Goal: Task Accomplishment & Management: Use online tool/utility

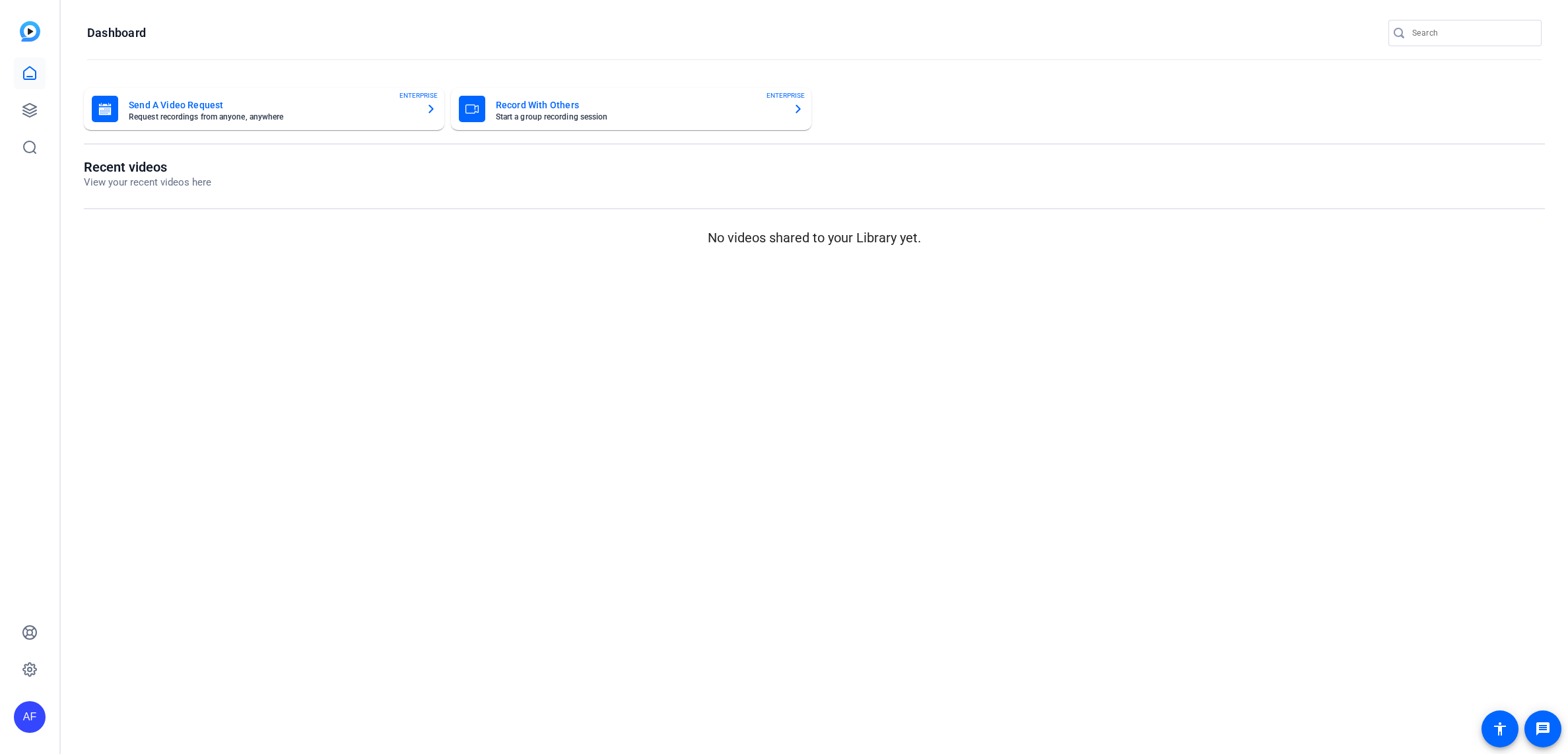
type input "[EMAIL_ADDRESS][DOMAIN_NAME]"
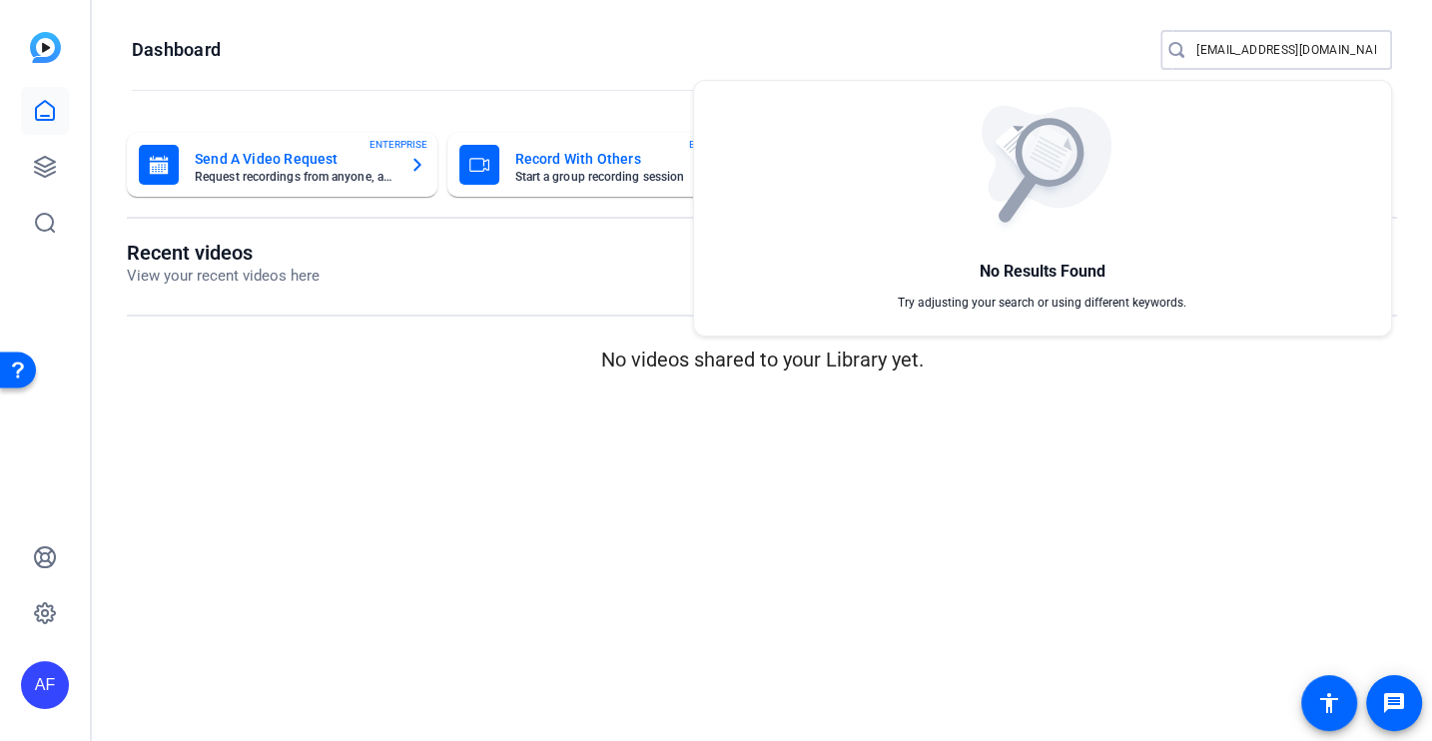
click at [36, 143] on div at bounding box center [716, 370] width 1432 height 741
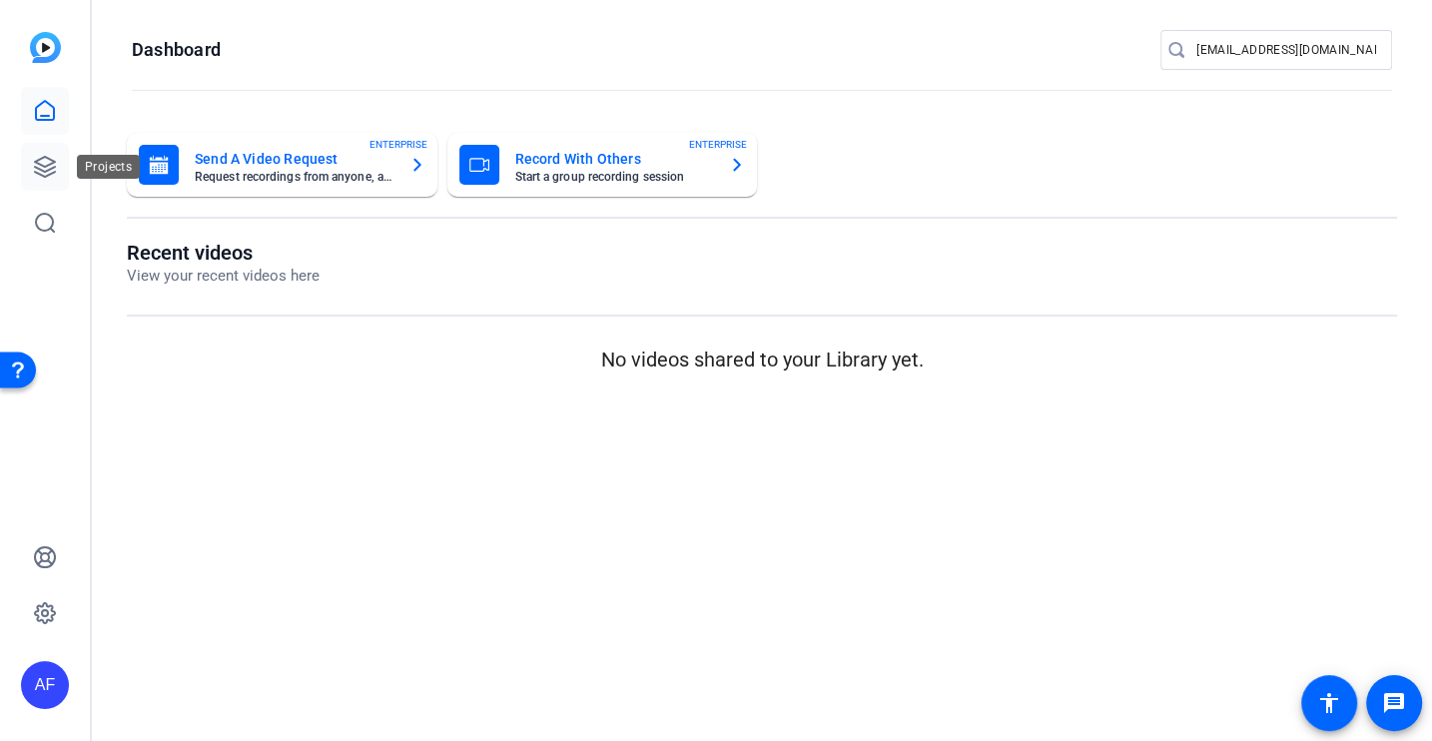
click at [40, 166] on icon at bounding box center [45, 167] width 24 height 24
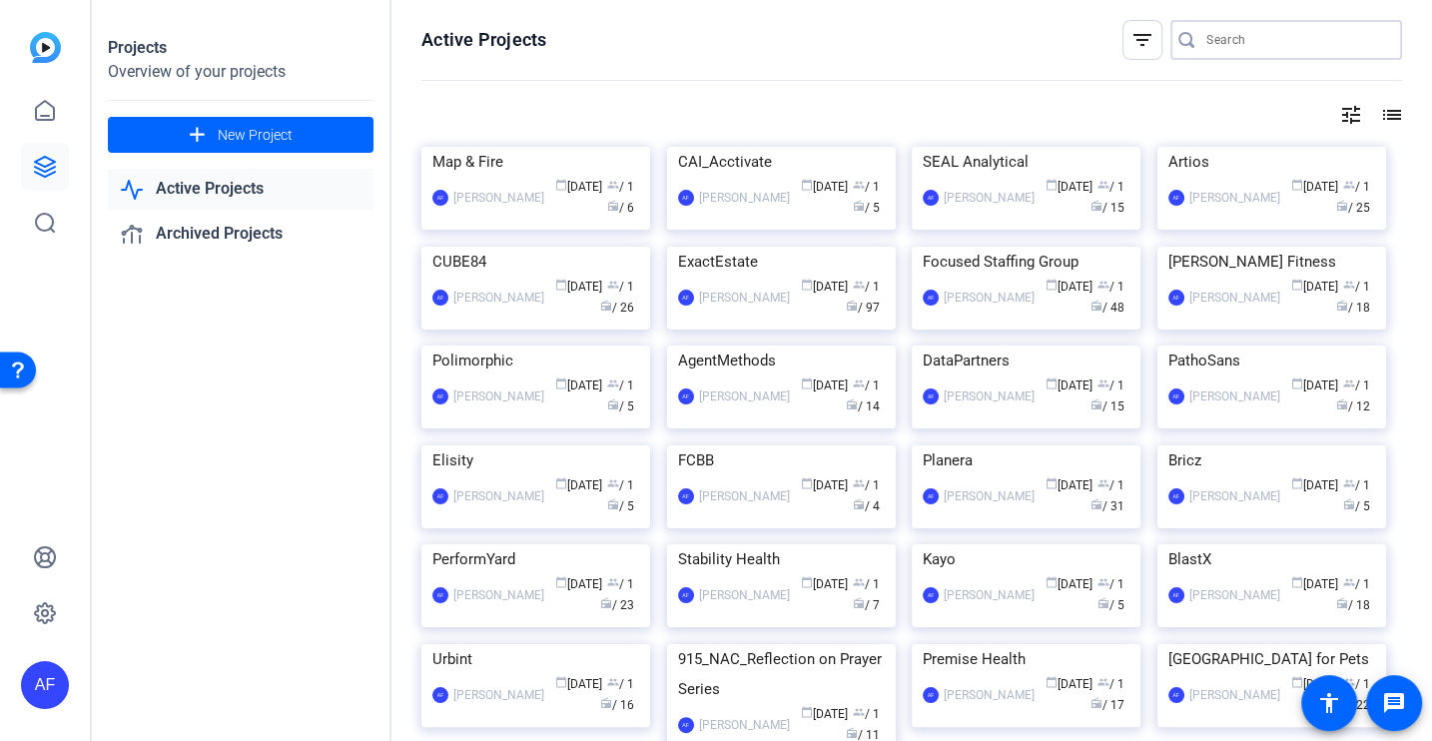
click at [1213, 46] on input "Search" at bounding box center [1296, 40] width 180 height 24
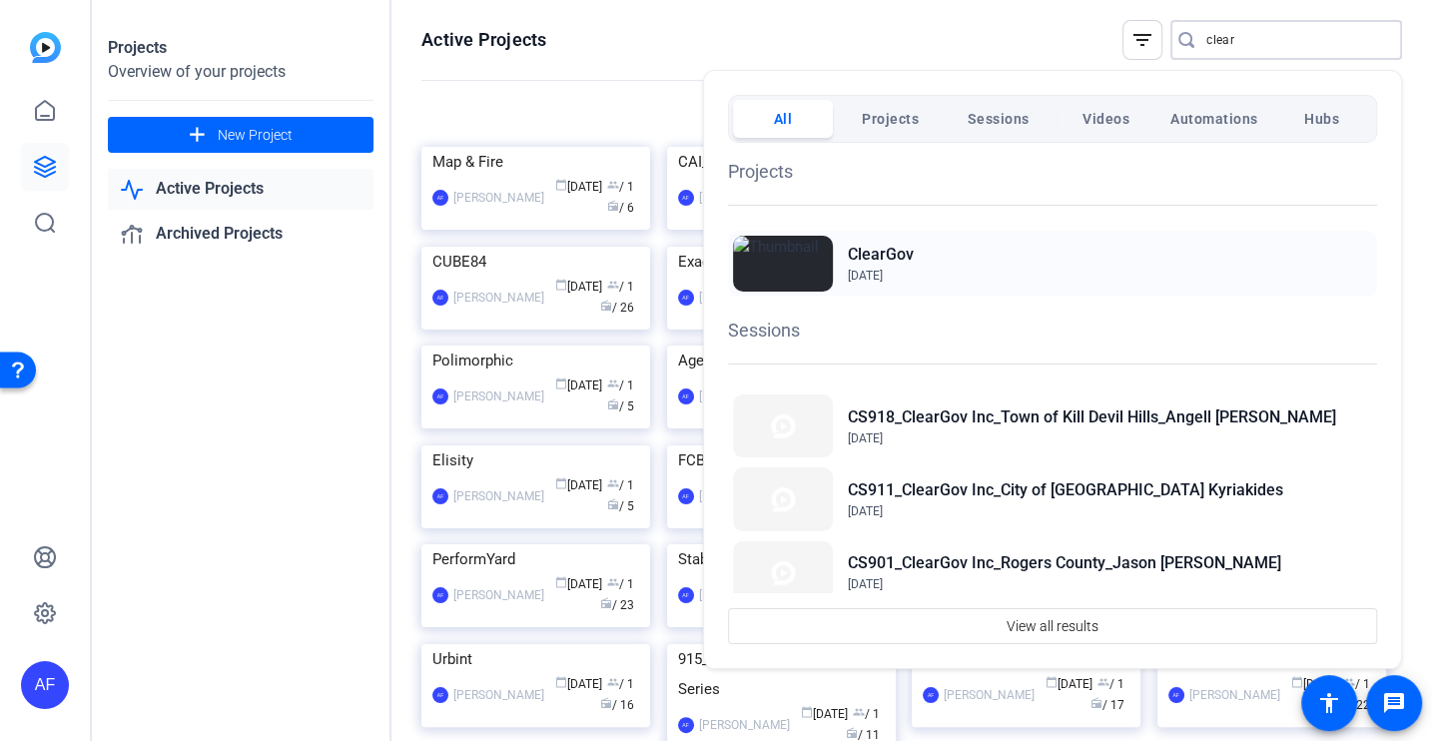
type input "clear"
click at [886, 250] on h2 "ClearGov" at bounding box center [881, 255] width 66 height 24
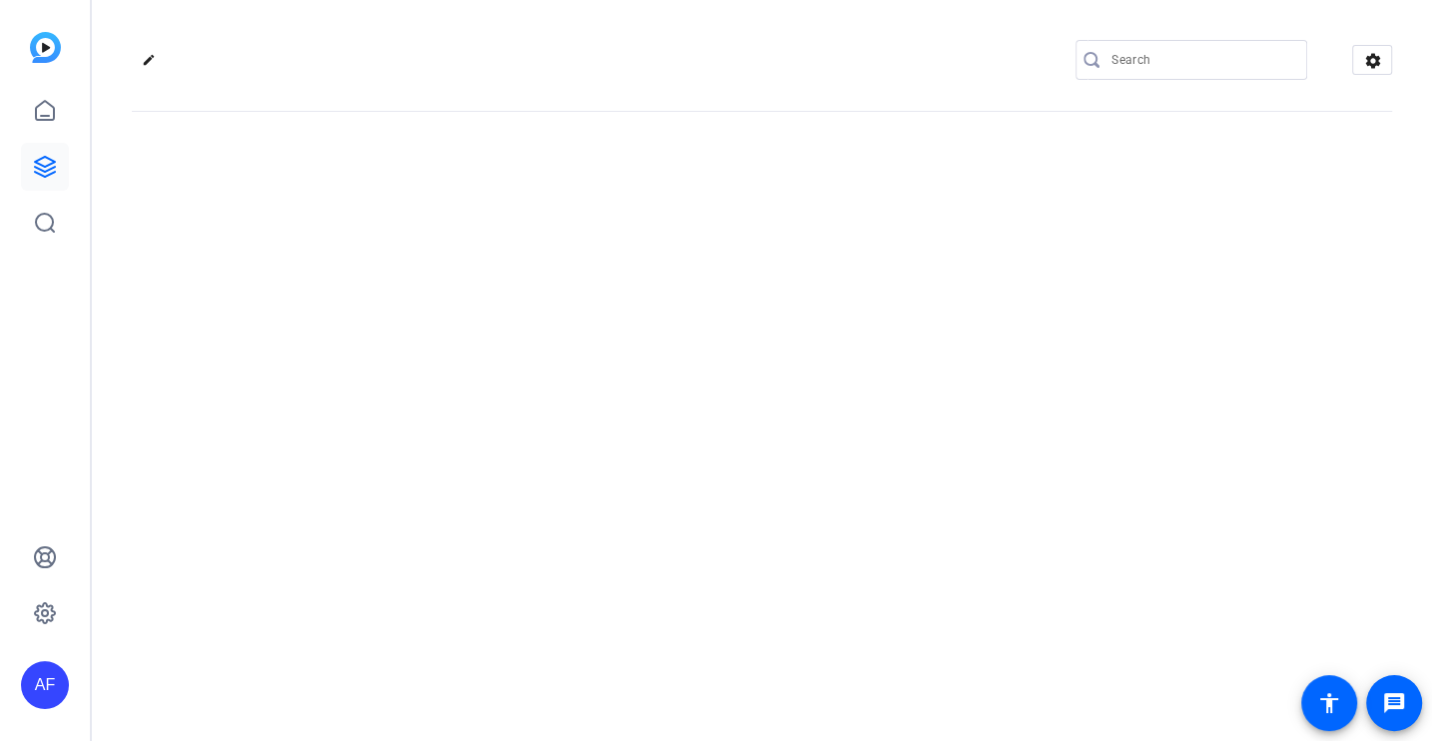
type input "[EMAIL_ADDRESS][DOMAIN_NAME]"
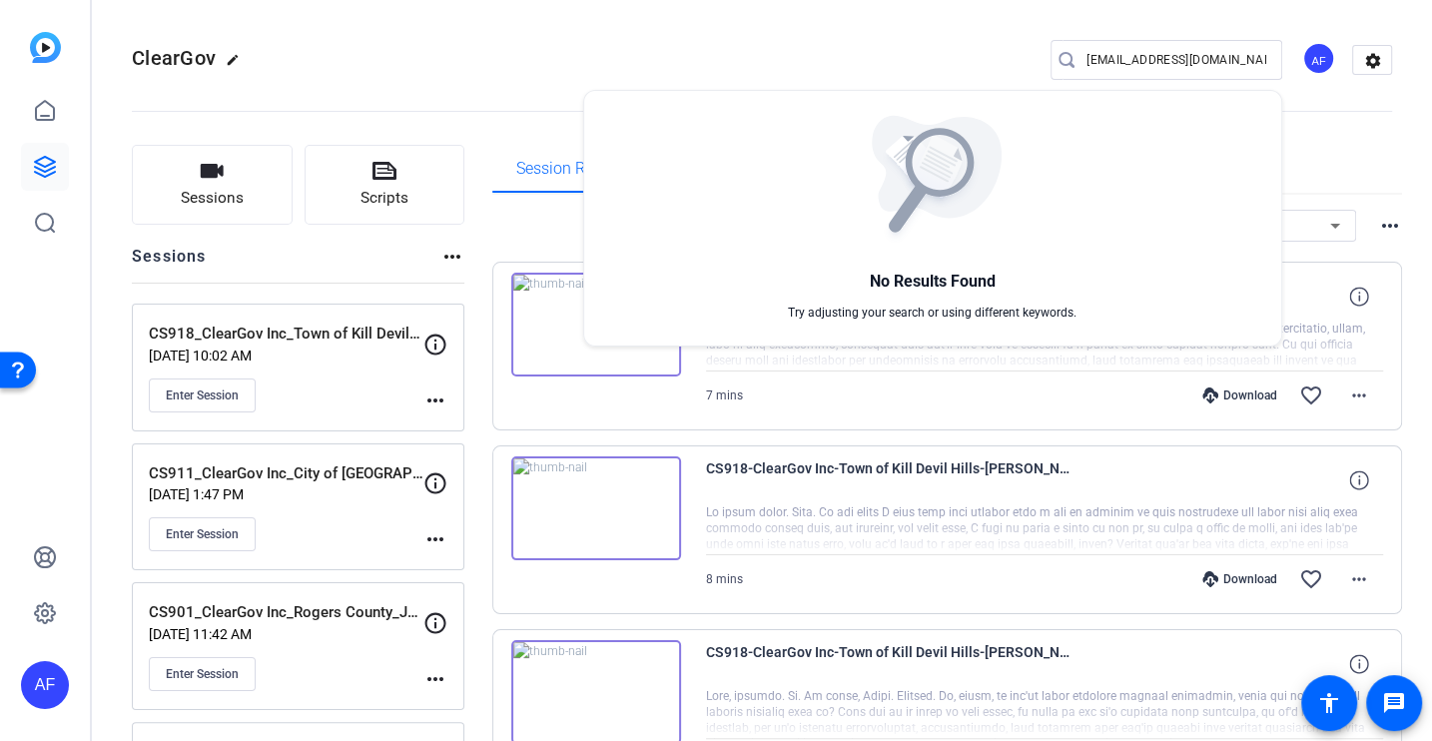
click at [232, 171] on div at bounding box center [716, 370] width 1432 height 741
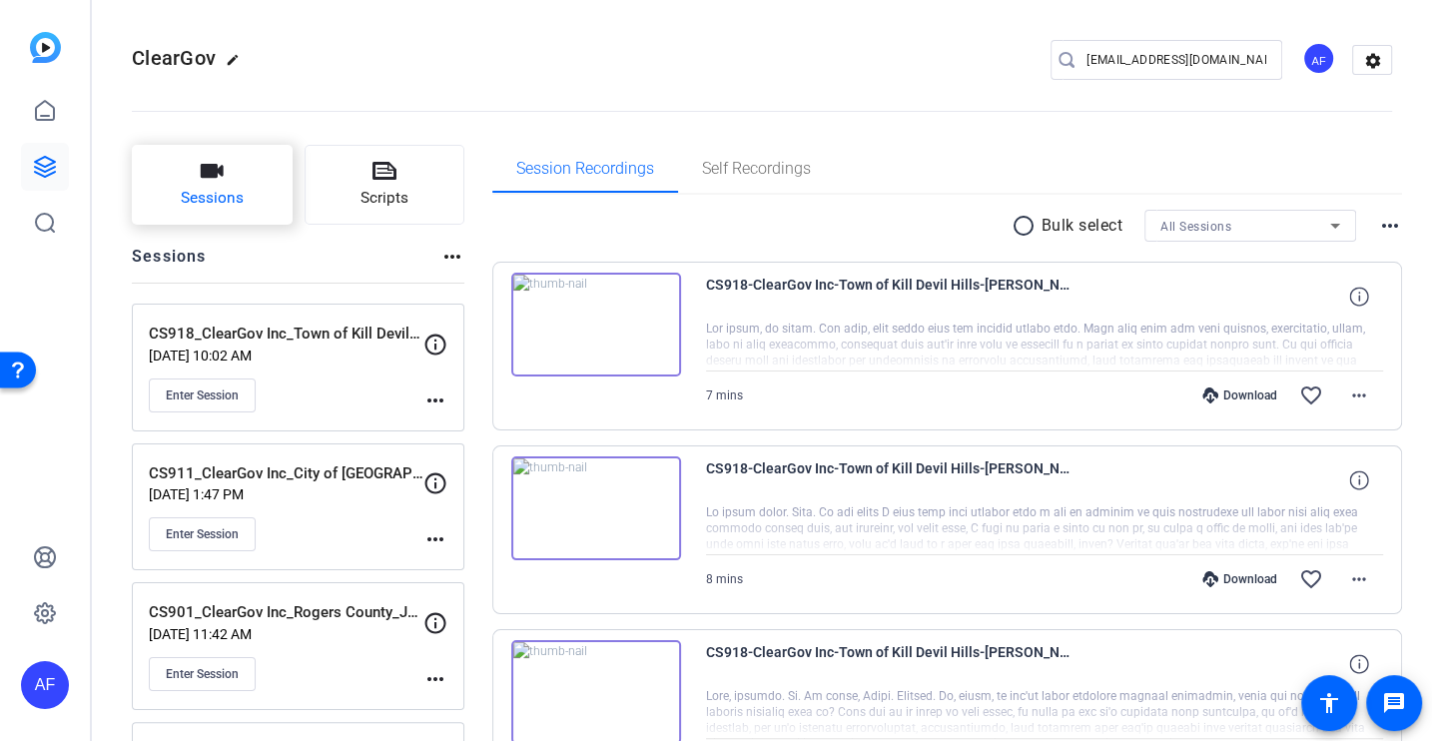
click at [241, 188] on span "Sessions" at bounding box center [212, 198] width 63 height 23
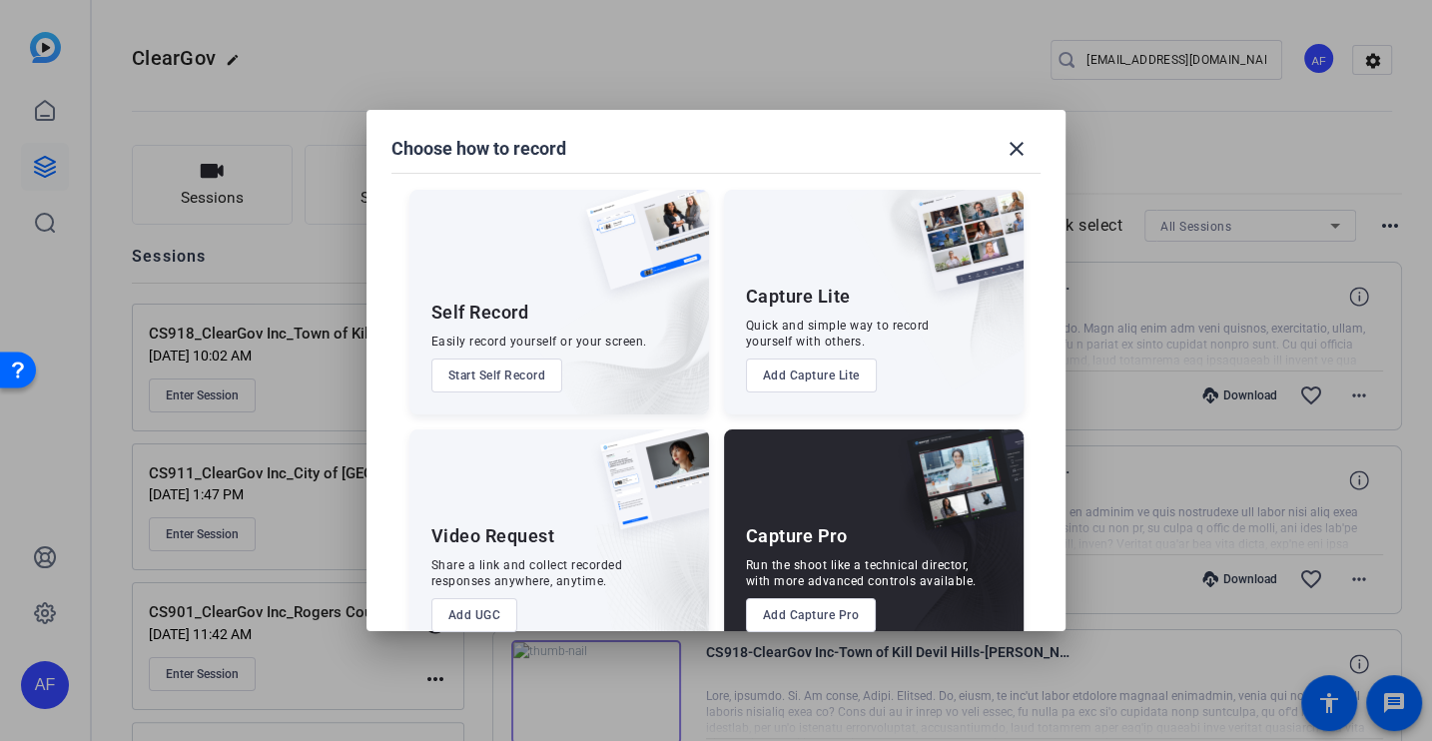
click at [827, 616] on button "Add Capture Pro" at bounding box center [811, 615] width 131 height 34
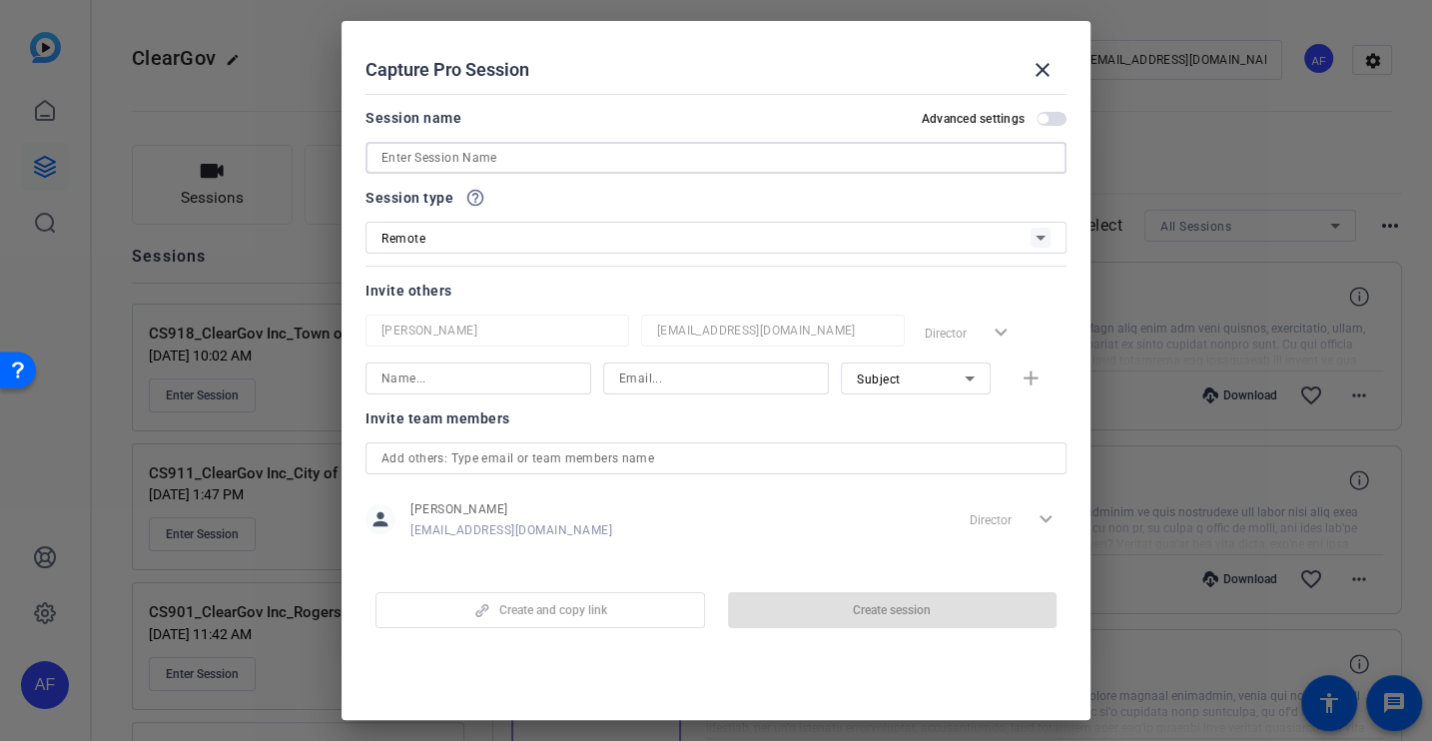
click at [553, 161] on input at bounding box center [716, 158] width 669 height 24
paste input "CS927_ClearGov Inc_Tri-Town School [PERSON_NAME]"
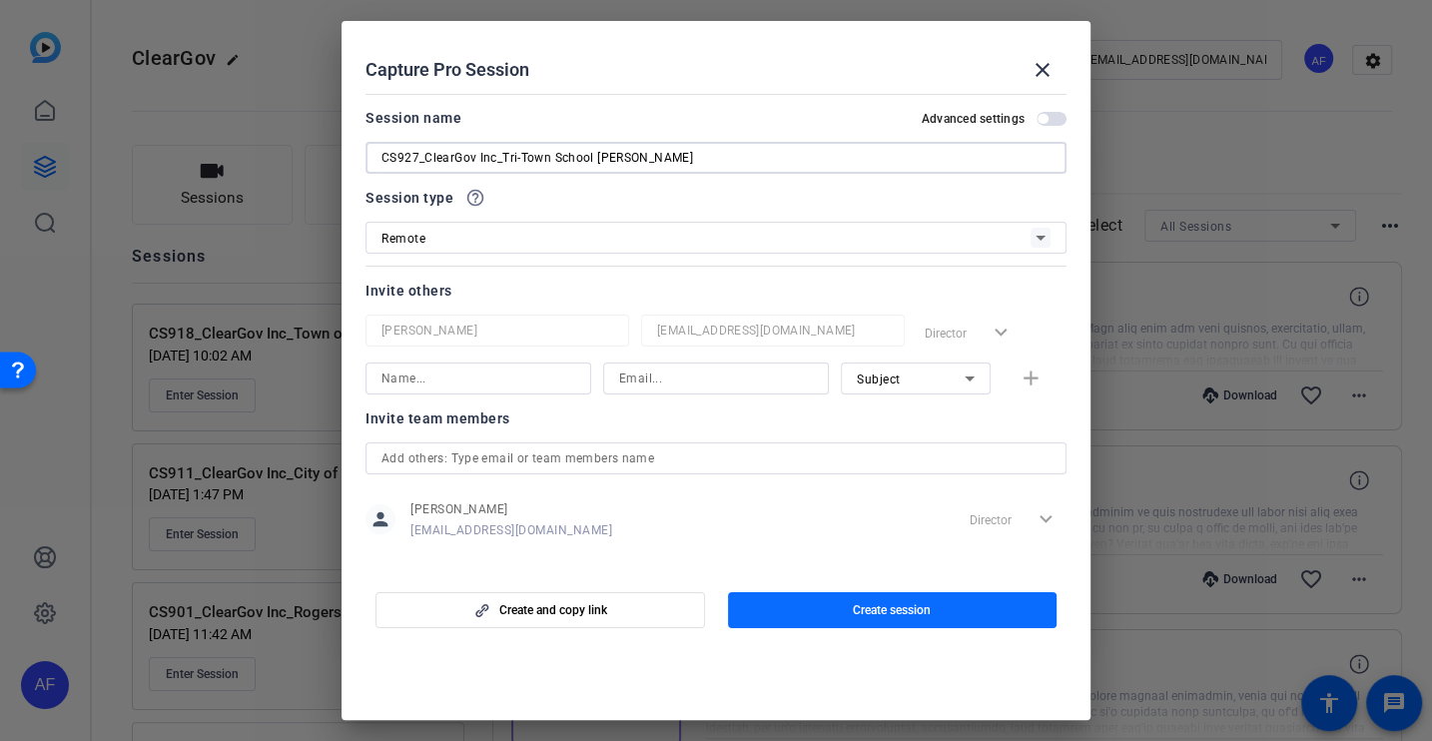
type input "CS927_ClearGov Inc_Tri-Town School [PERSON_NAME]"
click at [931, 602] on span "Create session" at bounding box center [892, 610] width 78 height 16
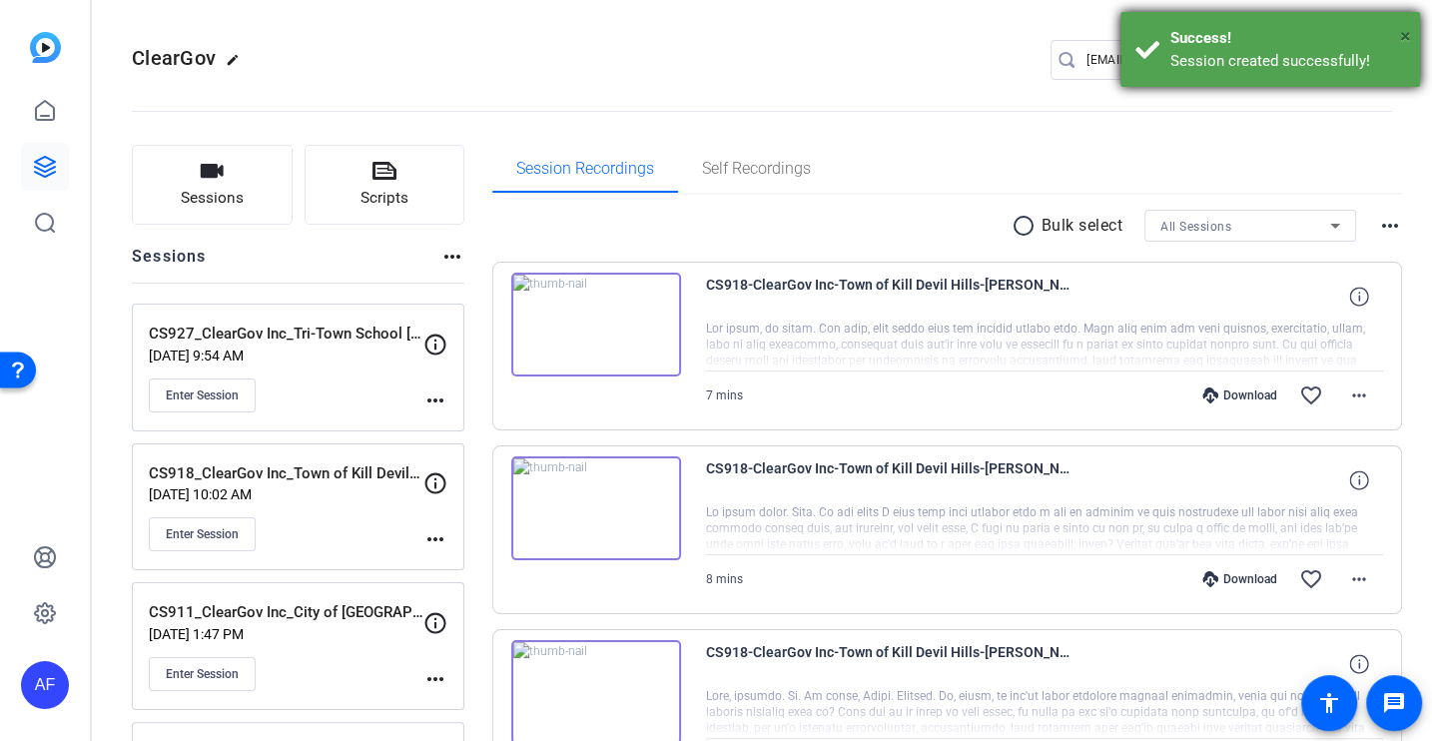
click at [1403, 35] on span "×" at bounding box center [1405, 36] width 11 height 24
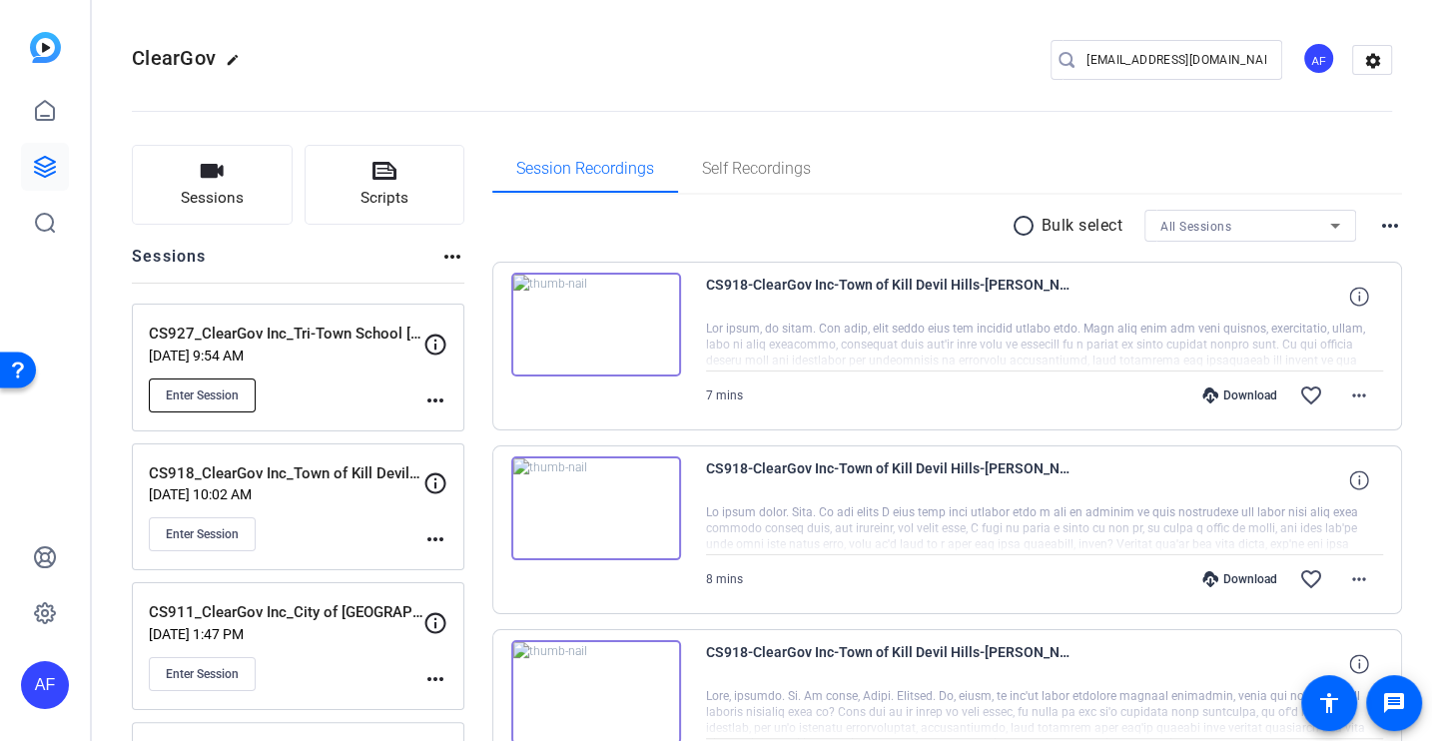
click at [245, 392] on button "Enter Session" at bounding box center [202, 396] width 107 height 34
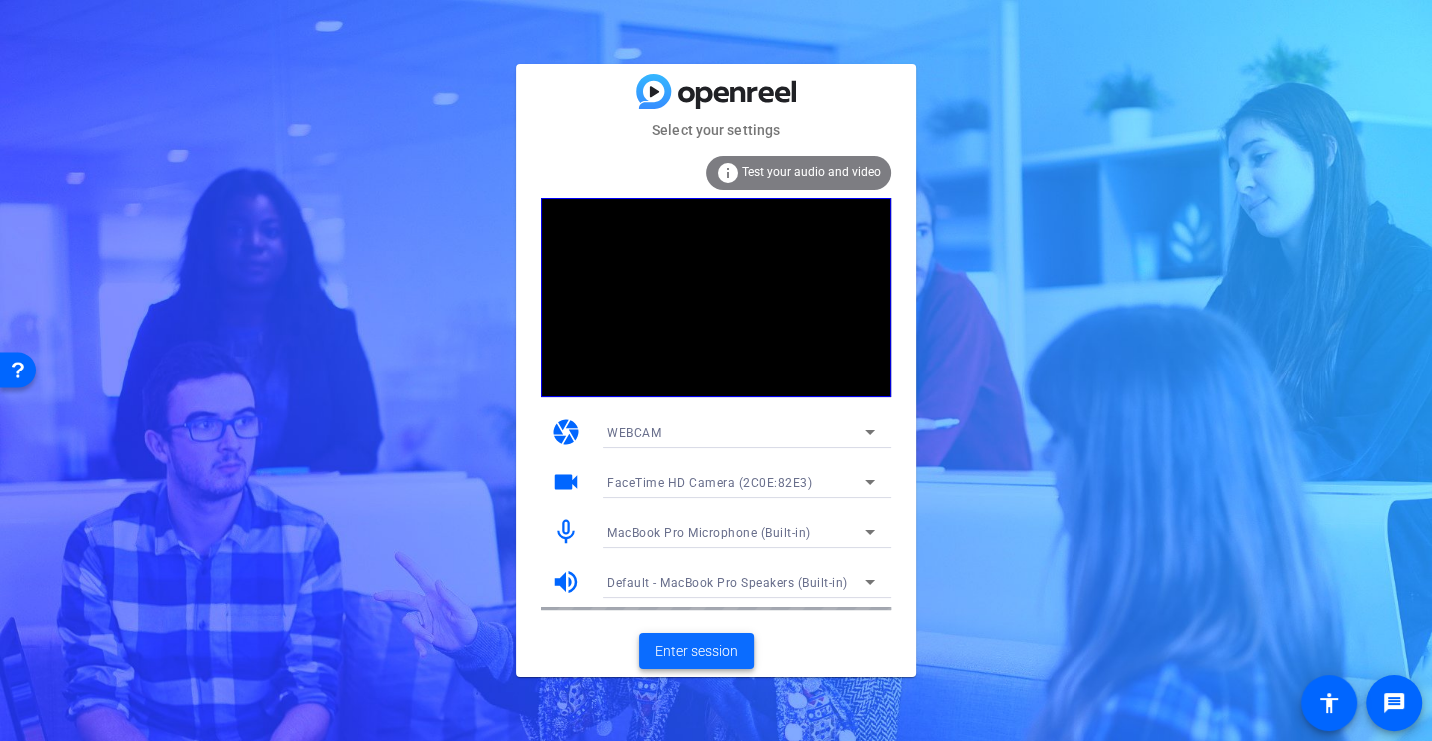
click at [714, 650] on span "Enter session" at bounding box center [696, 651] width 83 height 21
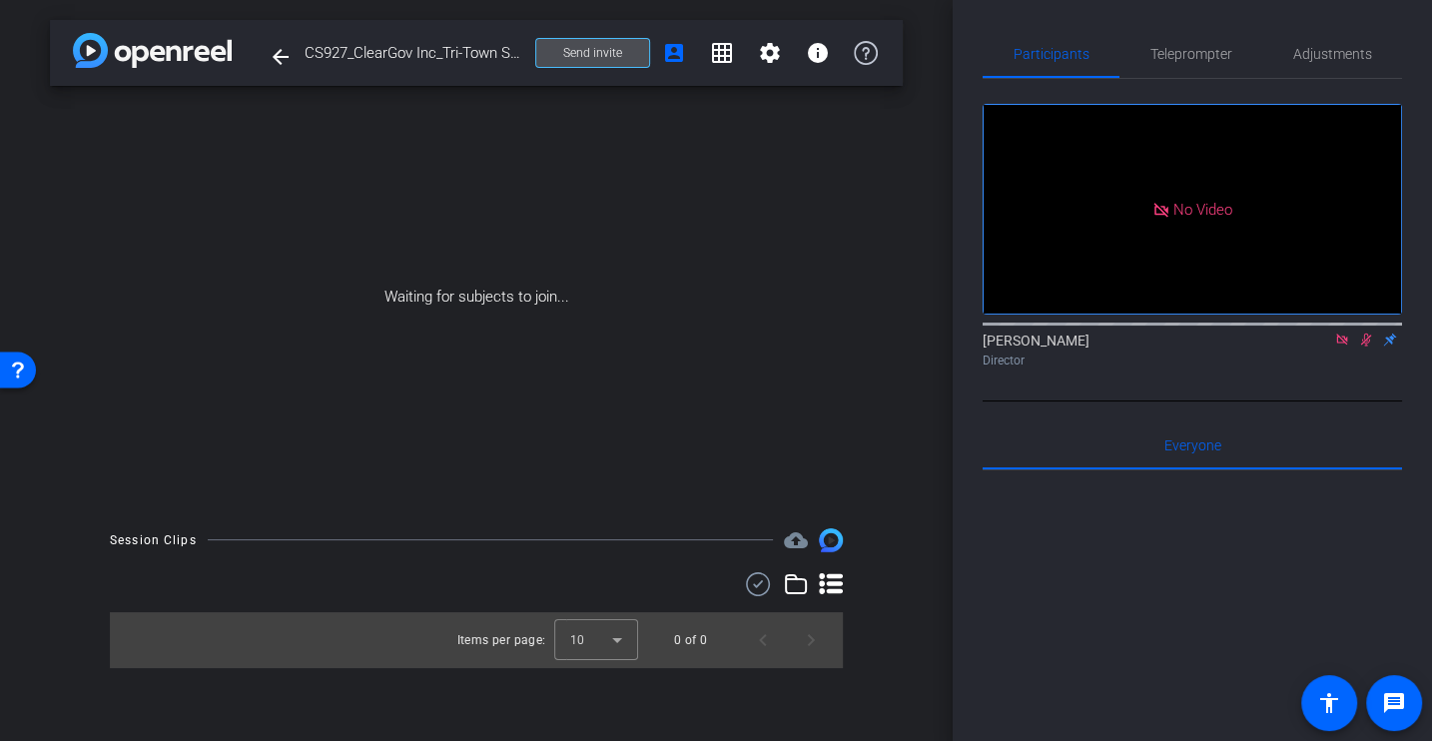
click at [595, 53] on span "Send invite" at bounding box center [592, 53] width 59 height 16
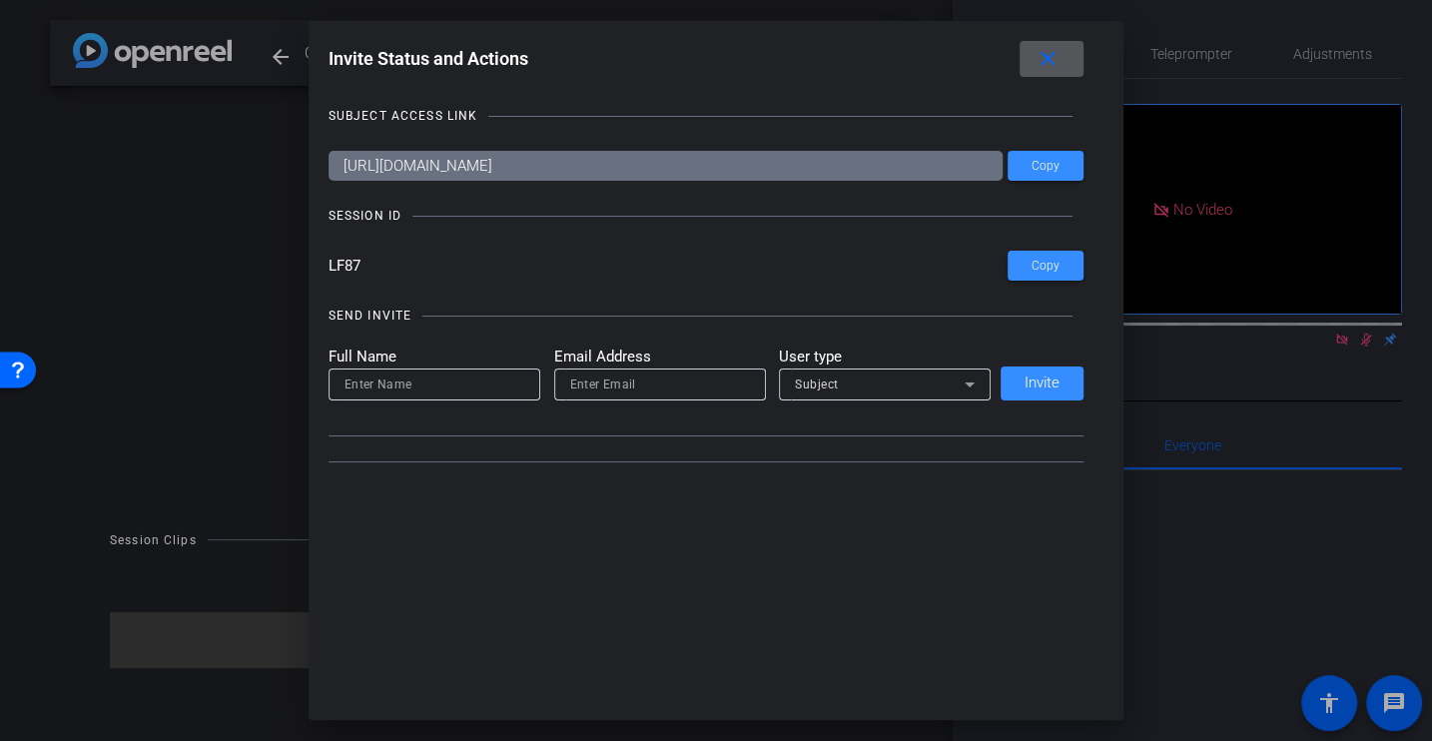
type input "[EMAIL_ADDRESS][DOMAIN_NAME]"
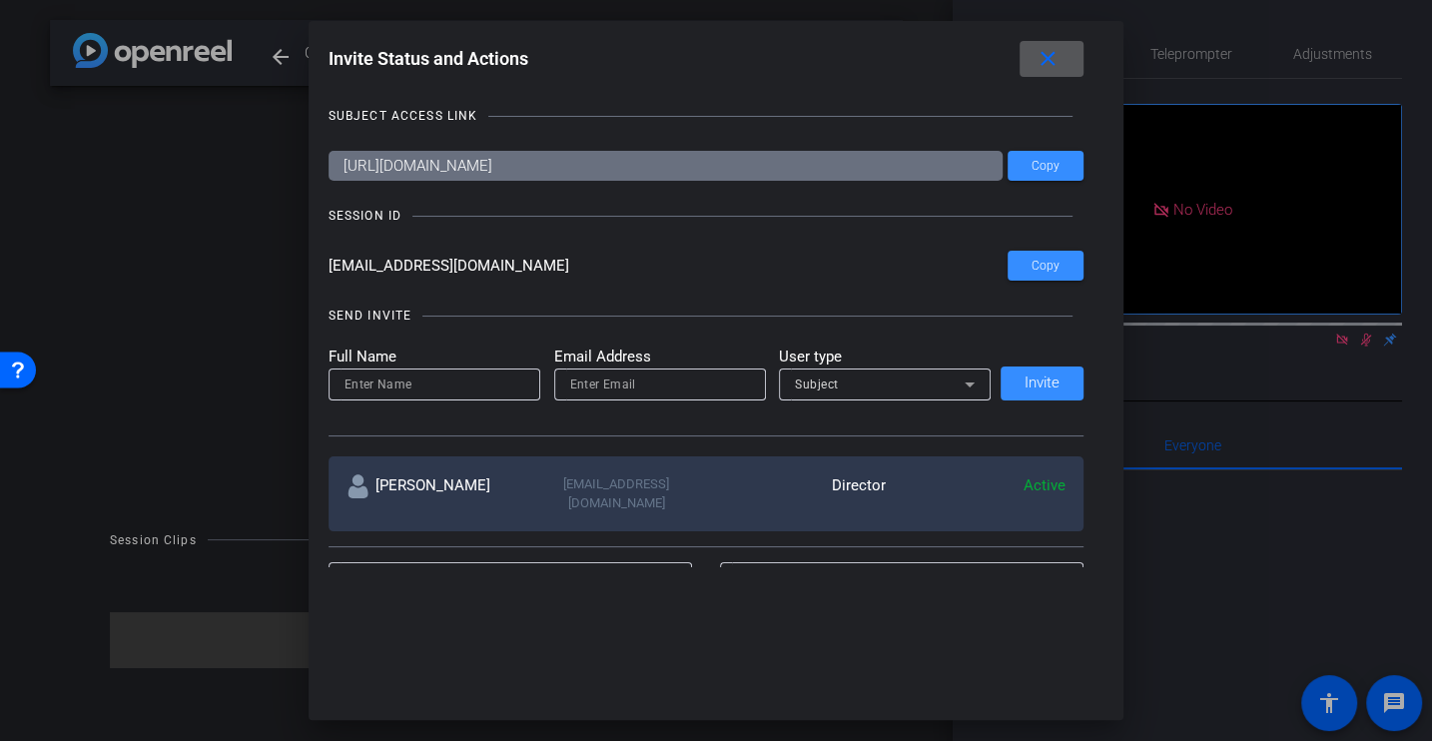
click at [1061, 65] on span at bounding box center [1052, 59] width 64 height 48
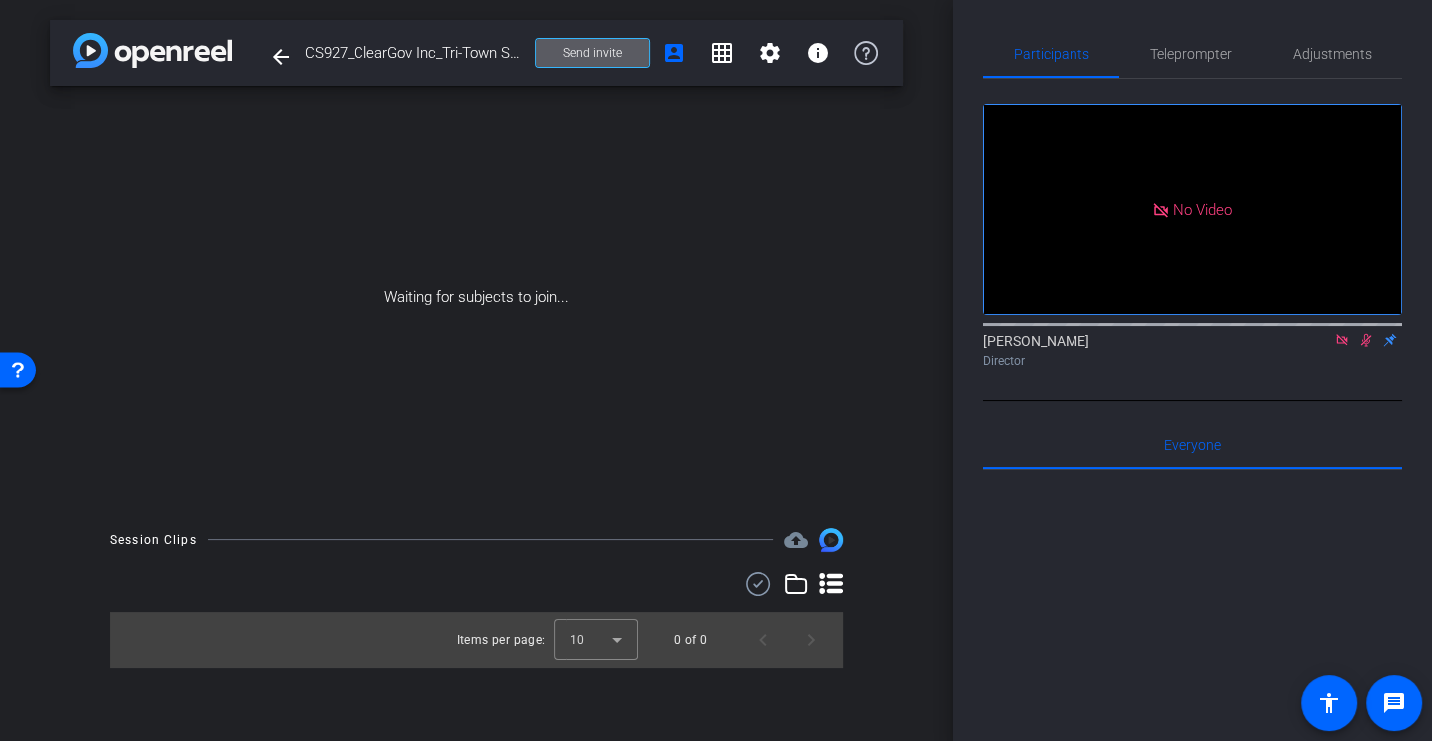
click at [598, 45] on span "Send invite" at bounding box center [592, 53] width 59 height 16
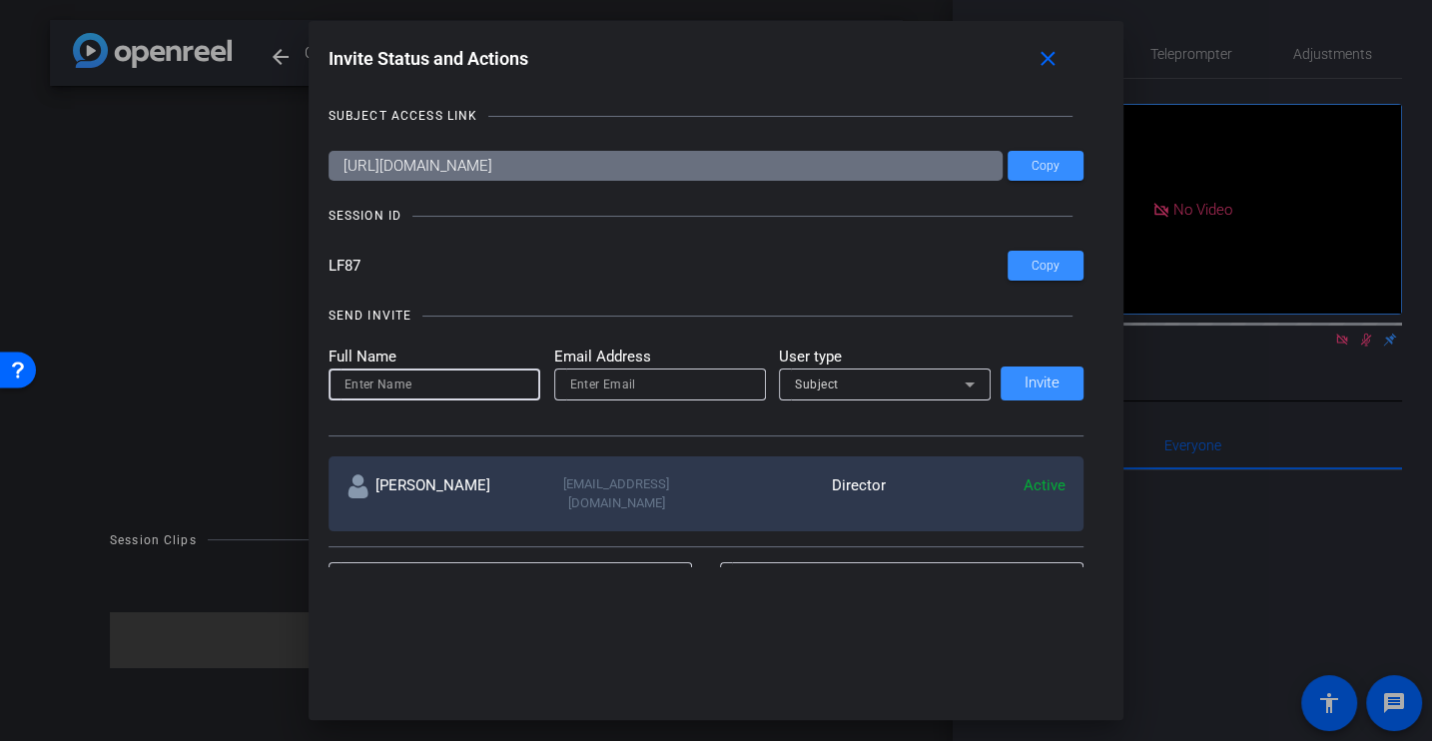
click at [415, 380] on input at bounding box center [435, 385] width 180 height 24
click at [677, 386] on input "email" at bounding box center [660, 385] width 180 height 24
type input "b"
paste input "jaxelrod@cleargov.com"
type input "jaxelrod@cleargov.com"
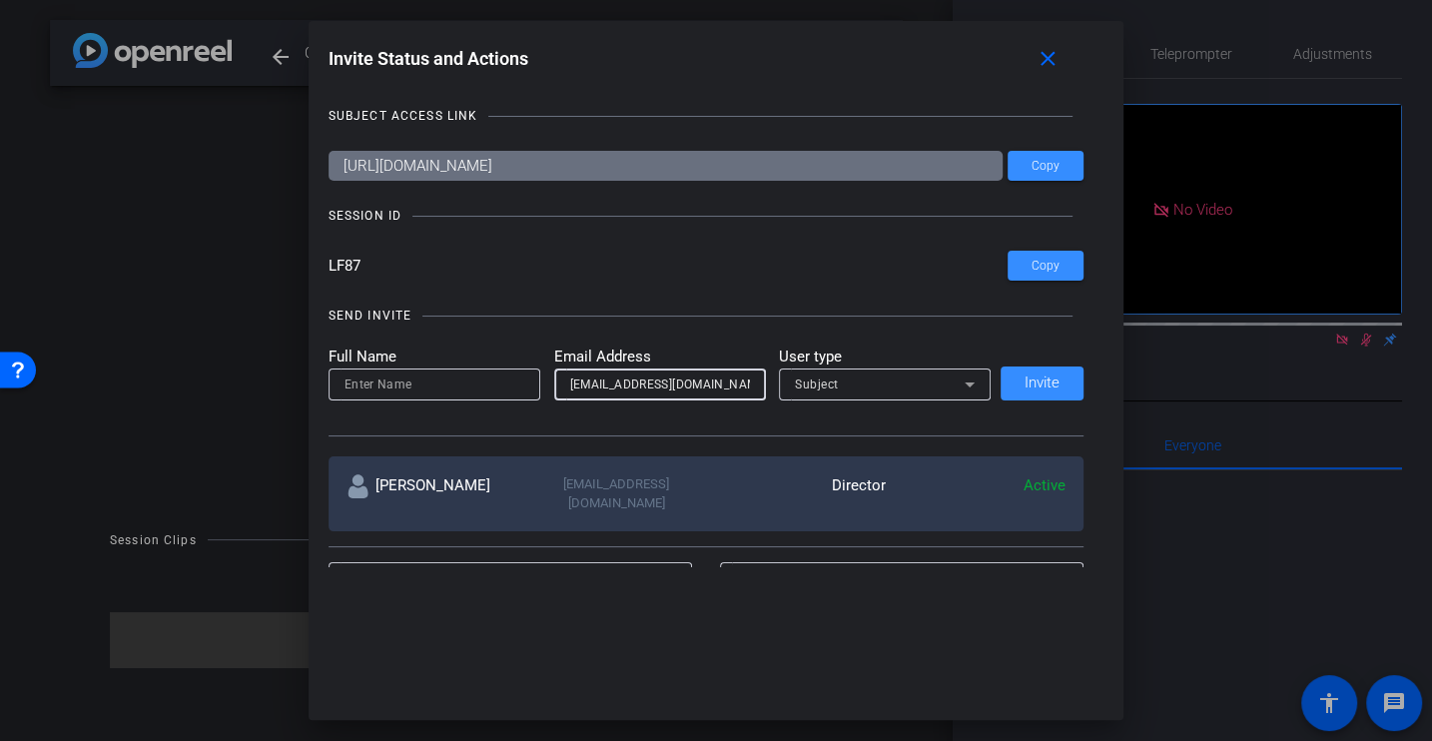
click at [872, 390] on div "Subject" at bounding box center [880, 384] width 170 height 25
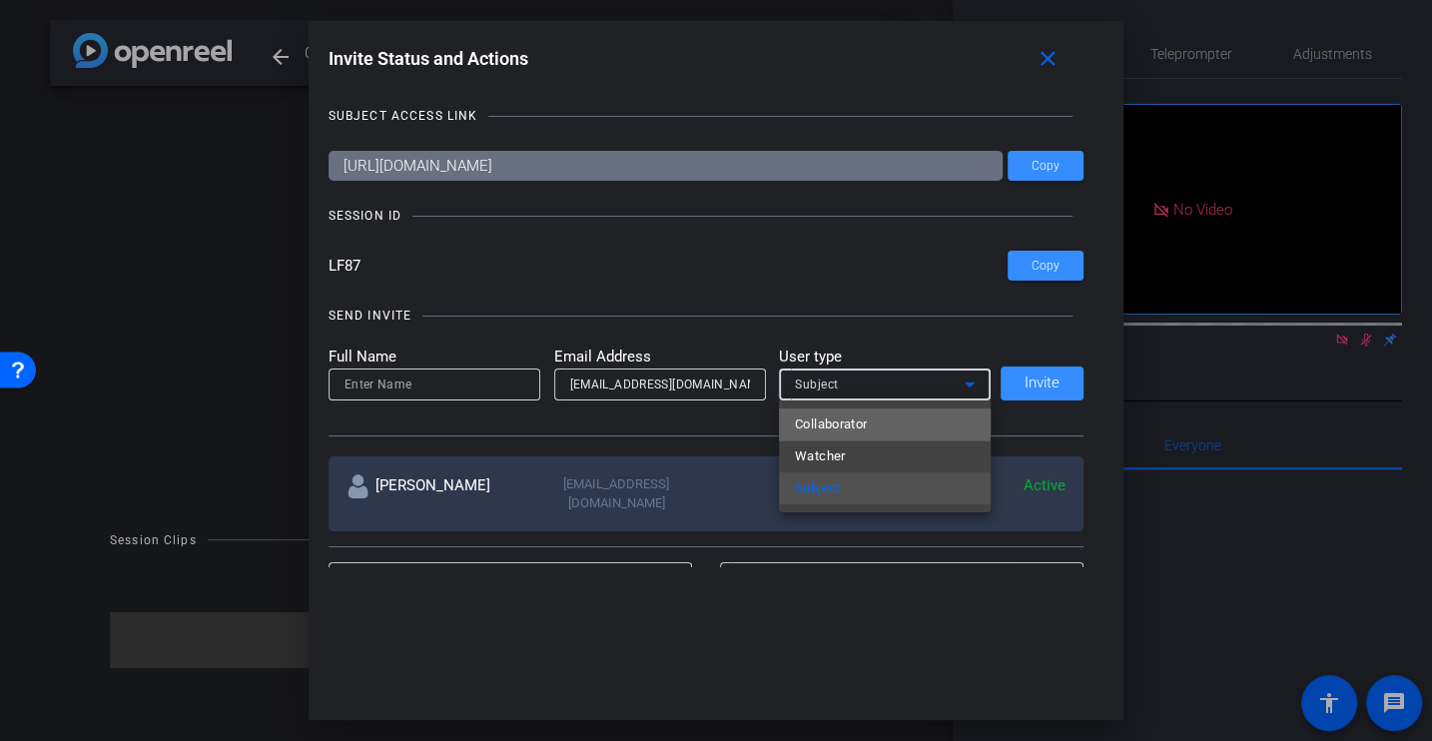
click at [863, 422] on span "Collaborator" at bounding box center [831, 424] width 73 height 24
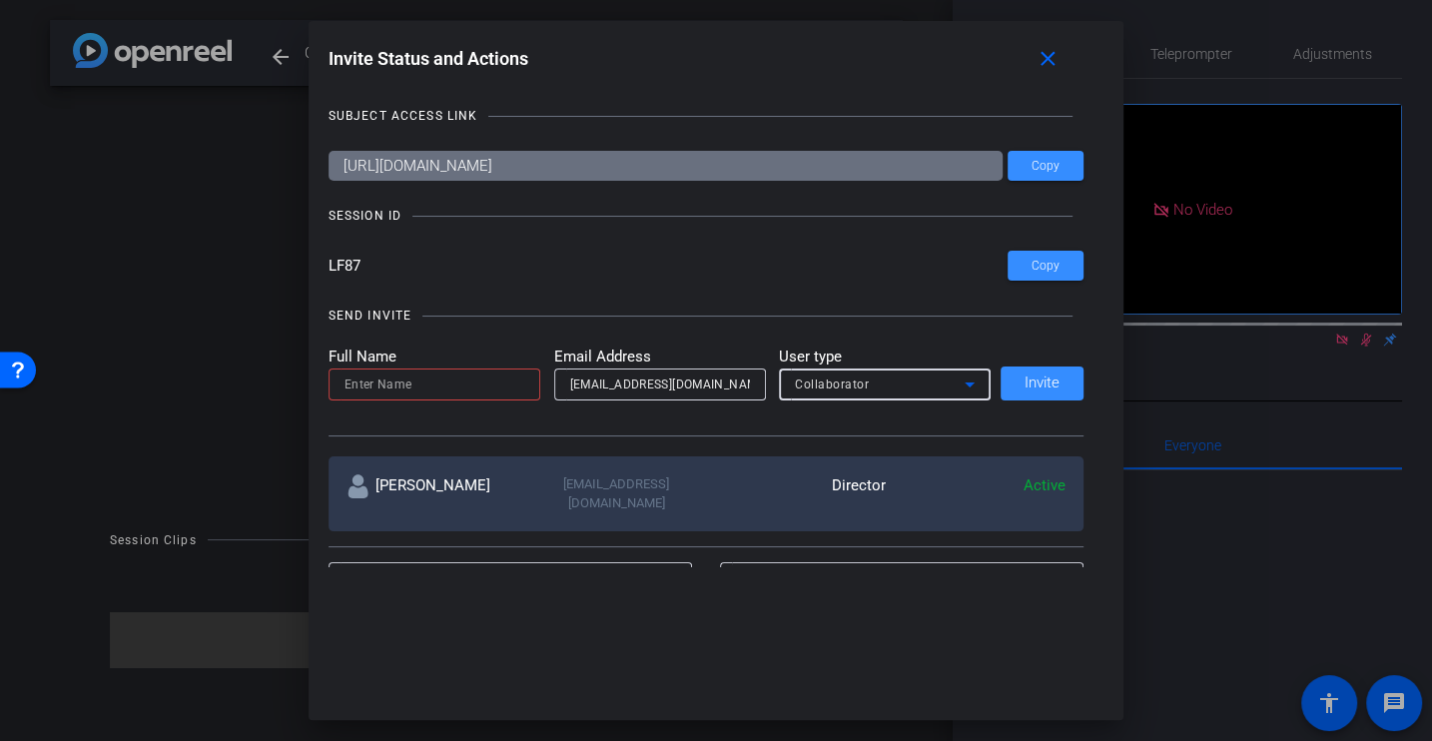
click at [464, 390] on input at bounding box center [435, 385] width 180 height 24
type input "Jason"
drag, startPoint x: 377, startPoint y: 261, endPoint x: 280, endPoint y: 261, distance: 96.9
click at [281, 261] on div "Invite Status and Actions close SUBJECT ACCESS LINK https://capture.openreel.co…" at bounding box center [716, 370] width 1432 height 741
click at [1039, 378] on span "Invite" at bounding box center [1042, 383] width 35 height 15
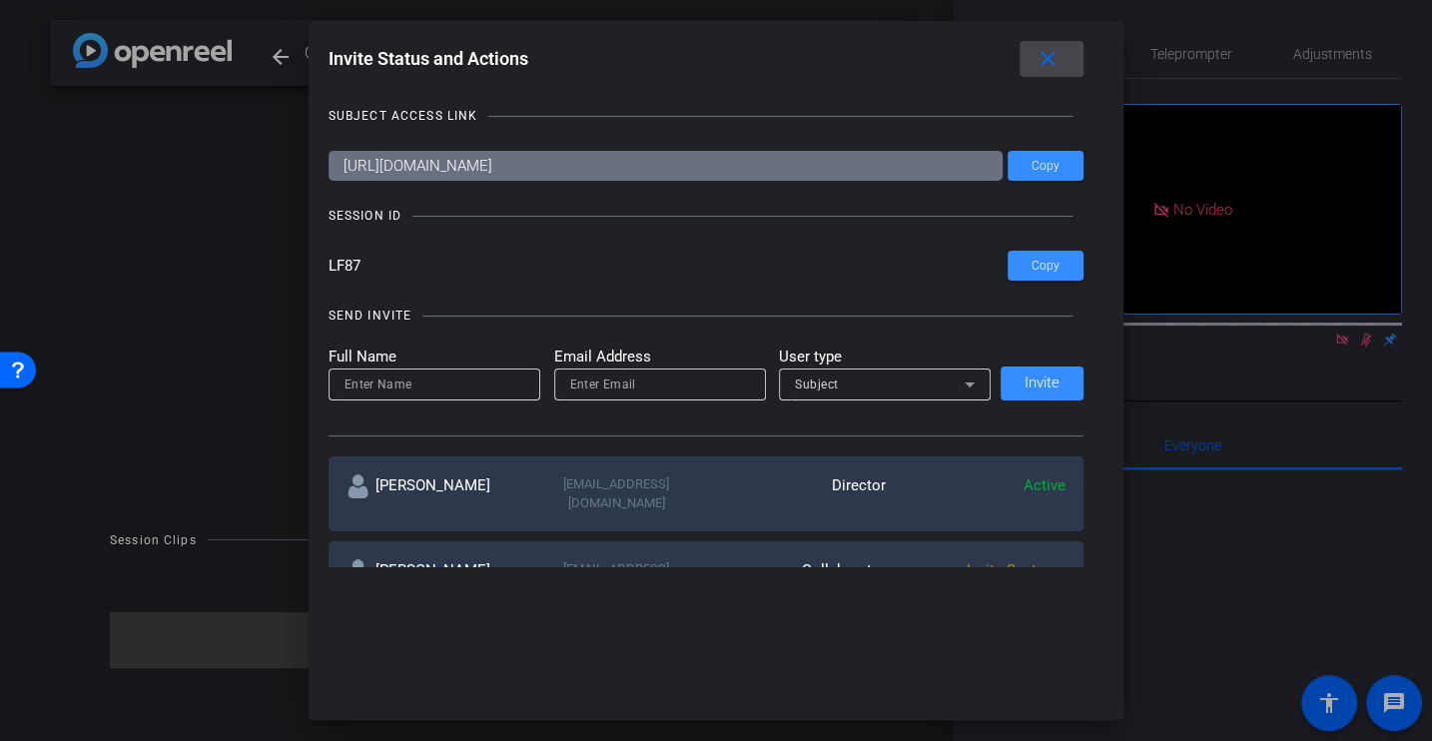
click at [1055, 52] on mat-icon "close" at bounding box center [1048, 59] width 25 height 25
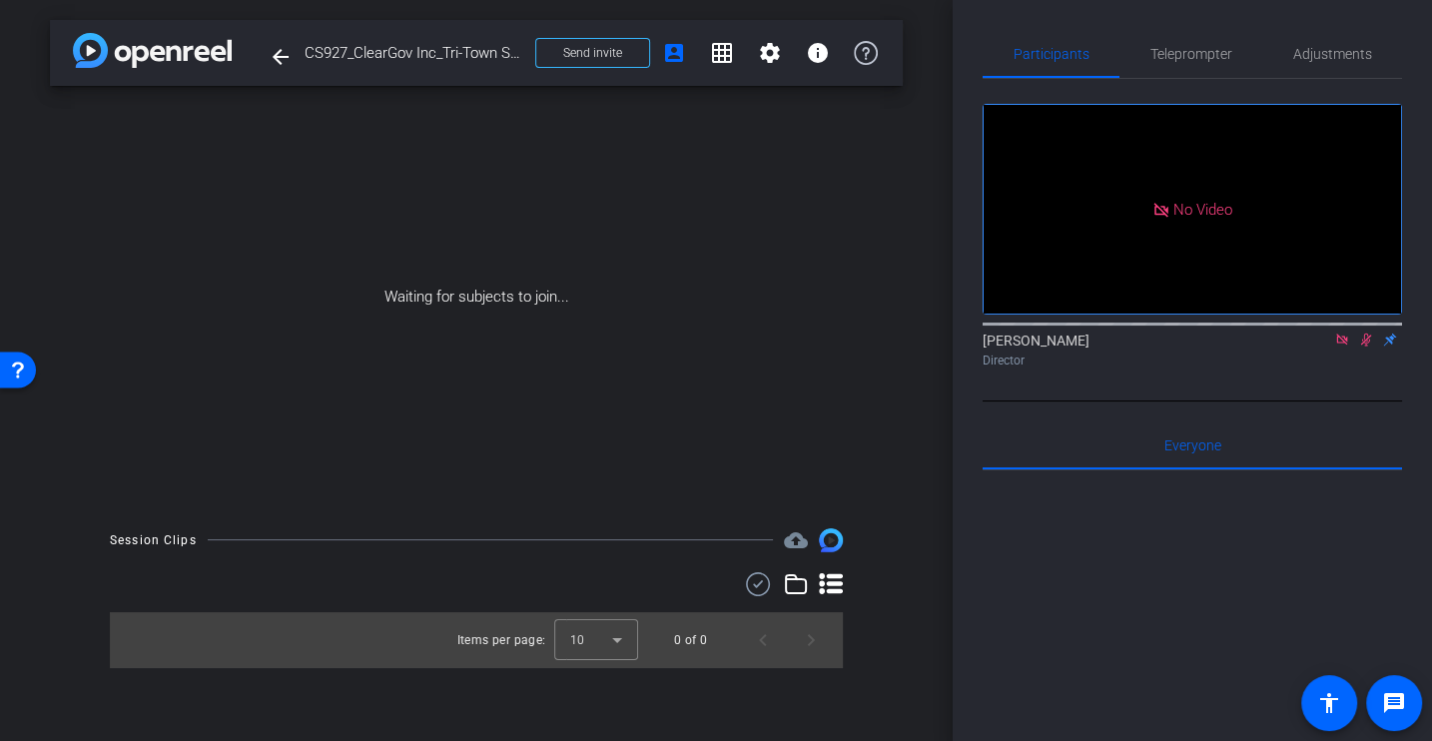
click at [1340, 347] on icon at bounding box center [1342, 340] width 16 height 14
click at [1343, 347] on icon at bounding box center [1342, 340] width 11 height 13
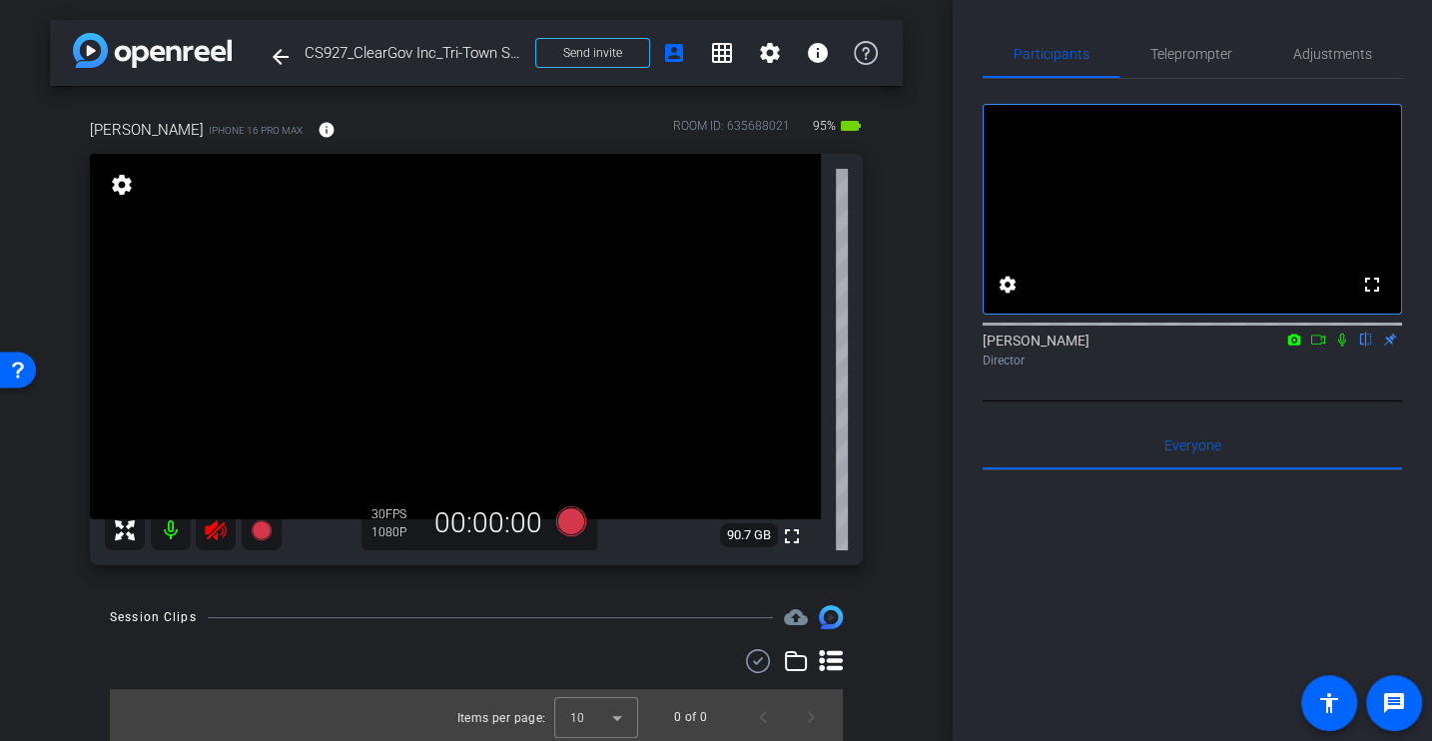
click at [223, 526] on icon at bounding box center [216, 530] width 24 height 24
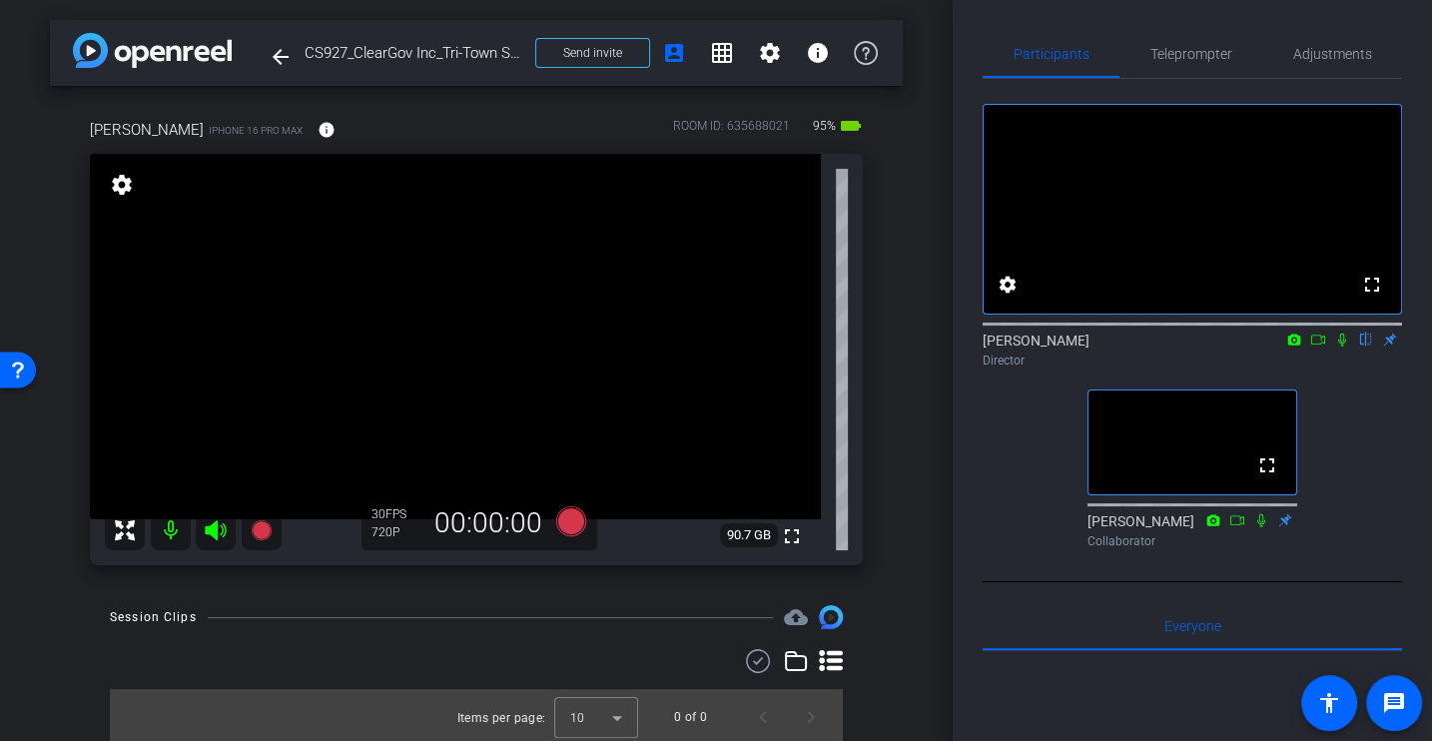
click at [876, 440] on div "Steven Greenberg iPhone 16 Pro Max info ROOM ID: 635688021 95% battery_std full…" at bounding box center [476, 335] width 853 height 499
click at [929, 398] on div "arrow_back CS927_ClearGov Inc_Tri-Town School Union_Steven Greenberg Back to pr…" at bounding box center [476, 370] width 953 height 741
click at [1369, 53] on span "Adjustments" at bounding box center [1332, 54] width 79 height 14
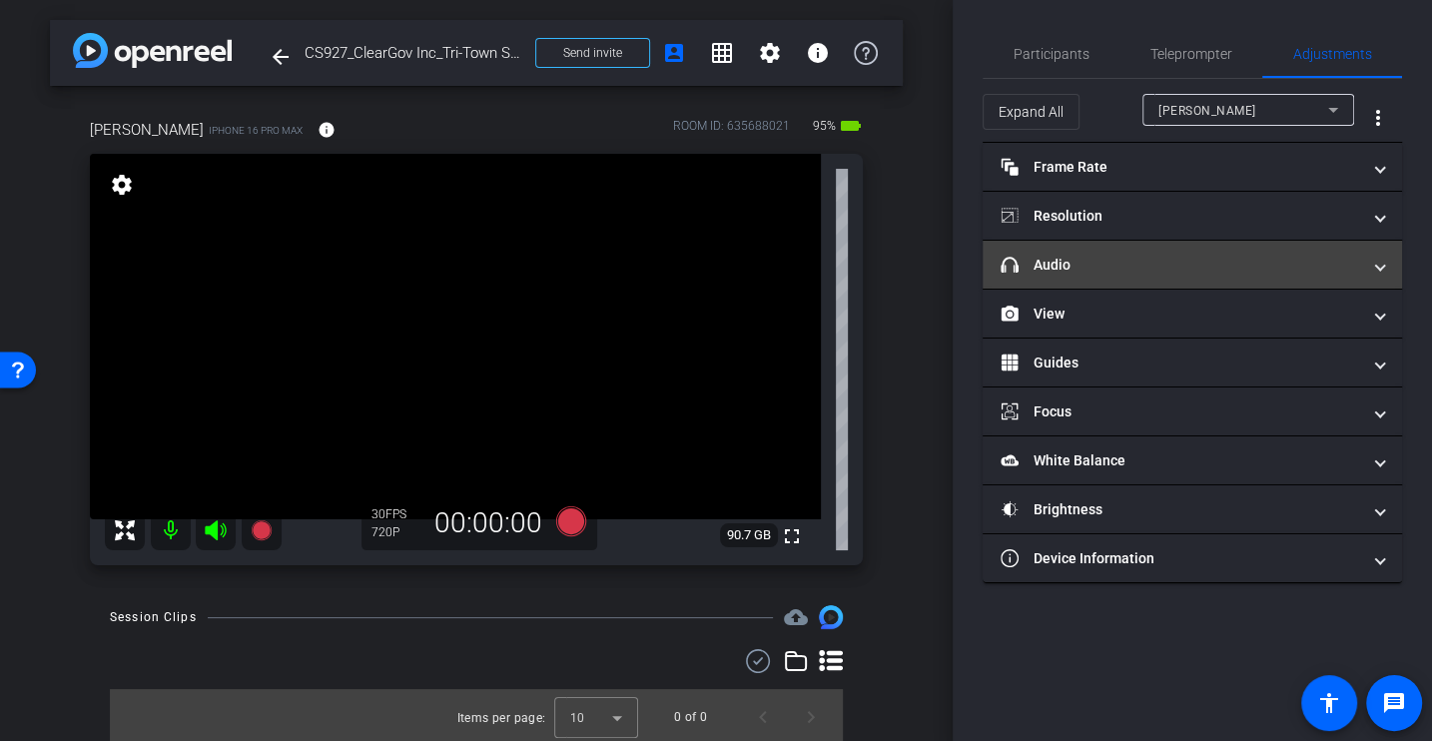
click at [1077, 255] on mat-panel-title "headphone icon Audio" at bounding box center [1181, 265] width 360 height 21
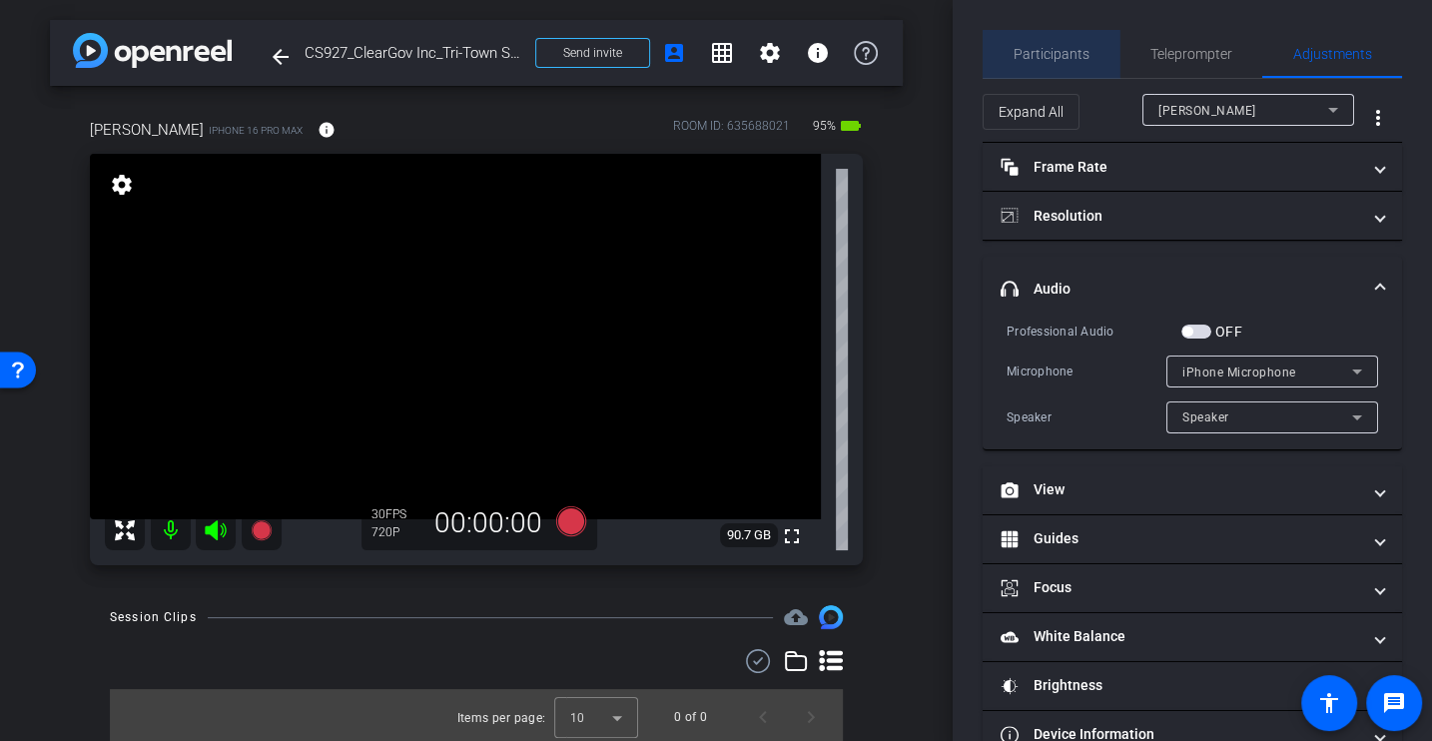
click at [1063, 36] on span "Participants" at bounding box center [1052, 54] width 76 height 48
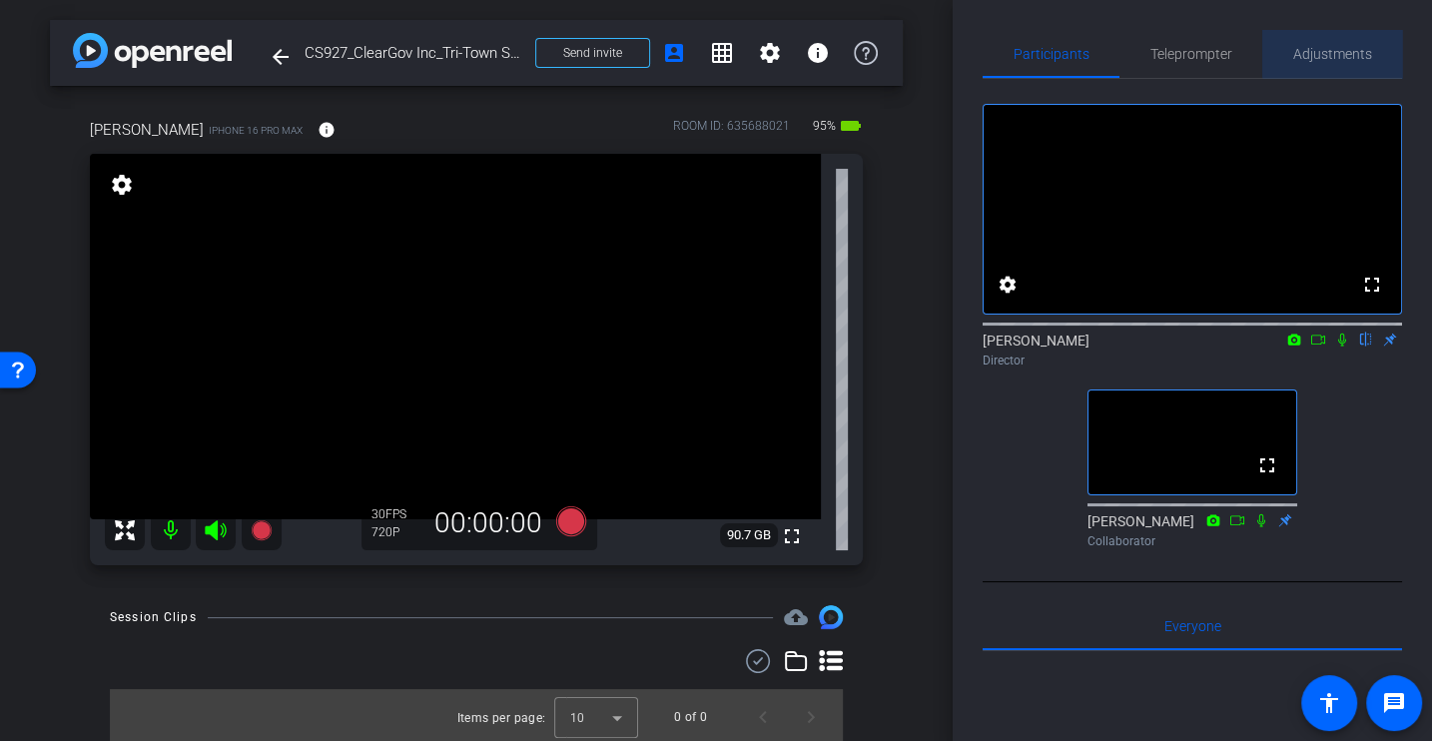
click at [1361, 47] on span "Adjustments" at bounding box center [1332, 54] width 79 height 14
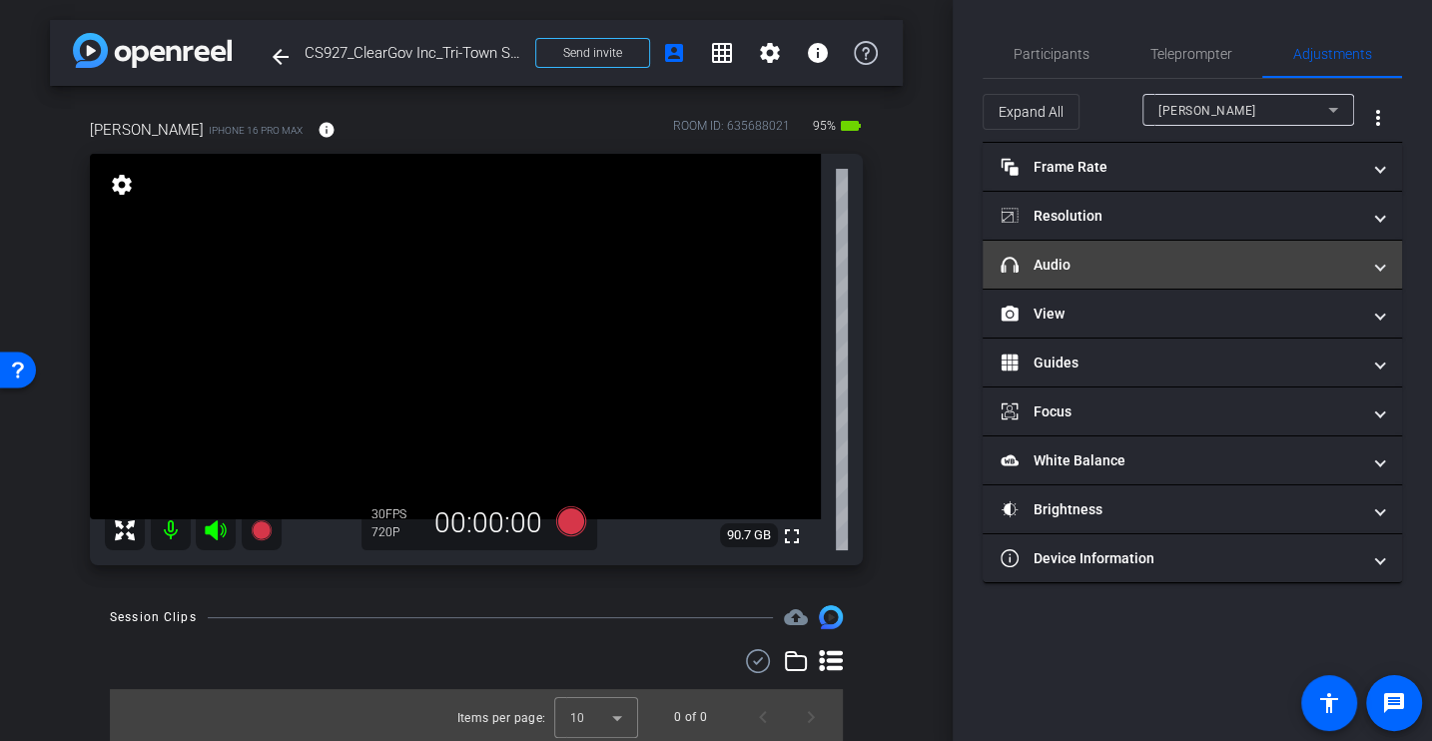
click at [1092, 258] on mat-panel-title "headphone icon Audio" at bounding box center [1181, 265] width 360 height 21
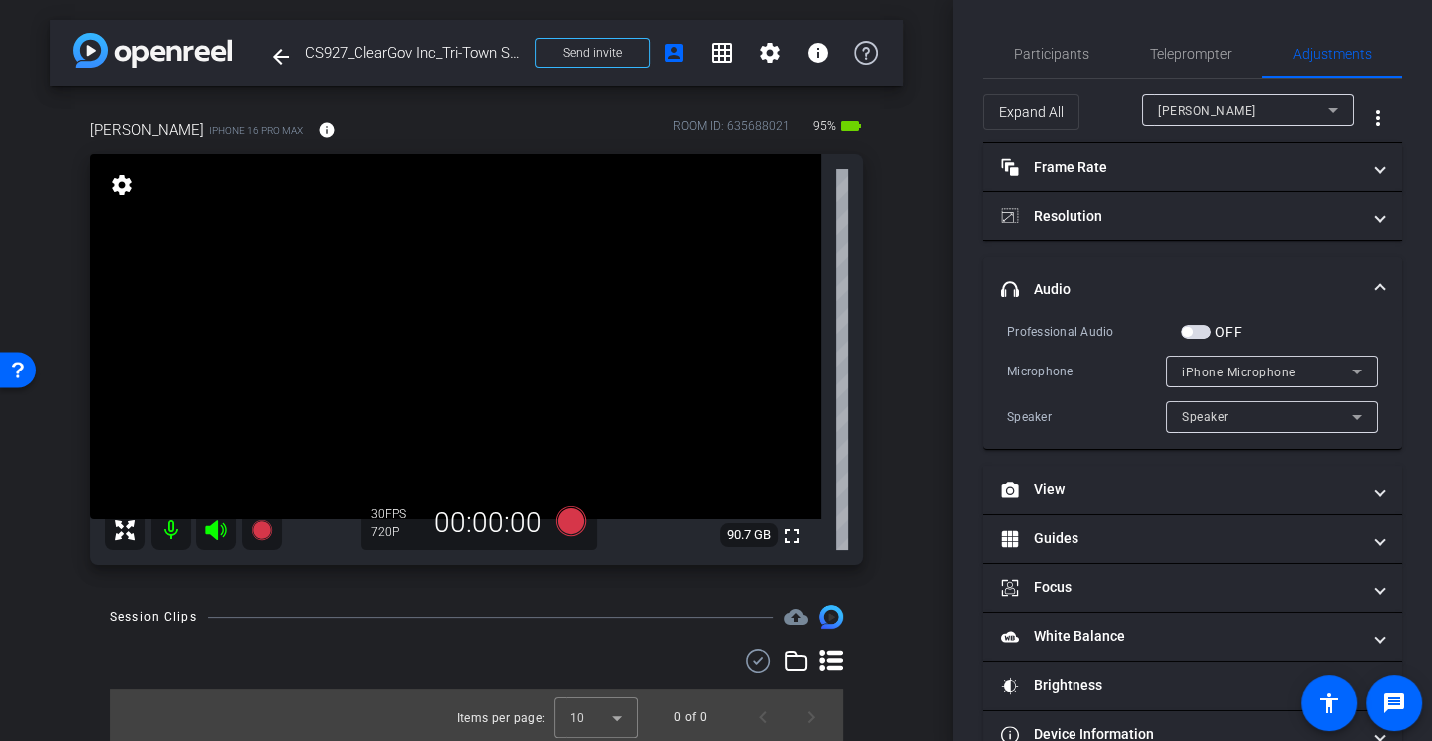
click at [1085, 374] on div "Microphone" at bounding box center [1087, 372] width 160 height 20
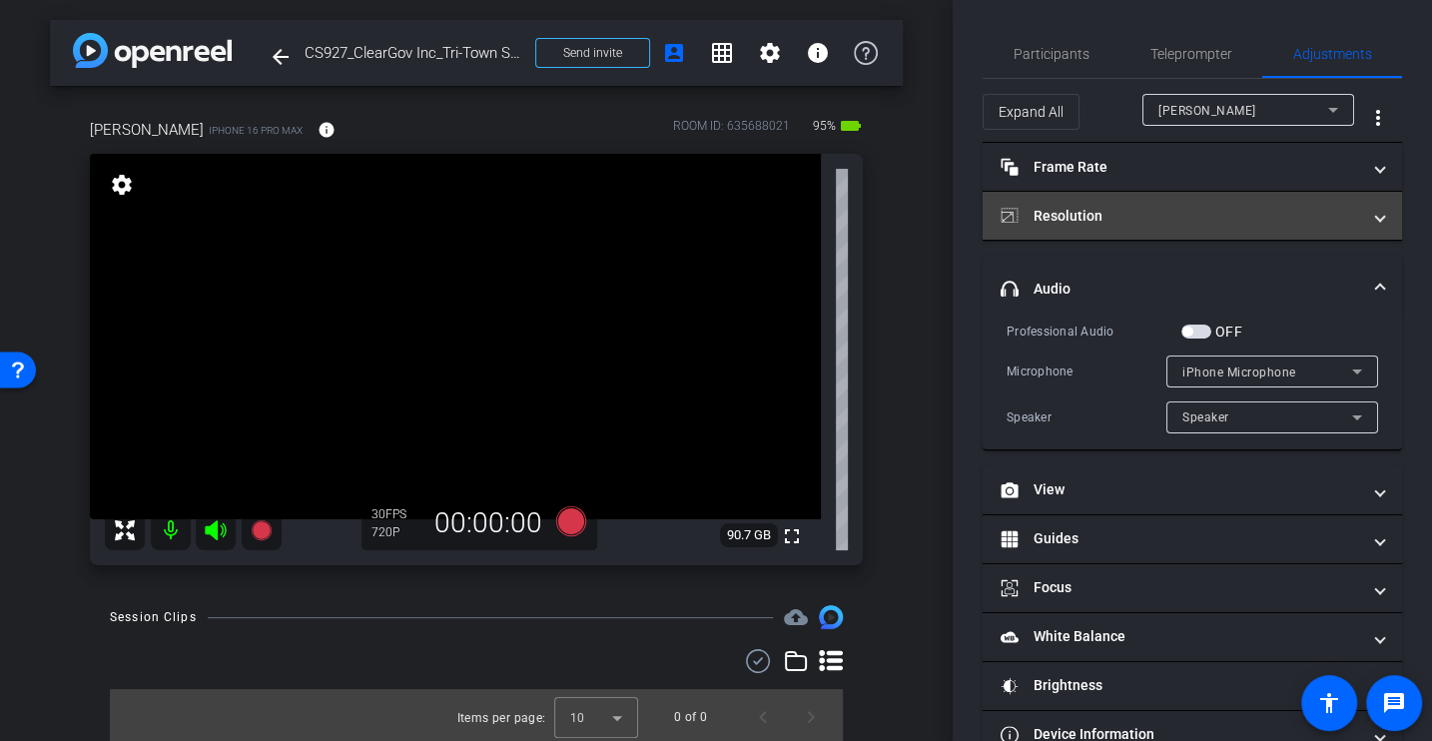
click at [1092, 220] on mat-panel-title "Resolution" at bounding box center [1181, 216] width 360 height 21
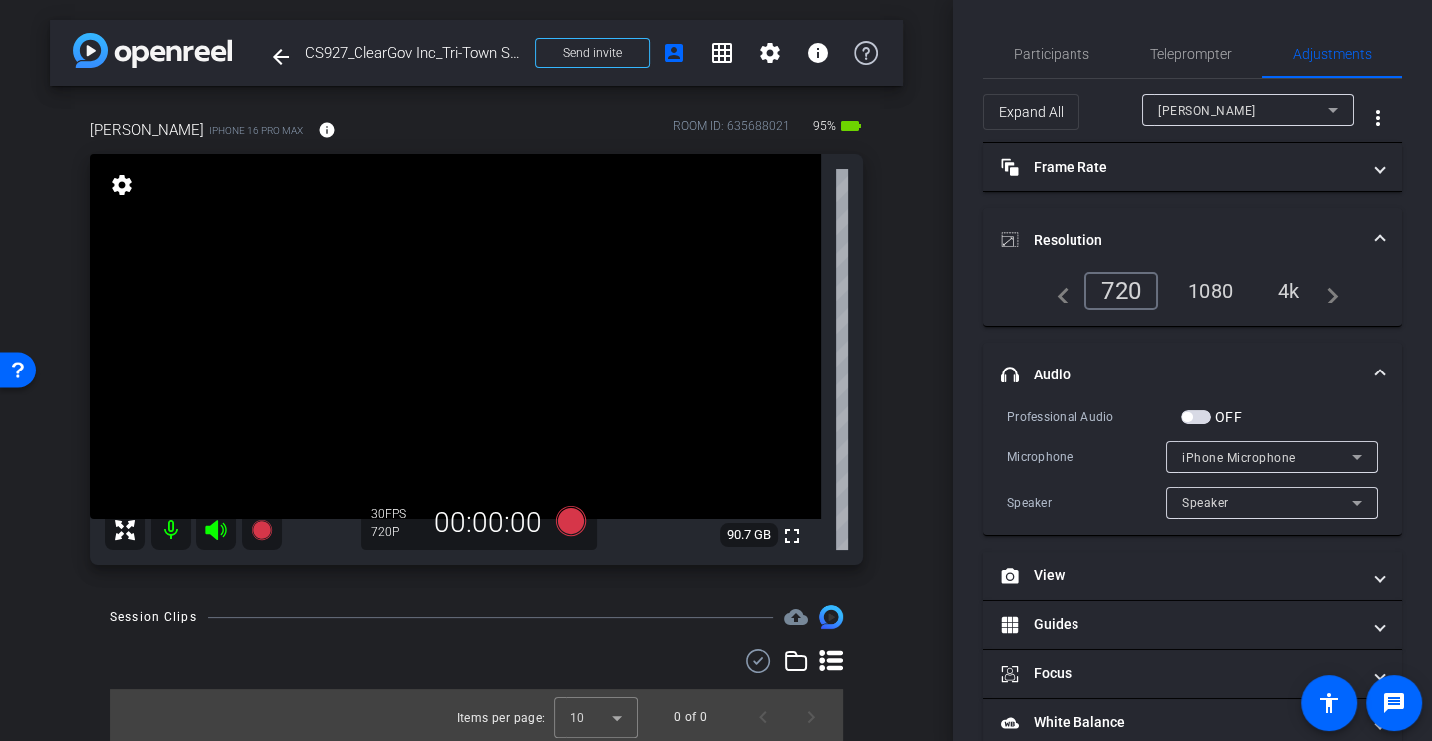
click at [1292, 296] on div "4k" at bounding box center [1289, 291] width 52 height 34
click at [1066, 50] on span "Participants" at bounding box center [1052, 54] width 76 height 14
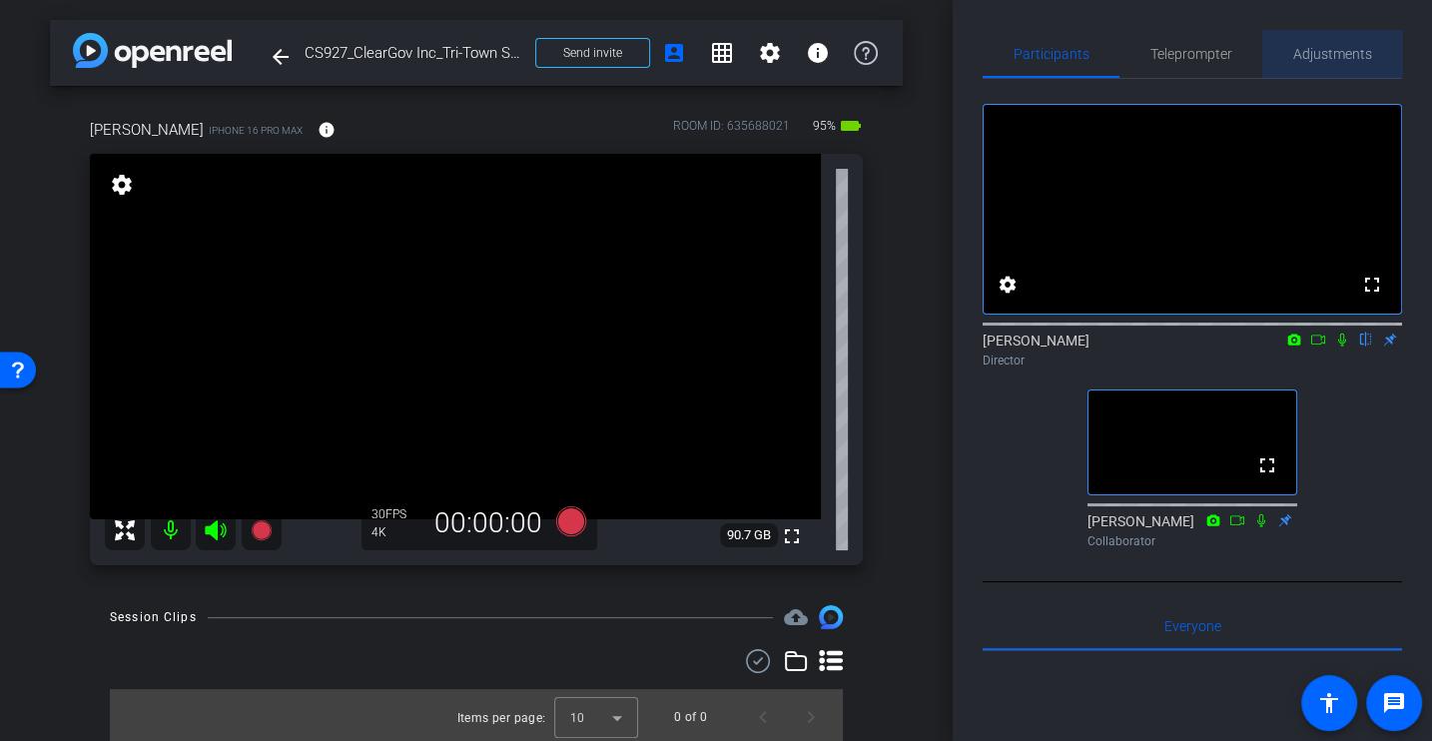
click at [1322, 47] on span "Adjustments" at bounding box center [1332, 54] width 79 height 14
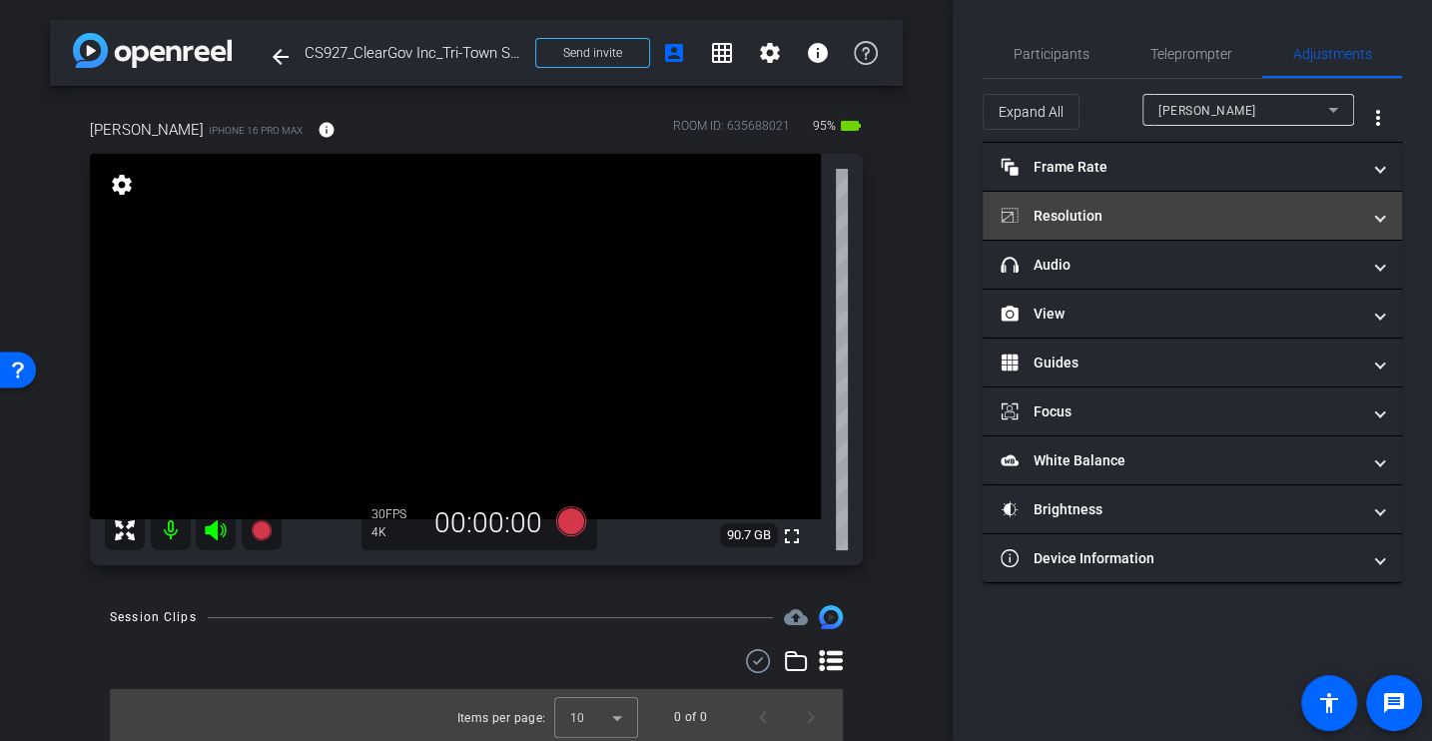
click at [1086, 223] on mat-panel-title "Resolution" at bounding box center [1181, 216] width 360 height 21
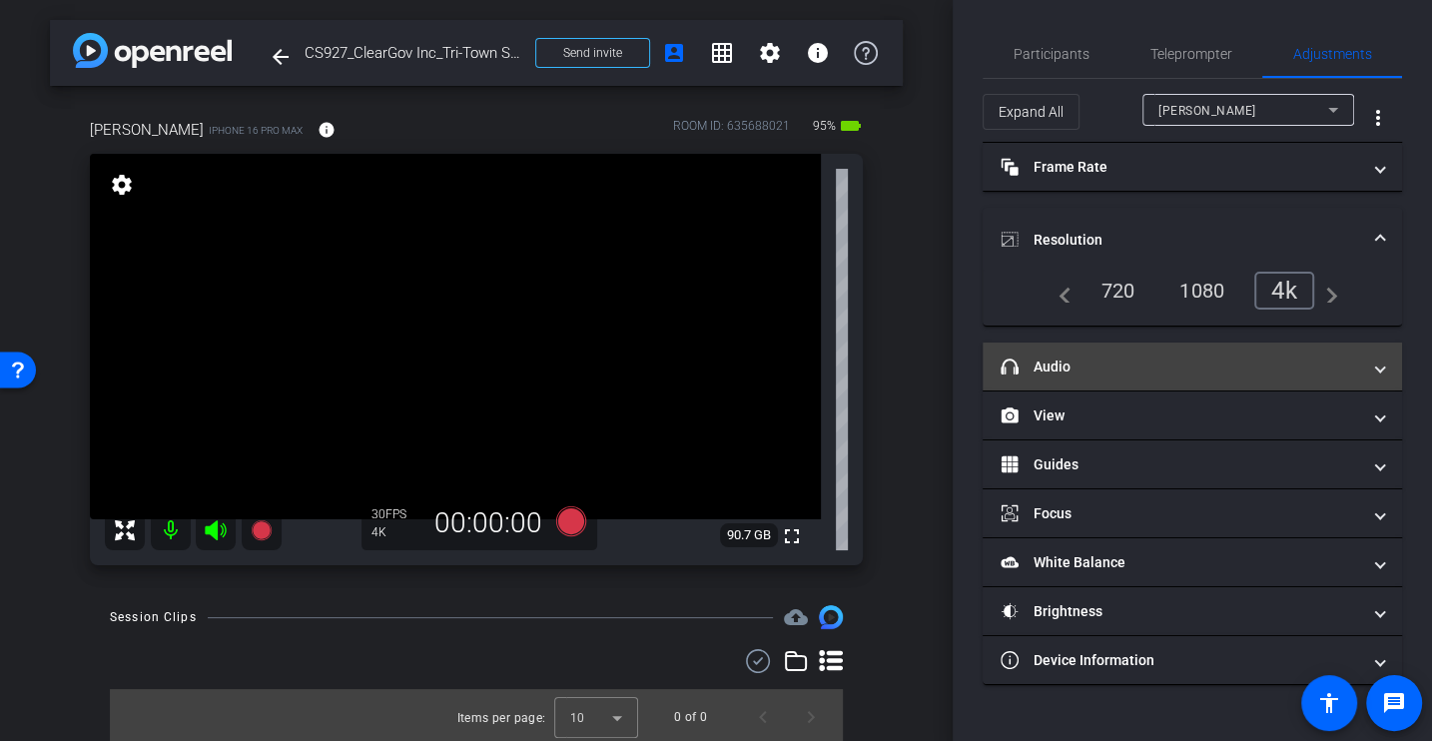
click at [1088, 374] on mat-panel-title "headphone icon Audio" at bounding box center [1181, 367] width 360 height 21
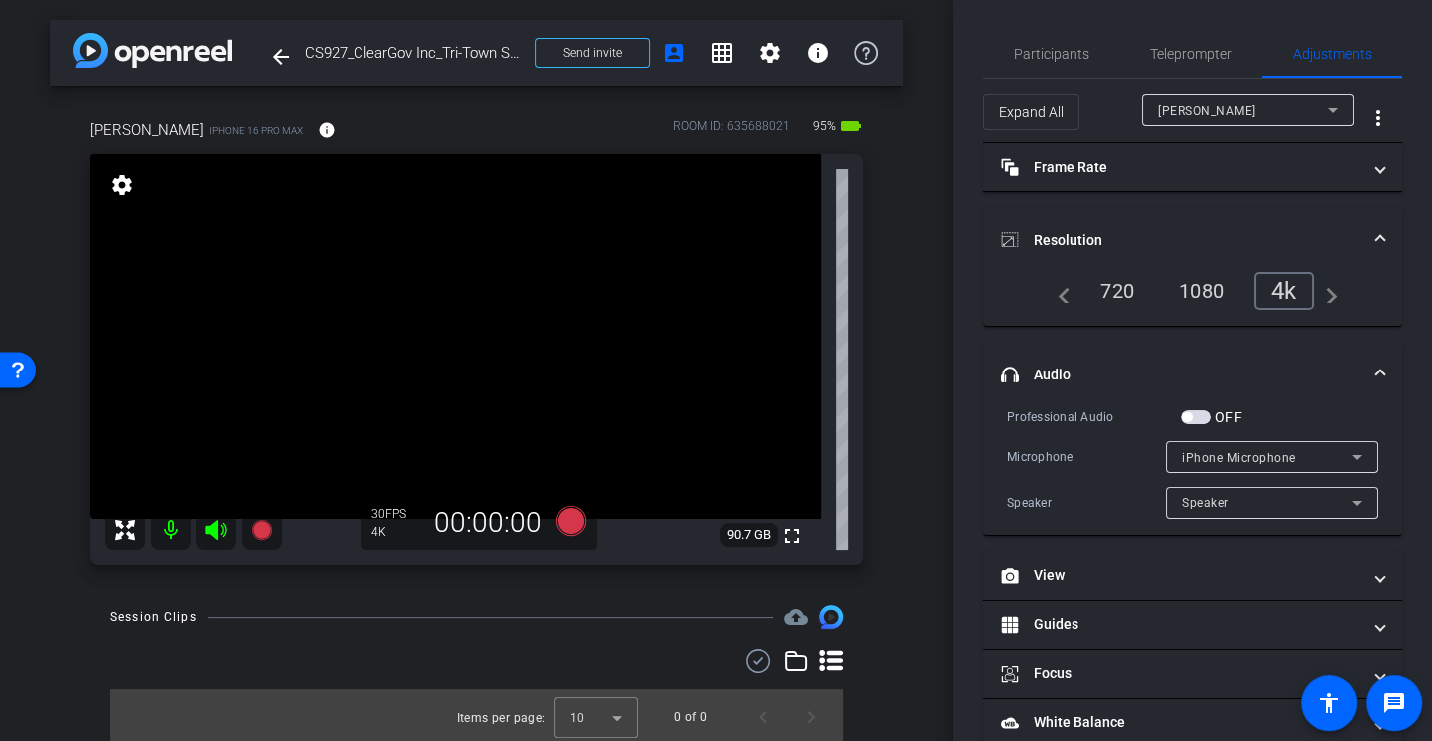
click at [1087, 408] on div "Professional Audio" at bounding box center [1094, 417] width 175 height 20
click at [1086, 437] on div "Professional Audio OFF Microphone iPhone Microphone Speaker Speaker" at bounding box center [1193, 462] width 372 height 113
click at [1185, 301] on div "1080" at bounding box center [1202, 291] width 75 height 34
click at [1074, 428] on div "Professional Audio OFF Microphone iPhone Microphone Speaker Speaker" at bounding box center [1193, 462] width 372 height 113
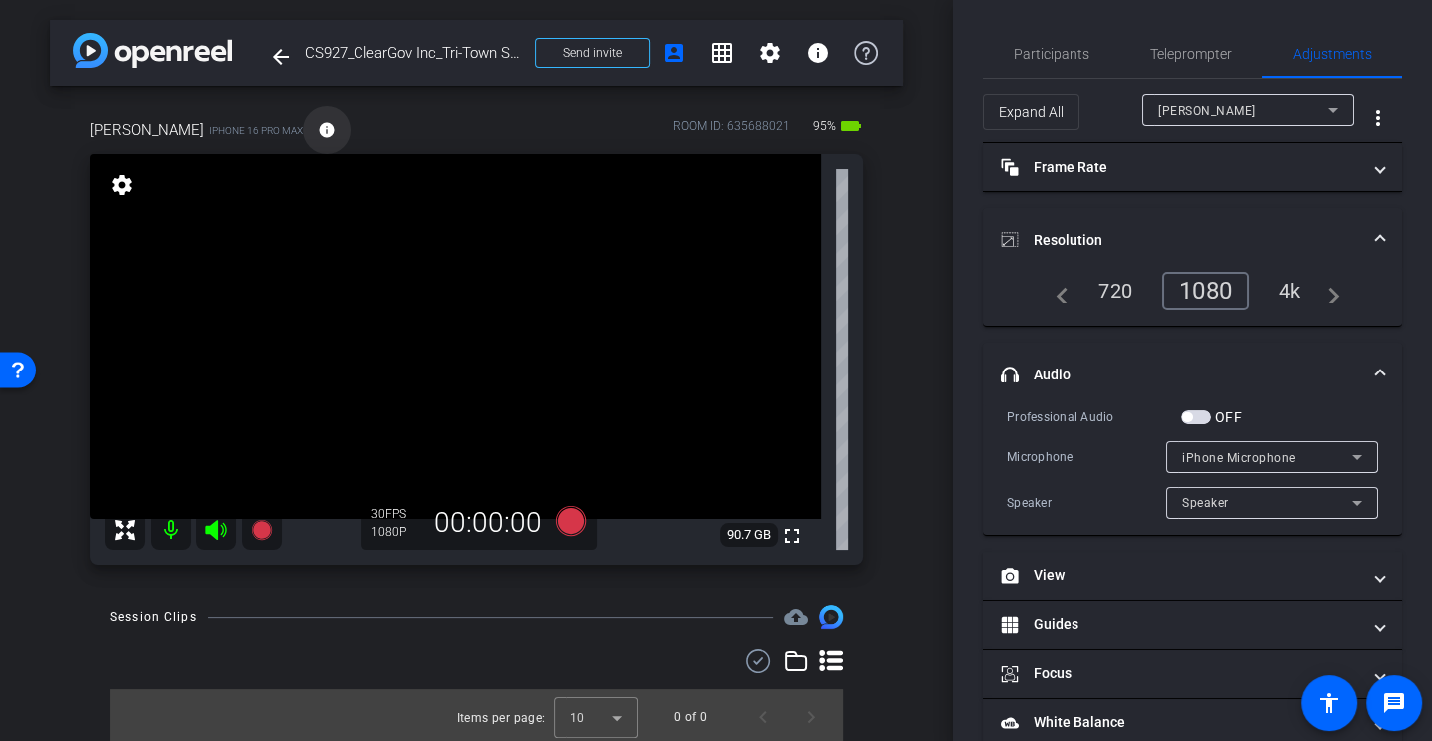
click at [329, 134] on mat-icon "info" at bounding box center [327, 130] width 18 height 18
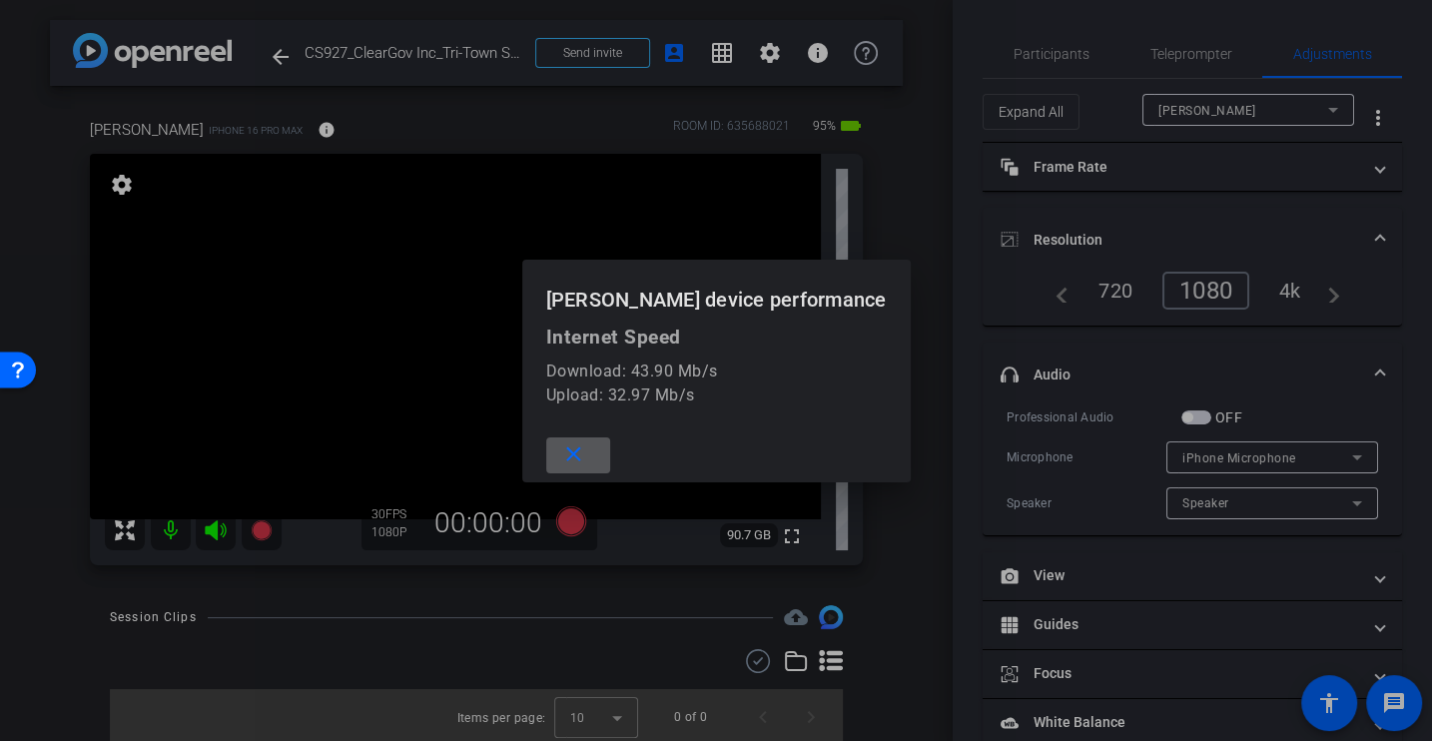
click at [576, 456] on mat-icon "close" at bounding box center [573, 454] width 25 height 25
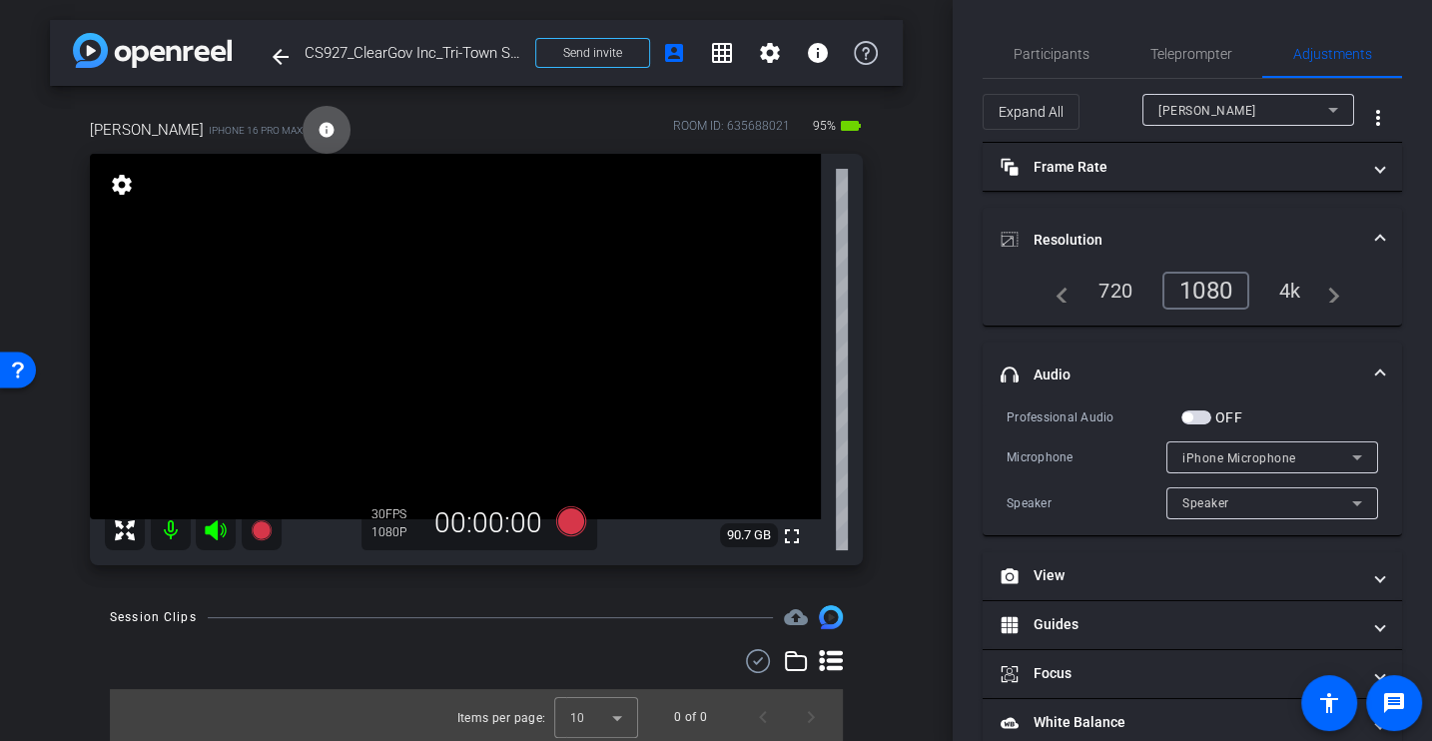
click at [1088, 464] on div "Microphone" at bounding box center [1087, 457] width 160 height 20
click at [1106, 410] on div "Professional Audio" at bounding box center [1094, 417] width 175 height 20
click at [1196, 418] on span "button" at bounding box center [1197, 417] width 30 height 14
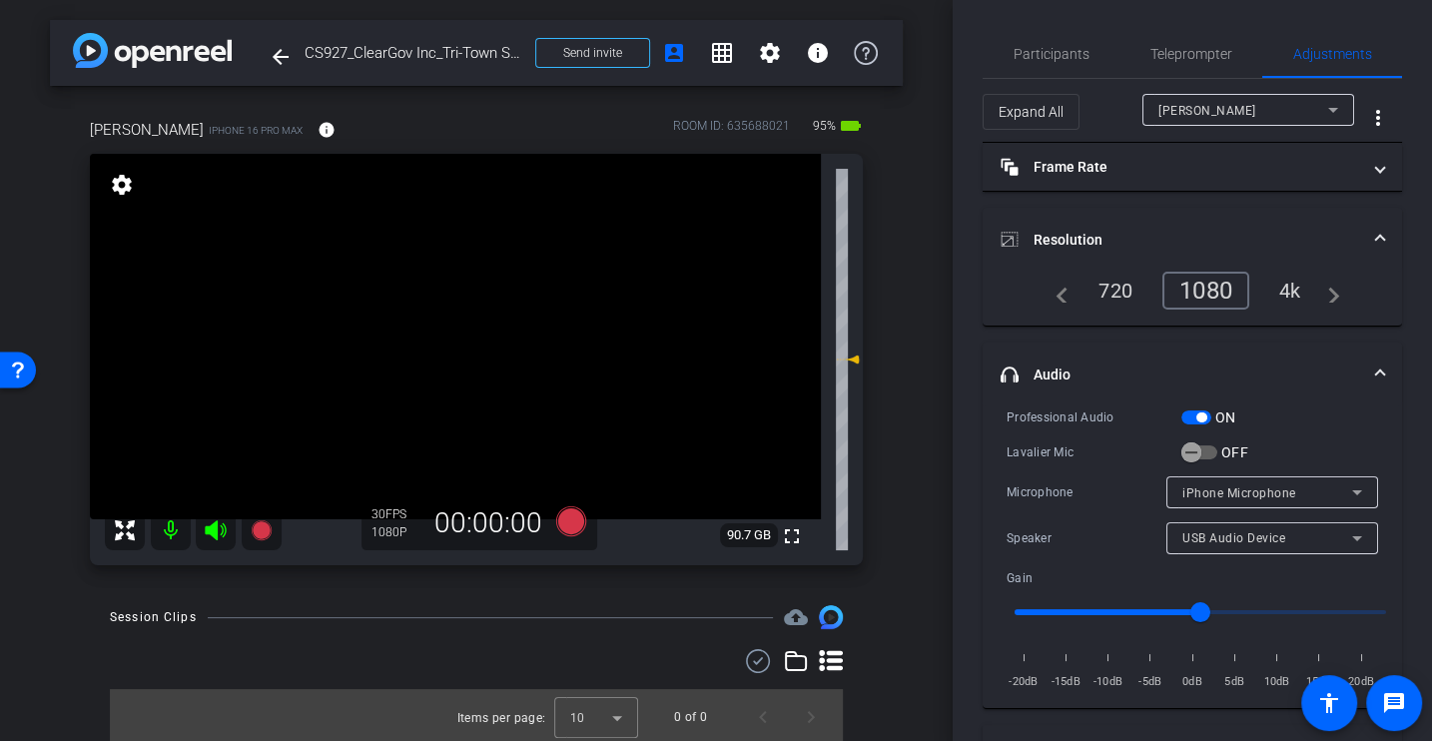
click at [1088, 451] on div "Lavalier Mic" at bounding box center [1094, 452] width 175 height 20
click at [1196, 452] on icon "button" at bounding box center [1192, 452] width 18 height 18
click at [1151, 455] on div "Lavalier Mic" at bounding box center [1094, 452] width 175 height 20
click at [1093, 467] on div "Professional Audio ON Lavalier Mic ON Microphone Lavalier Microphone Speaker Sp…" at bounding box center [1193, 549] width 372 height 286
click at [1037, 464] on div "Professional Audio ON Lavalier Mic ON Microphone Lavalier Microphone Speaker Sp…" at bounding box center [1193, 549] width 372 height 286
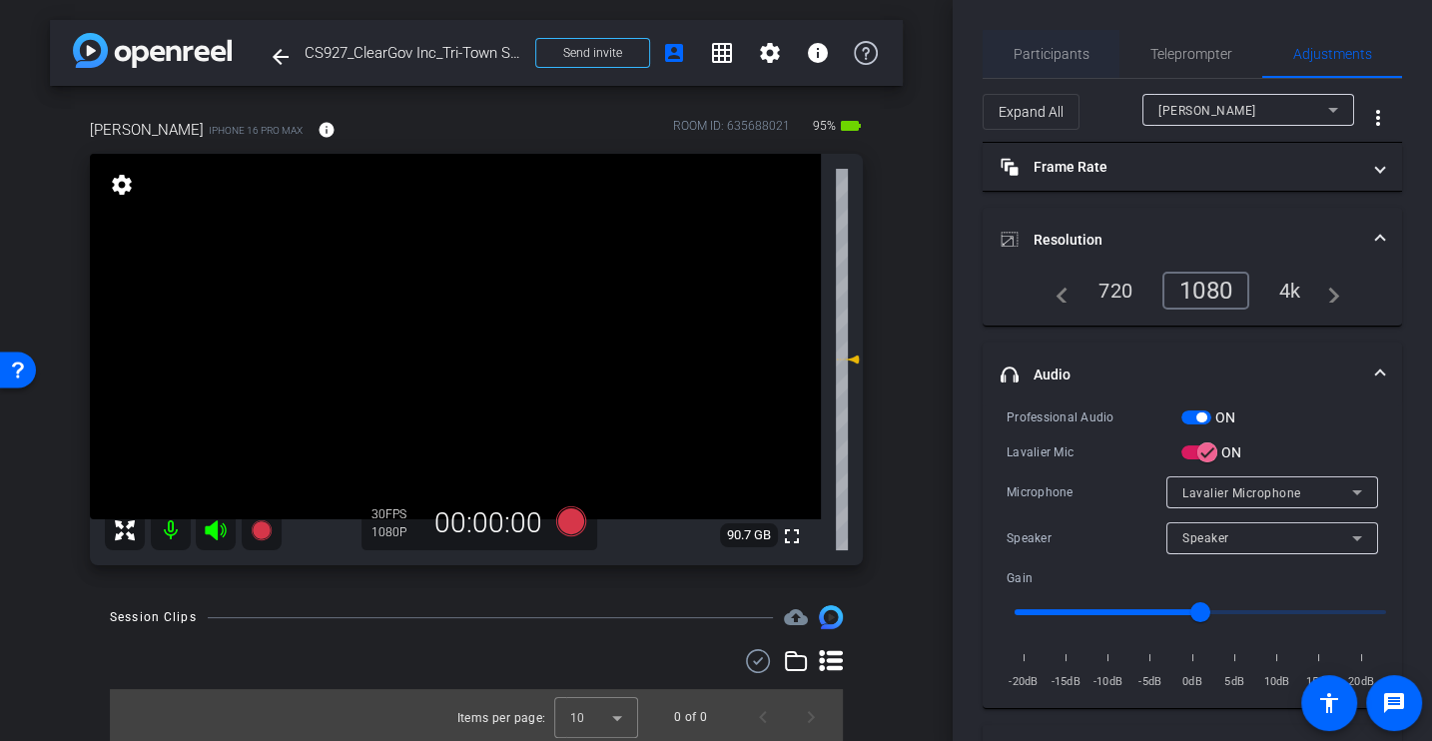
click at [1019, 56] on span "Participants" at bounding box center [1052, 54] width 76 height 14
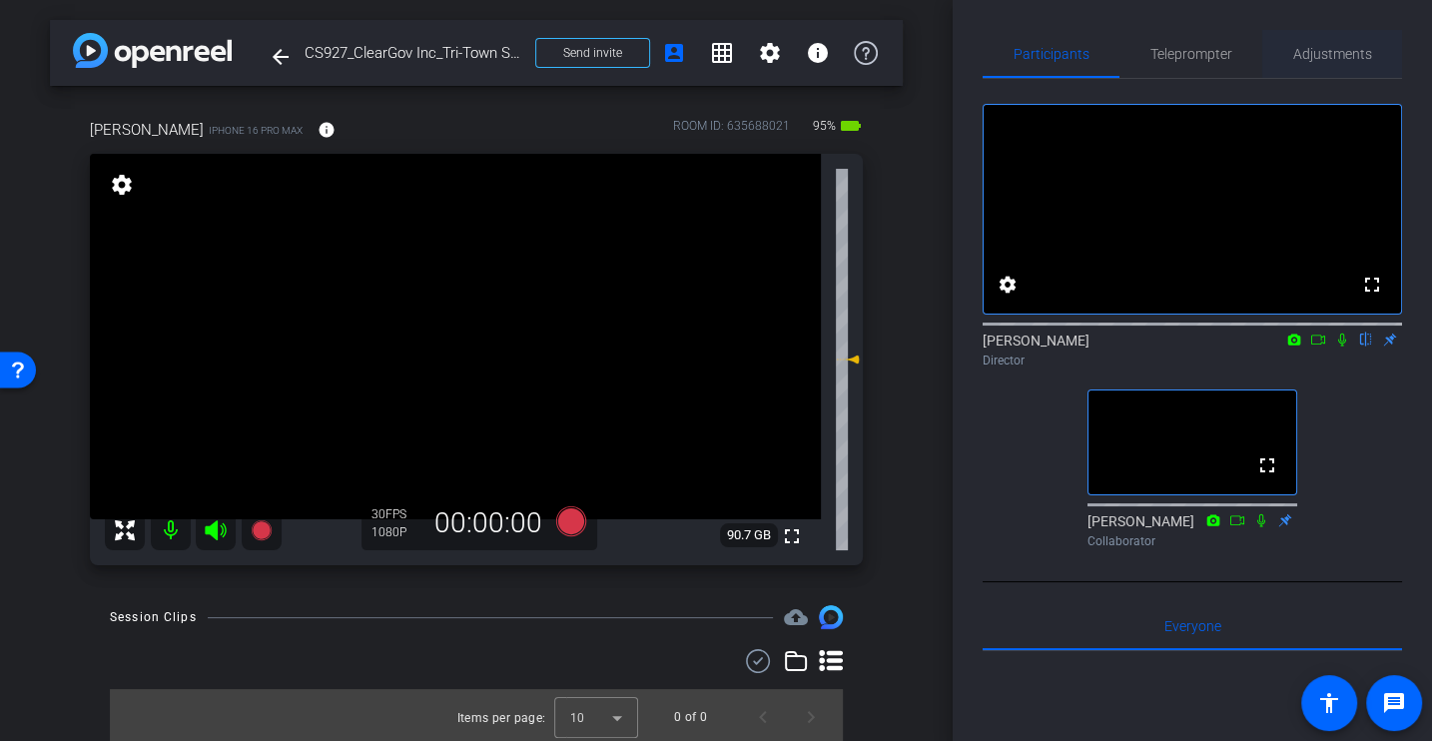
click at [1332, 69] on span "Adjustments" at bounding box center [1332, 54] width 79 height 48
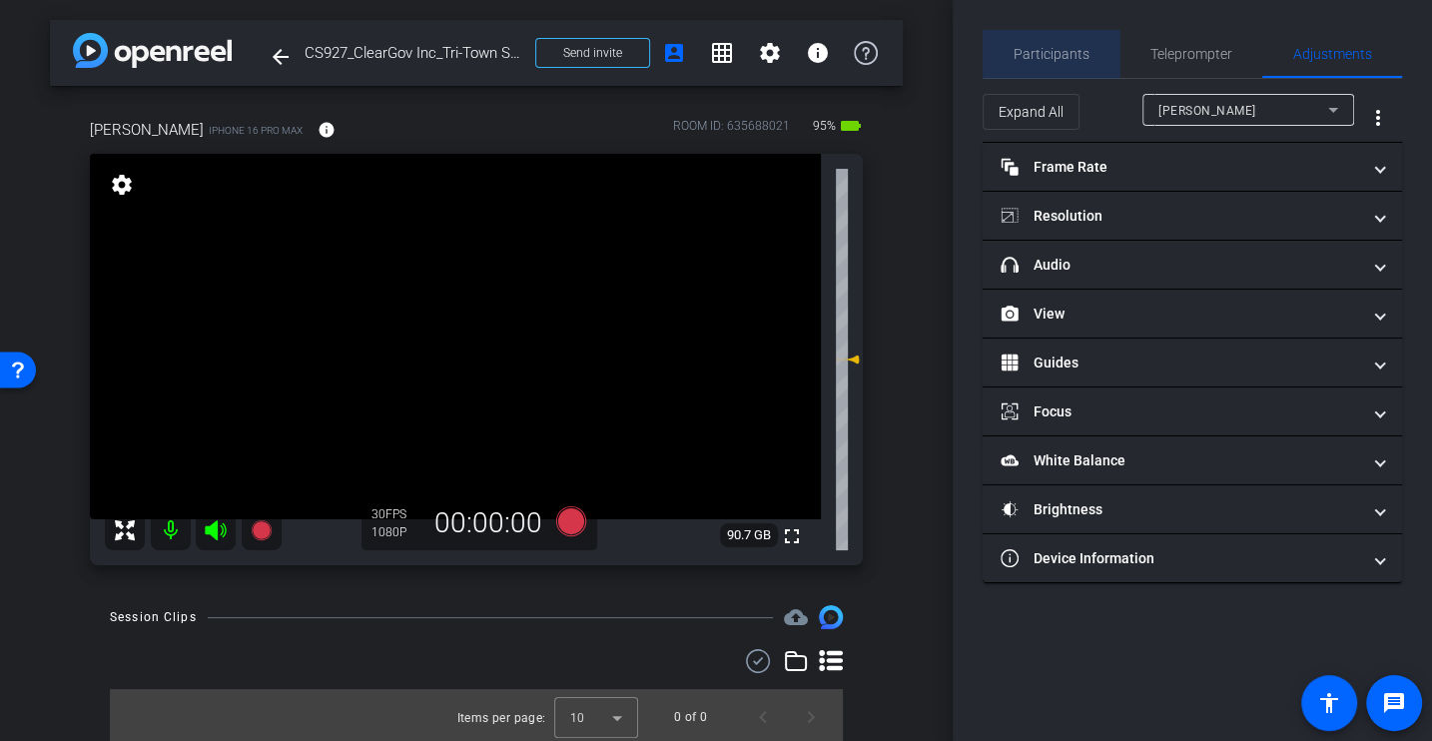
click at [1058, 39] on span "Participants" at bounding box center [1052, 54] width 76 height 48
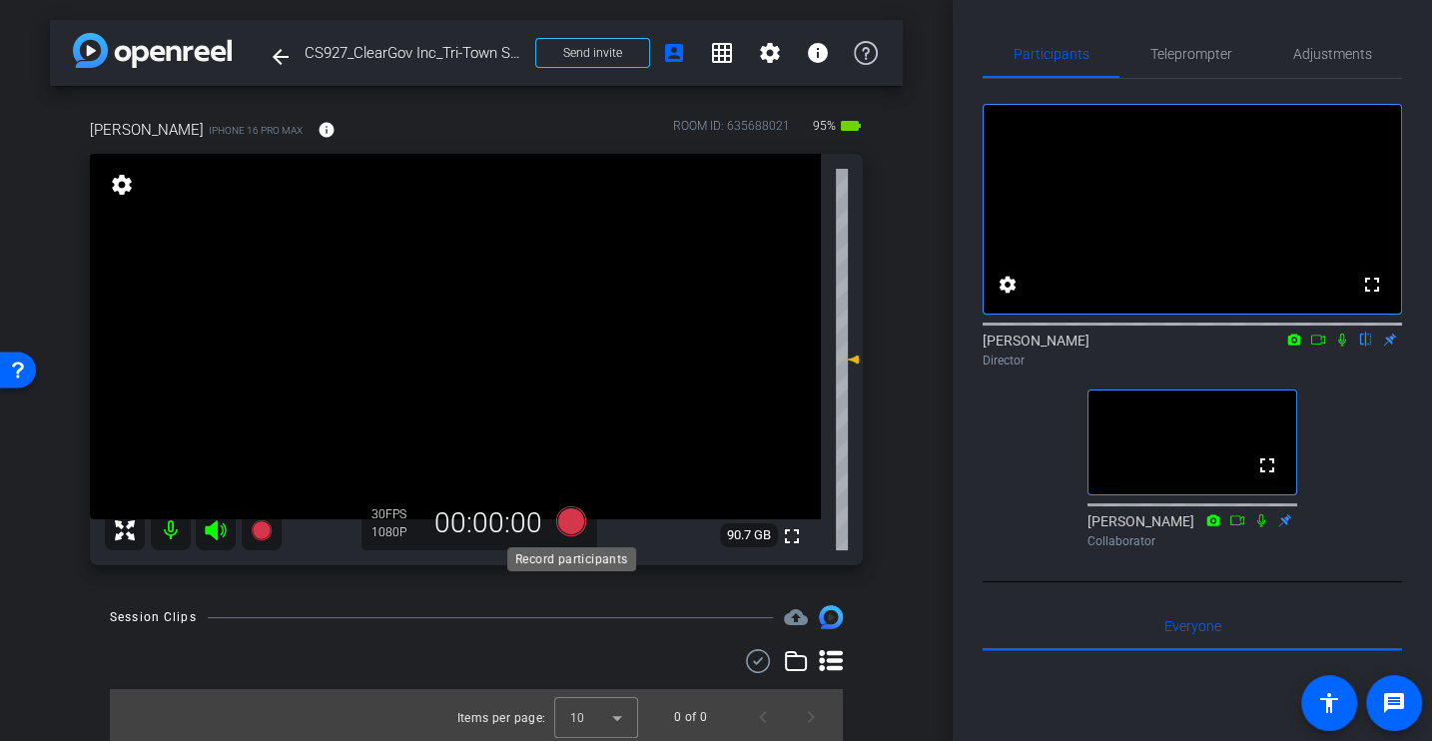
click at [568, 521] on icon at bounding box center [571, 521] width 30 height 30
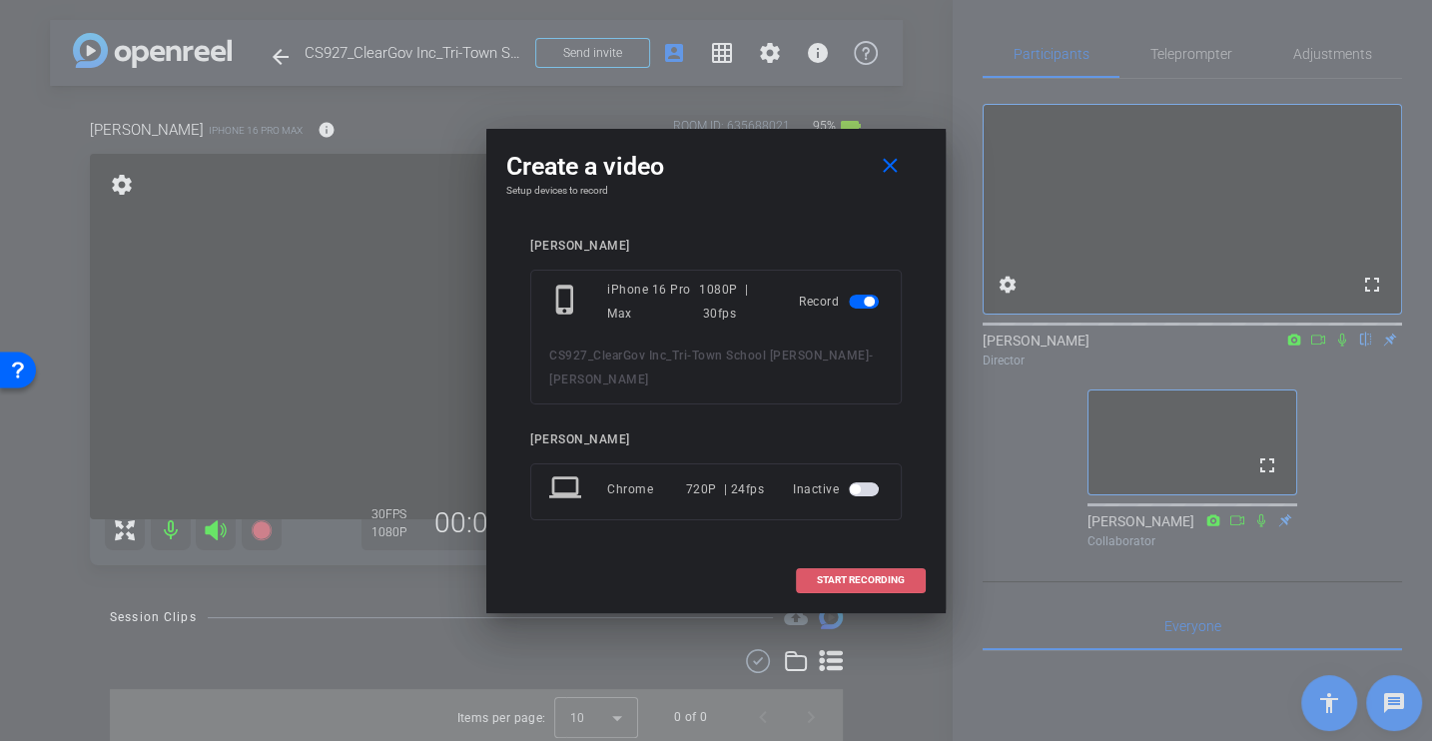
click at [843, 584] on span "START RECORDING" at bounding box center [861, 580] width 88 height 10
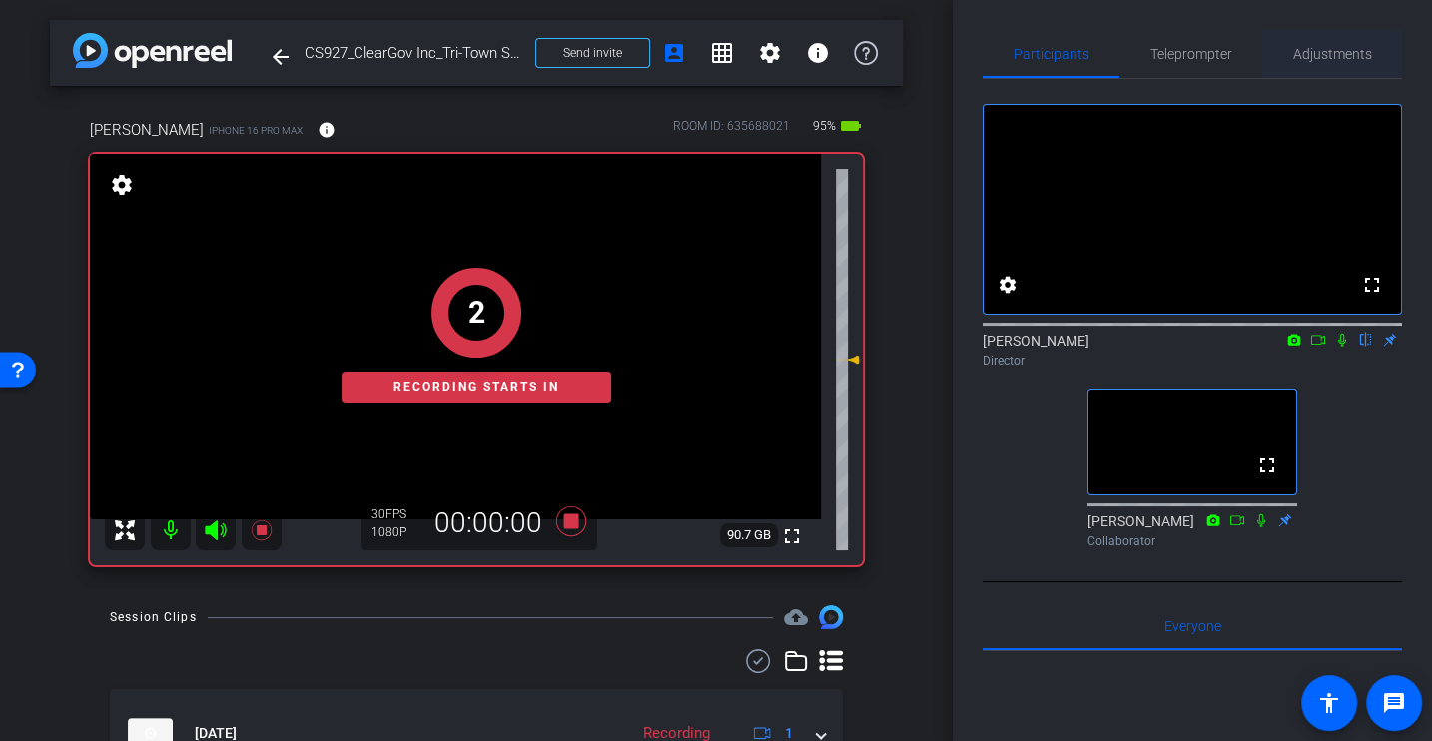
click at [1333, 49] on span "Adjustments" at bounding box center [1332, 54] width 79 height 14
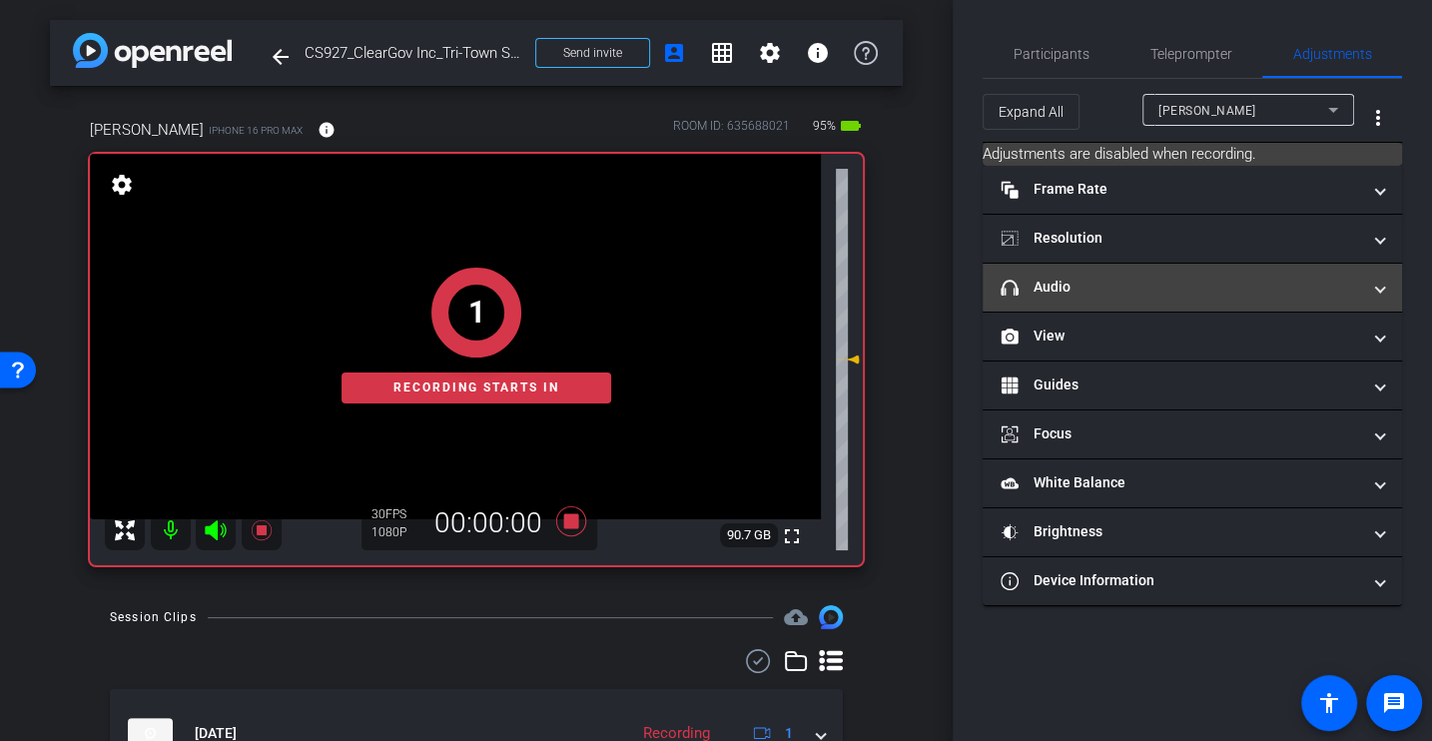
click at [1062, 300] on mat-expansion-panel-header "headphone icon Audio" at bounding box center [1192, 288] width 419 height 48
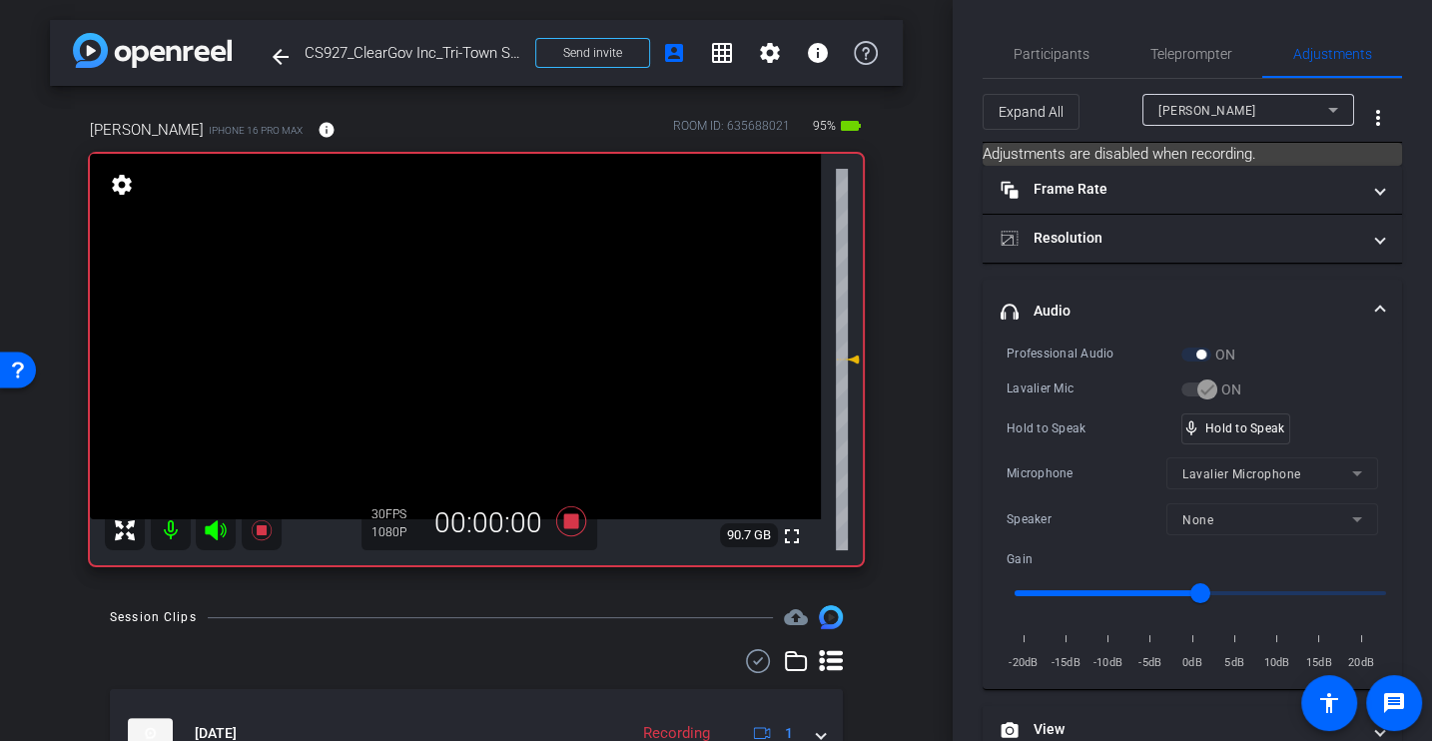
click at [1062, 420] on div "Hold to Speak" at bounding box center [1094, 428] width 175 height 20
drag, startPoint x: 1191, startPoint y: 589, endPoint x: 1167, endPoint y: 588, distance: 25.0
click at [1166, 588] on input "range" at bounding box center [1200, 593] width 413 height 44
click at [1092, 463] on div "Microphone" at bounding box center [1087, 473] width 160 height 20
drag, startPoint x: 1169, startPoint y: 581, endPoint x: 1182, endPoint y: 586, distance: 13.9
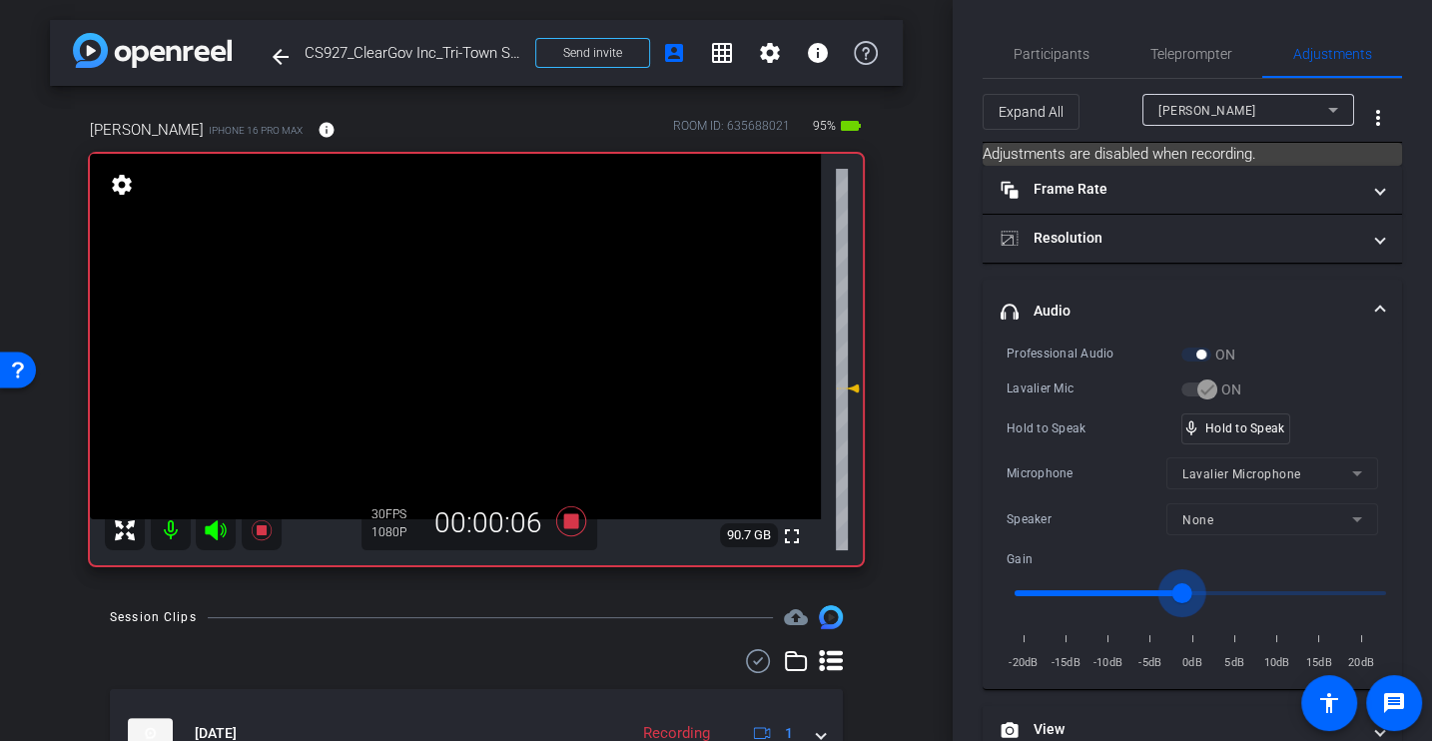
type input "-2"
click at [1182, 586] on input "range" at bounding box center [1200, 593] width 413 height 44
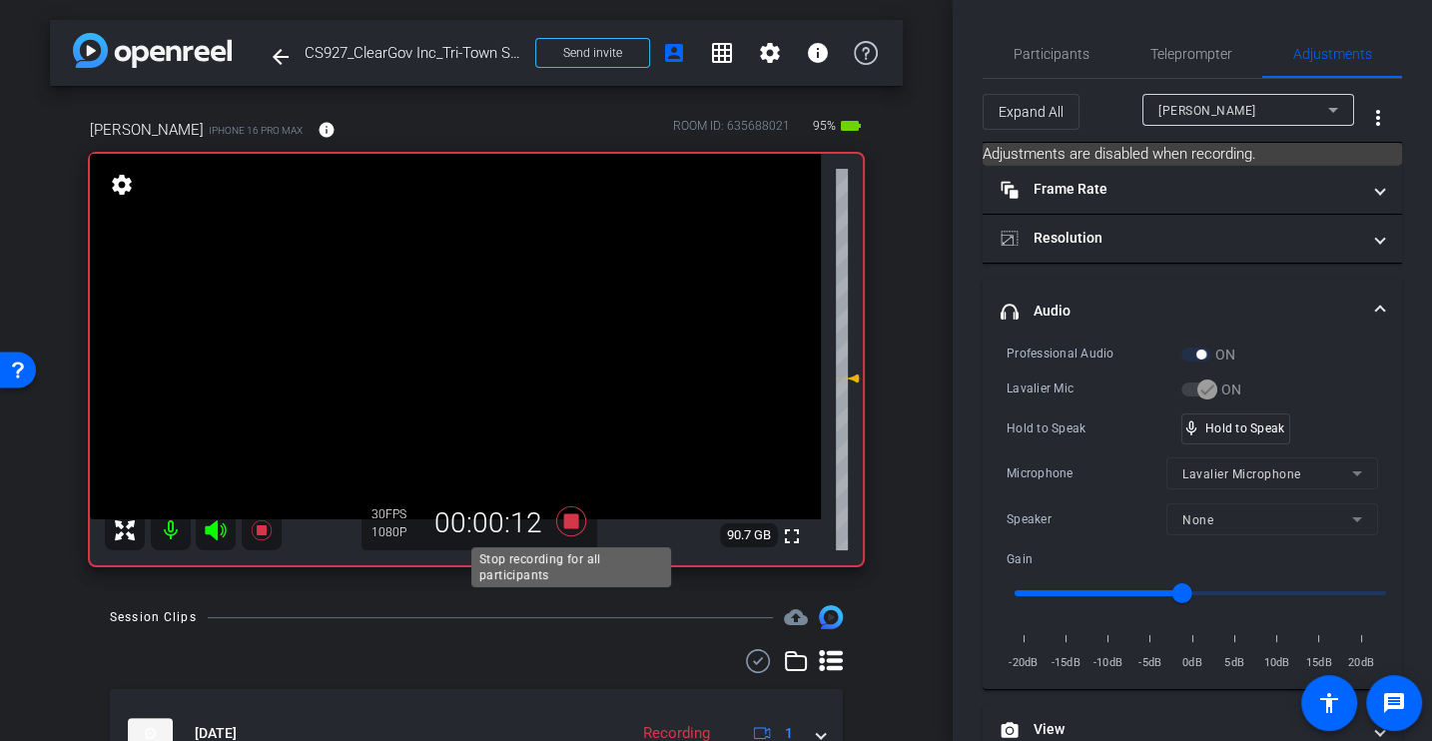
click at [570, 522] on icon at bounding box center [571, 521] width 30 height 30
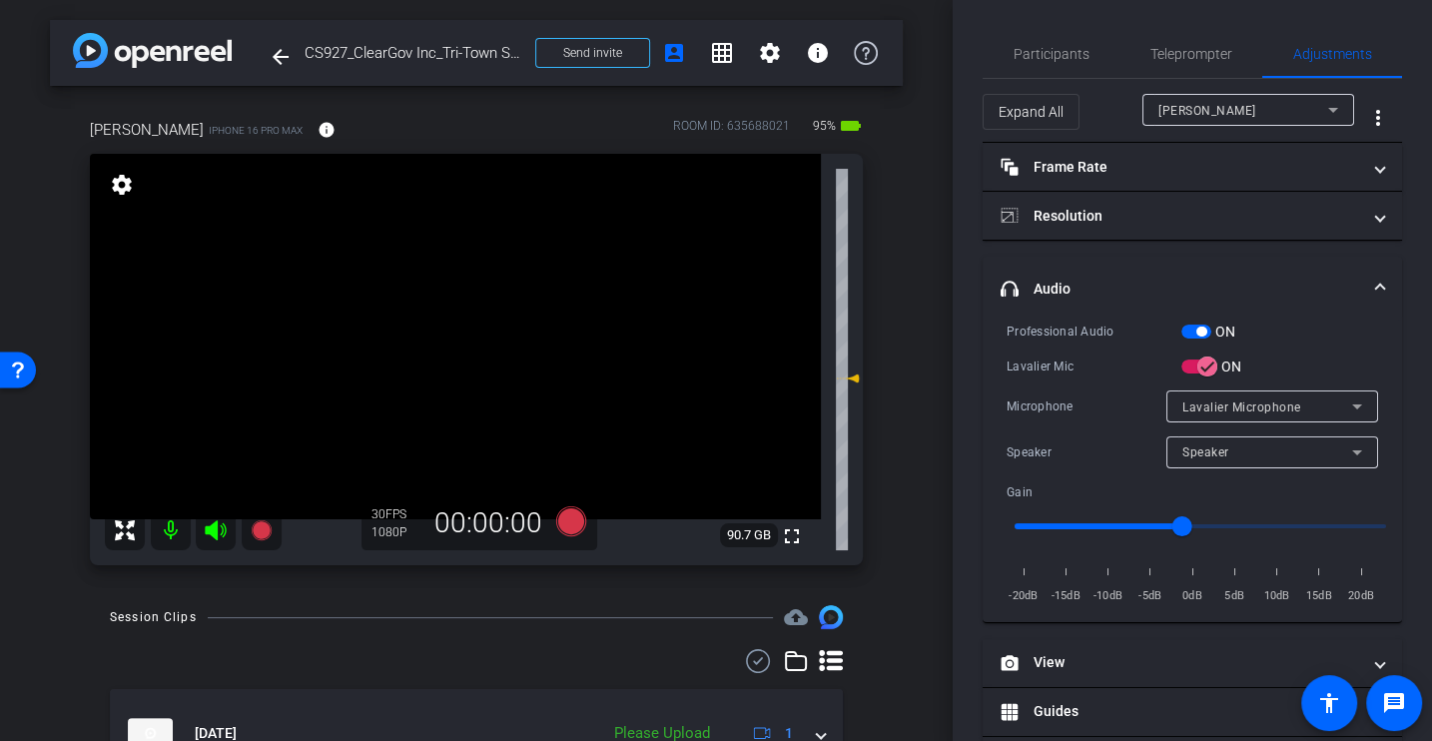
scroll to position [106, 0]
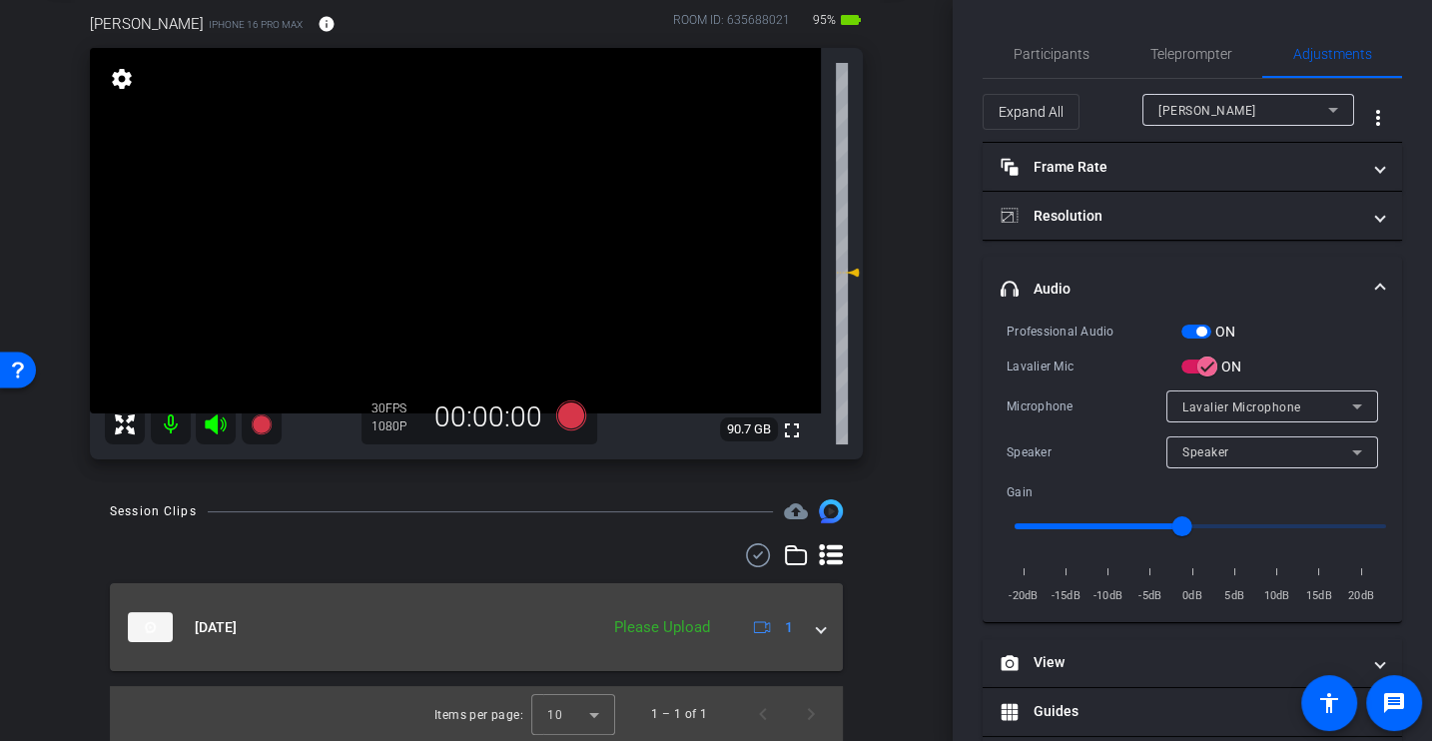
click at [818, 623] on span at bounding box center [821, 627] width 8 height 21
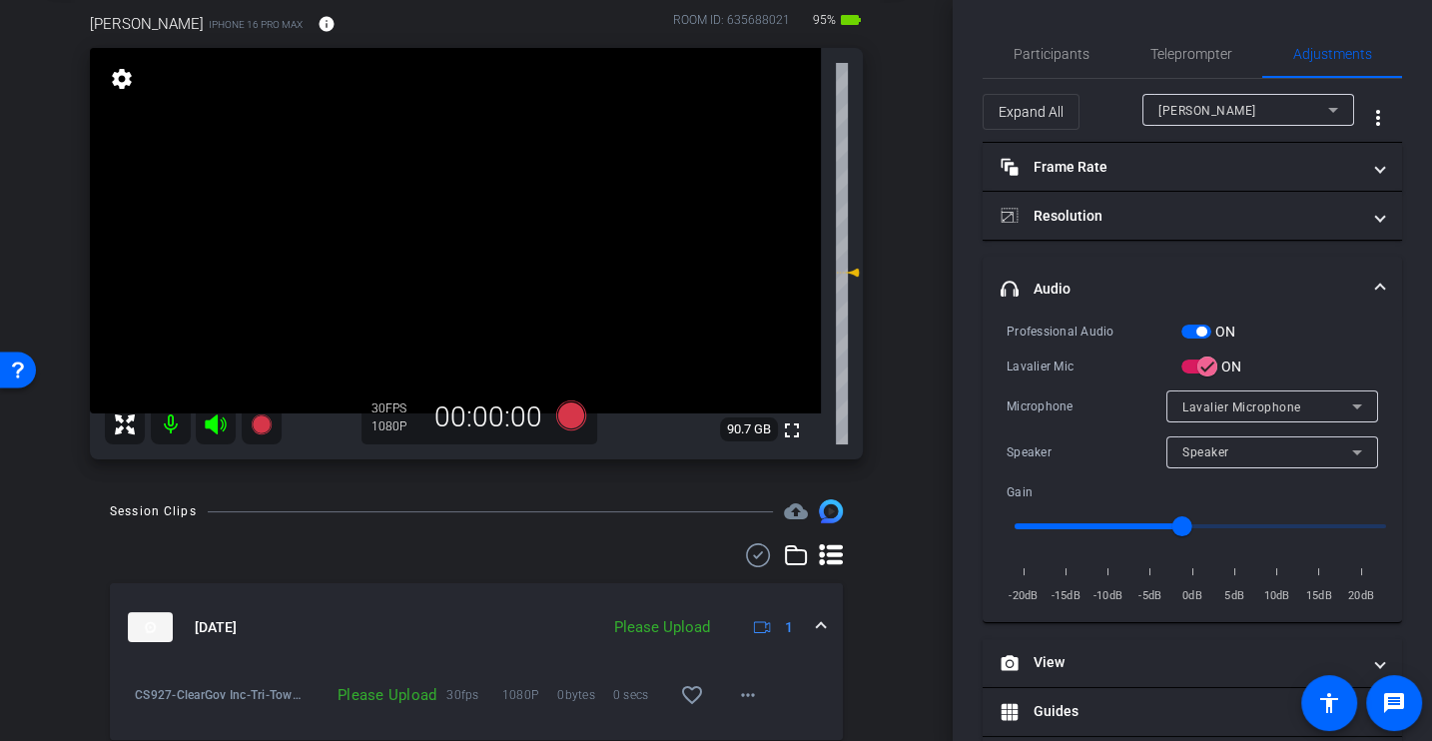
scroll to position [149, 0]
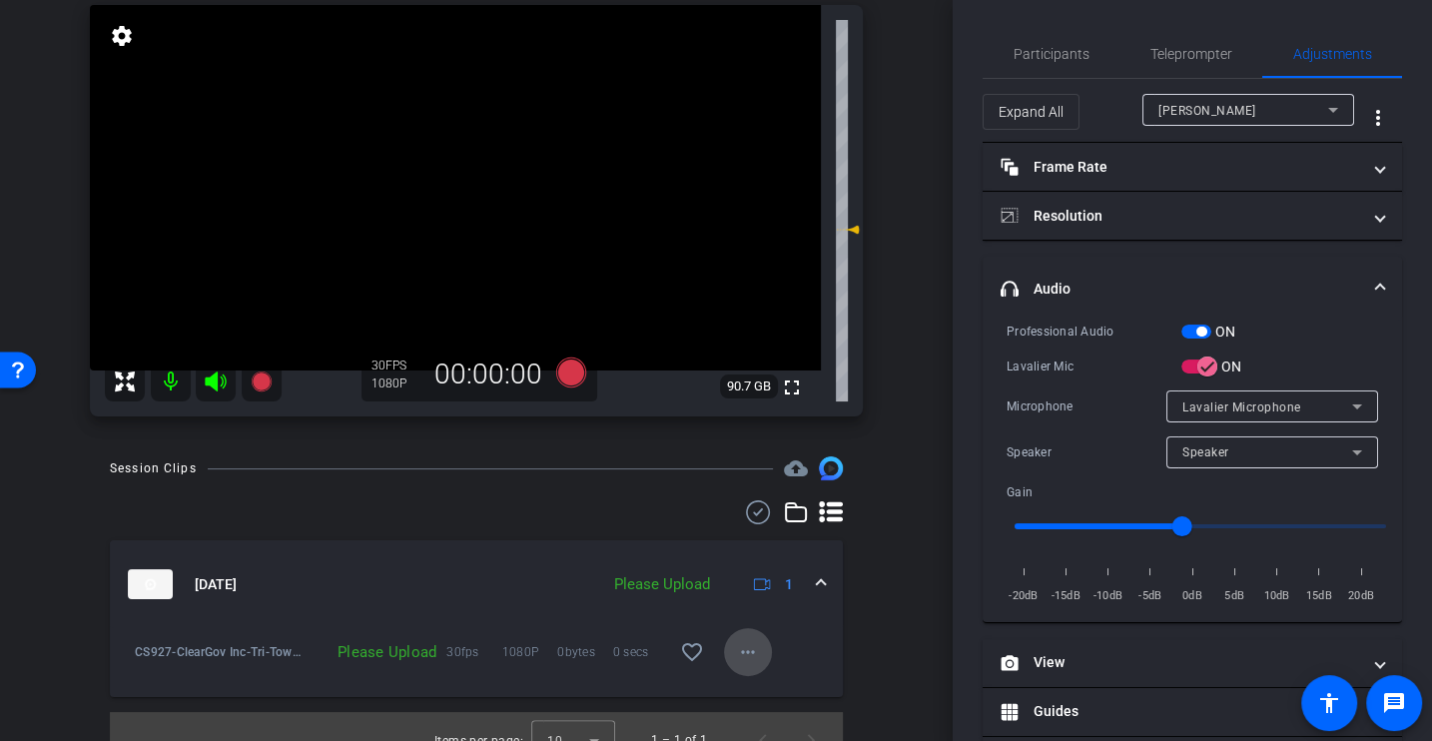
click at [764, 657] on span at bounding box center [748, 652] width 48 height 48
click at [784, 568] on span "Upload" at bounding box center [779, 560] width 80 height 24
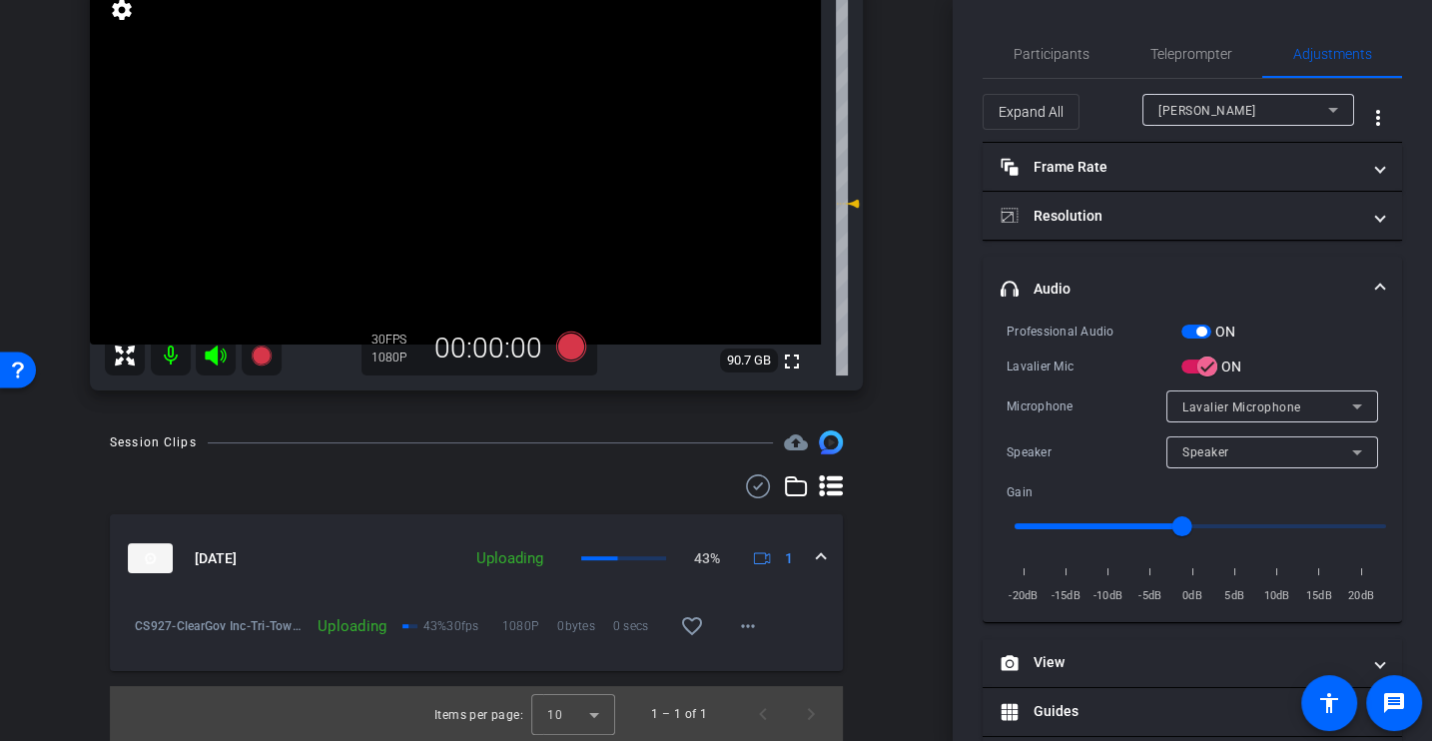
scroll to position [0, 0]
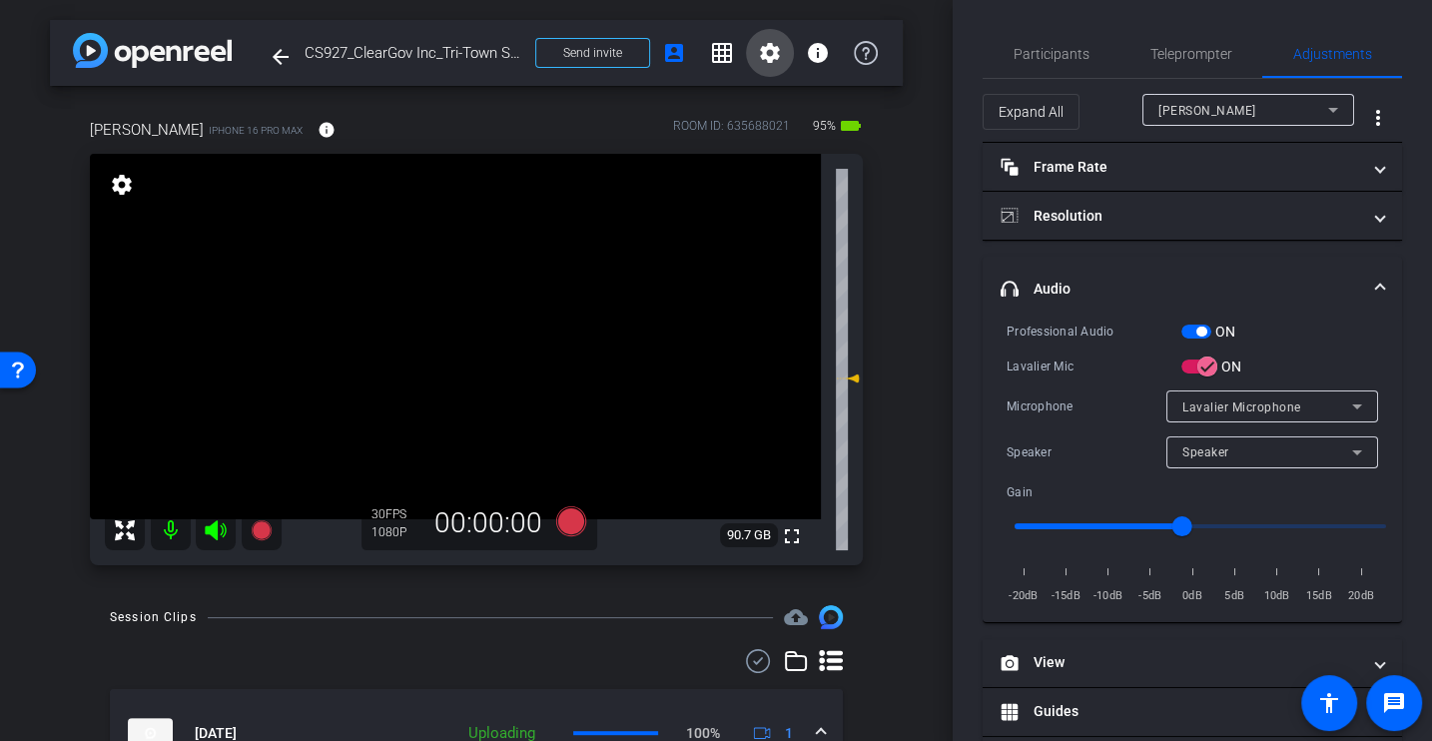
click at [765, 47] on mat-icon "settings" at bounding box center [770, 53] width 24 height 24
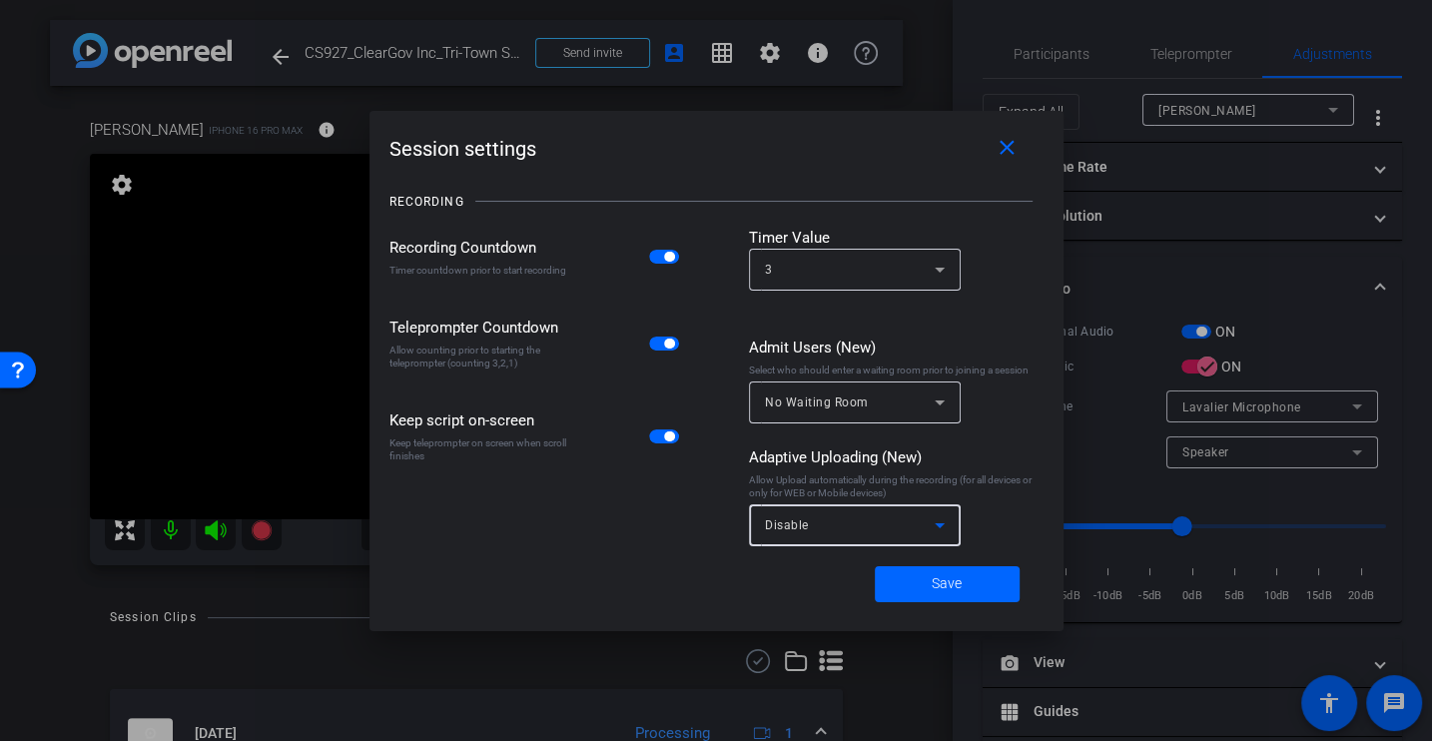
click at [876, 535] on div "Disable" at bounding box center [850, 524] width 170 height 25
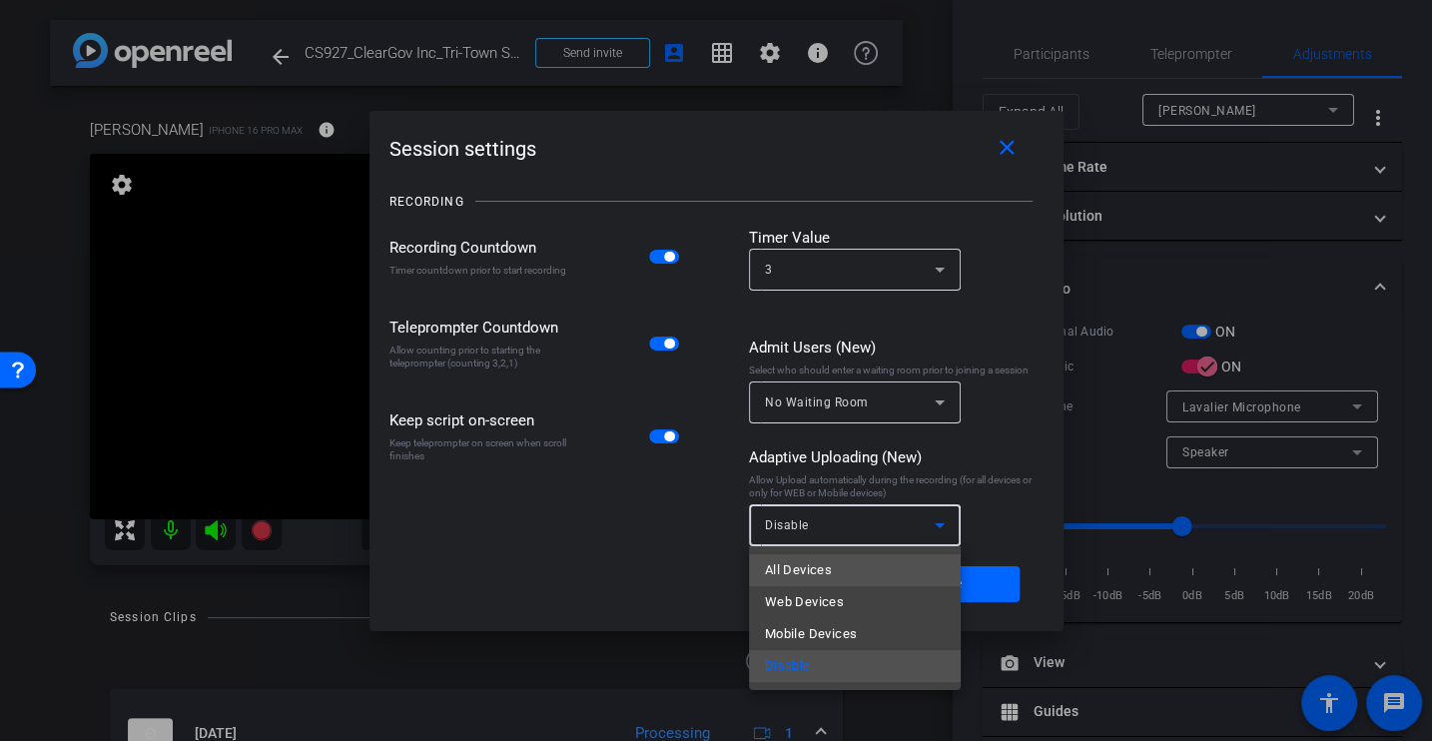
click at [843, 578] on mat-option "All Devices" at bounding box center [855, 570] width 212 height 32
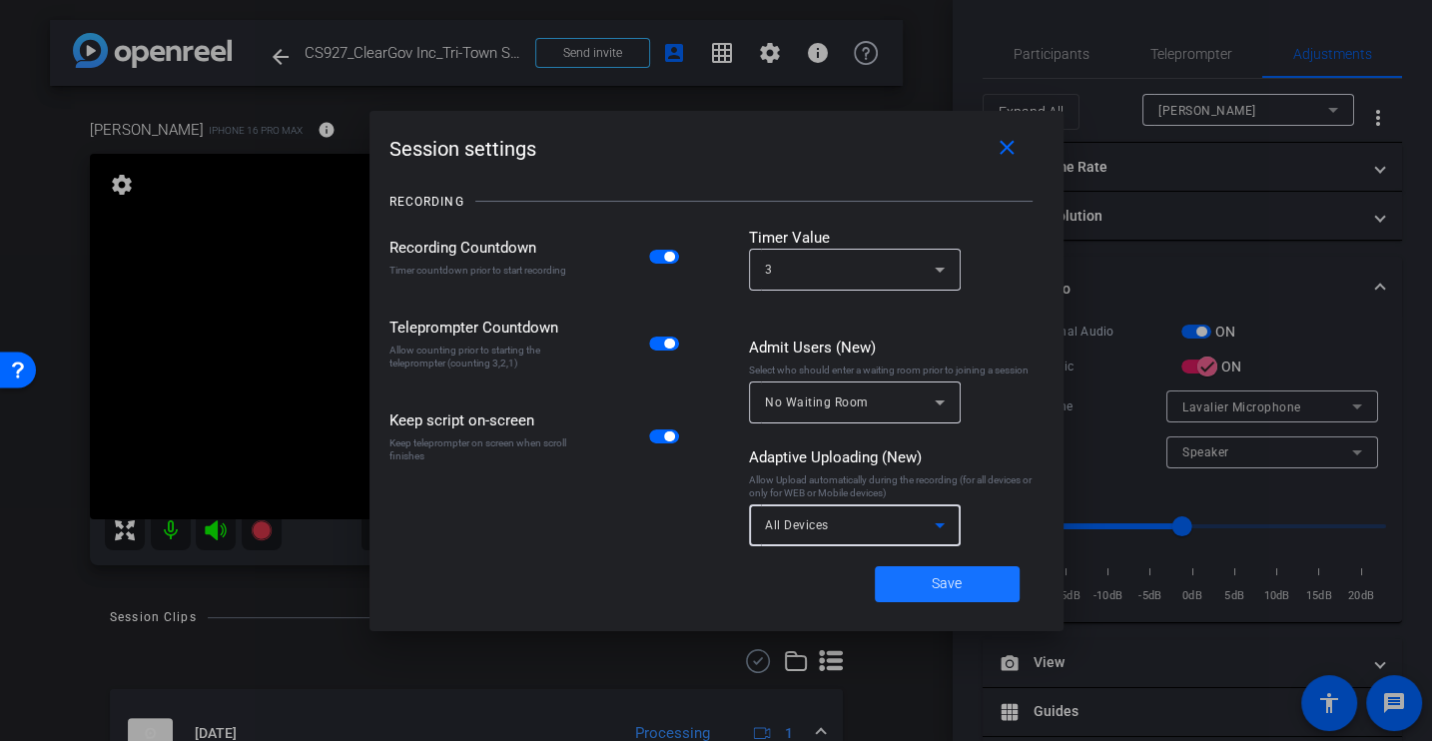
click at [943, 582] on span "Save" at bounding box center [947, 583] width 30 height 21
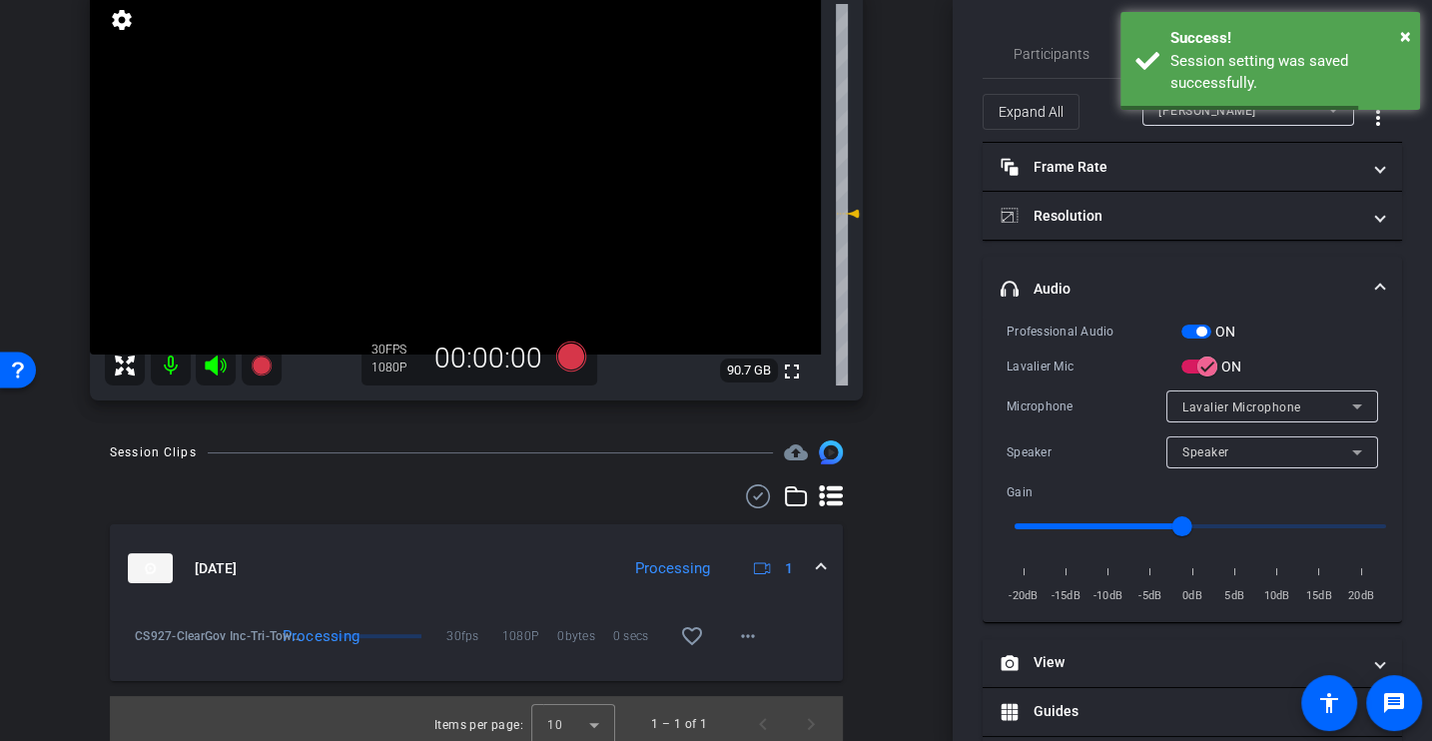
scroll to position [175, 0]
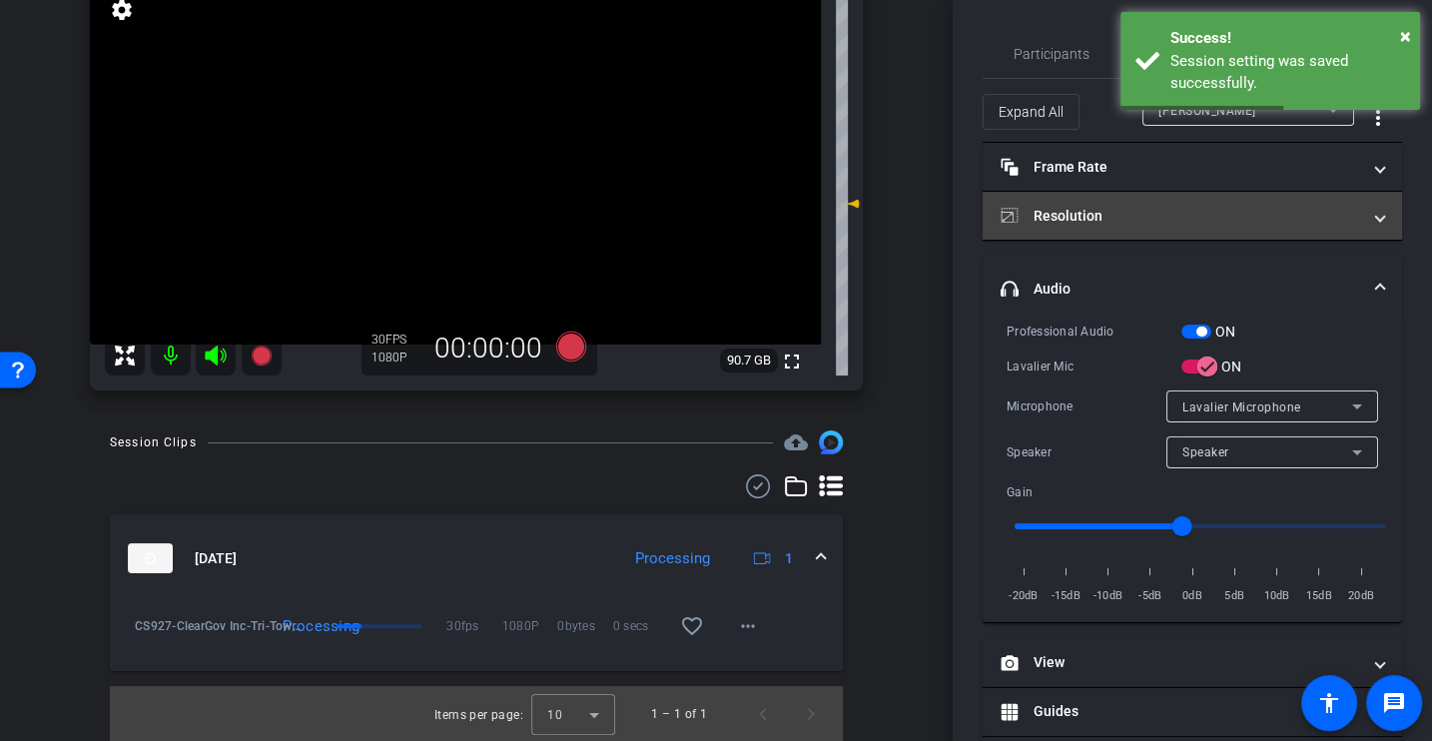
click at [1056, 225] on mat-panel-title "Resolution" at bounding box center [1181, 216] width 360 height 21
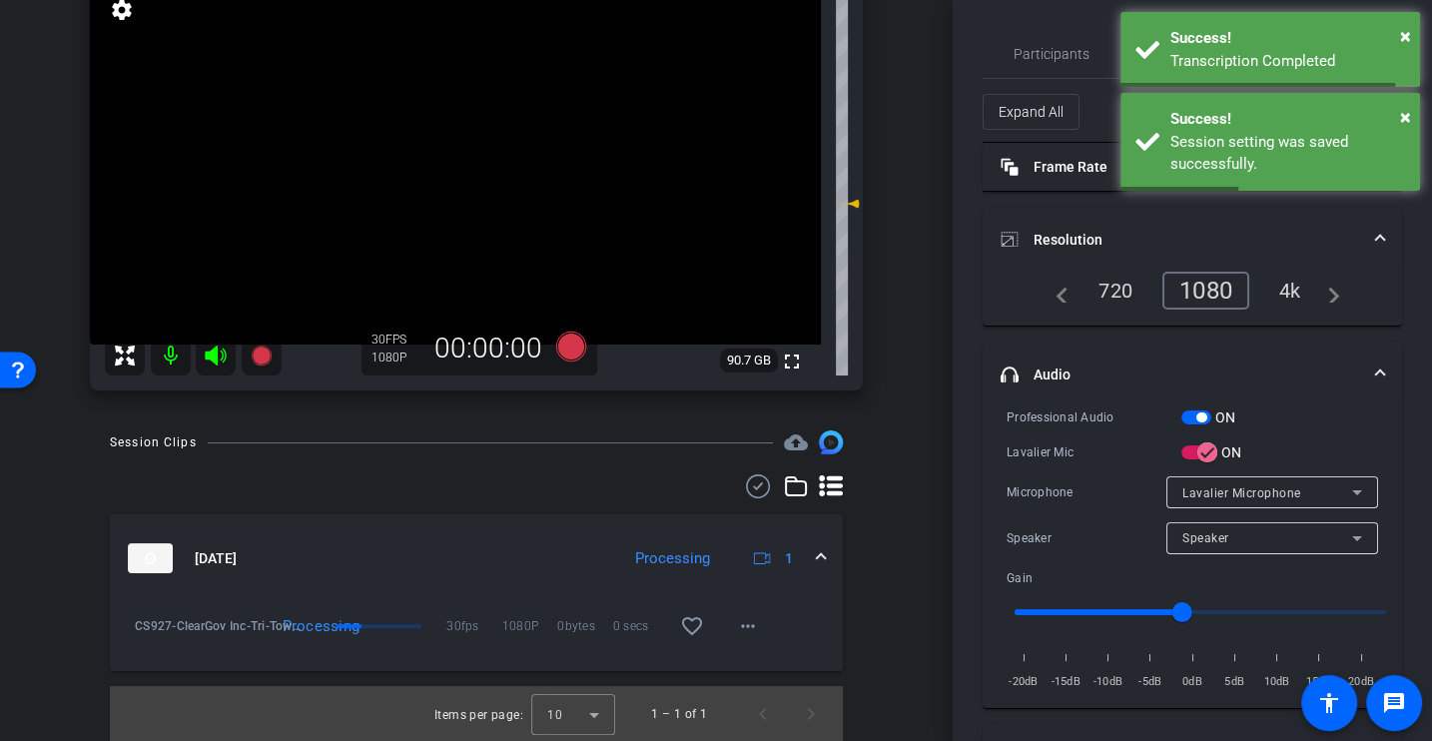
click at [1263, 282] on div "navigate_before 720 1080 4k navigate_next" at bounding box center [1192, 291] width 295 height 38
click at [1310, 291] on div "4k" at bounding box center [1290, 291] width 52 height 34
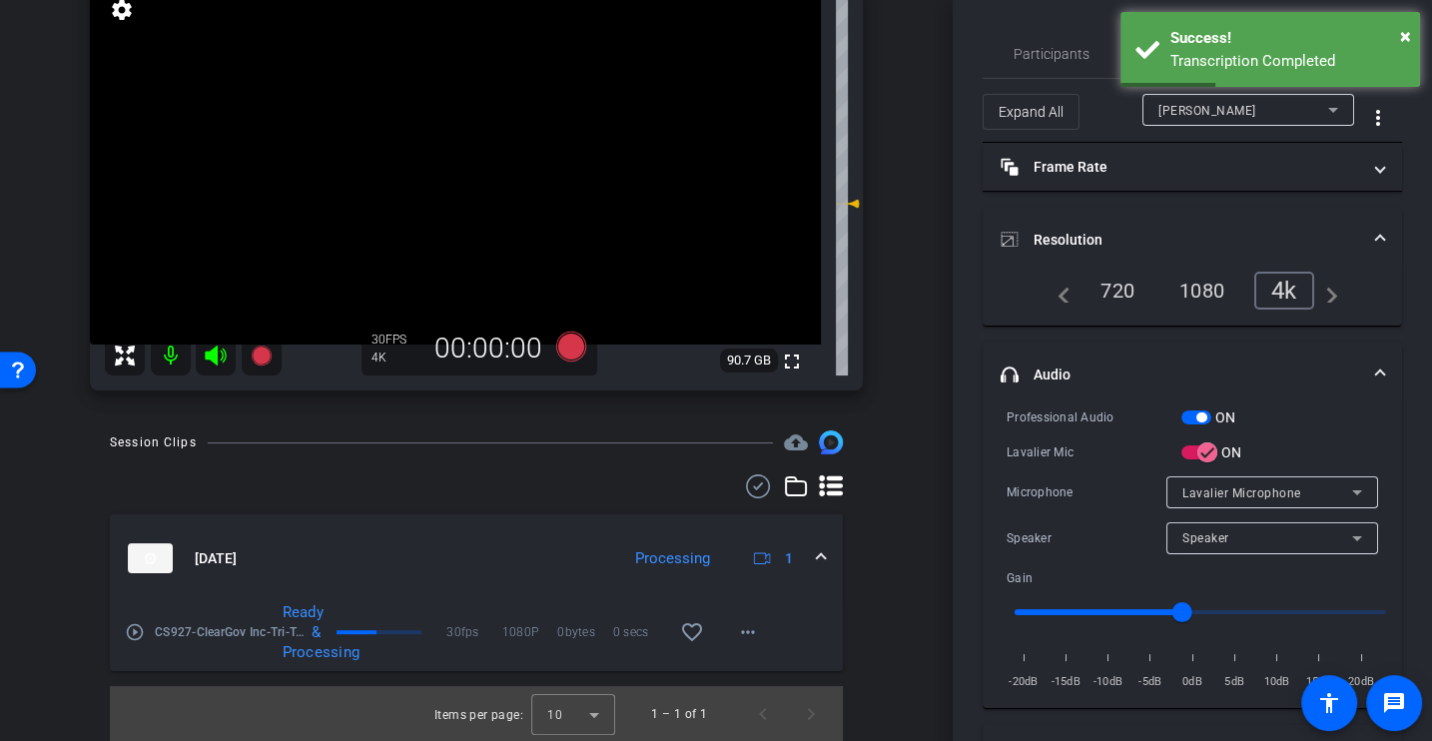
scroll to position [0, 0]
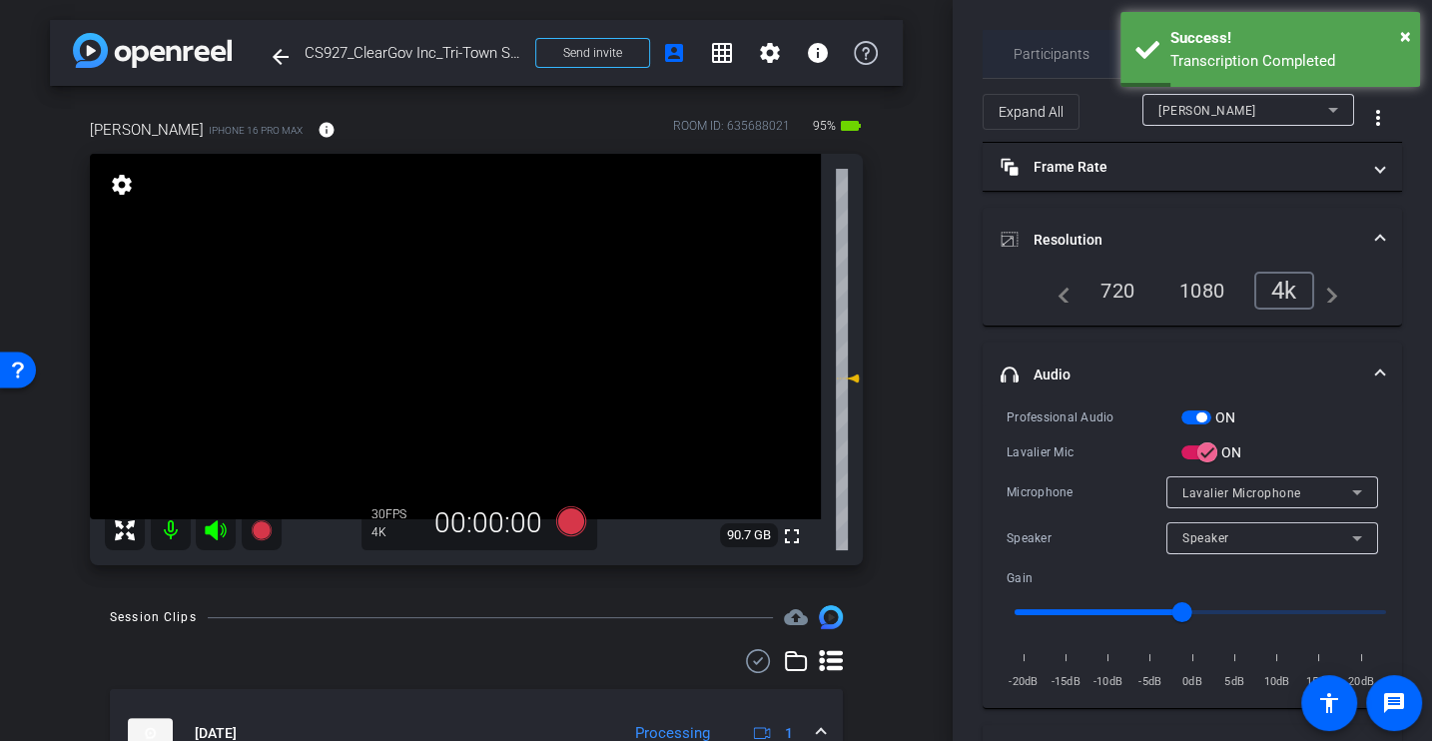
click at [1016, 72] on span "Participants" at bounding box center [1052, 54] width 76 height 48
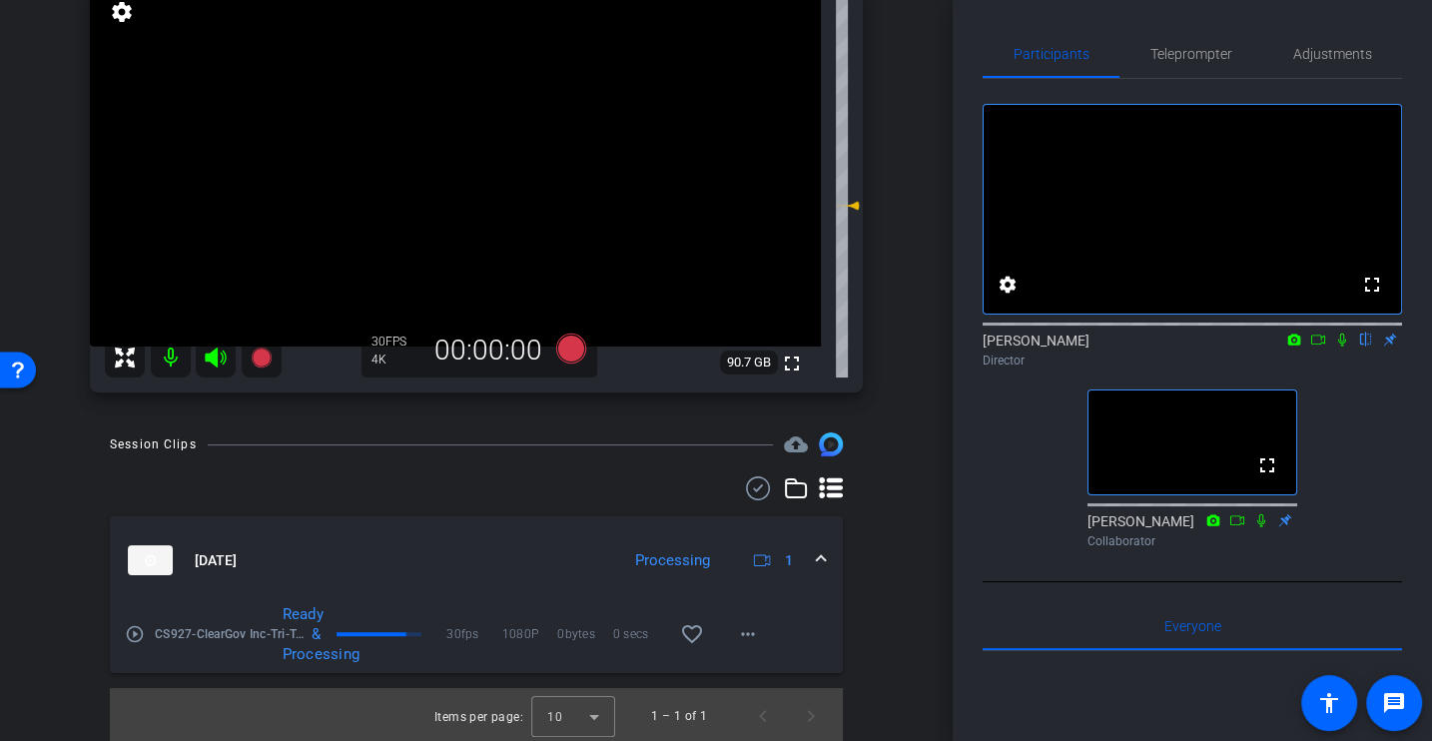
scroll to position [175, 0]
click at [130, 630] on mat-icon "play_circle_outline" at bounding box center [135, 632] width 20 height 20
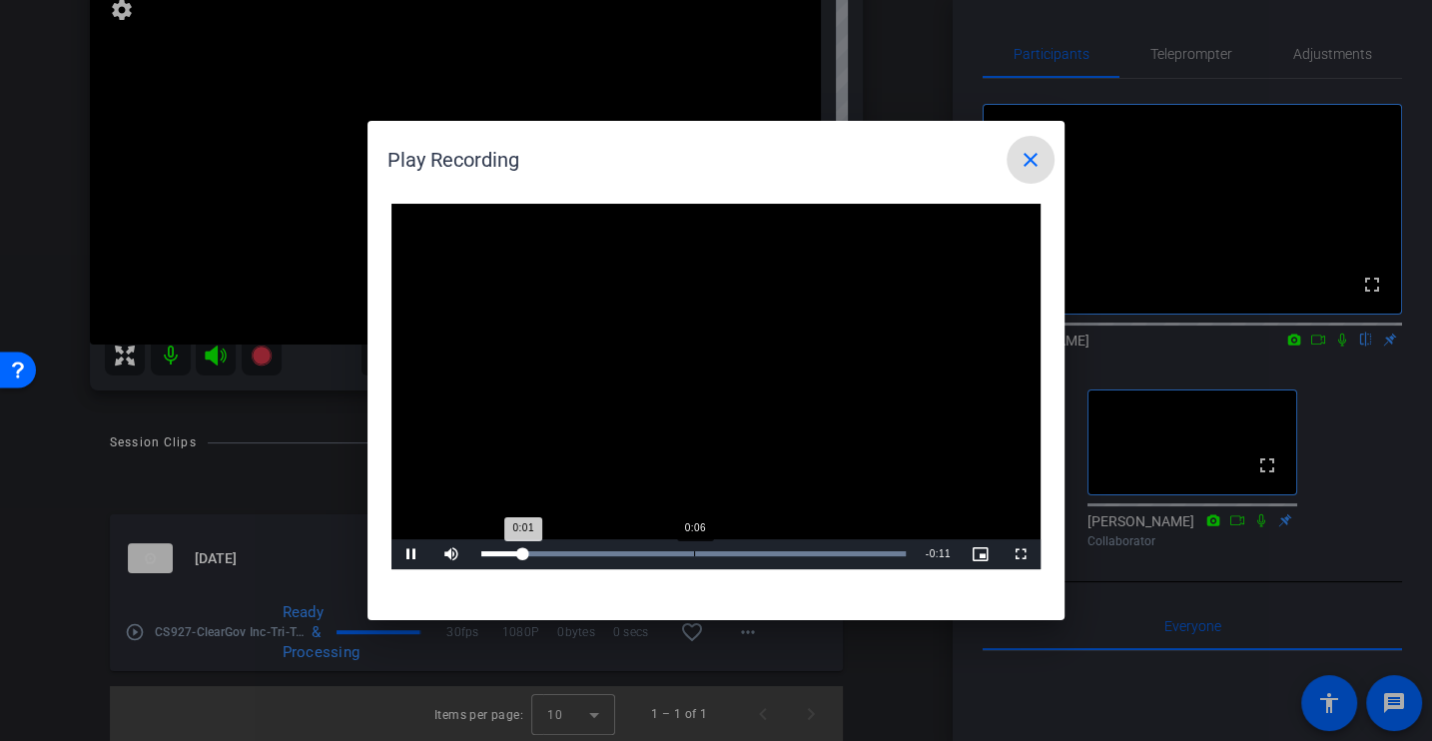
click at [693, 559] on div "Loaded : 100.00% 0:06 0:01" at bounding box center [693, 554] width 444 height 30
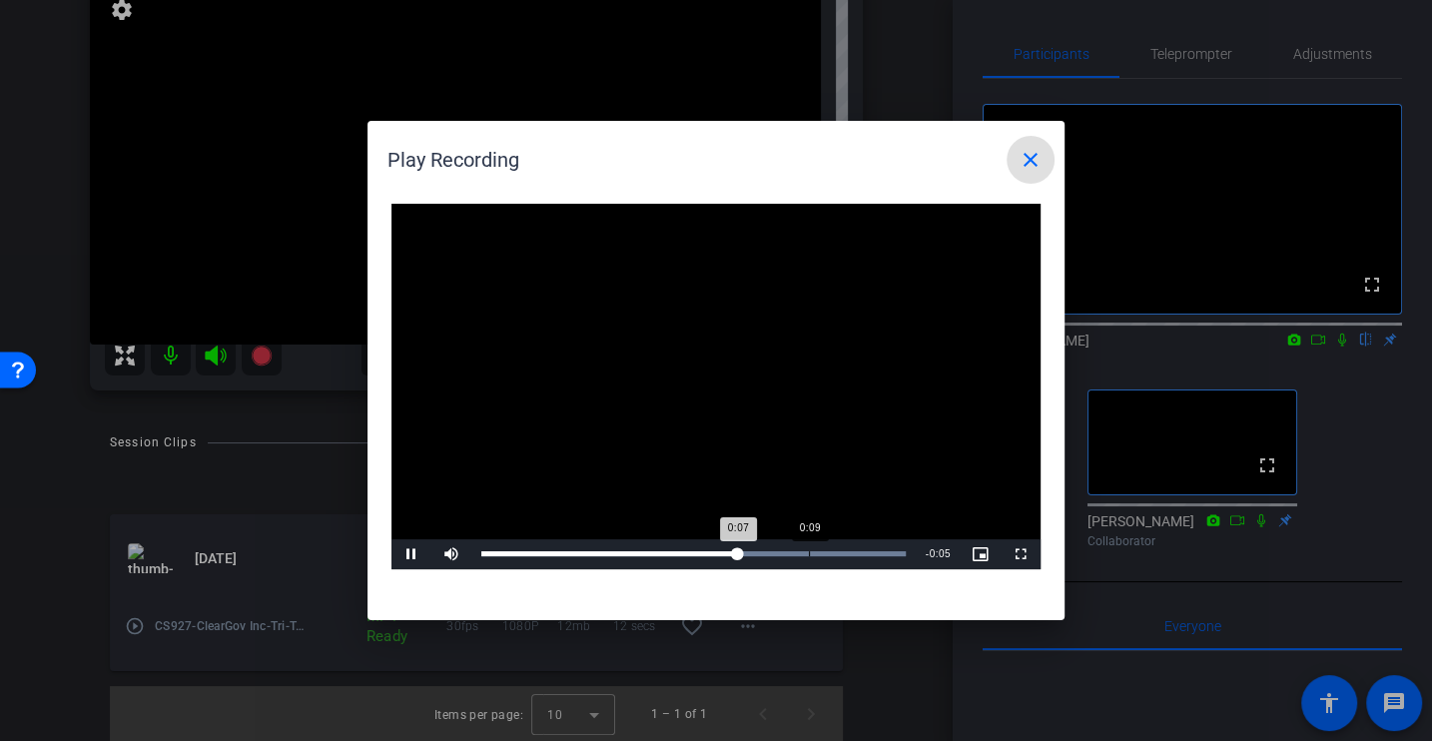
click at [809, 549] on div "Loaded : 100.00% 0:09 0:07" at bounding box center [693, 554] width 444 height 30
click at [636, 553] on div "Loaded : 100.00% 0:04 0:04" at bounding box center [693, 553] width 424 height 5
click at [1027, 162] on mat-icon "close" at bounding box center [1031, 160] width 24 height 24
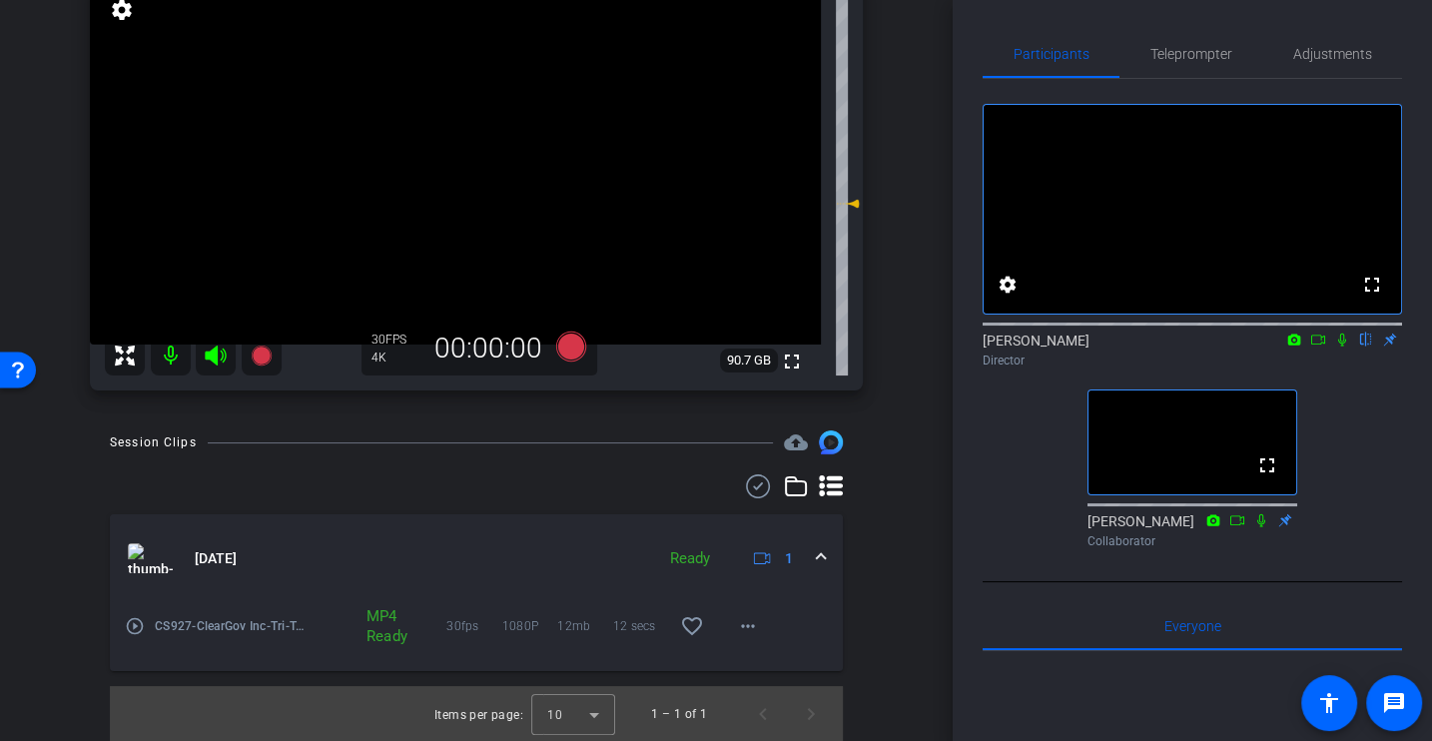
scroll to position [0, 0]
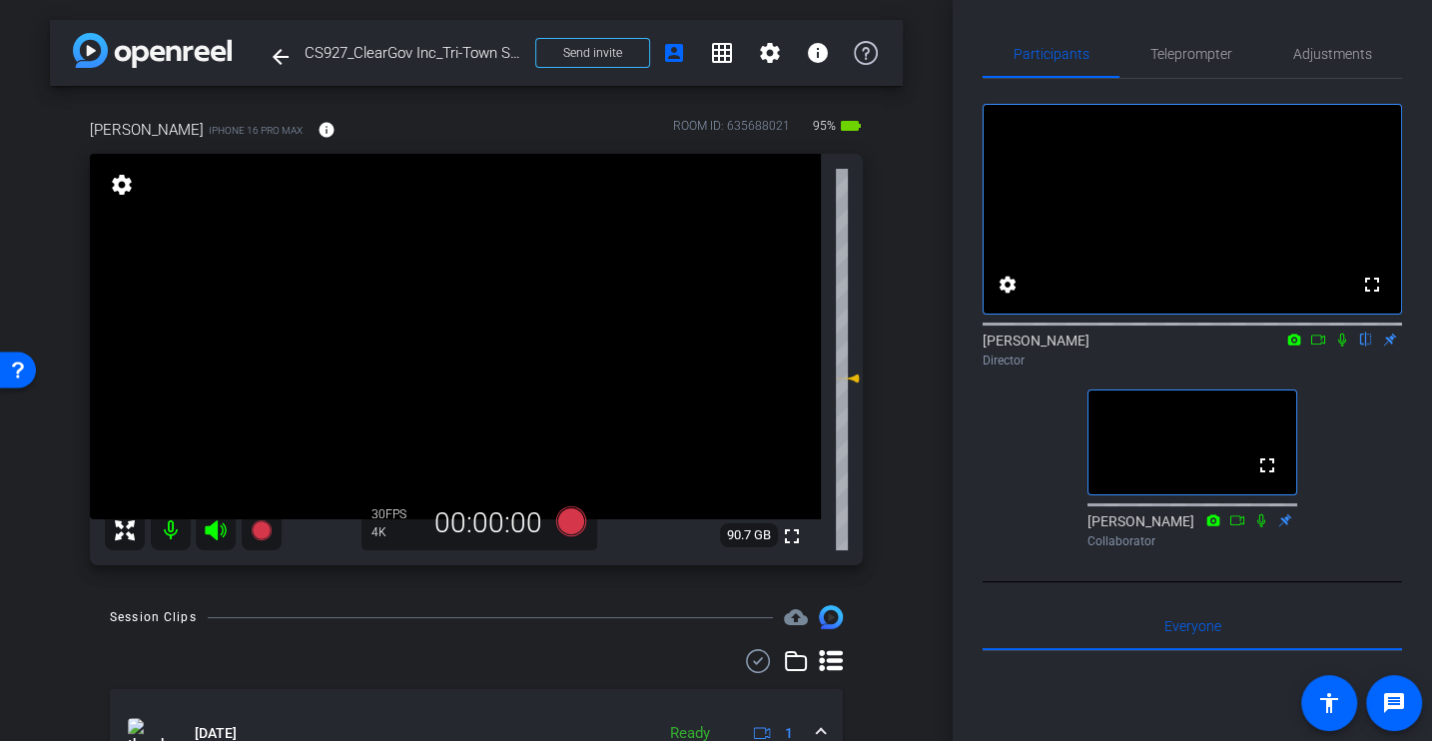
click at [1004, 496] on div "fullscreen settings Alex Ferguson flip Director fullscreen Jason Collaborator" at bounding box center [1192, 317] width 419 height 477
click at [930, 508] on div "arrow_back CS927_ClearGov Inc_Tri-Town School Union_Steven Greenberg Back to pr…" at bounding box center [476, 370] width 953 height 741
click at [1000, 528] on div "fullscreen settings Alex Ferguson flip Director fullscreen Jason Collaborator" at bounding box center [1192, 317] width 419 height 477
click at [978, 521] on div "Participants Teleprompter Adjustments fullscreen settings Alex Ferguson flip Di…" at bounding box center [1192, 370] width 479 height 741
click at [1037, 523] on div "fullscreen settings Alex Ferguson flip Director fullscreen Jason Collaborator" at bounding box center [1192, 317] width 419 height 477
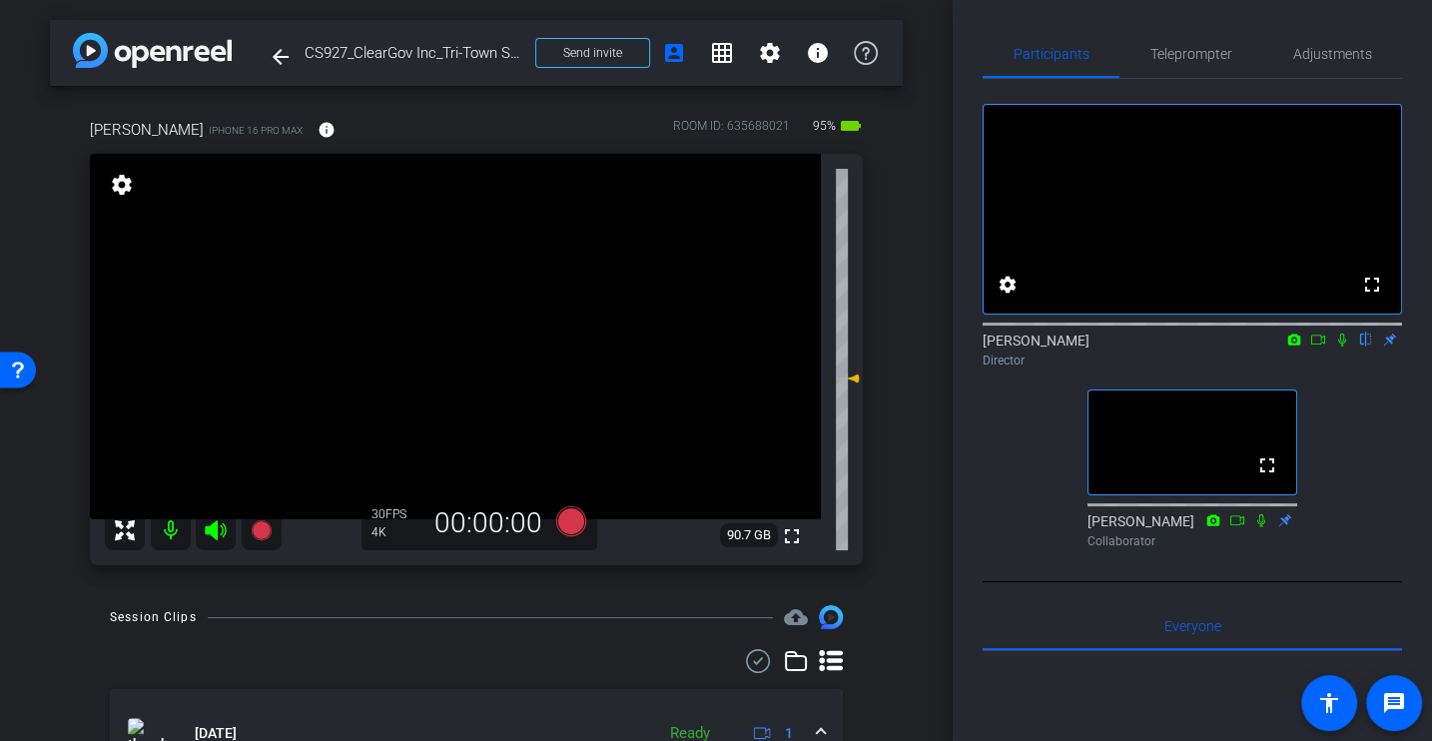
click at [1007, 520] on div "fullscreen settings Alex Ferguson flip Director fullscreen Jason Collaborator" at bounding box center [1192, 317] width 419 height 477
click at [1346, 48] on span "Adjustments" at bounding box center [1332, 54] width 79 height 14
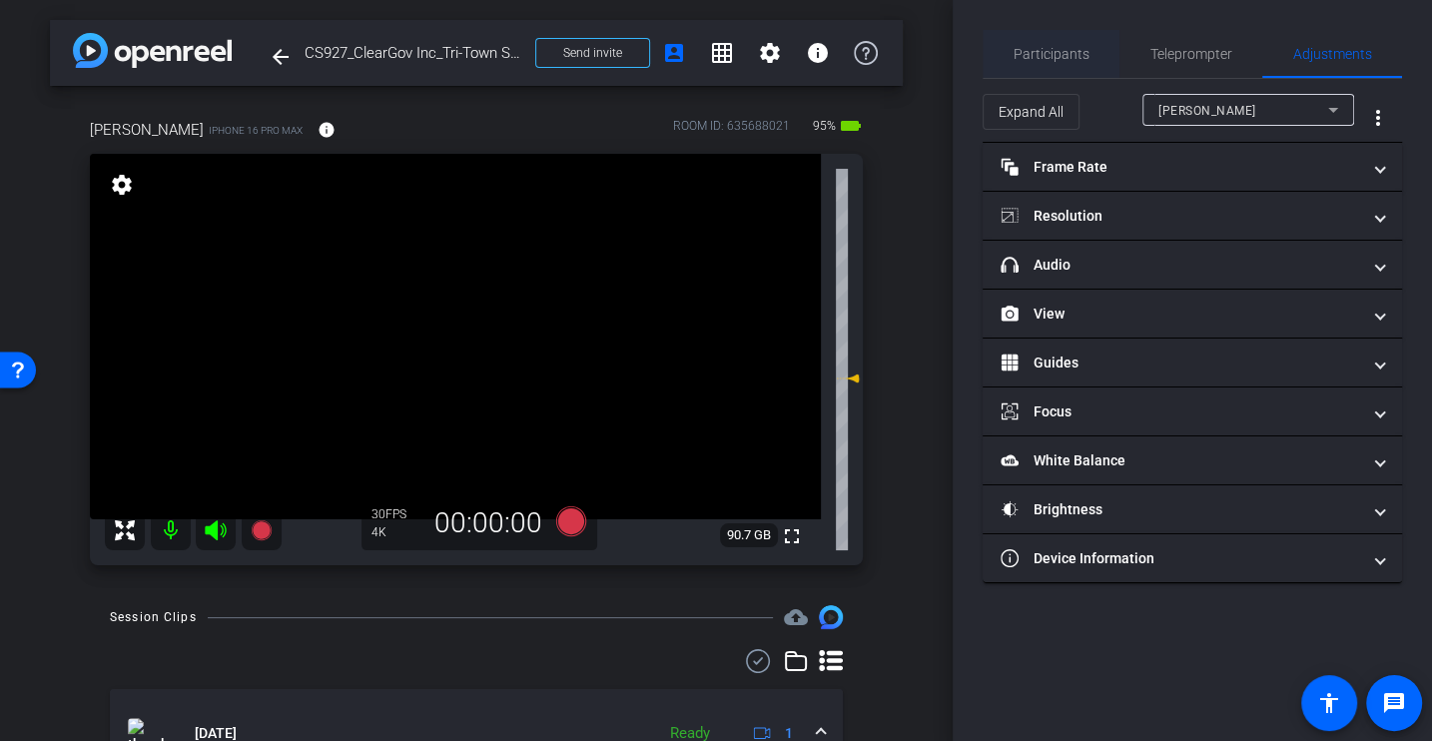
click at [1039, 49] on span "Participants" at bounding box center [1052, 54] width 76 height 14
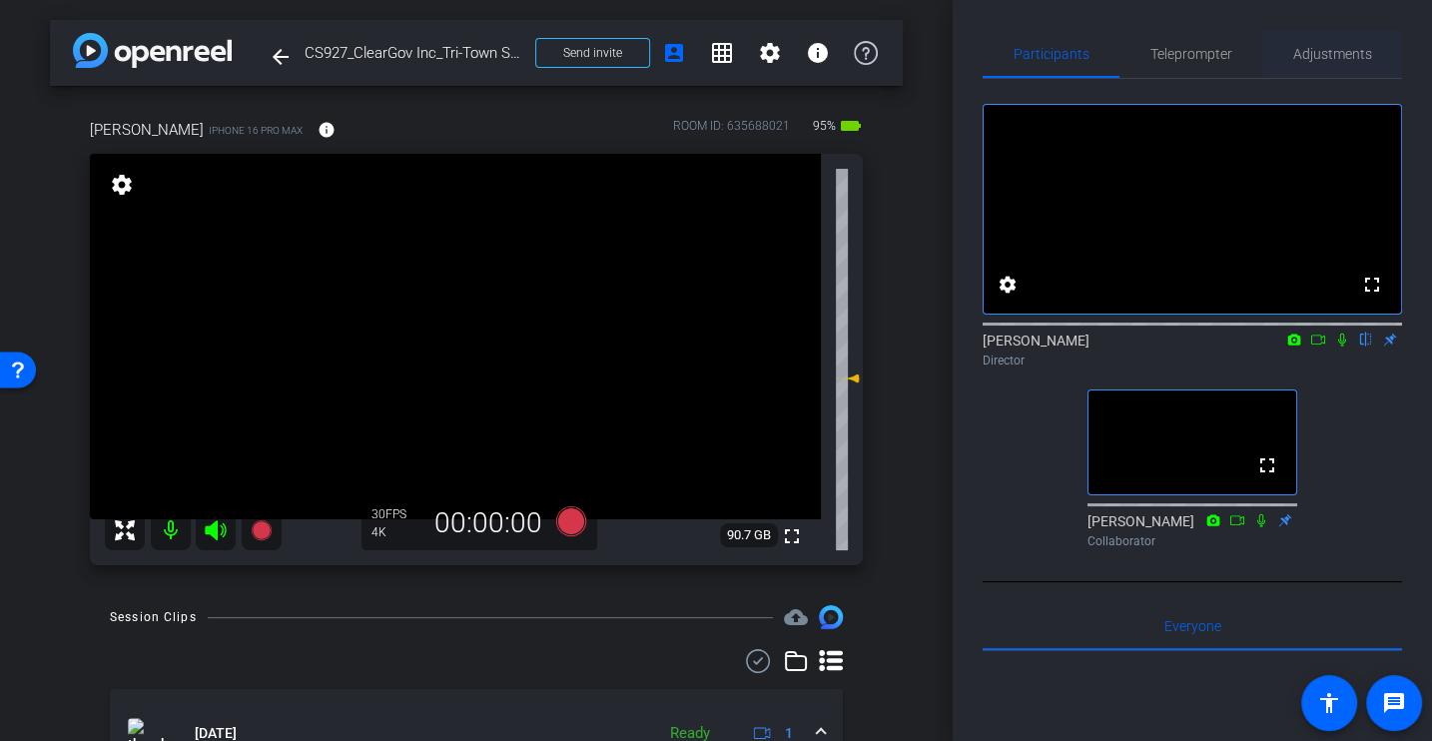
click at [1333, 59] on span "Adjustments" at bounding box center [1332, 54] width 79 height 14
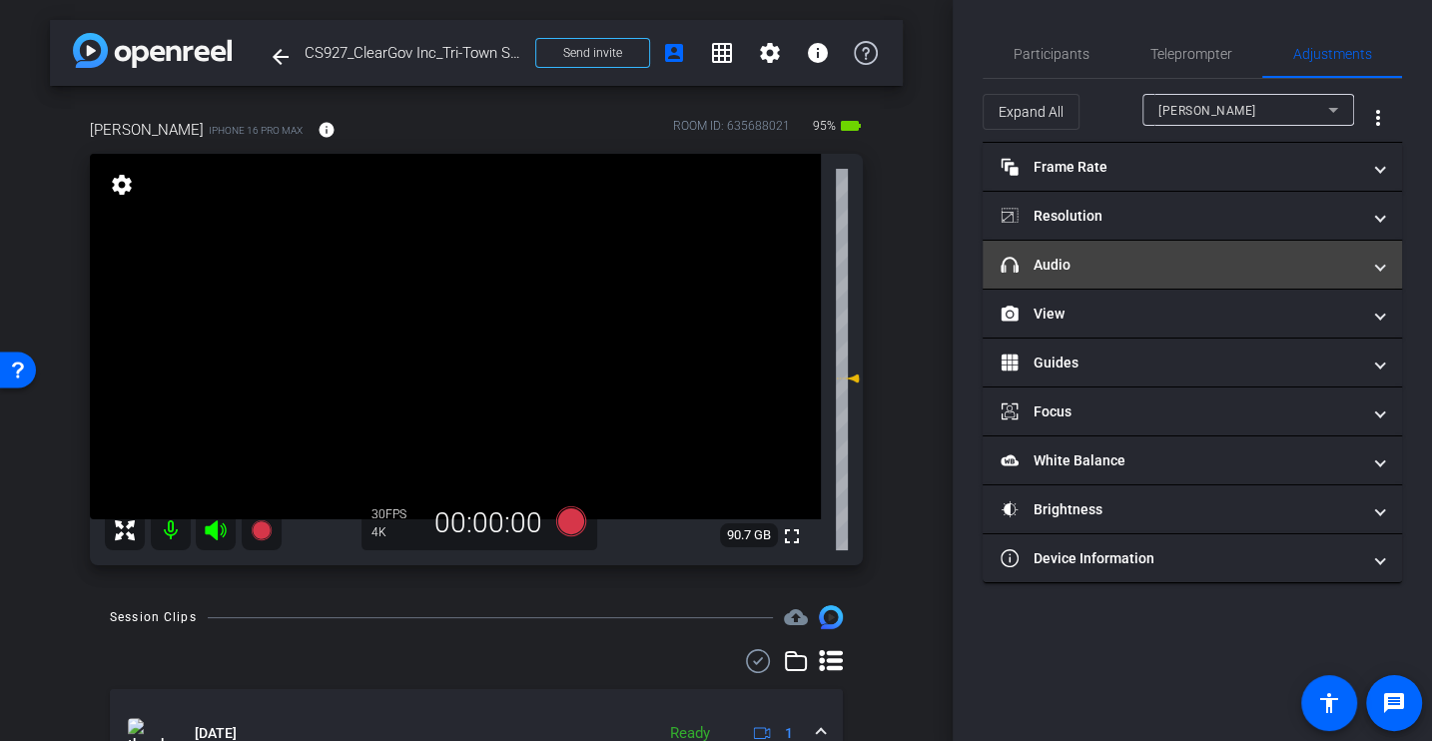
click at [1091, 273] on mat-panel-title "headphone icon Audio" at bounding box center [1181, 265] width 360 height 21
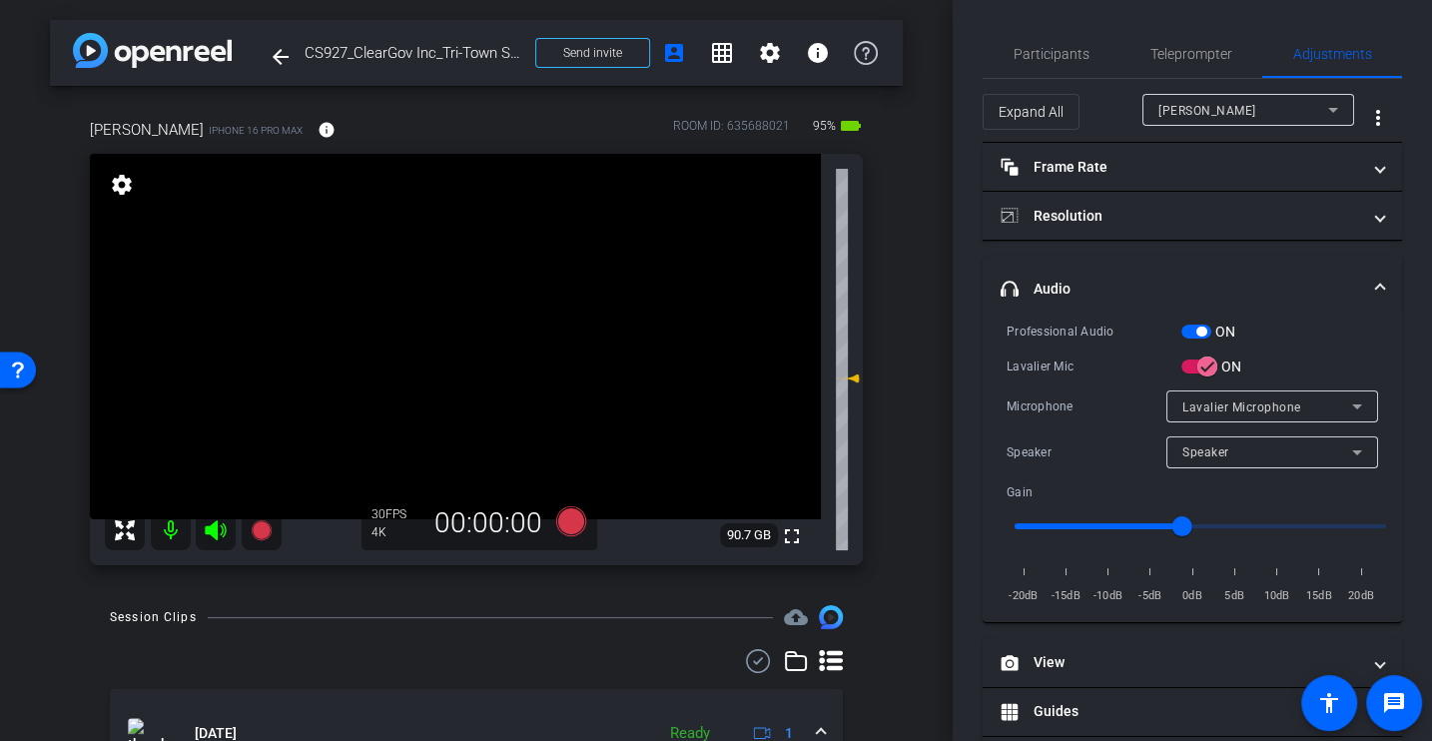
click at [1081, 348] on div "Professional Audio ON Lavalier Mic ON Microphone Lavalier Microphone Speaker Sp…" at bounding box center [1193, 464] width 372 height 286
click at [575, 517] on icon at bounding box center [571, 521] width 30 height 30
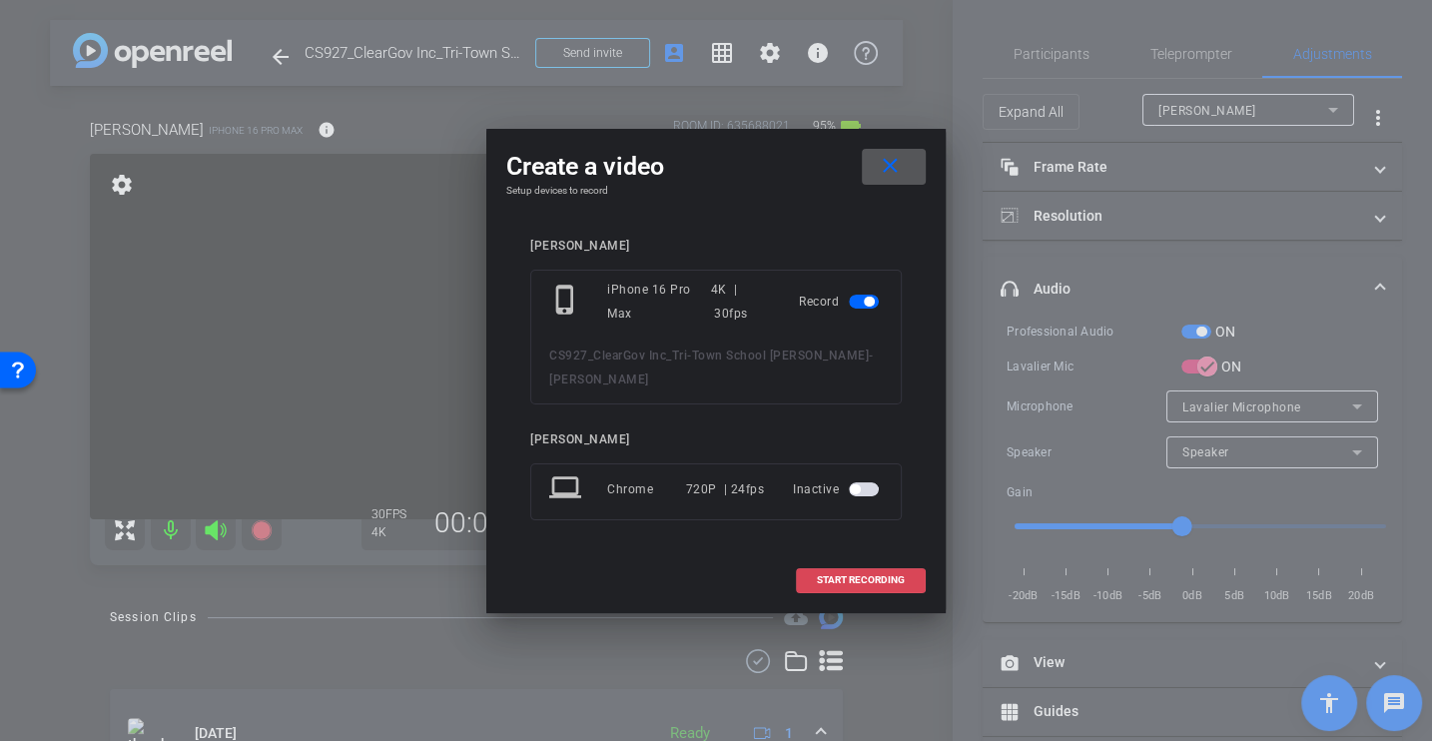
click at [878, 583] on span "START RECORDING" at bounding box center [861, 580] width 88 height 10
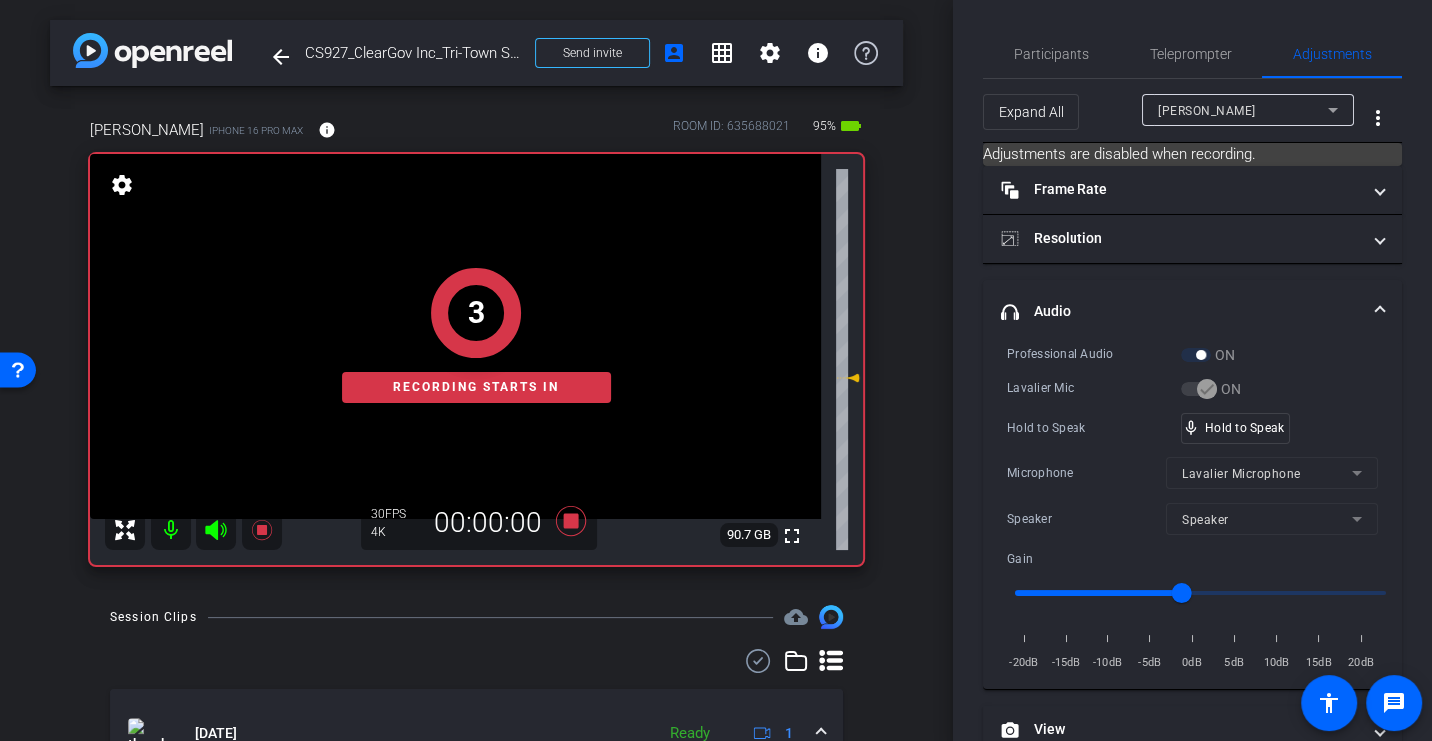
click at [1068, 392] on div "Lavalier Mic" at bounding box center [1094, 389] width 175 height 20
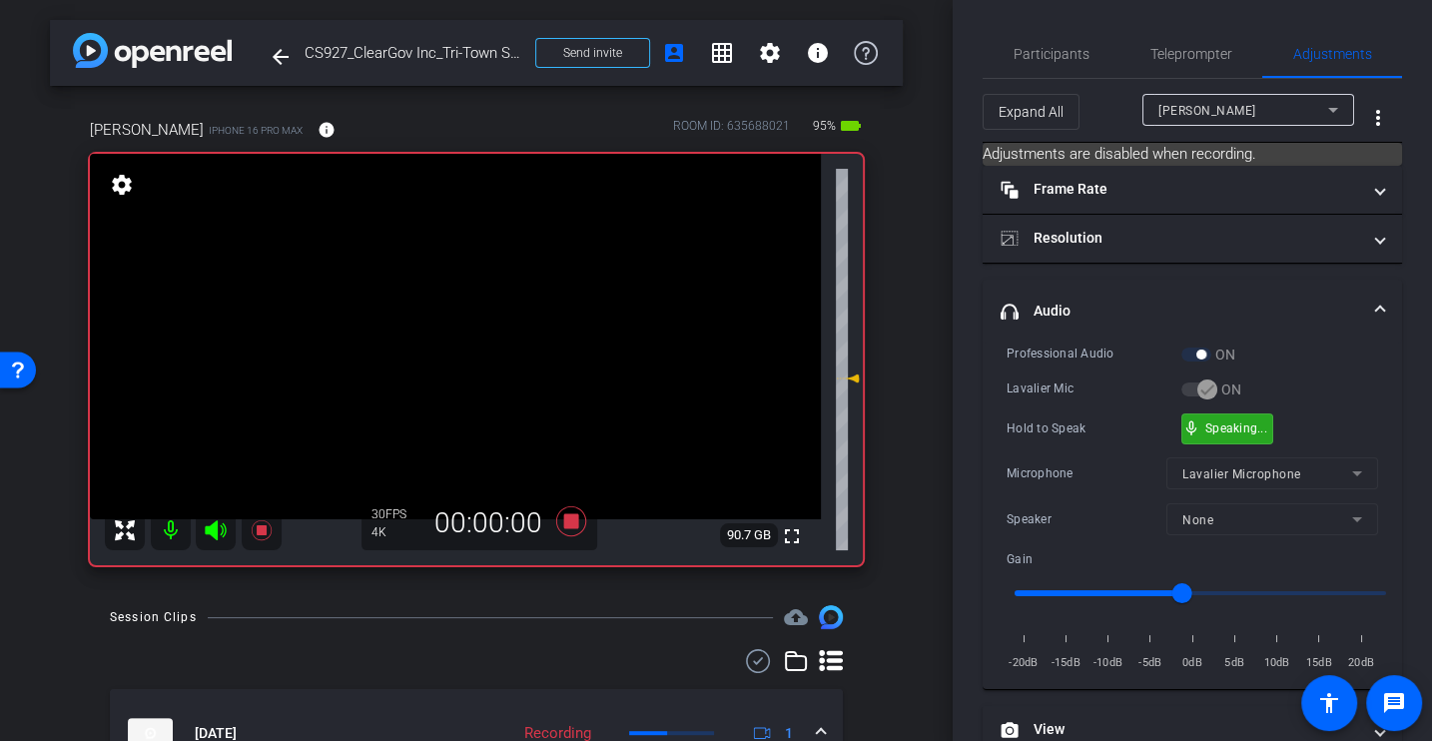
scroll to position [283, 0]
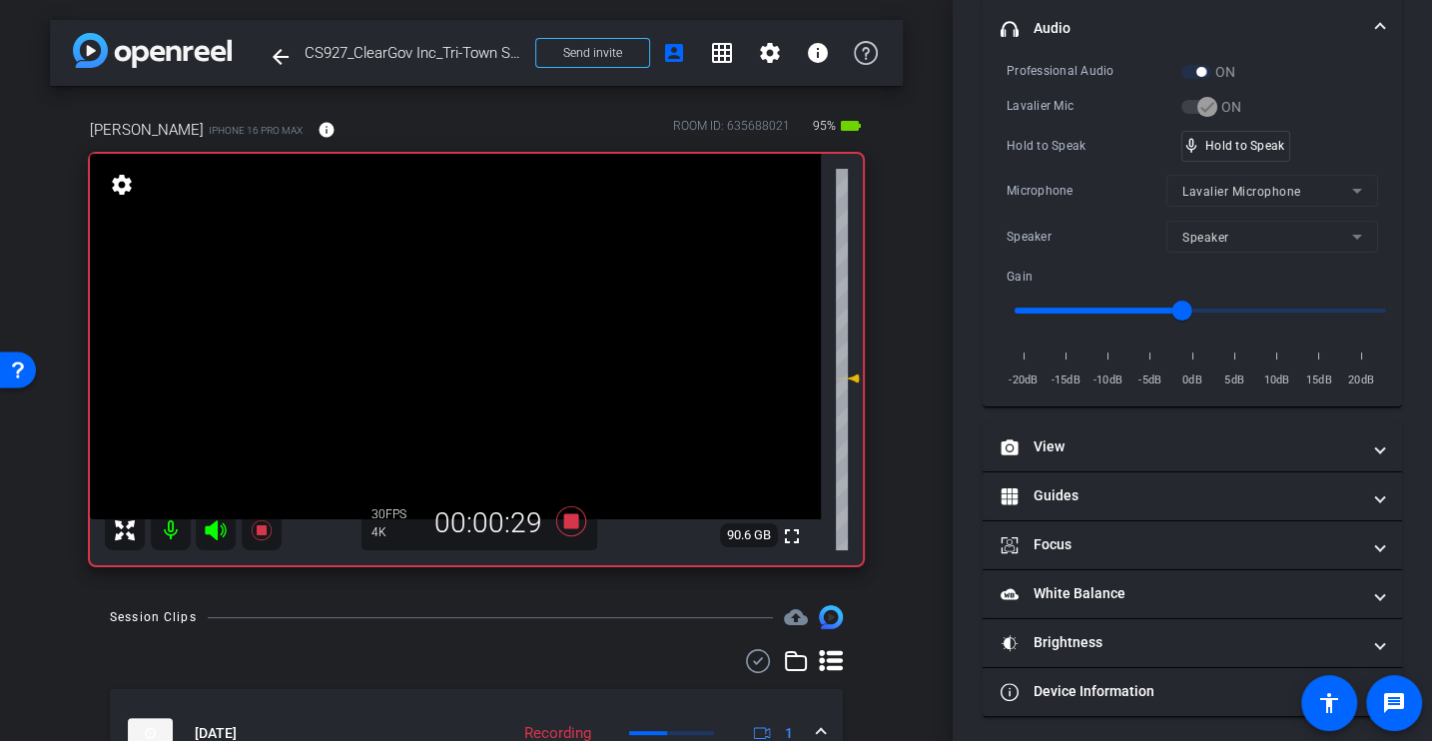
click at [1078, 137] on div "Hold to Speak" at bounding box center [1094, 146] width 175 height 20
click at [1108, 204] on div "Microphone Lavalier Microphone" at bounding box center [1193, 191] width 372 height 32
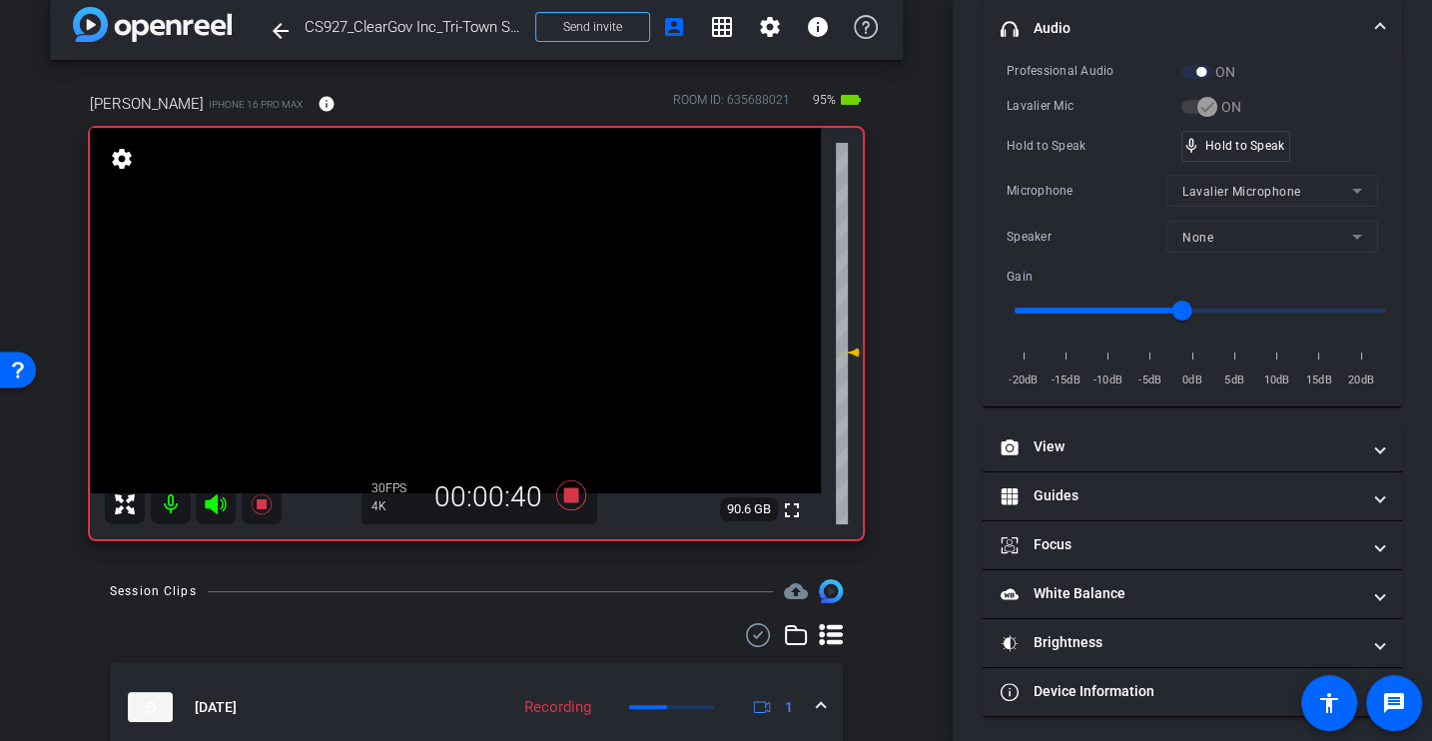
scroll to position [0, 0]
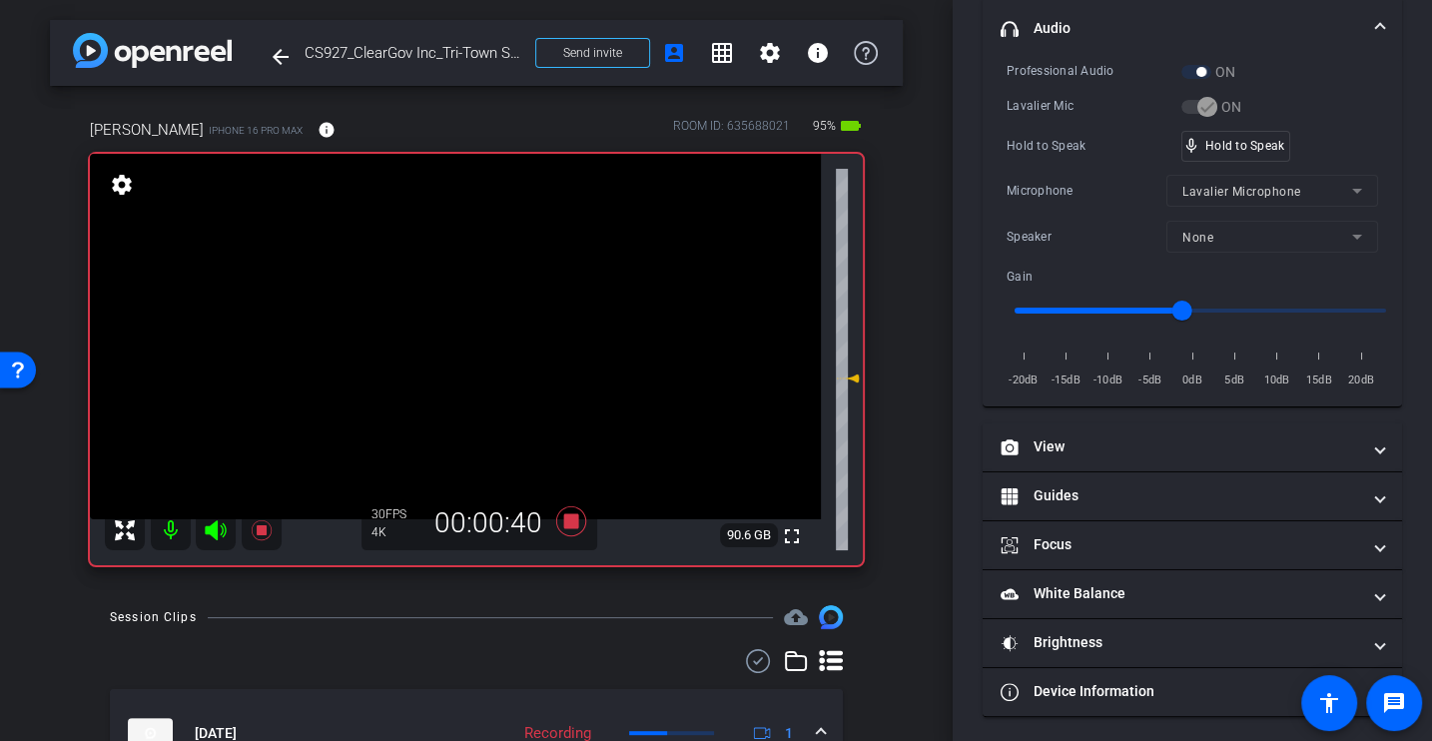
click at [1024, 154] on div "Hold to Speak mic_none Hold to Speak" at bounding box center [1193, 146] width 372 height 31
click at [1048, 154] on div "Hold to Speak mic_none Hold to Speak" at bounding box center [1193, 146] width 372 height 31
click at [1065, 165] on div "Professional Audio ON Lavalier Mic ON Hold to Speak mic_none Hold to Speak Micr…" at bounding box center [1193, 226] width 372 height 330
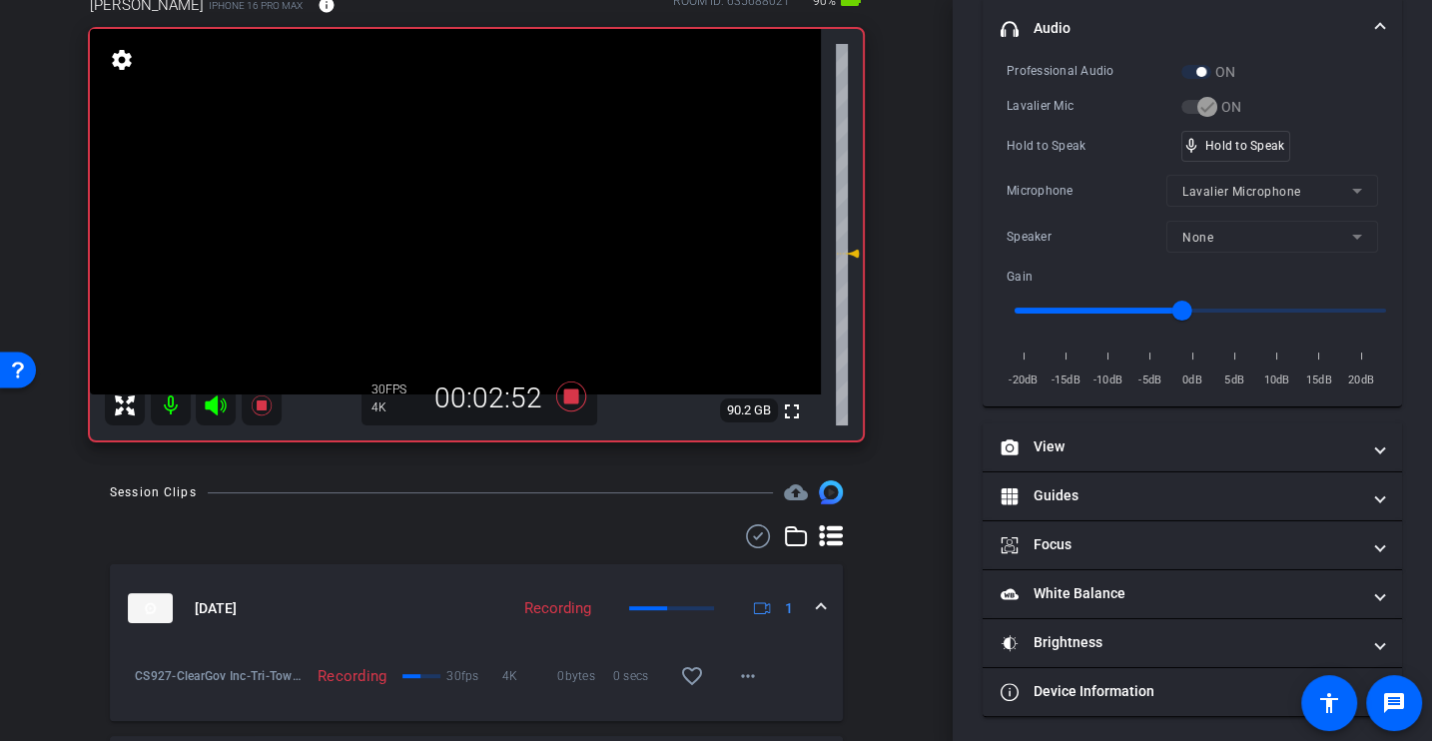
scroll to position [278, 0]
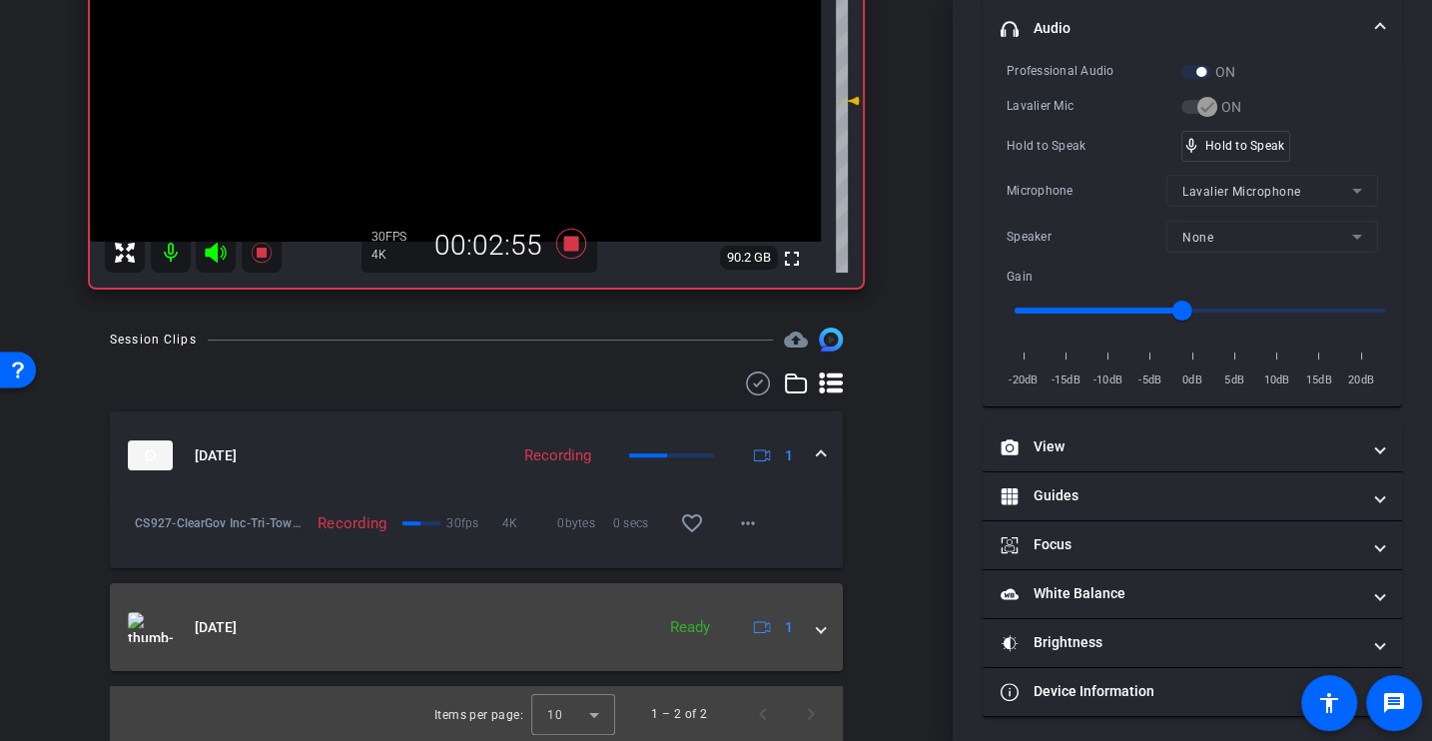
click at [818, 631] on span at bounding box center [821, 627] width 8 height 21
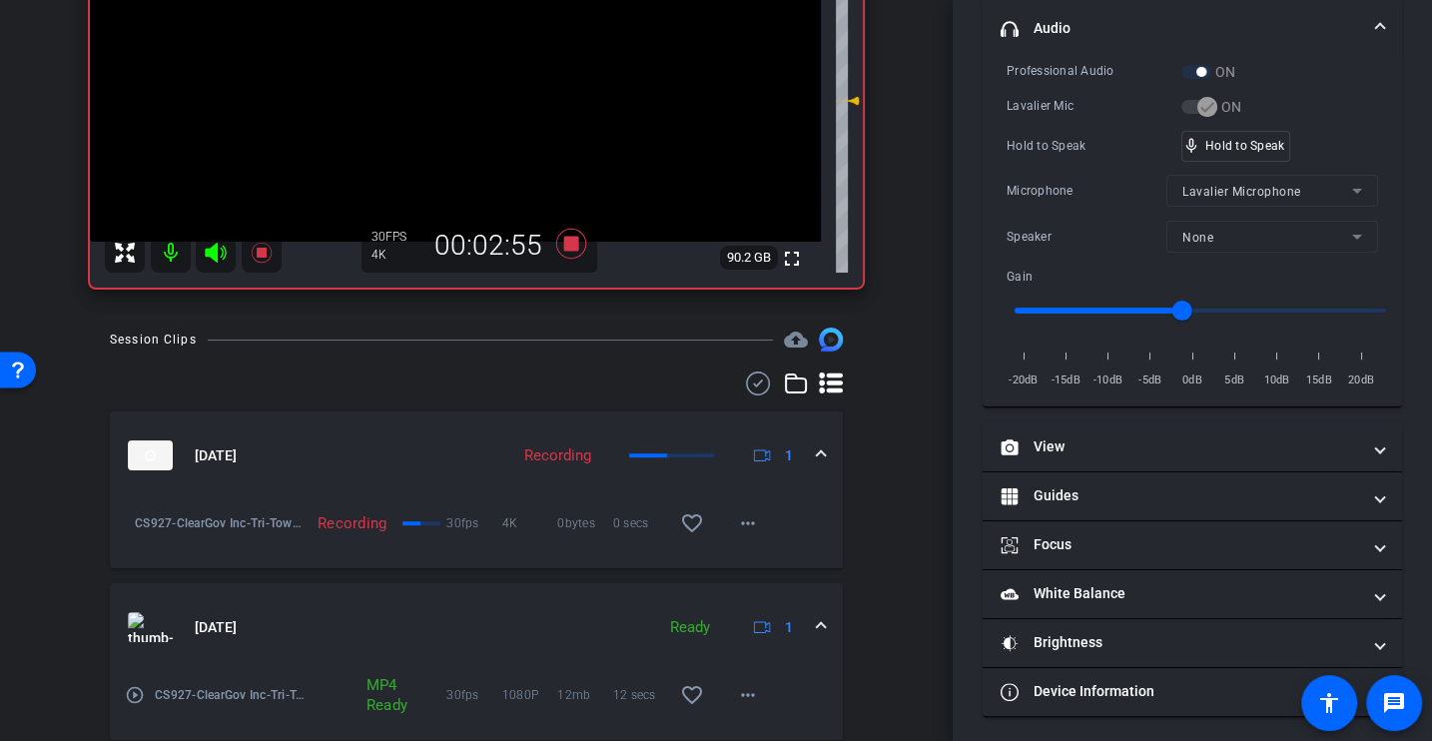
click at [132, 695] on mat-icon "play_circle_outline" at bounding box center [135, 695] width 20 height 20
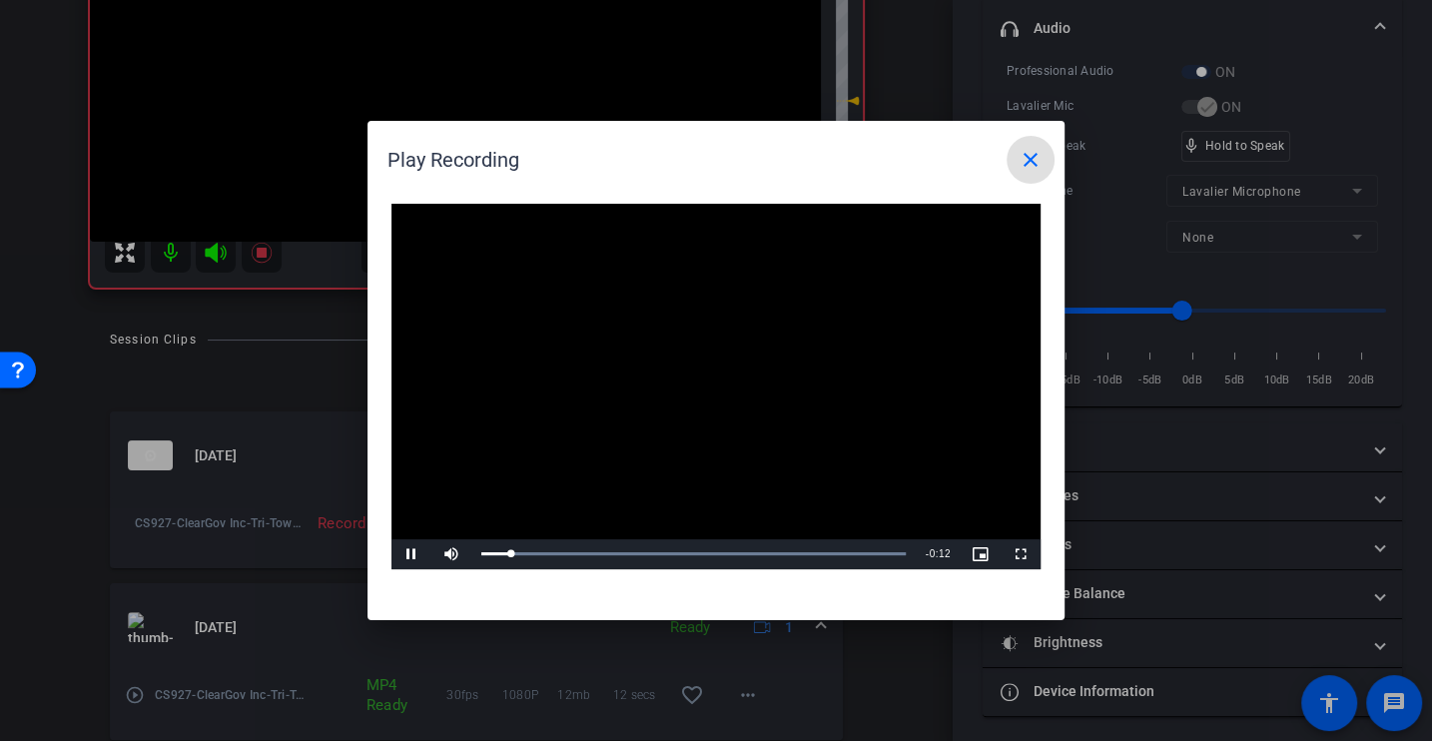
click at [1043, 162] on span at bounding box center [1031, 160] width 48 height 48
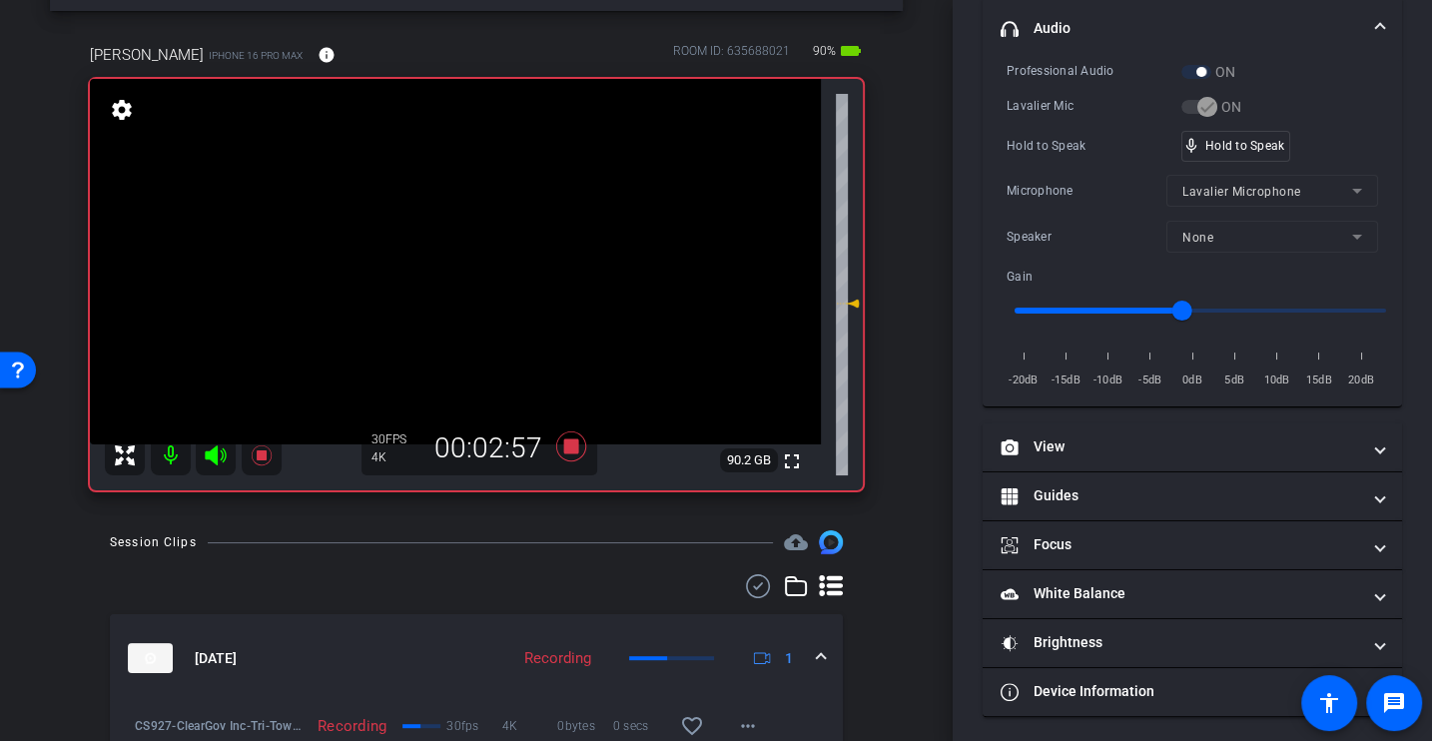
scroll to position [0, 0]
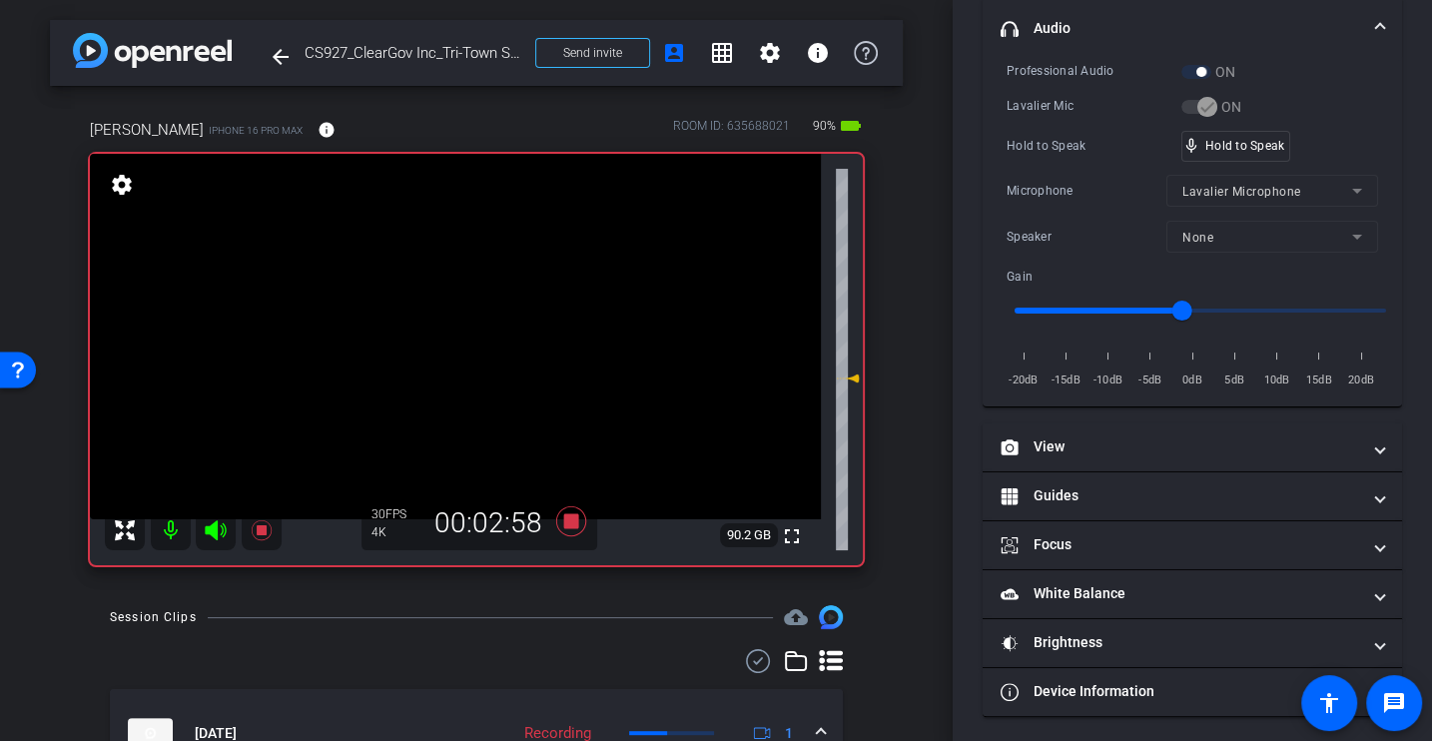
click at [1071, 157] on div "Hold to Speak mic_none Hold to Speak" at bounding box center [1193, 146] width 372 height 31
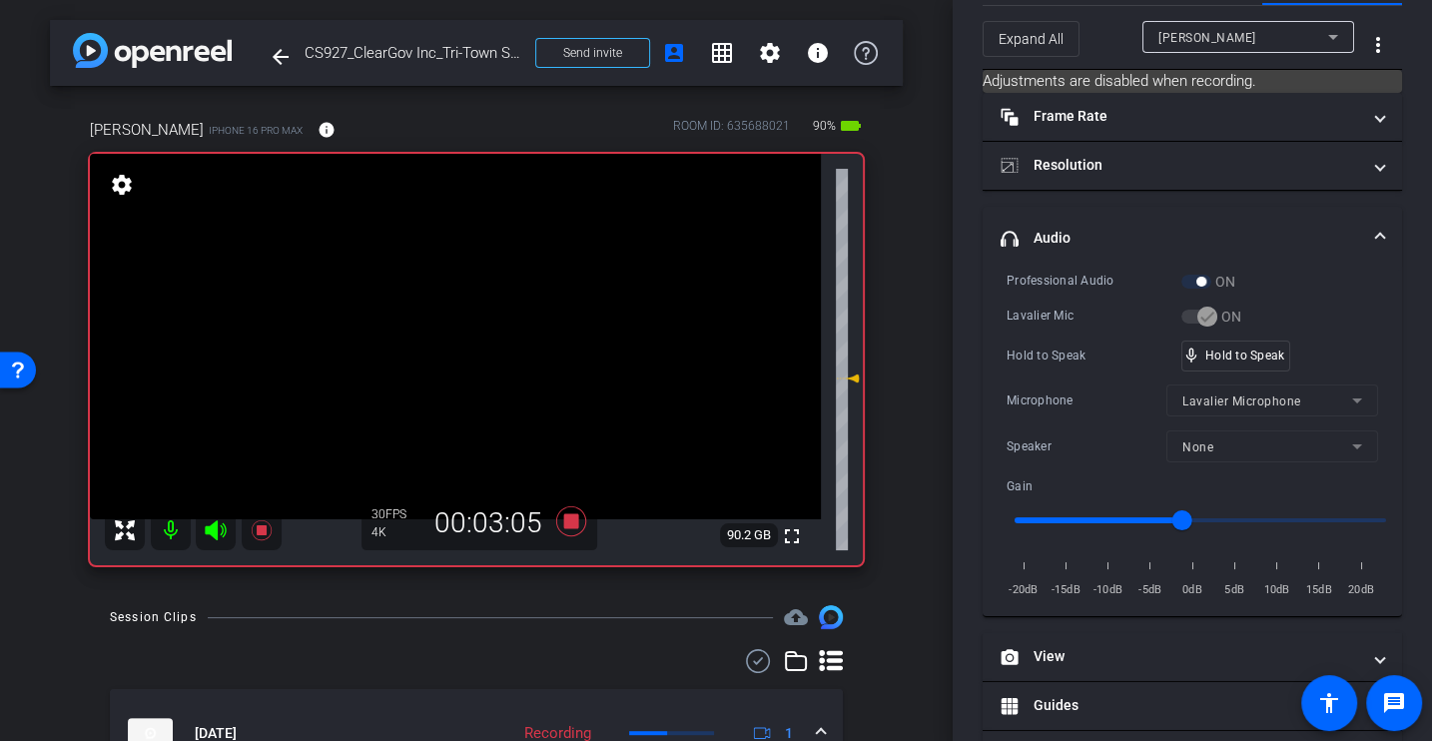
scroll to position [58, 0]
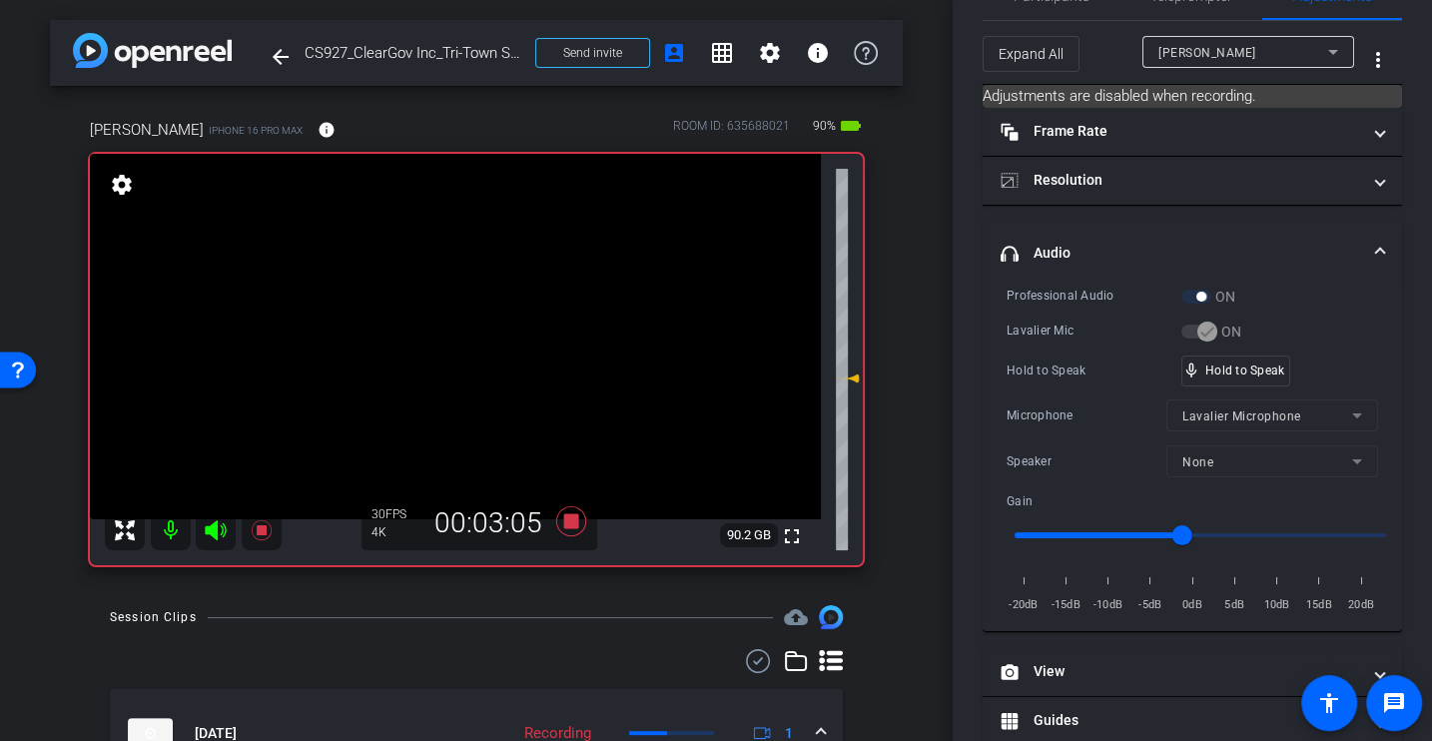
click at [1099, 327] on div "Lavalier Mic" at bounding box center [1094, 331] width 175 height 20
click at [1054, 362] on div "Hold to Speak" at bounding box center [1094, 371] width 175 height 20
click at [1052, 372] on div "Hold to Speak" at bounding box center [1094, 371] width 175 height 20
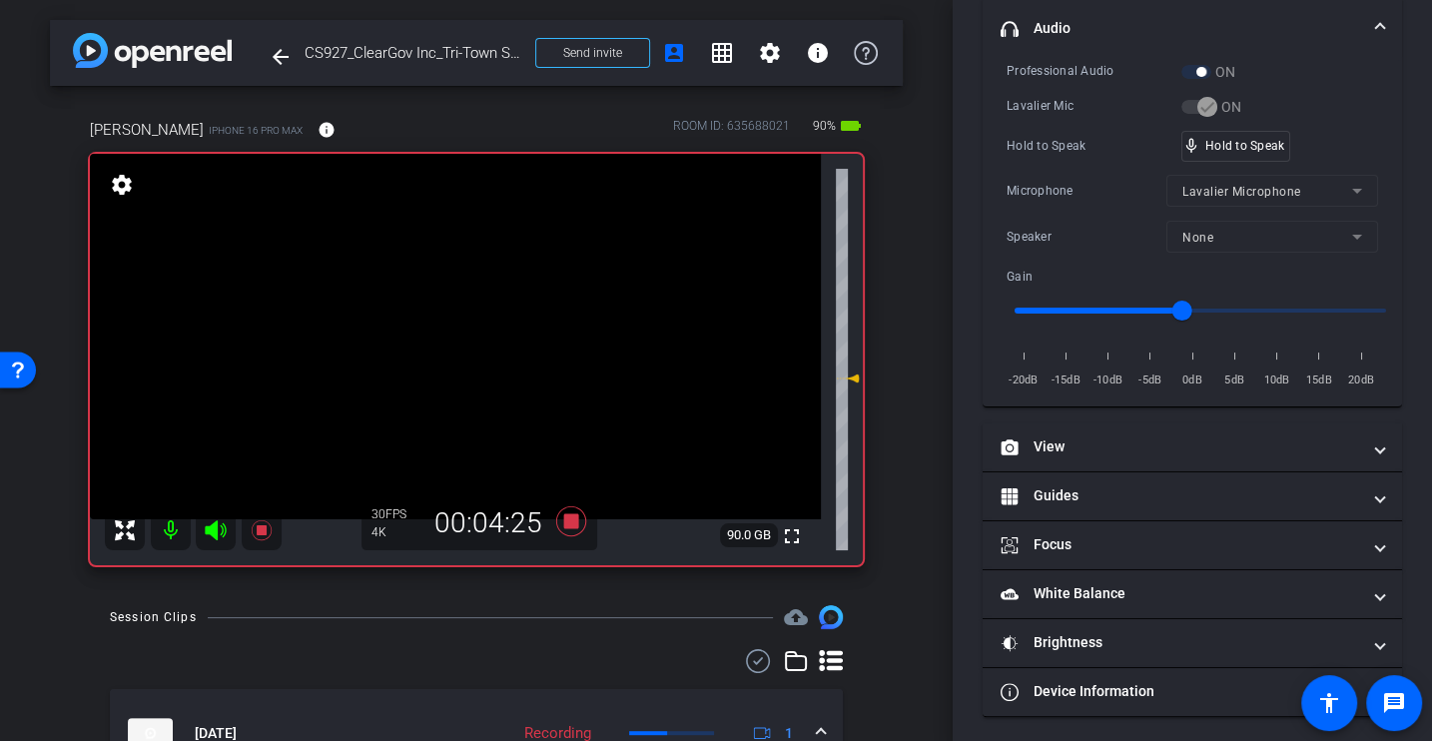
click at [1102, 97] on div "Lavalier Mic" at bounding box center [1094, 106] width 175 height 20
click at [1113, 181] on div "Microphone" at bounding box center [1087, 191] width 160 height 20
click at [1040, 170] on div "Professional Audio ON Lavalier Mic ON Hold to Speak mic_none Hold to Speak Micr…" at bounding box center [1193, 226] width 372 height 330
click at [1066, 183] on div "Microphone" at bounding box center [1087, 191] width 160 height 20
click at [573, 525] on icon at bounding box center [571, 521] width 30 height 30
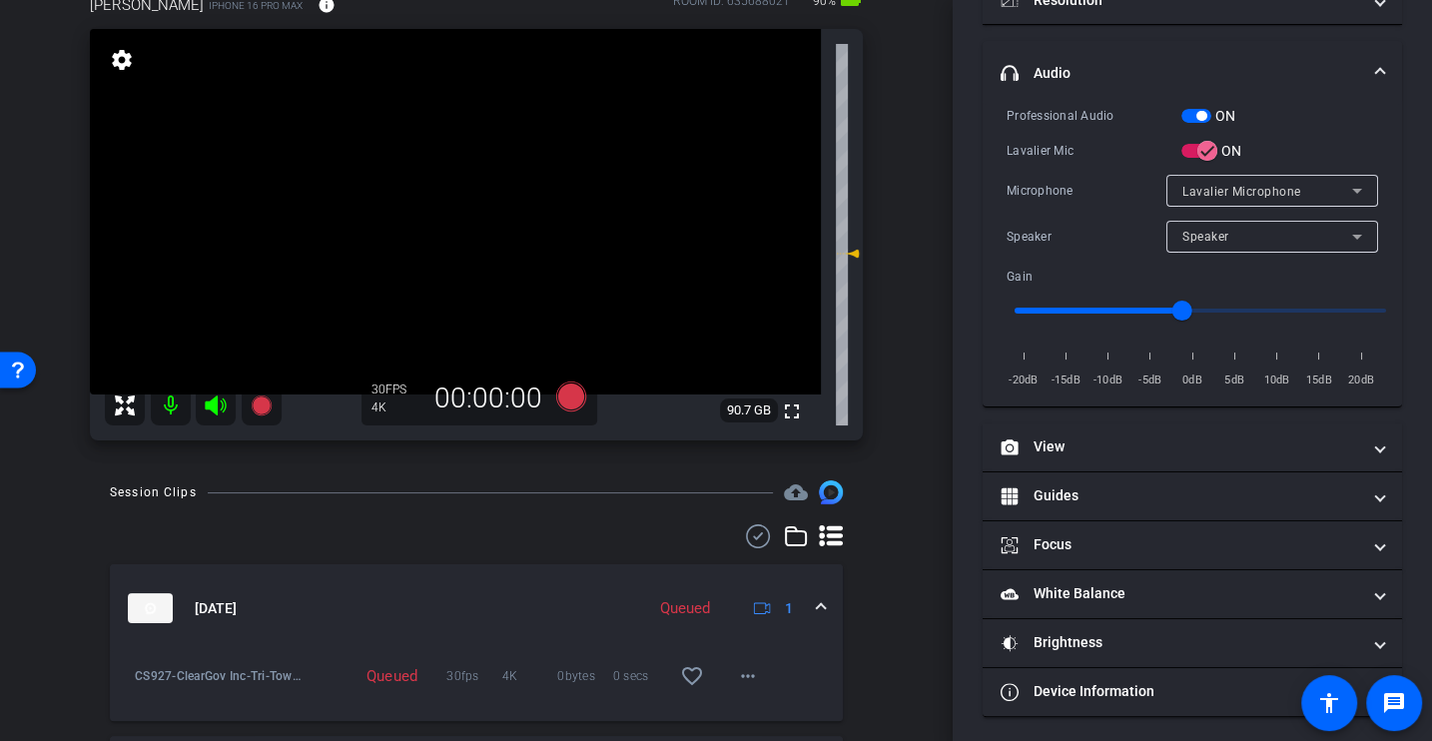
scroll to position [122, 0]
click at [618, 483] on div "Session Clips cloud_upload" at bounding box center [476, 495] width 733 height 24
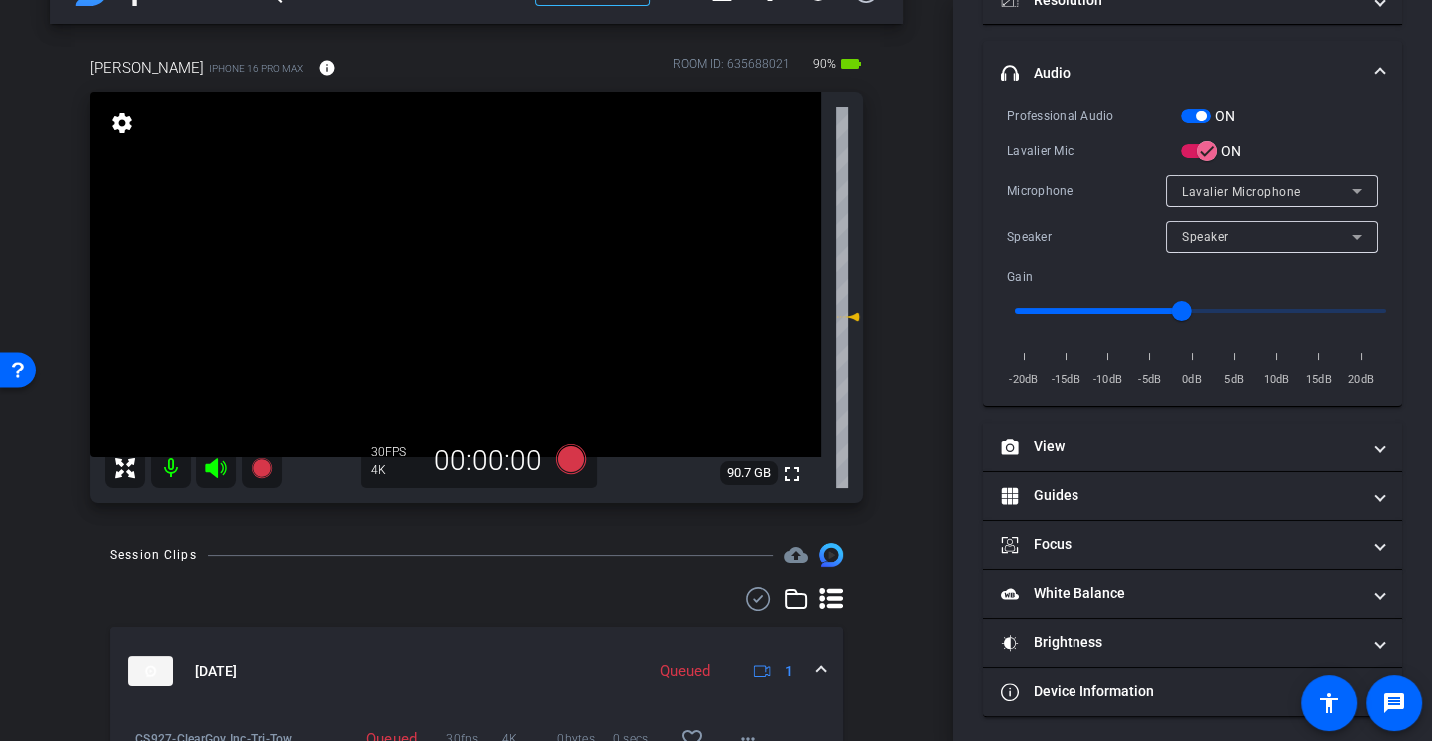
scroll to position [53, 0]
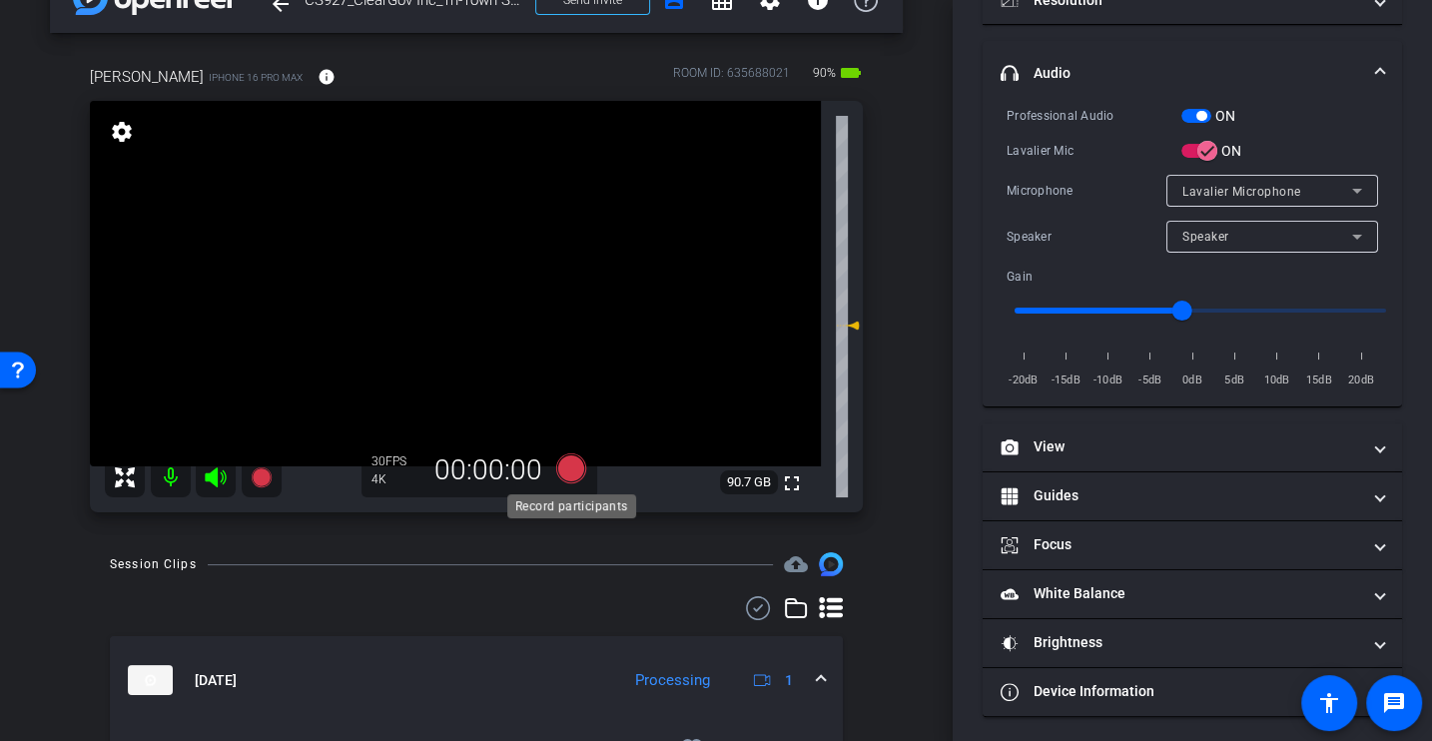
click at [570, 463] on icon at bounding box center [571, 468] width 30 height 30
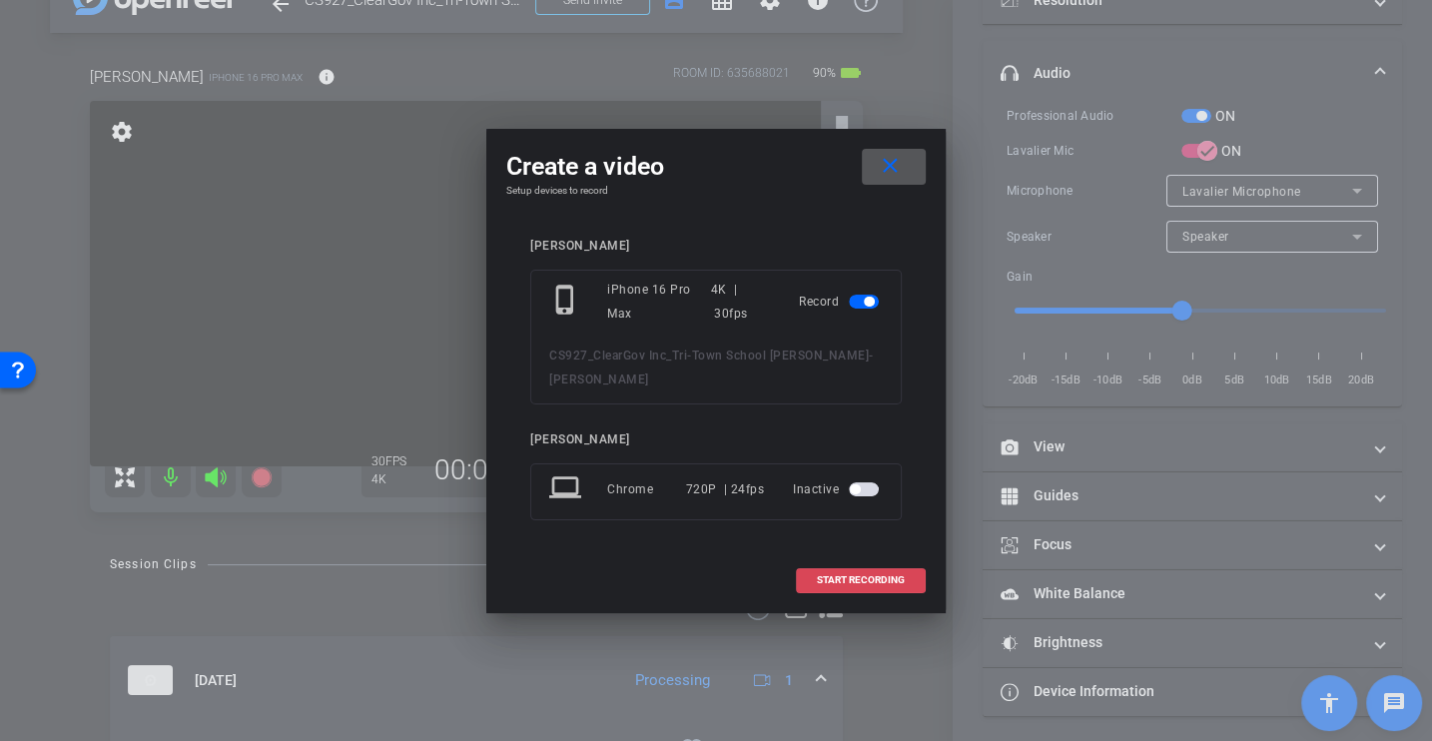
click at [860, 557] on span at bounding box center [861, 580] width 128 height 48
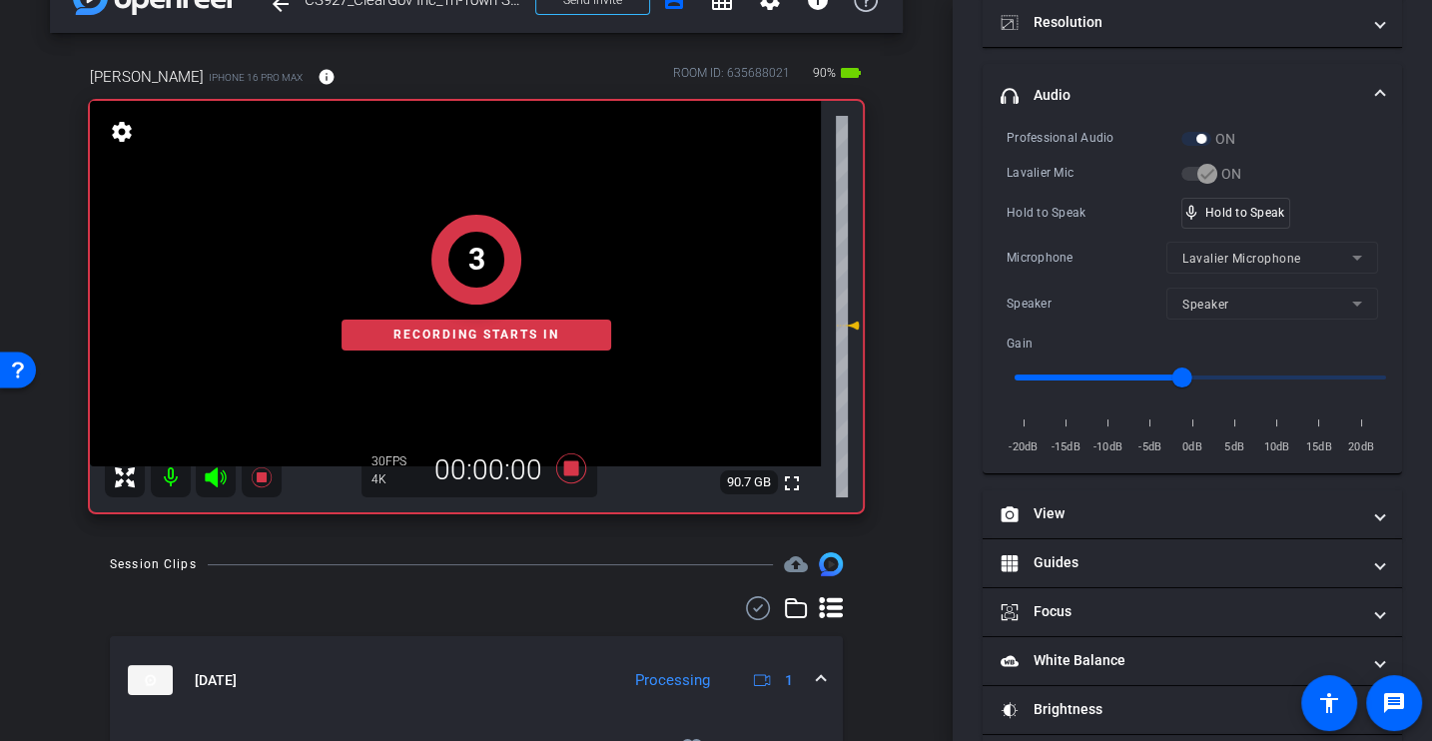
scroll to position [283, 0]
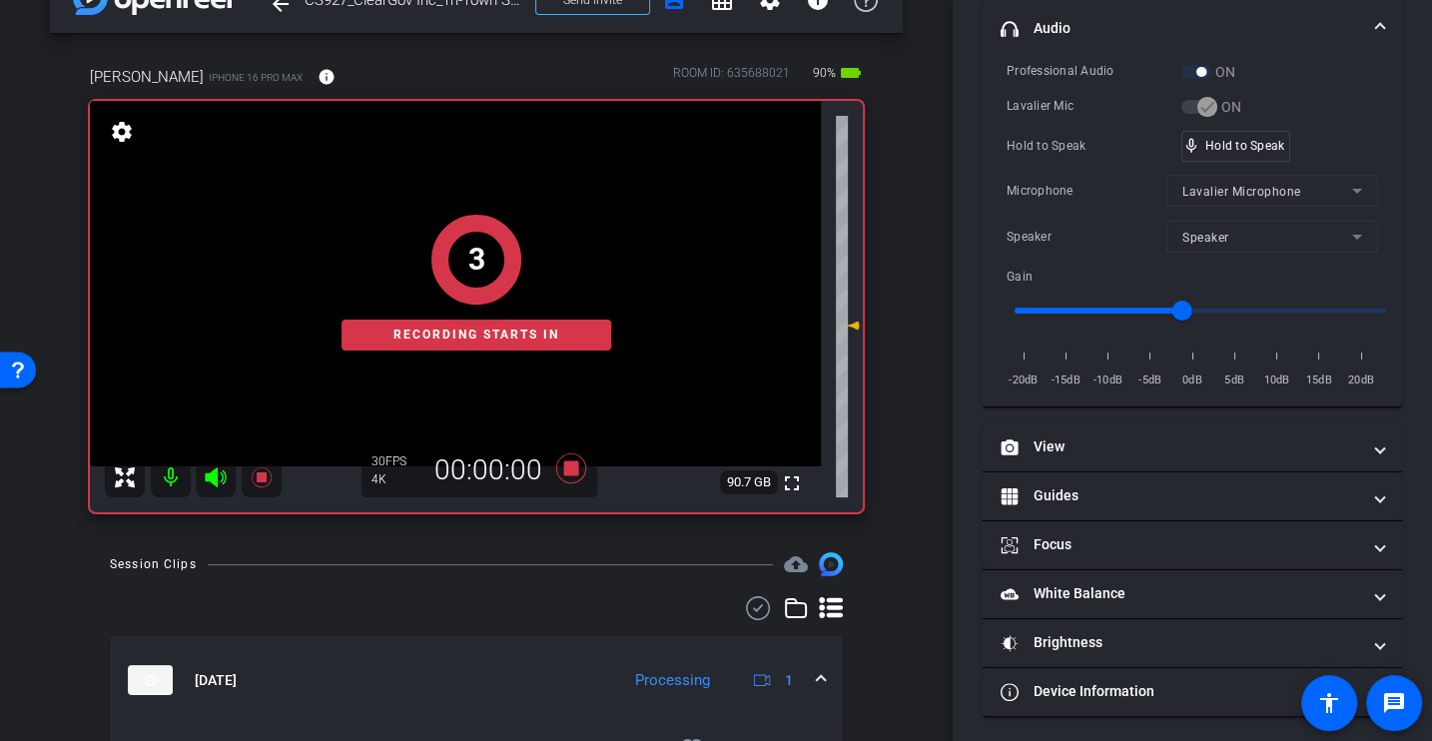
click at [1077, 187] on div "Microphone" at bounding box center [1087, 191] width 160 height 20
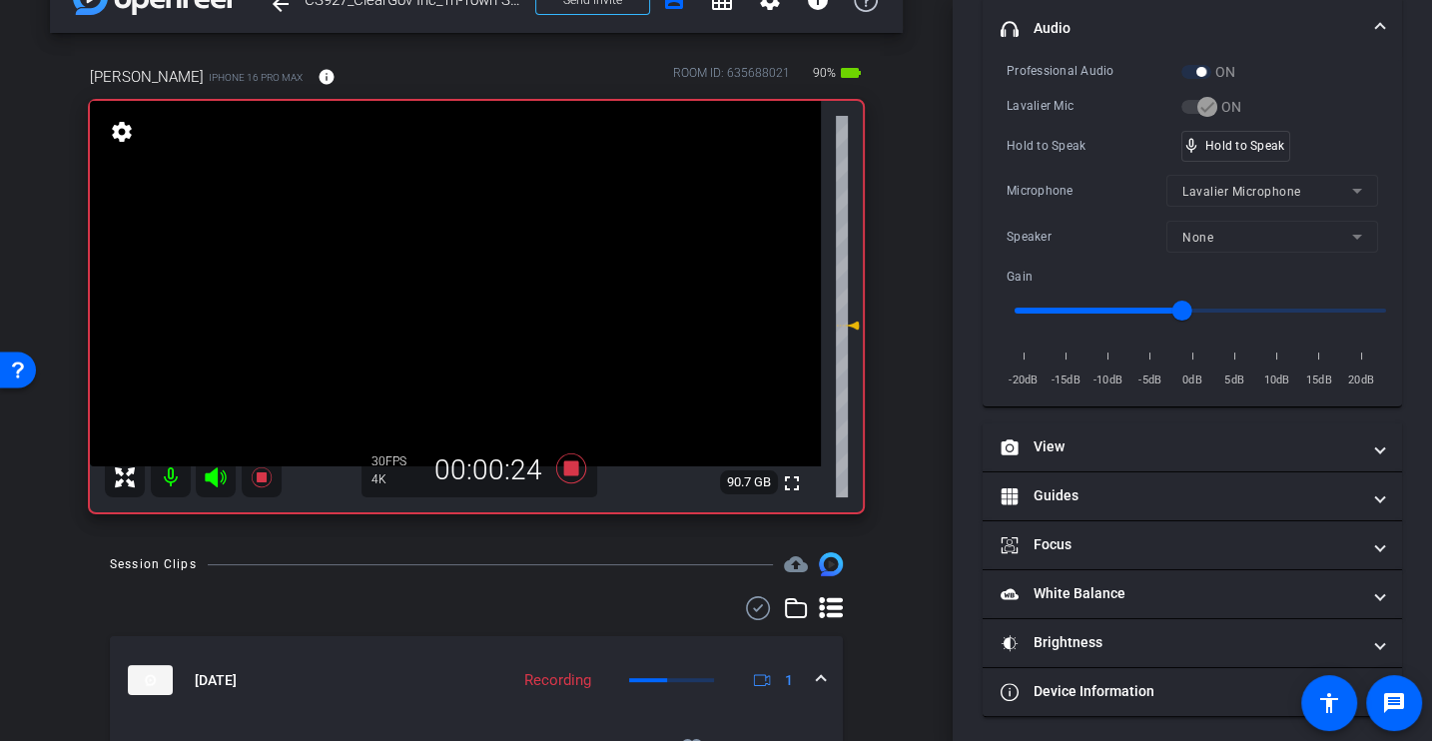
click at [1077, 187] on div "Microphone" at bounding box center [1087, 191] width 160 height 20
click at [1100, 157] on div "Hold to Speak mic_none Hold to Speak" at bounding box center [1193, 146] width 372 height 31
click at [1069, 152] on div "Hold to Speak" at bounding box center [1094, 146] width 175 height 20
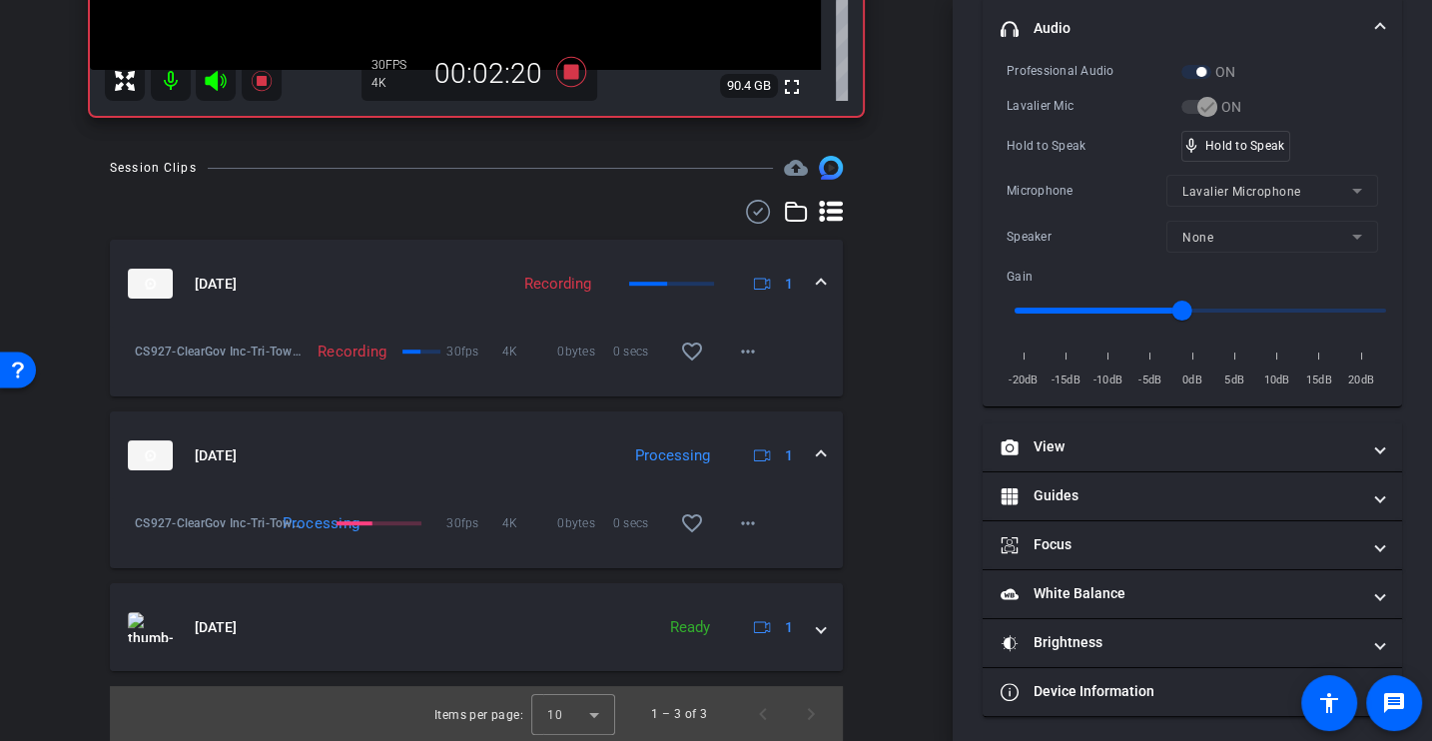
scroll to position [0, 0]
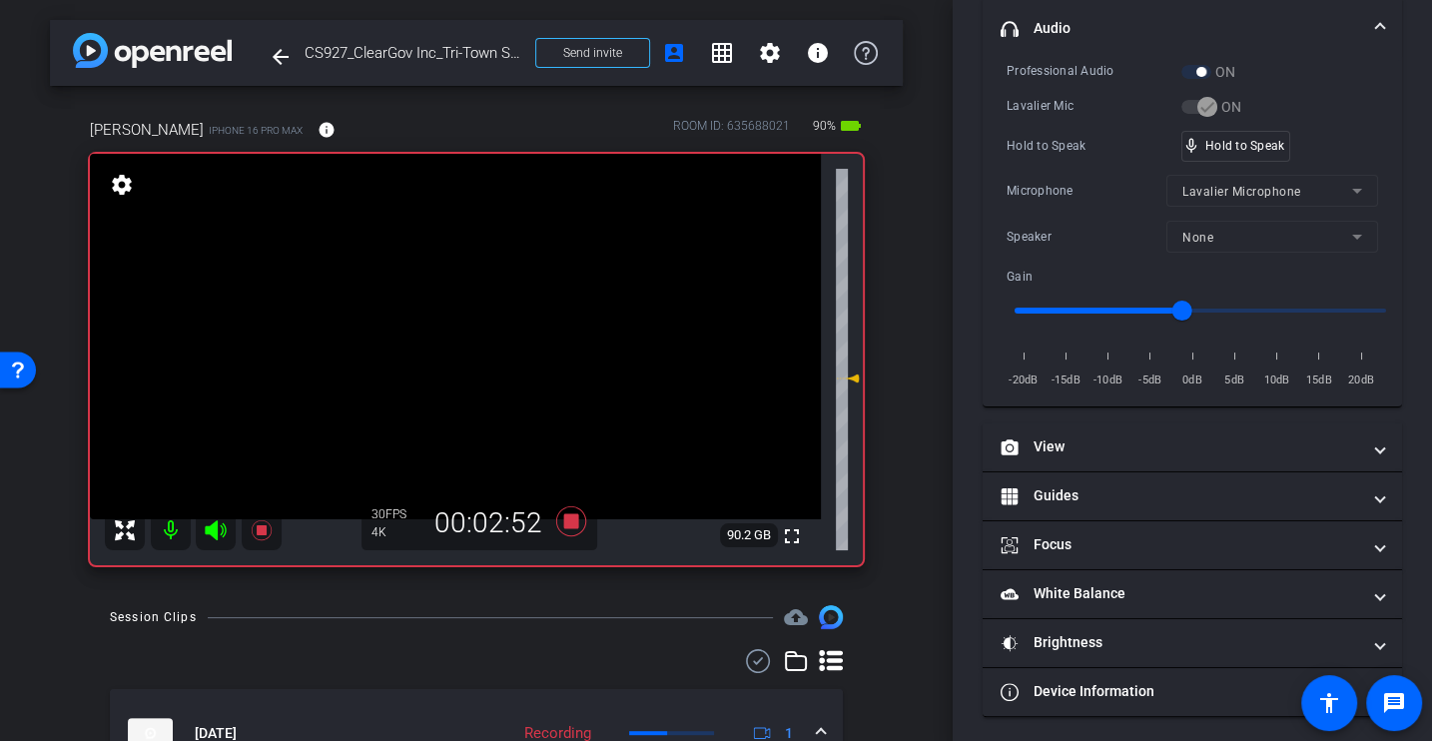
click at [1054, 123] on div "Professional Audio ON Lavalier Mic ON Hold to Speak mic_none Hold to Speak Micr…" at bounding box center [1193, 226] width 372 height 330
click at [1023, 131] on div "Hold to Speak mic_none Hold to Speak" at bounding box center [1193, 146] width 372 height 31
click at [572, 526] on icon at bounding box center [571, 521] width 30 height 30
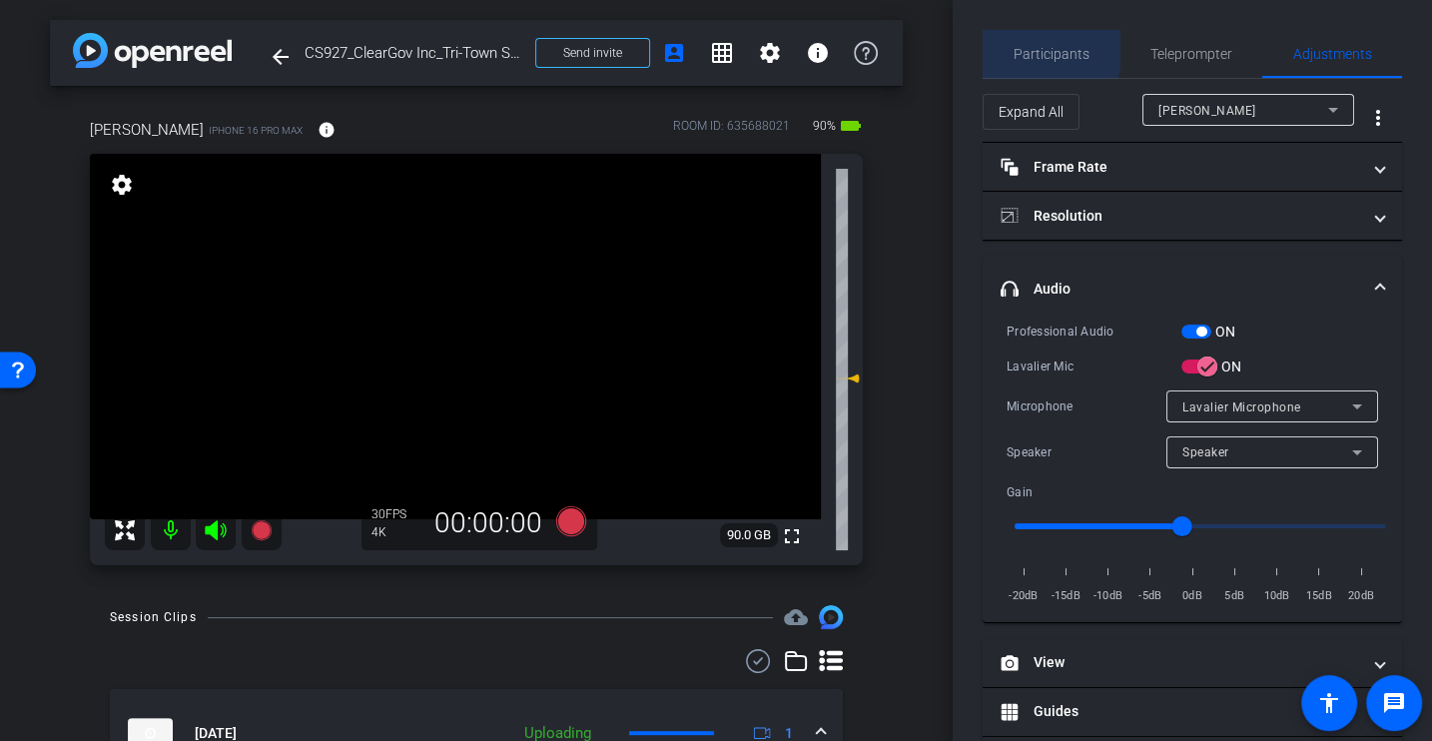
click at [1042, 48] on span "Participants" at bounding box center [1052, 54] width 76 height 14
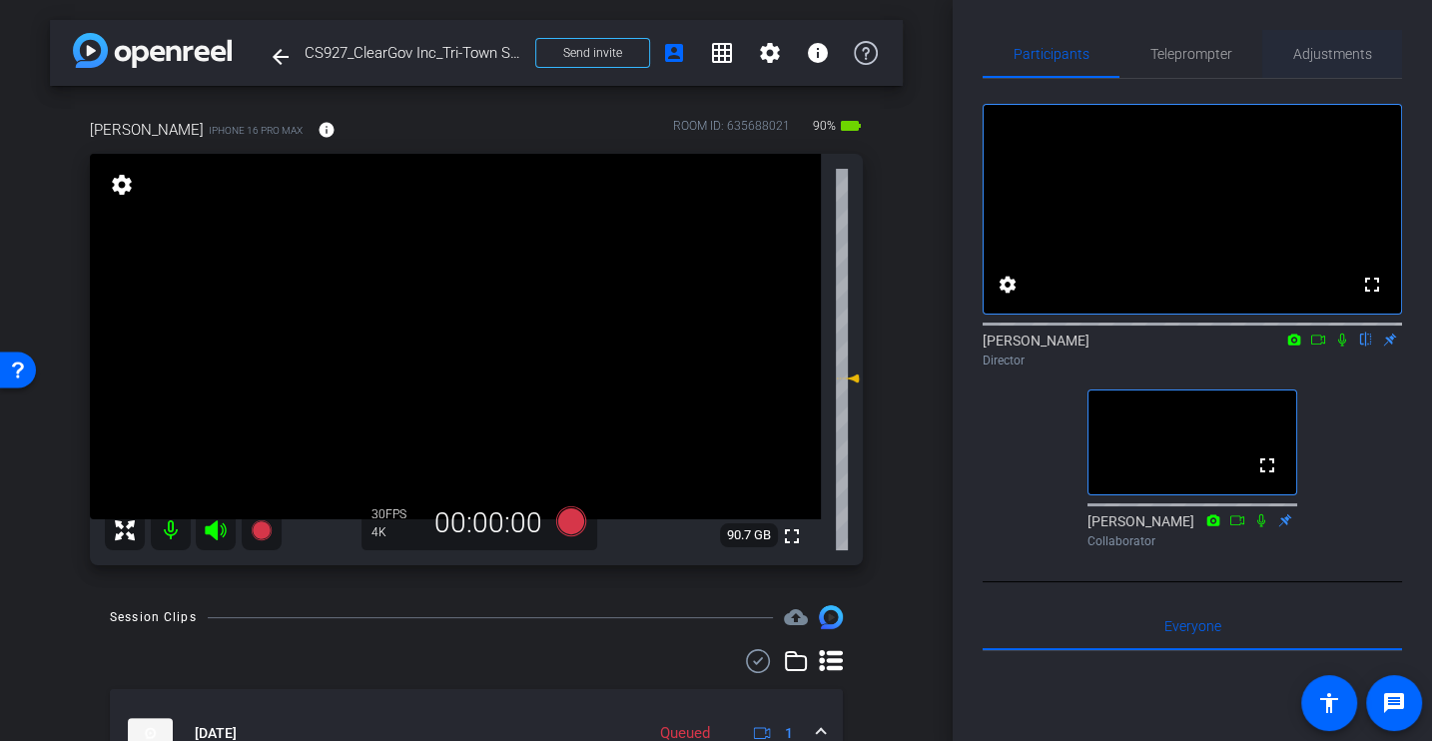
click at [1293, 57] on span "Adjustments" at bounding box center [1332, 54] width 79 height 14
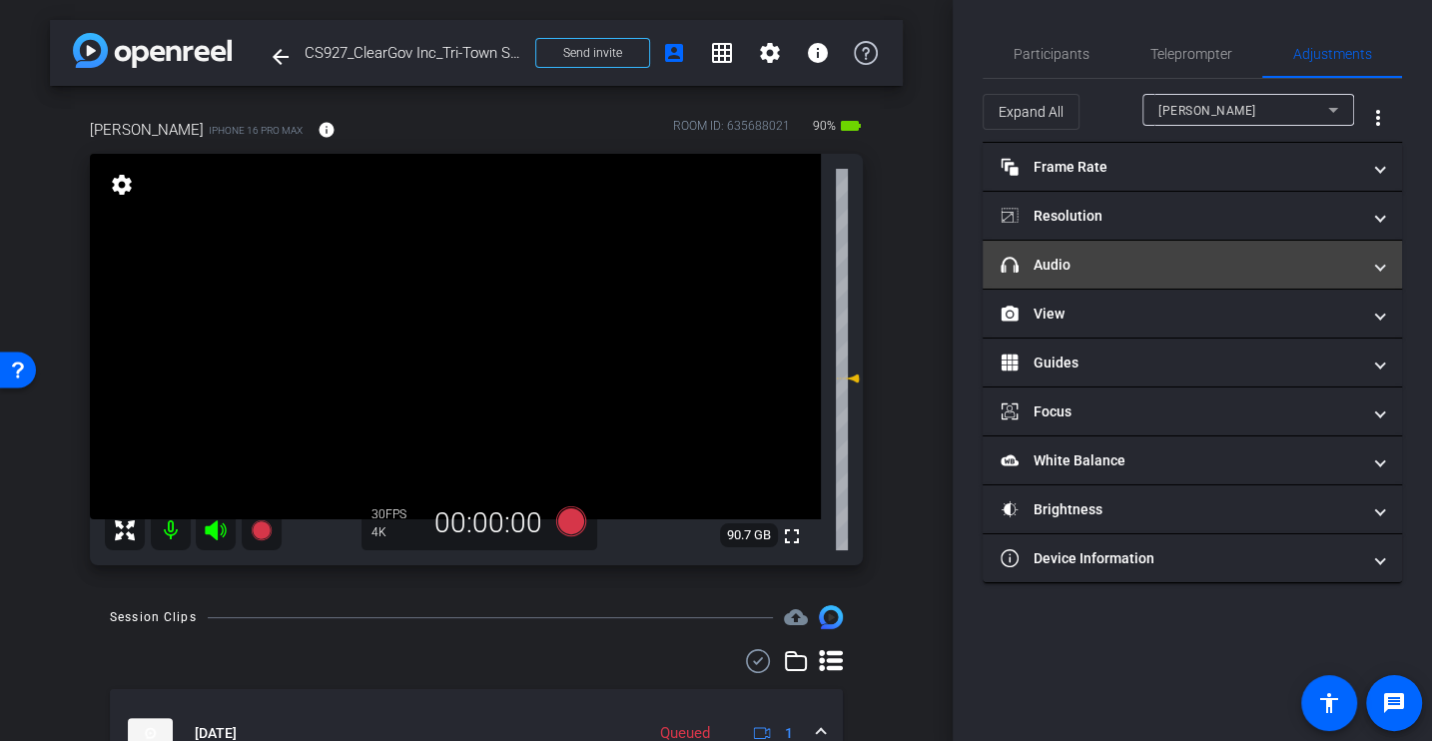
click at [1067, 279] on mat-expansion-panel-header "headphone icon Audio" at bounding box center [1192, 265] width 419 height 48
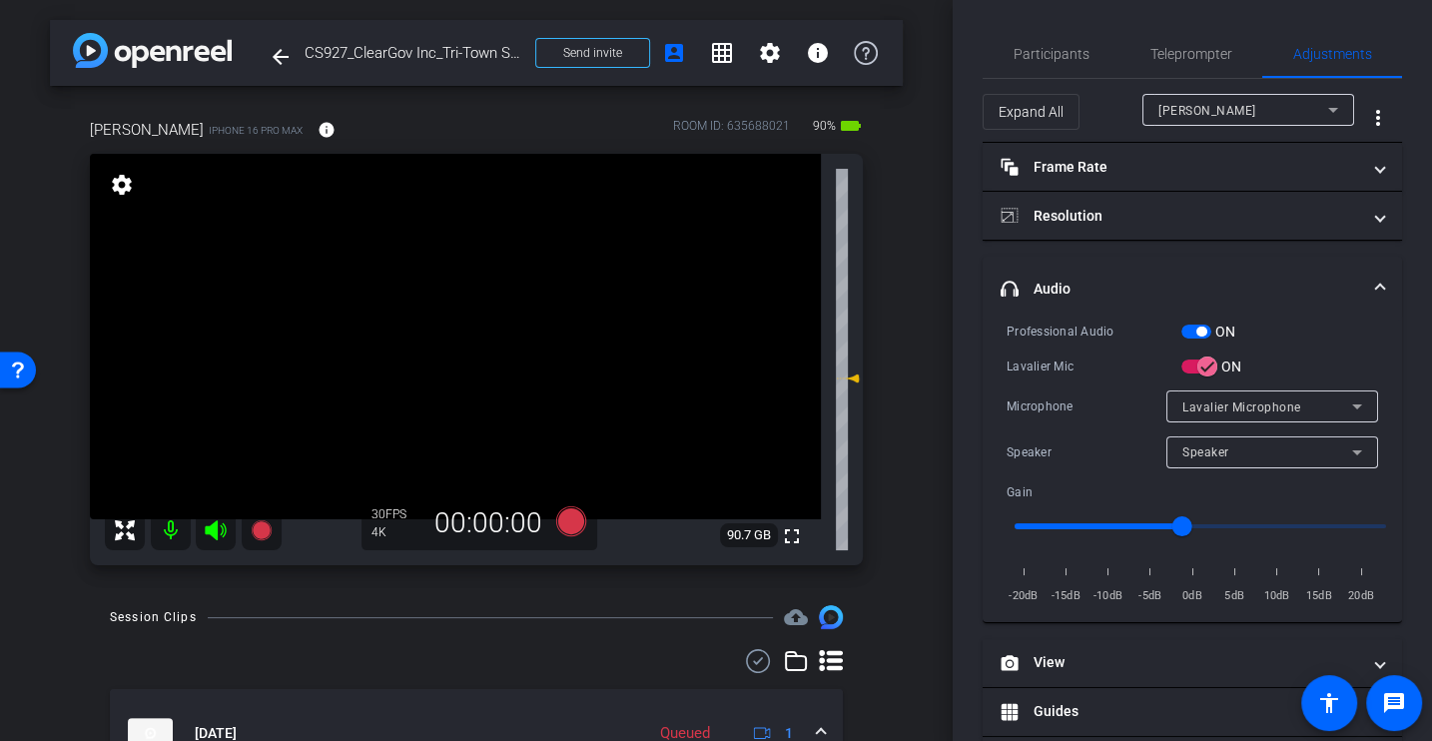
click at [1097, 361] on div "Lavalier Mic" at bounding box center [1094, 367] width 175 height 20
click at [563, 510] on icon at bounding box center [571, 521] width 30 height 30
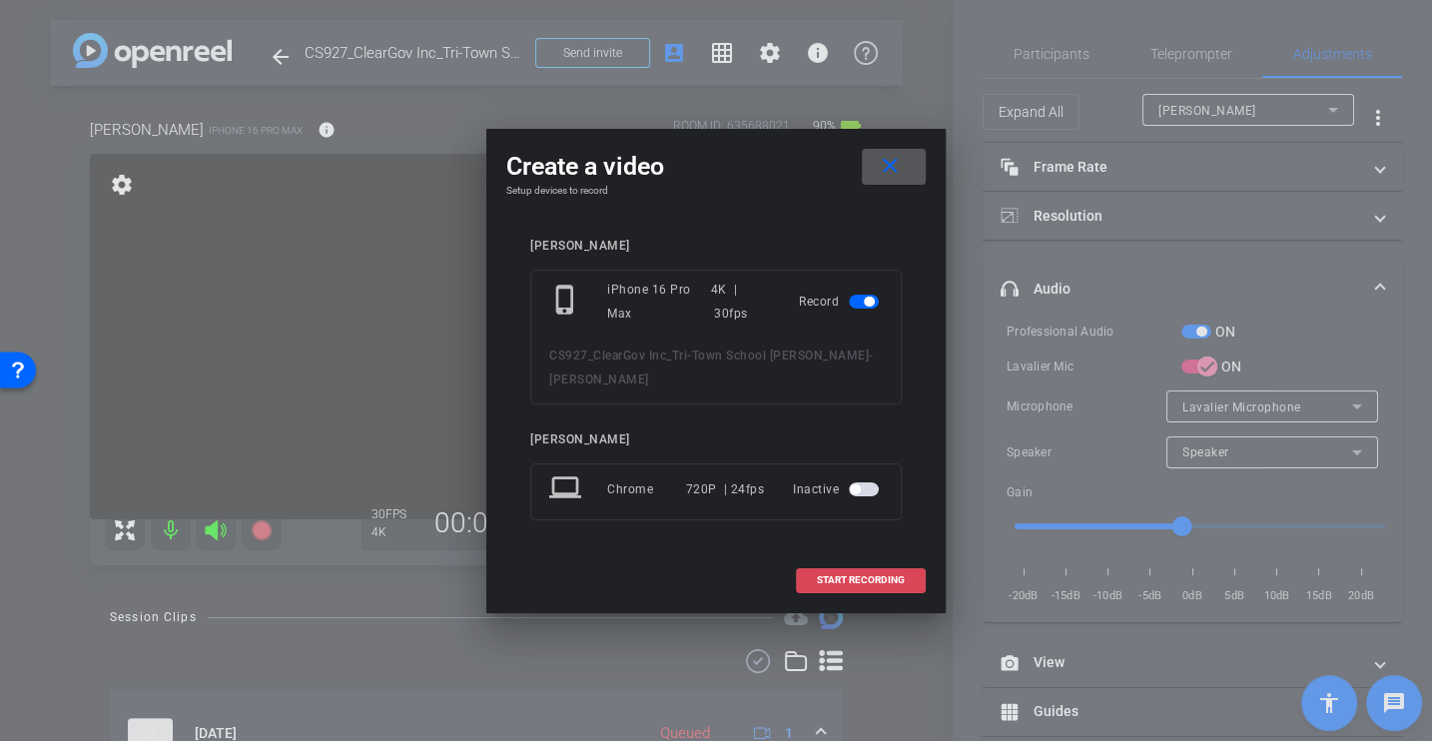
click at [851, 588] on span at bounding box center [861, 580] width 128 height 48
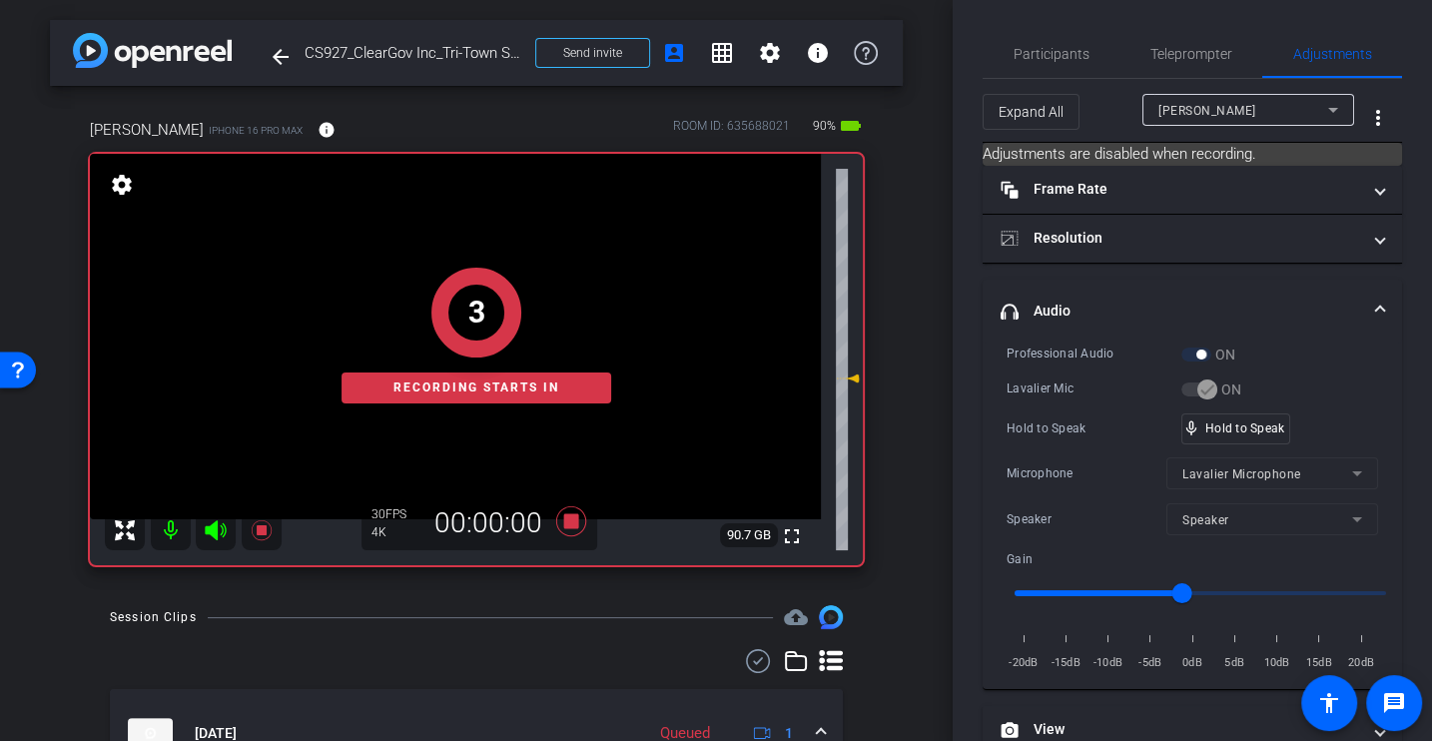
click at [1068, 379] on div "Lavalier Mic" at bounding box center [1094, 389] width 175 height 20
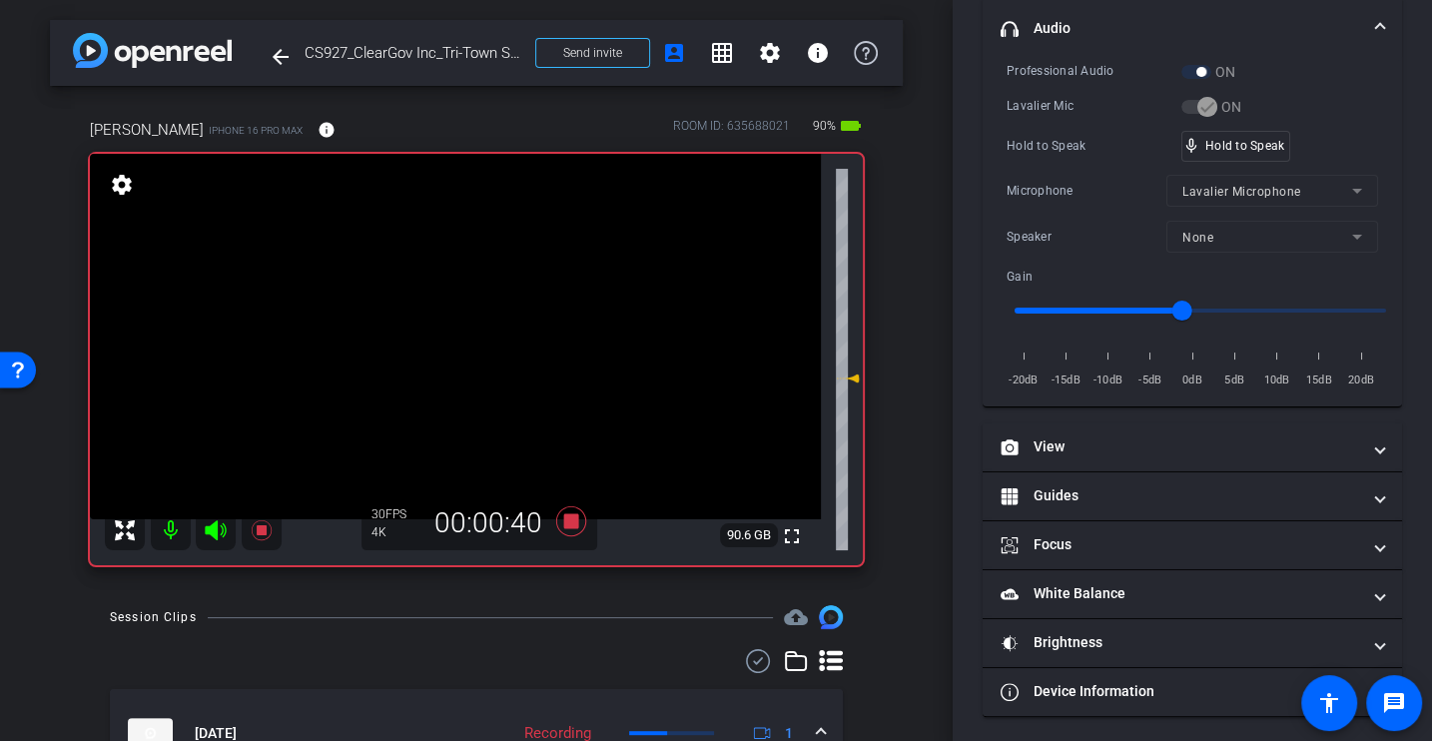
click at [1074, 175] on div "Microphone Lavalier Microphone" at bounding box center [1193, 191] width 372 height 32
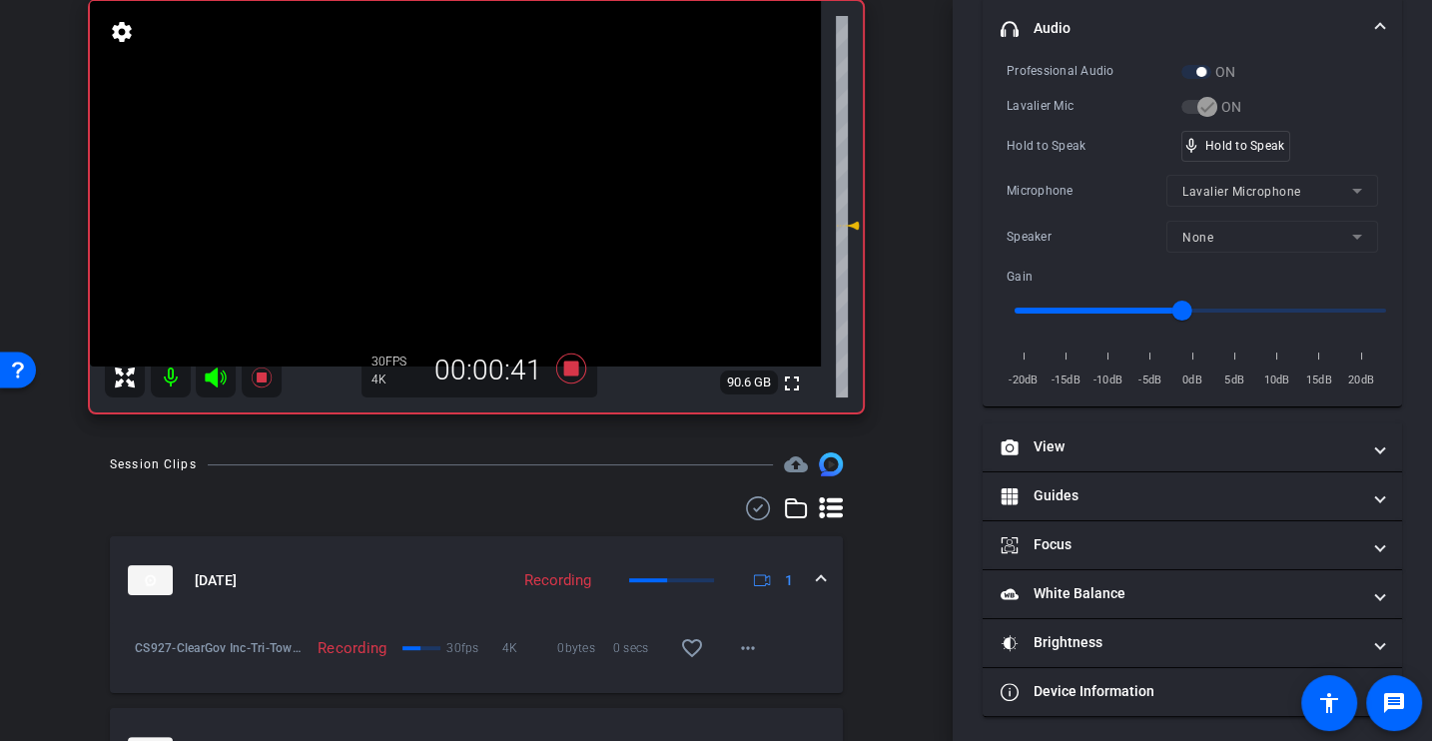
scroll to position [246, 0]
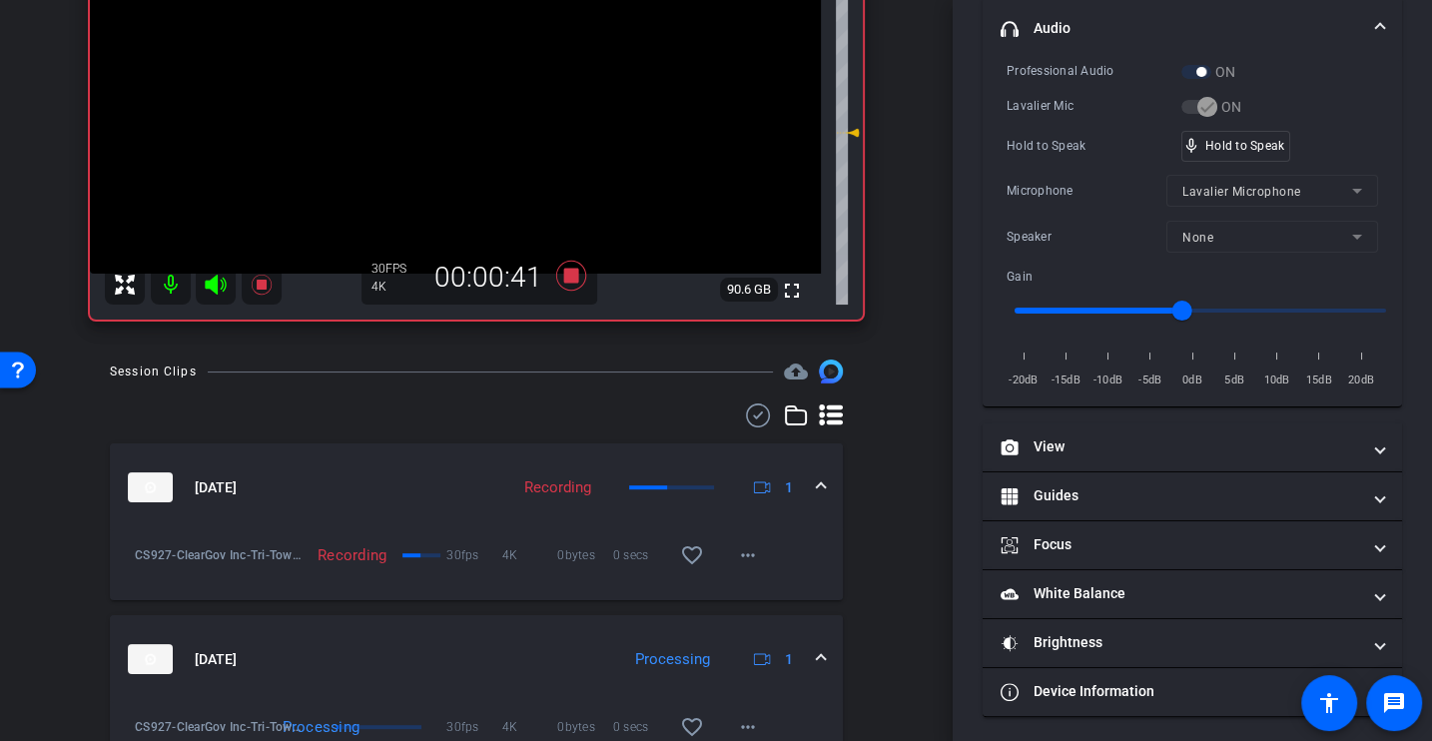
click at [1091, 127] on div "Professional Audio ON Lavalier Mic ON Hold to Speak mic_none Hold to Speak Micr…" at bounding box center [1193, 226] width 372 height 330
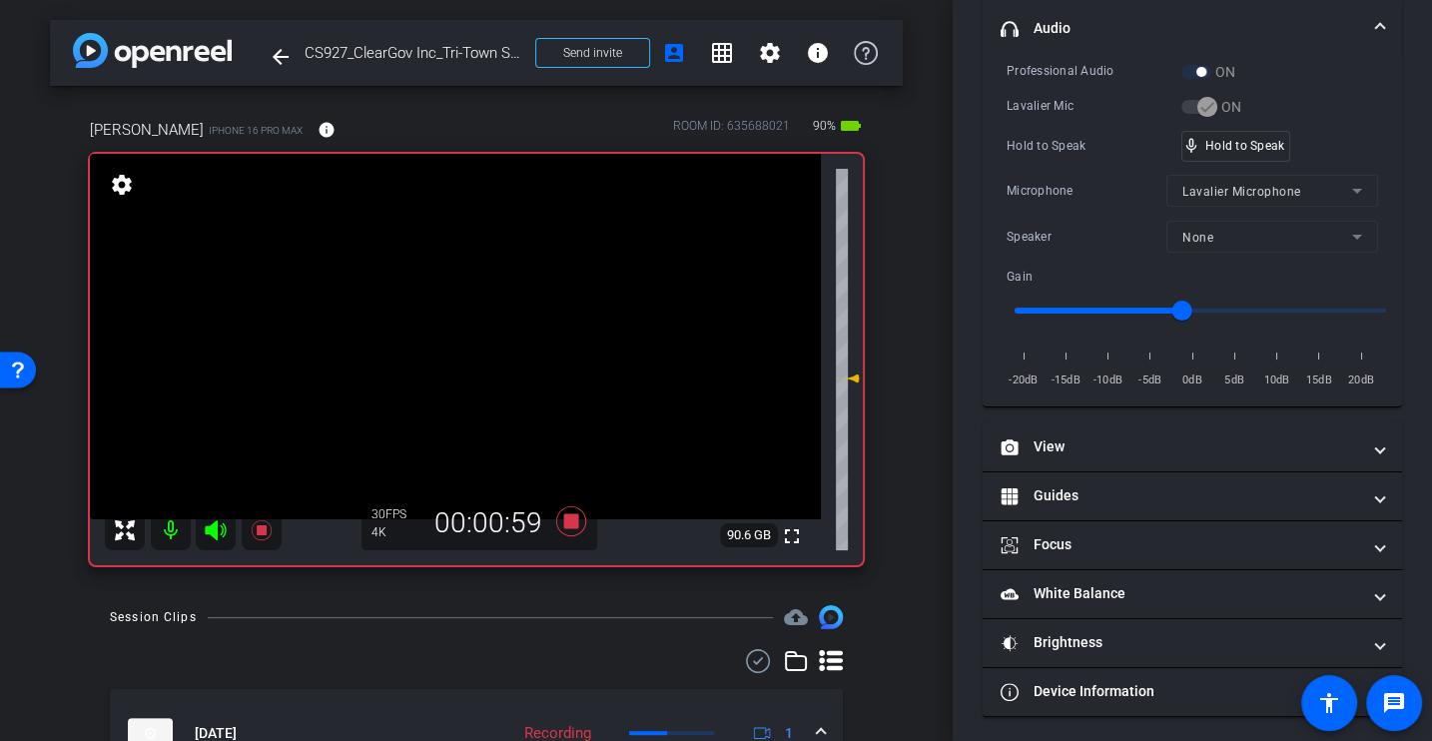
click at [1081, 147] on div "Hold to Speak" at bounding box center [1094, 146] width 175 height 20
click at [1082, 194] on div "Microphone" at bounding box center [1087, 191] width 160 height 20
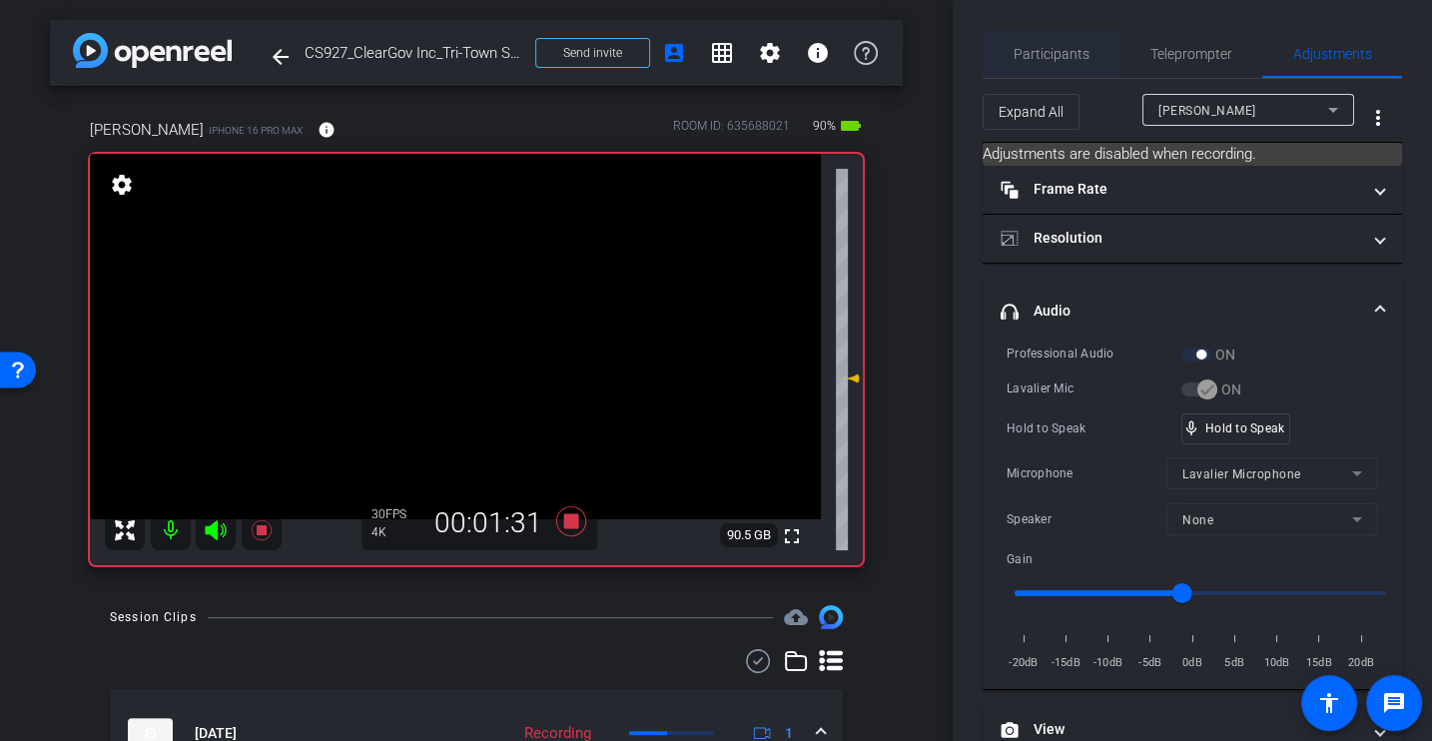
click at [1039, 50] on span "Participants" at bounding box center [1052, 54] width 76 height 14
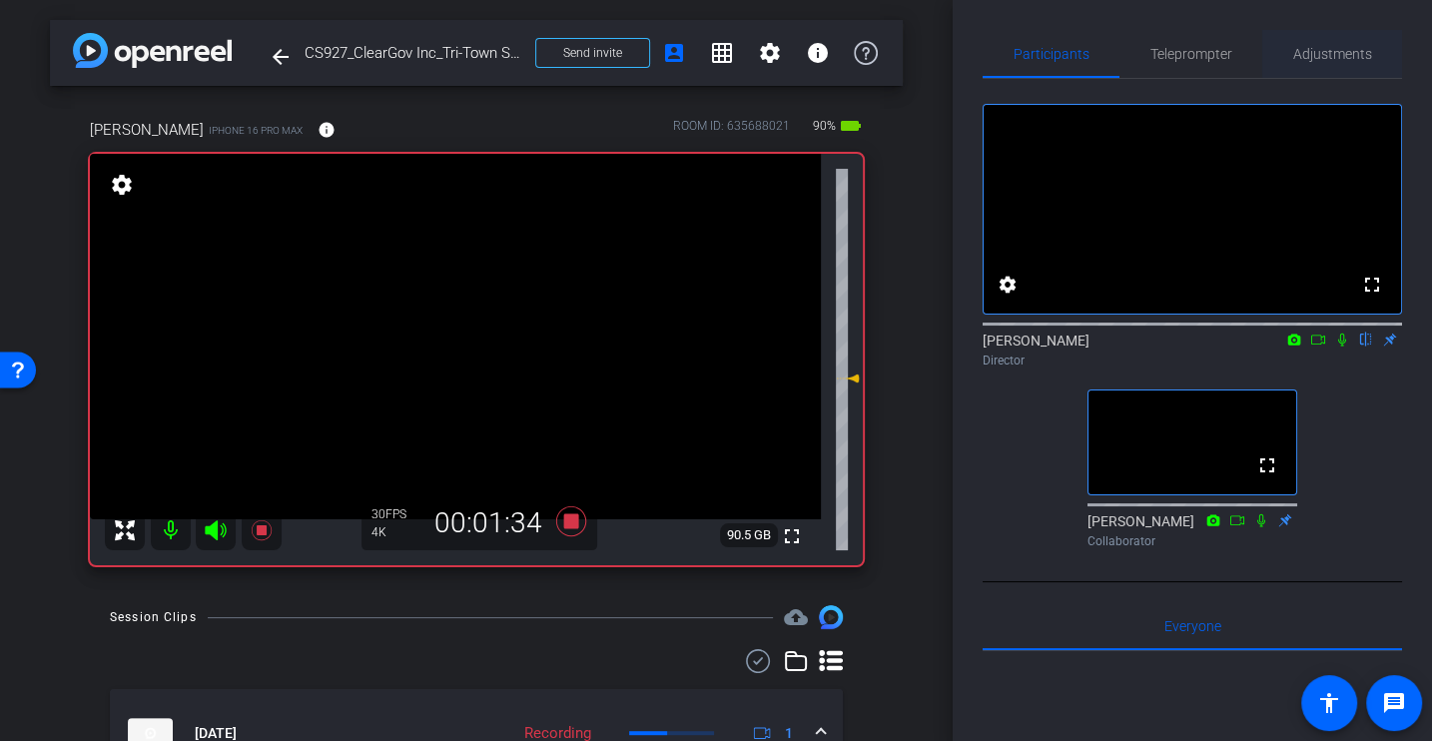
click at [1341, 63] on span "Adjustments" at bounding box center [1332, 54] width 79 height 48
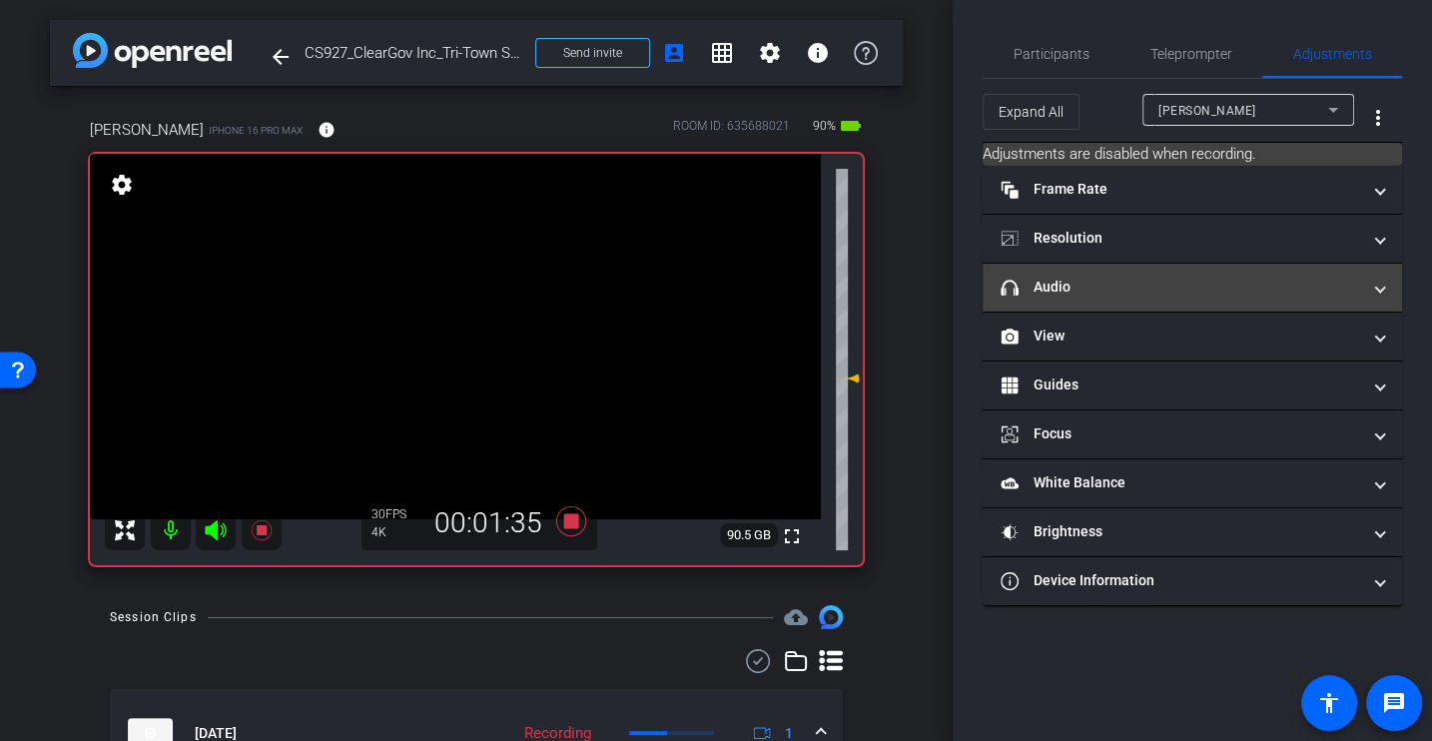
click at [1065, 297] on mat-expansion-panel-header "headphone icon Audio" at bounding box center [1192, 288] width 419 height 48
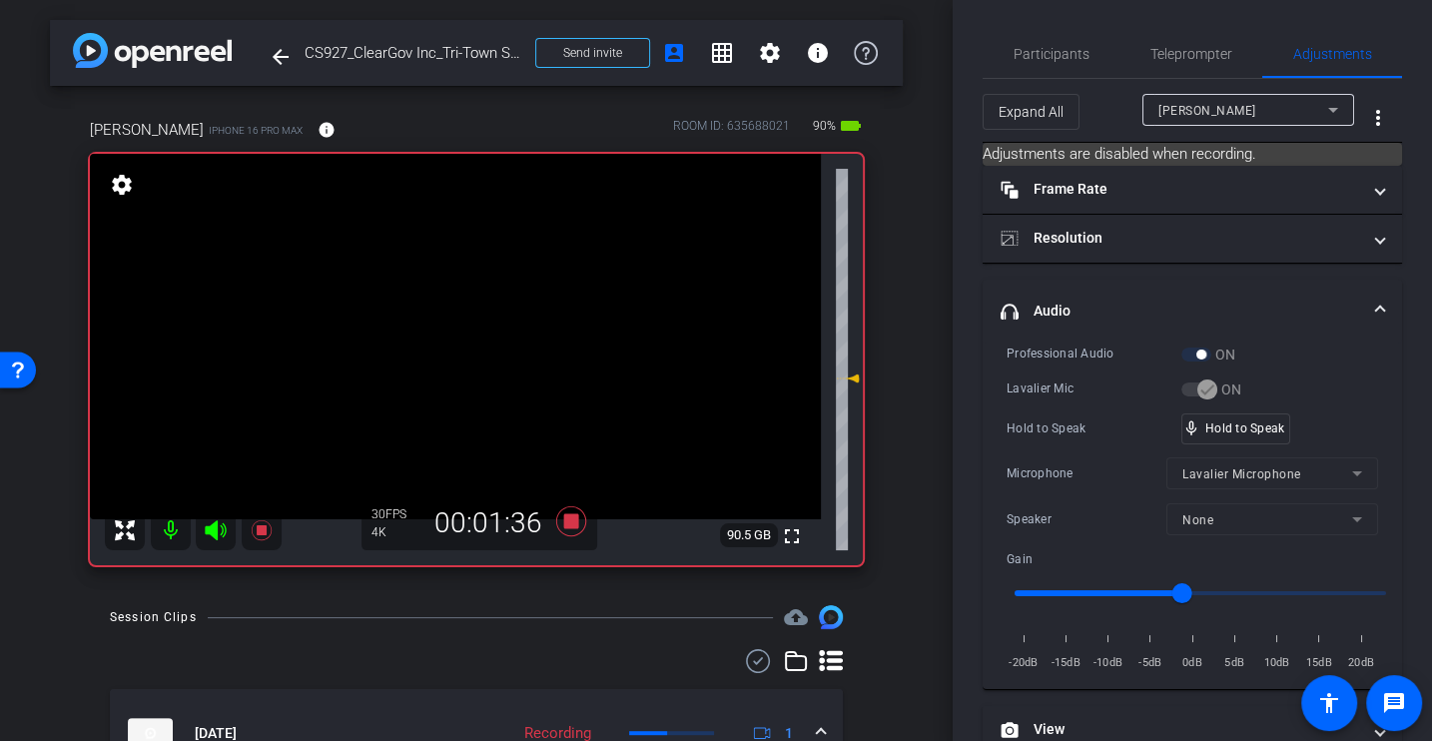
click at [1078, 413] on div "Hold to Speak mic_none Hold to Speak" at bounding box center [1193, 428] width 372 height 31
click at [1040, 436] on div "Hold to Speak mic_none Hold to Speak" at bounding box center [1193, 428] width 372 height 31
click at [1053, 393] on div "Lavalier Mic" at bounding box center [1094, 389] width 175 height 20
click at [1050, 59] on span "Participants" at bounding box center [1052, 54] width 76 height 14
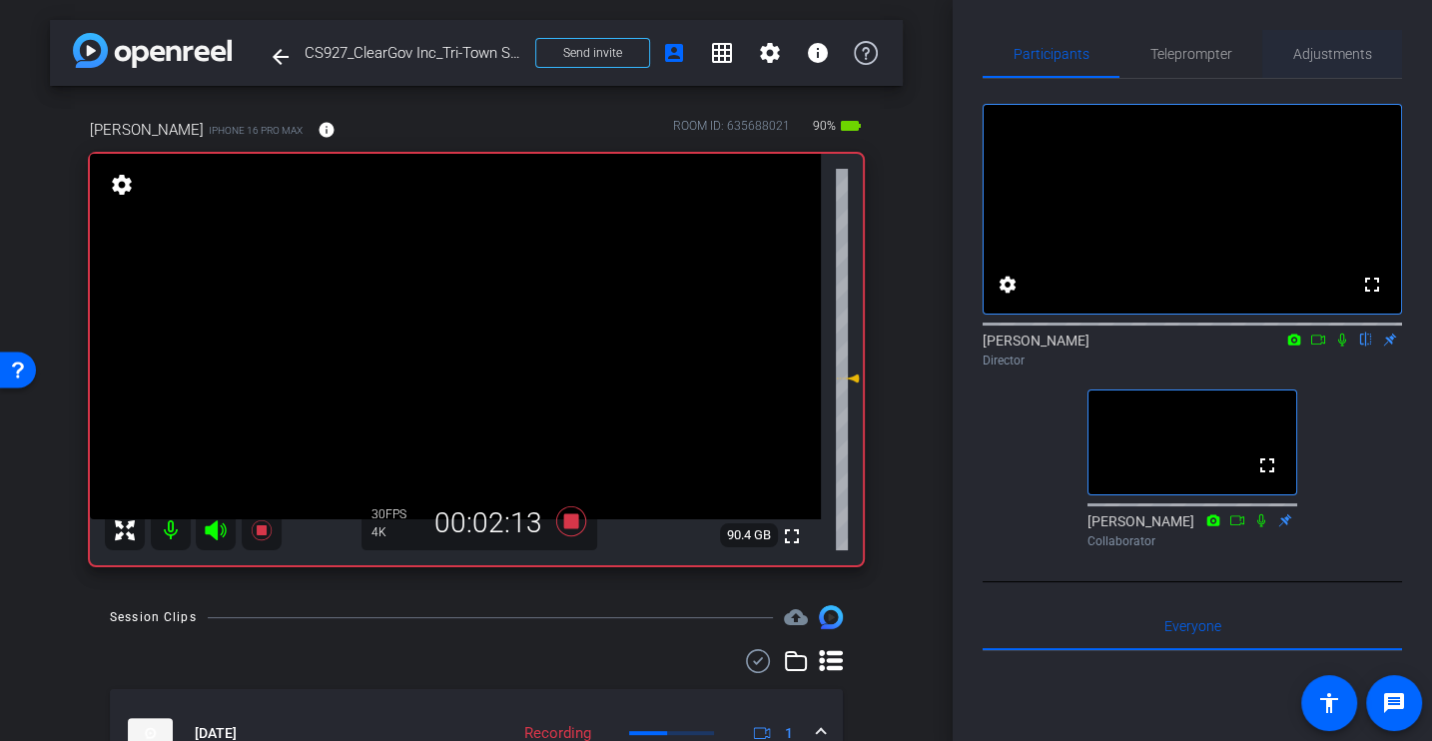
click at [1307, 47] on span "Adjustments" at bounding box center [1332, 54] width 79 height 14
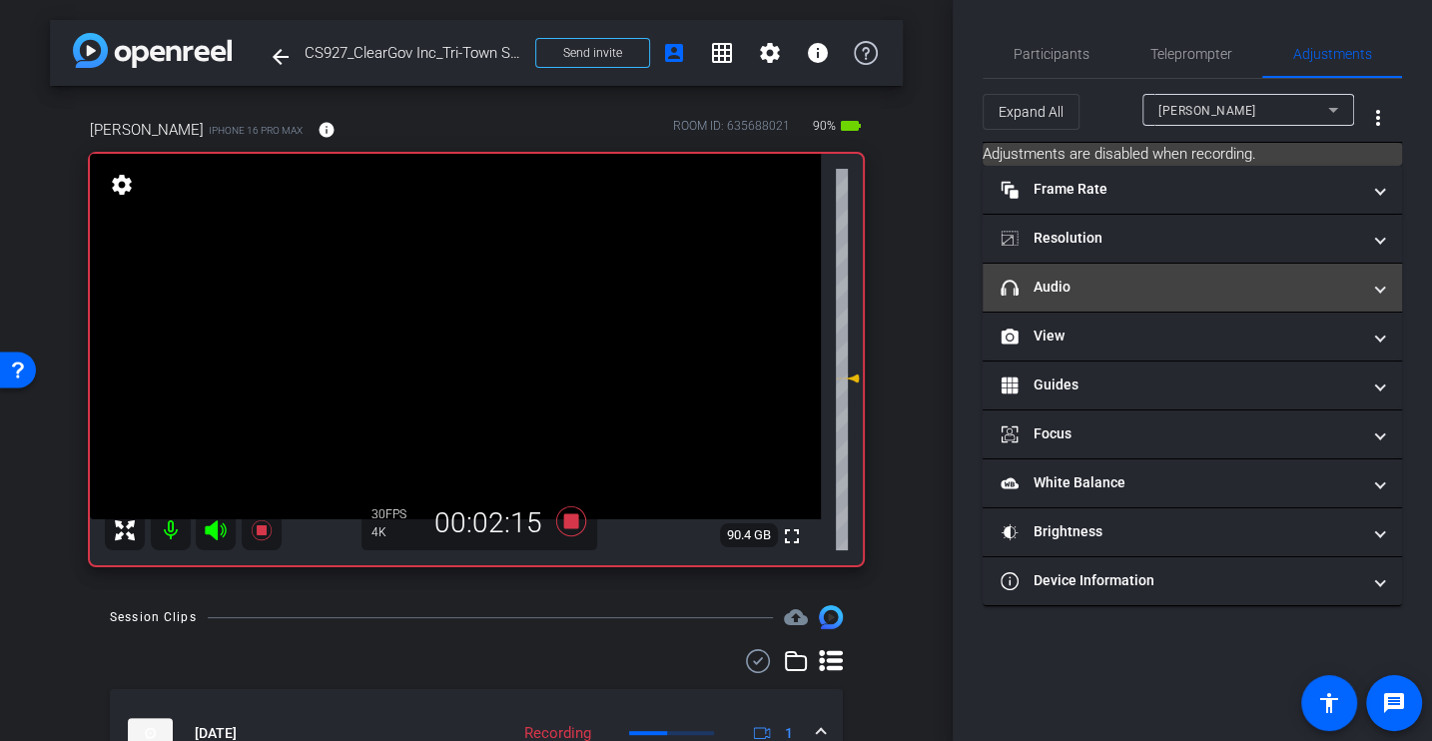
click at [1088, 272] on mat-expansion-panel-header "headphone icon Audio" at bounding box center [1192, 288] width 419 height 48
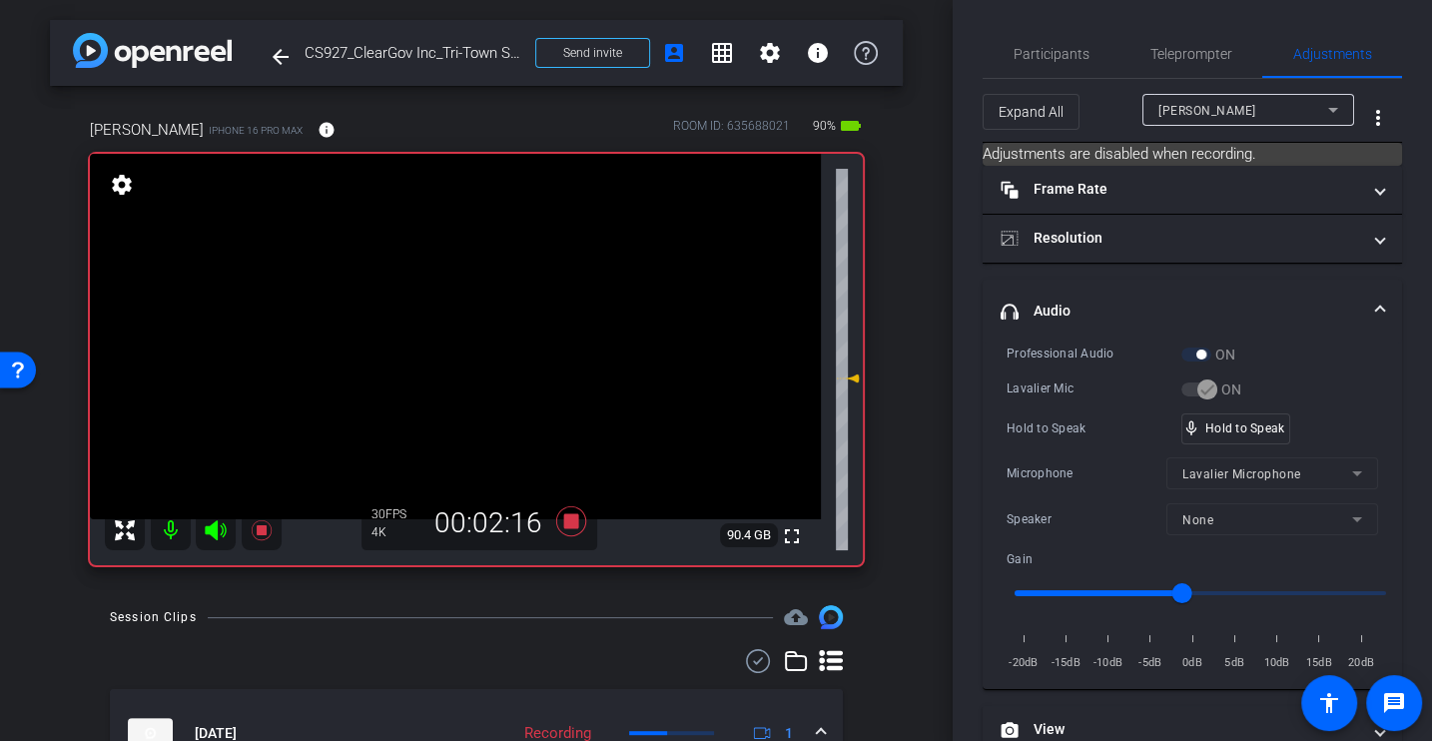
click at [1068, 470] on div "Microphone" at bounding box center [1087, 473] width 160 height 20
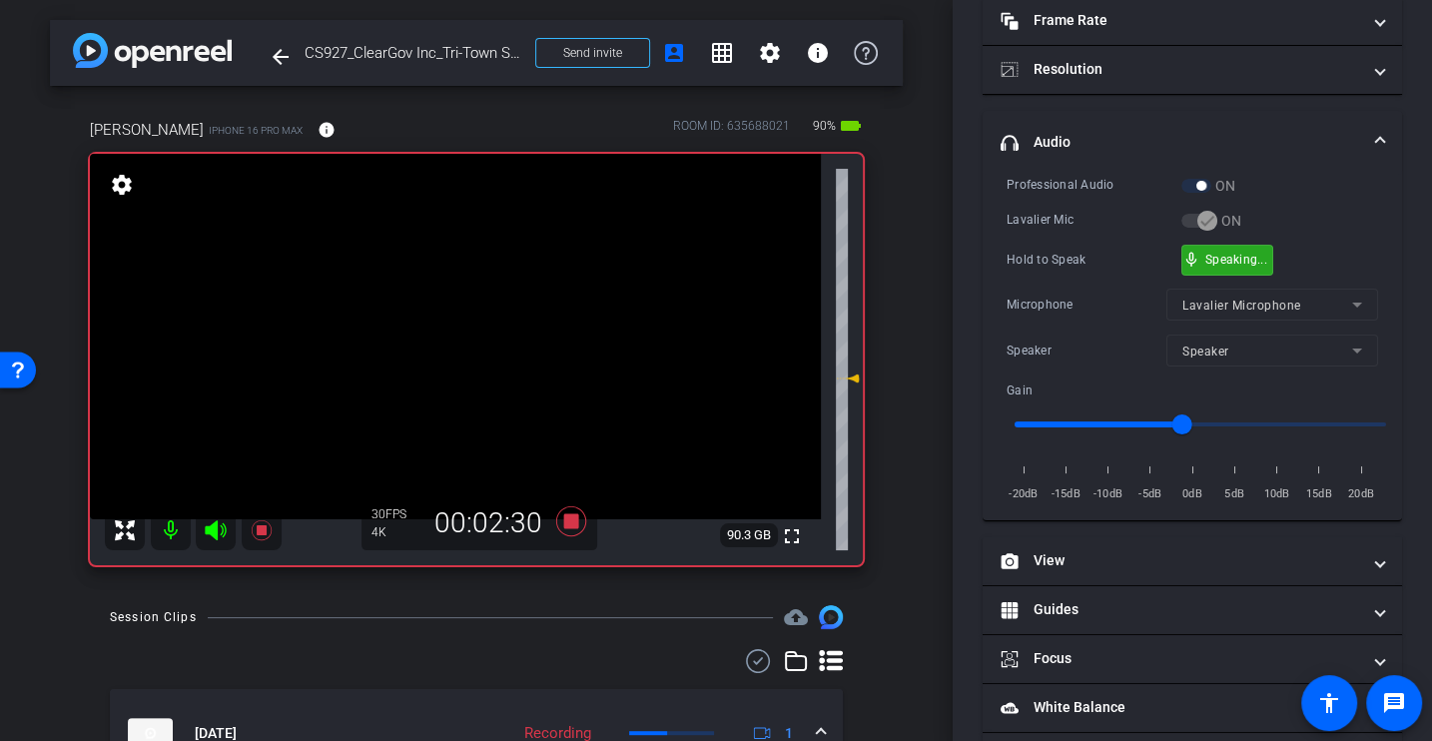
scroll to position [283, 0]
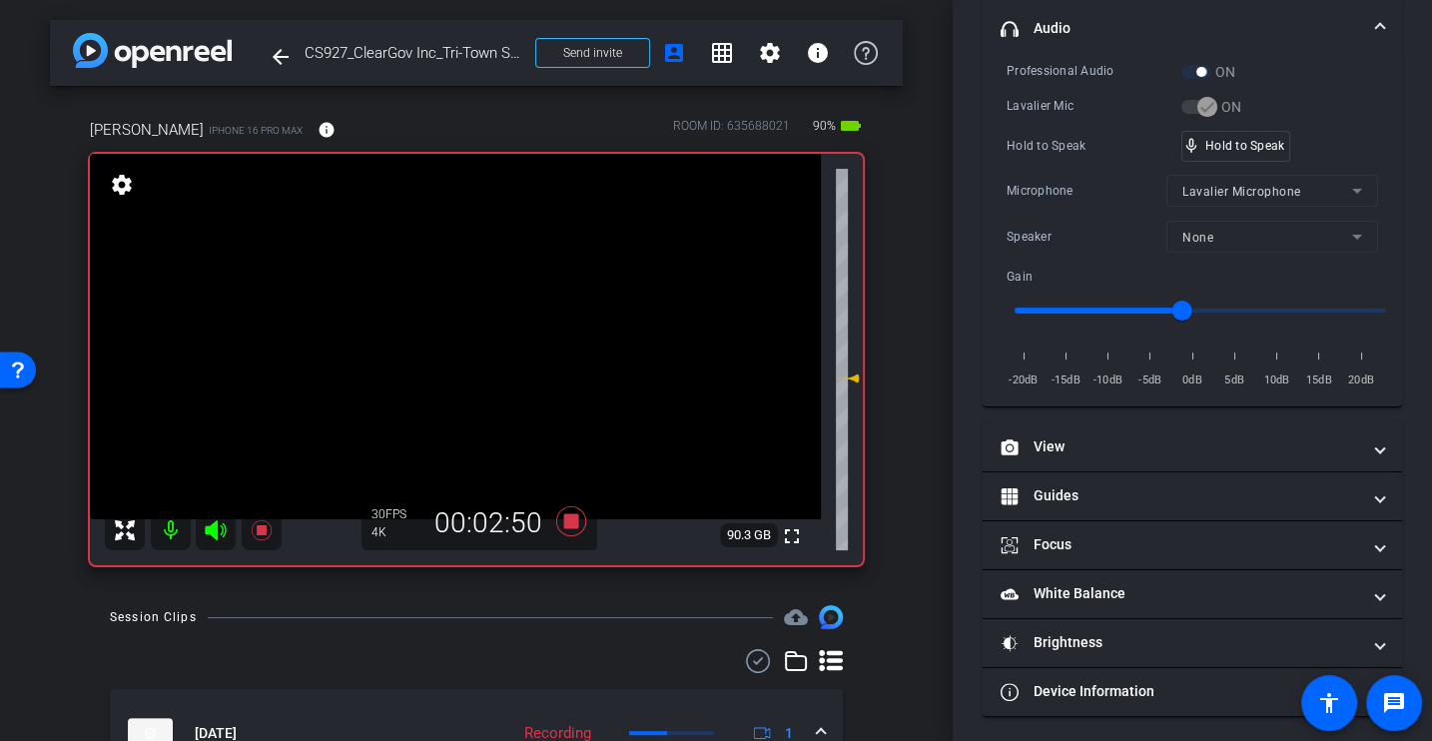
click at [1090, 101] on div "Lavalier Mic" at bounding box center [1094, 106] width 175 height 20
click at [1077, 158] on div "Hold to Speak mic_none Hold to Speak" at bounding box center [1193, 146] width 372 height 31
click at [1038, 186] on div "Microphone" at bounding box center [1087, 191] width 160 height 20
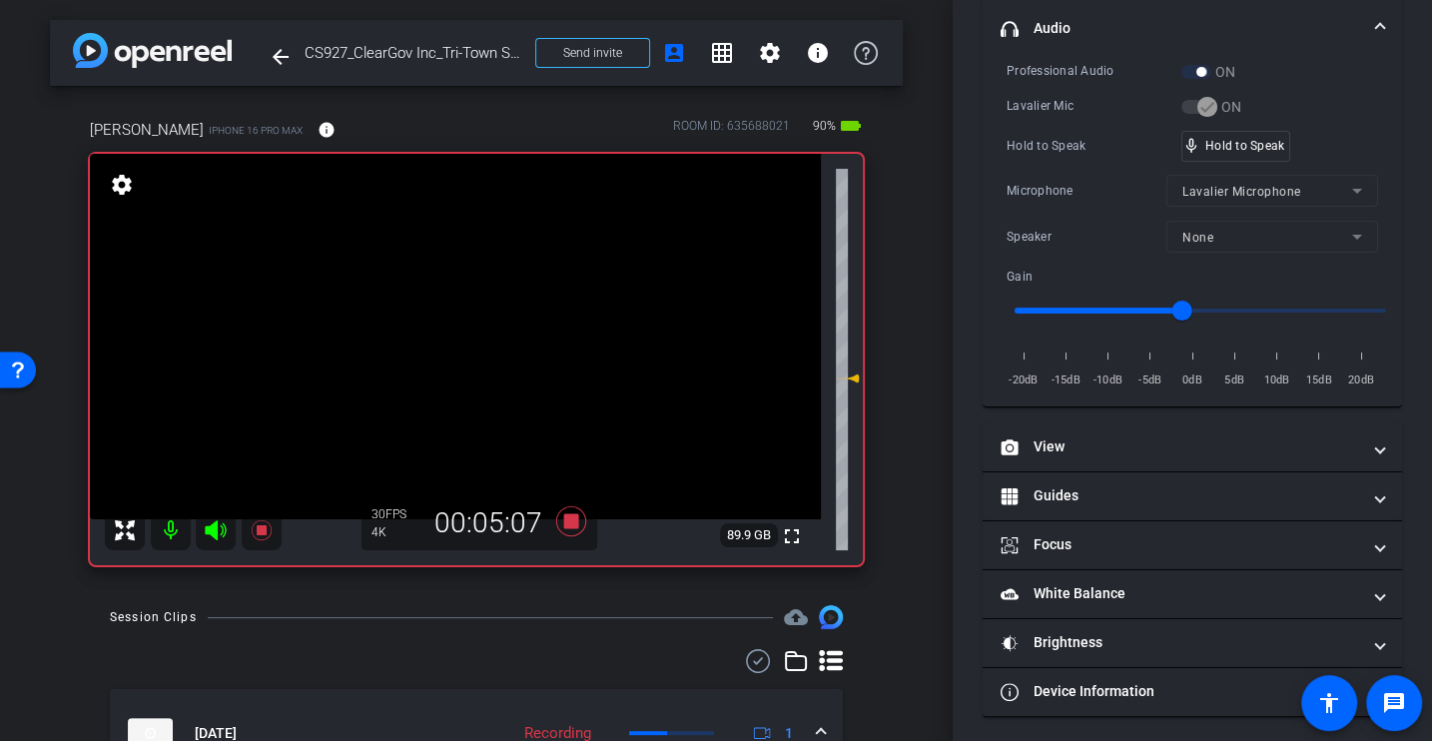
click at [1062, 175] on div "Microphone Lavalier Microphone" at bounding box center [1193, 191] width 372 height 32
click at [1086, 186] on div "Microphone" at bounding box center [1087, 191] width 160 height 20
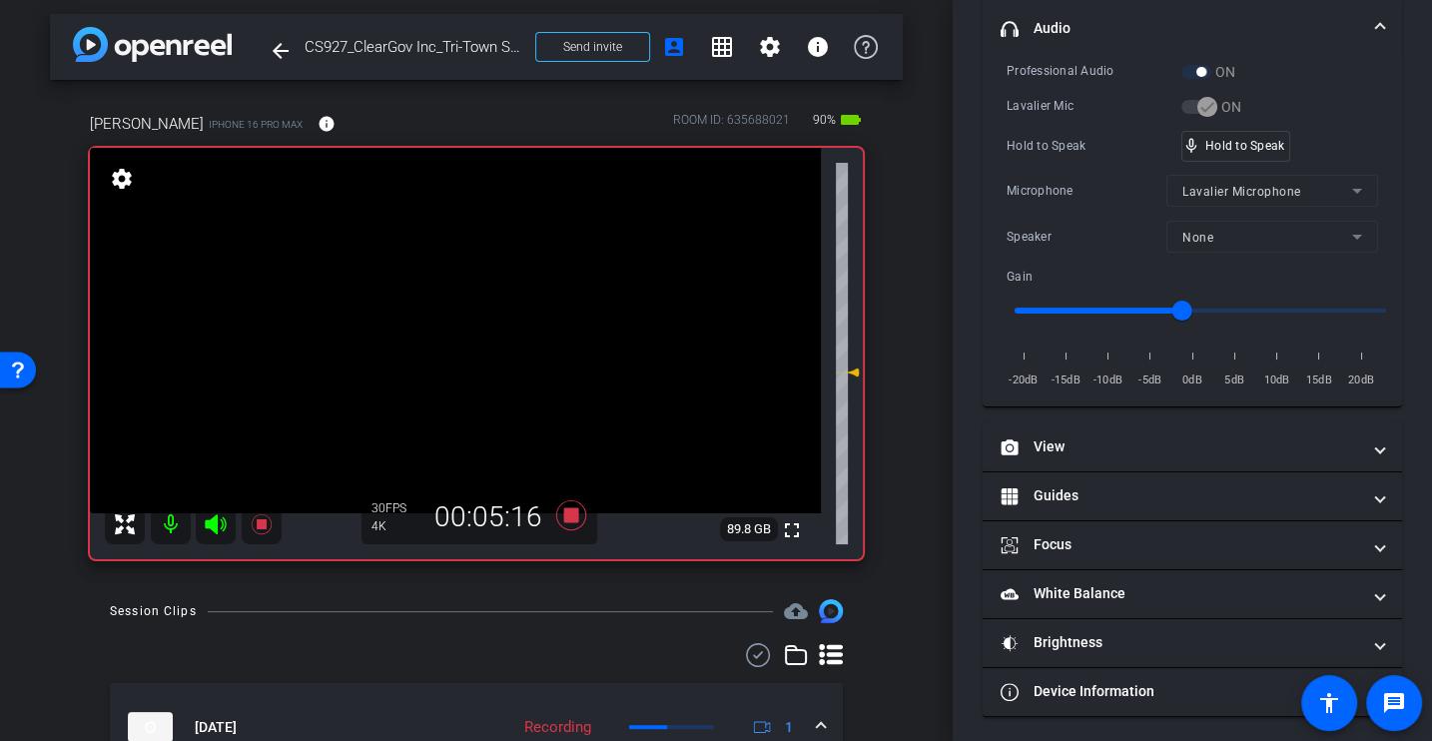
scroll to position [0, 0]
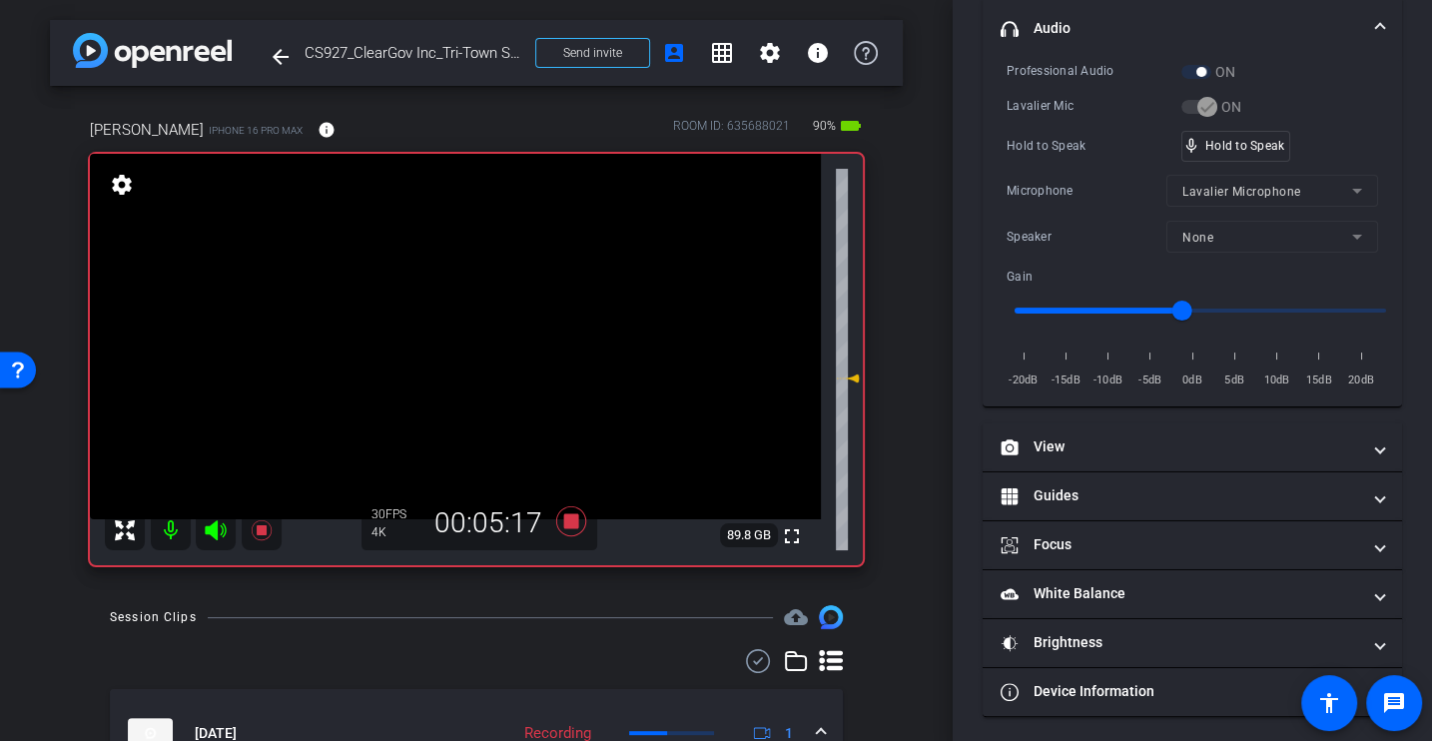
click at [1065, 165] on div "Professional Audio ON Lavalier Mic ON Hold to Speak mic_none Hold to Speak Micr…" at bounding box center [1193, 226] width 372 height 330
click at [1063, 164] on div "Professional Audio ON Lavalier Mic ON Hold to Speak mic_none Hold to Speak Micr…" at bounding box center [1193, 226] width 372 height 330
click at [1050, 149] on div "Hold to Speak" at bounding box center [1094, 146] width 175 height 20
click at [1034, 171] on div "Professional Audio ON Lavalier Mic ON Hold to Speak mic_none Hold to Speak Micr…" at bounding box center [1193, 226] width 372 height 330
click at [1064, 151] on div "Hold to Speak" at bounding box center [1094, 146] width 175 height 20
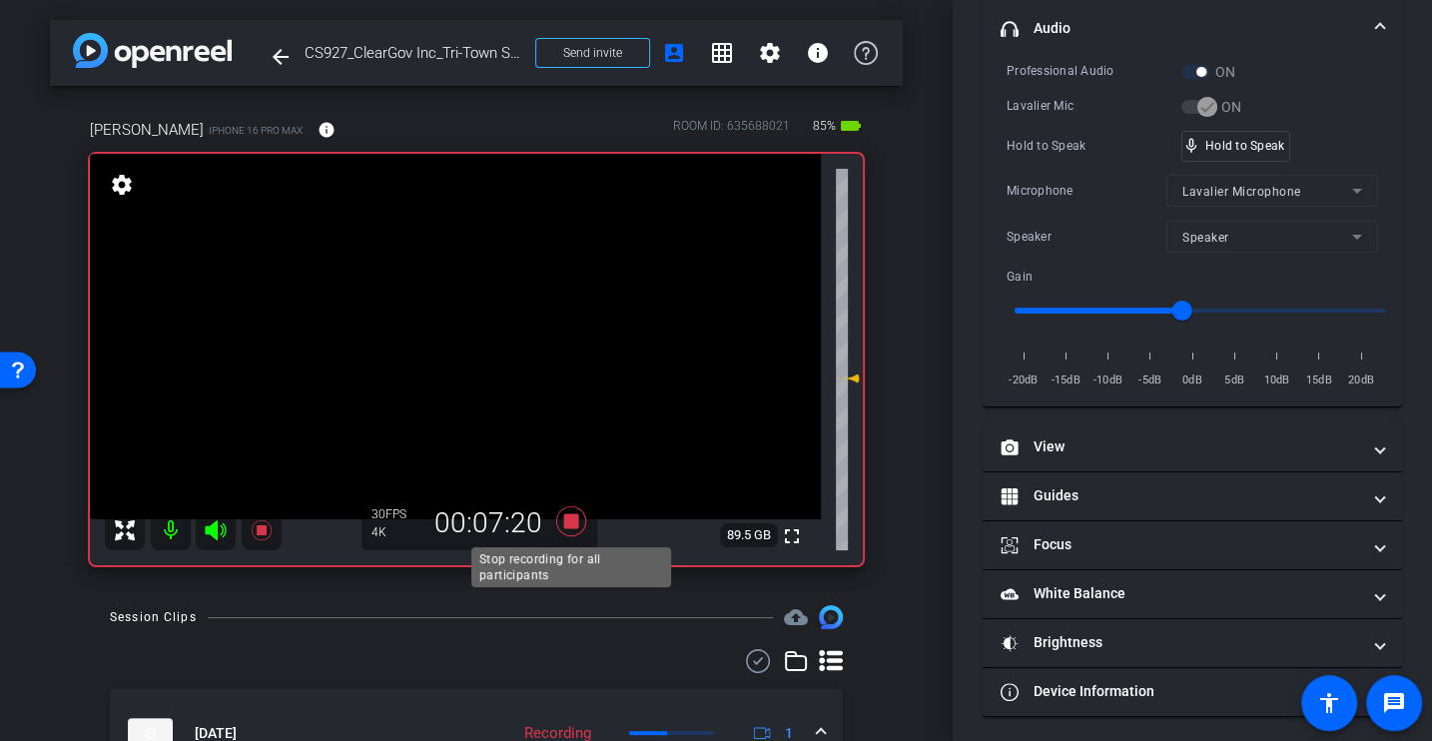
click at [571, 520] on icon at bounding box center [571, 521] width 30 height 30
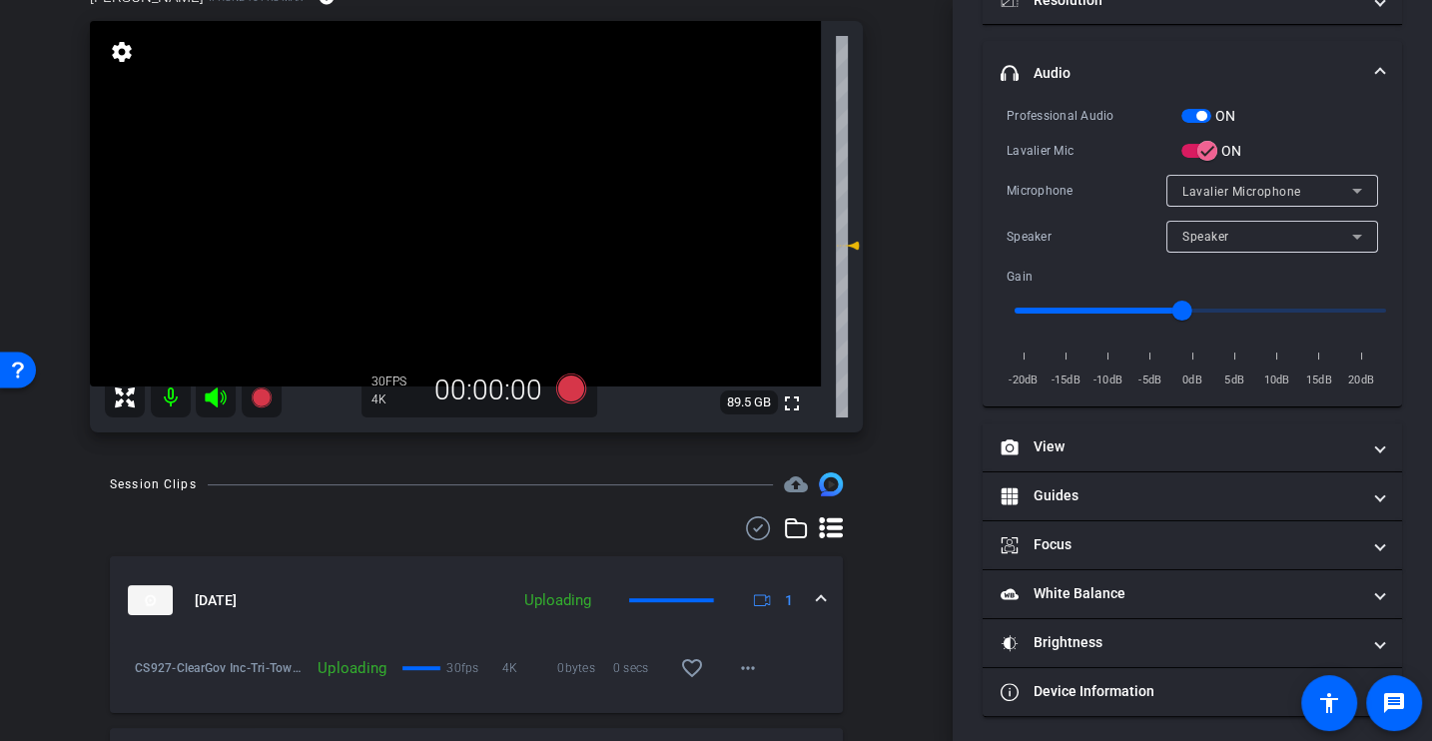
scroll to position [135, 0]
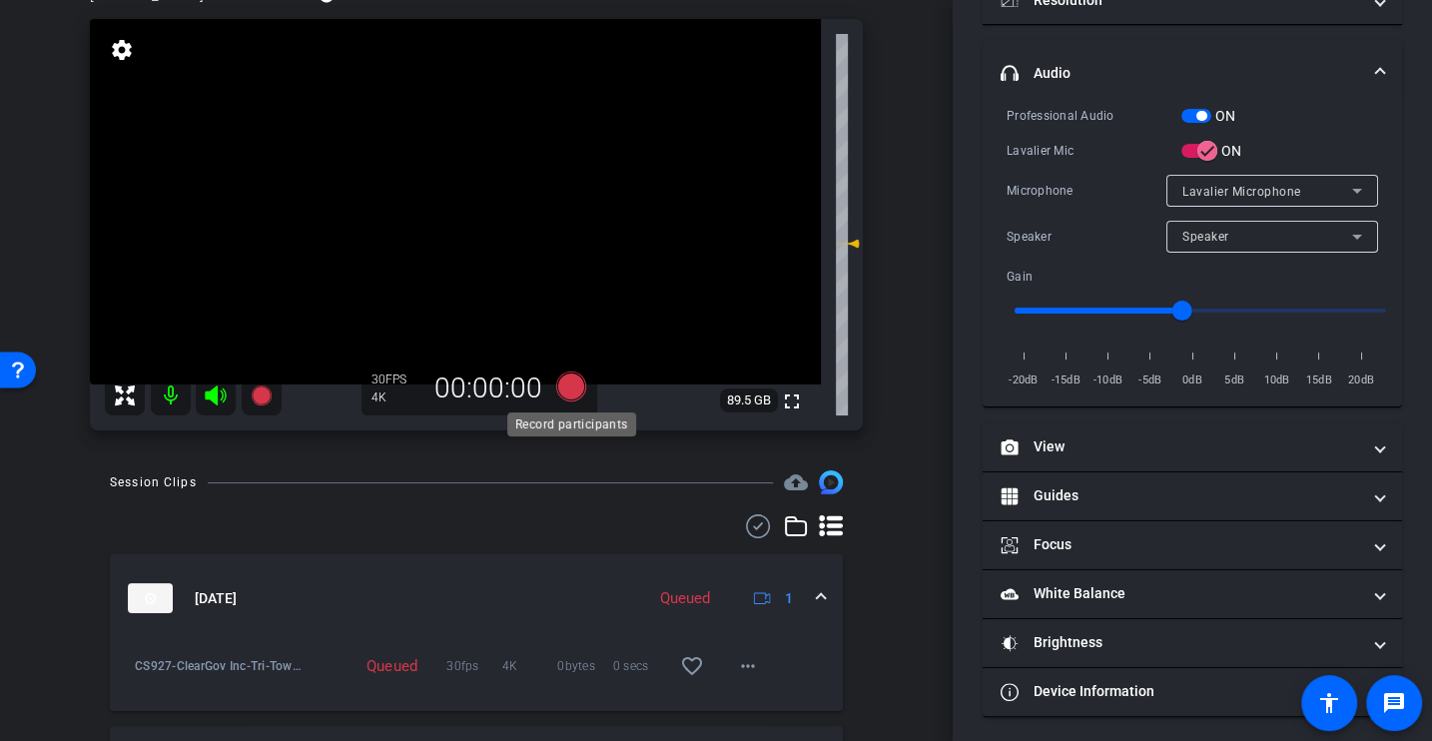
click at [569, 384] on icon at bounding box center [571, 387] width 30 height 30
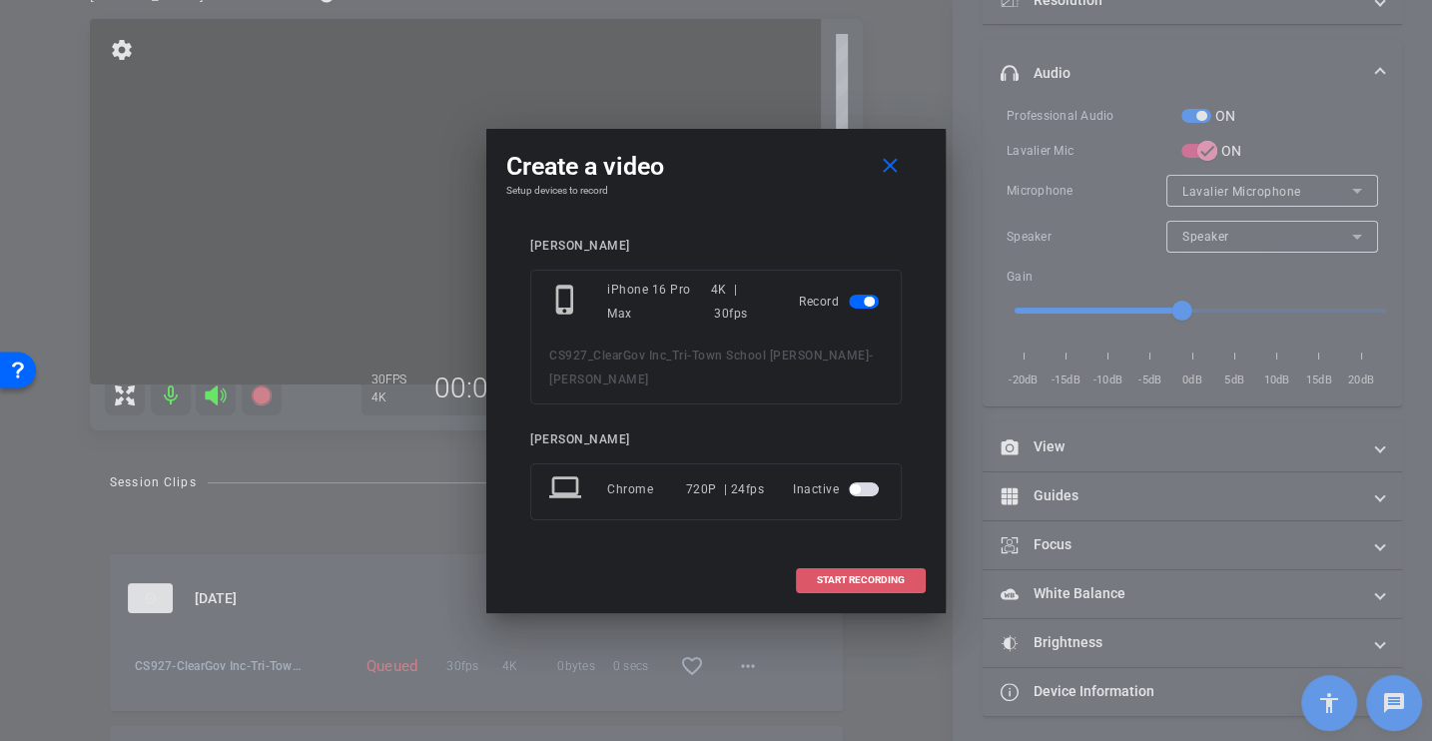
click at [818, 568] on span at bounding box center [861, 580] width 128 height 48
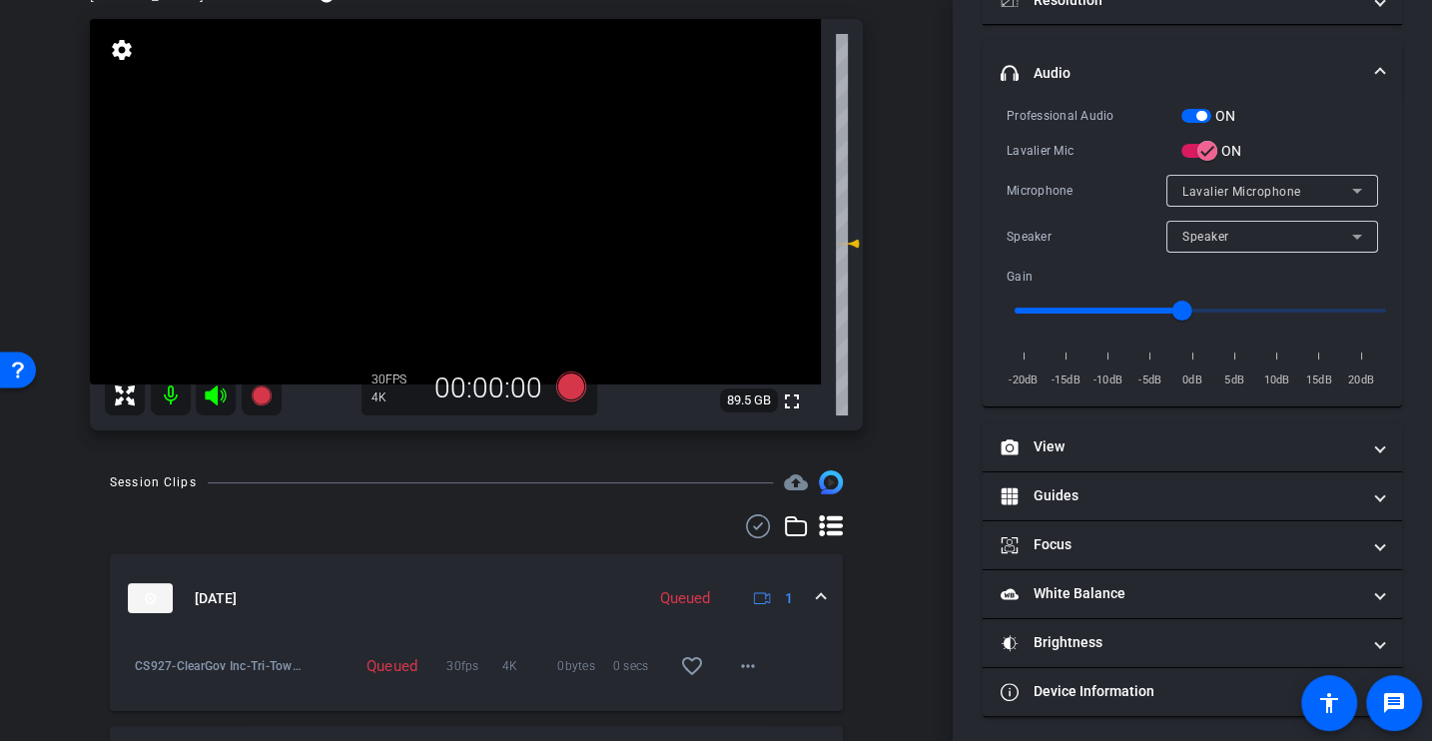
scroll to position [283, 0]
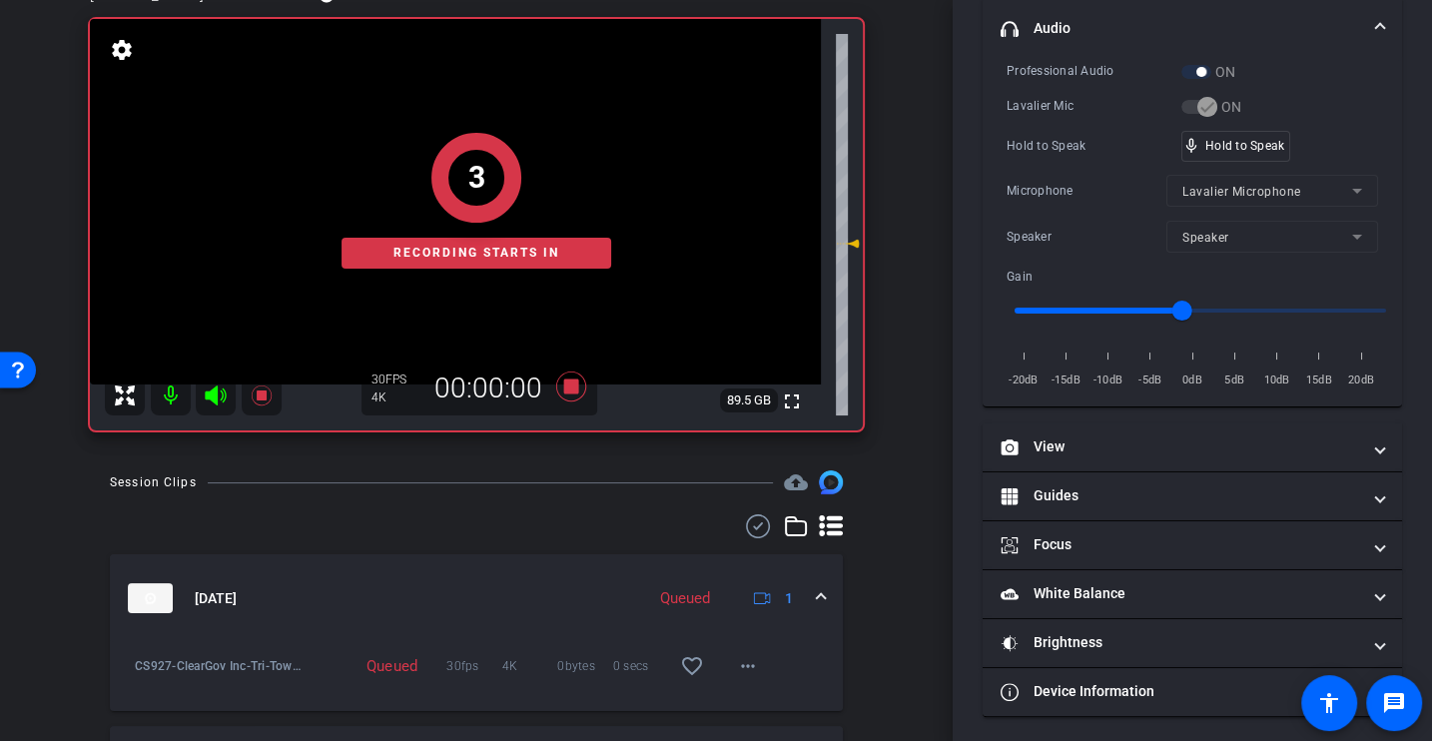
click at [1059, 170] on div "Professional Audio ON Lavalier Mic ON Hold to Speak mic_none Hold to Speak Micr…" at bounding box center [1193, 226] width 372 height 330
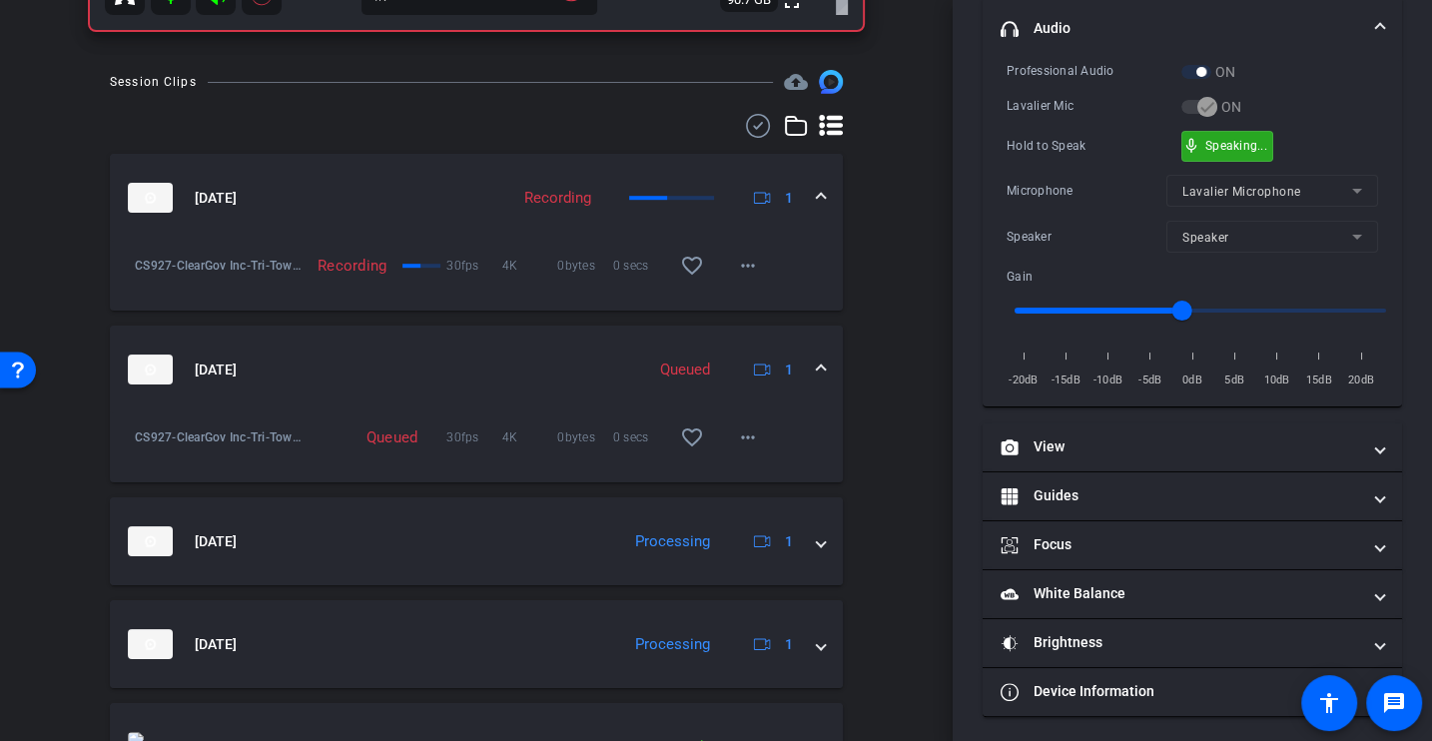
scroll to position [0, 0]
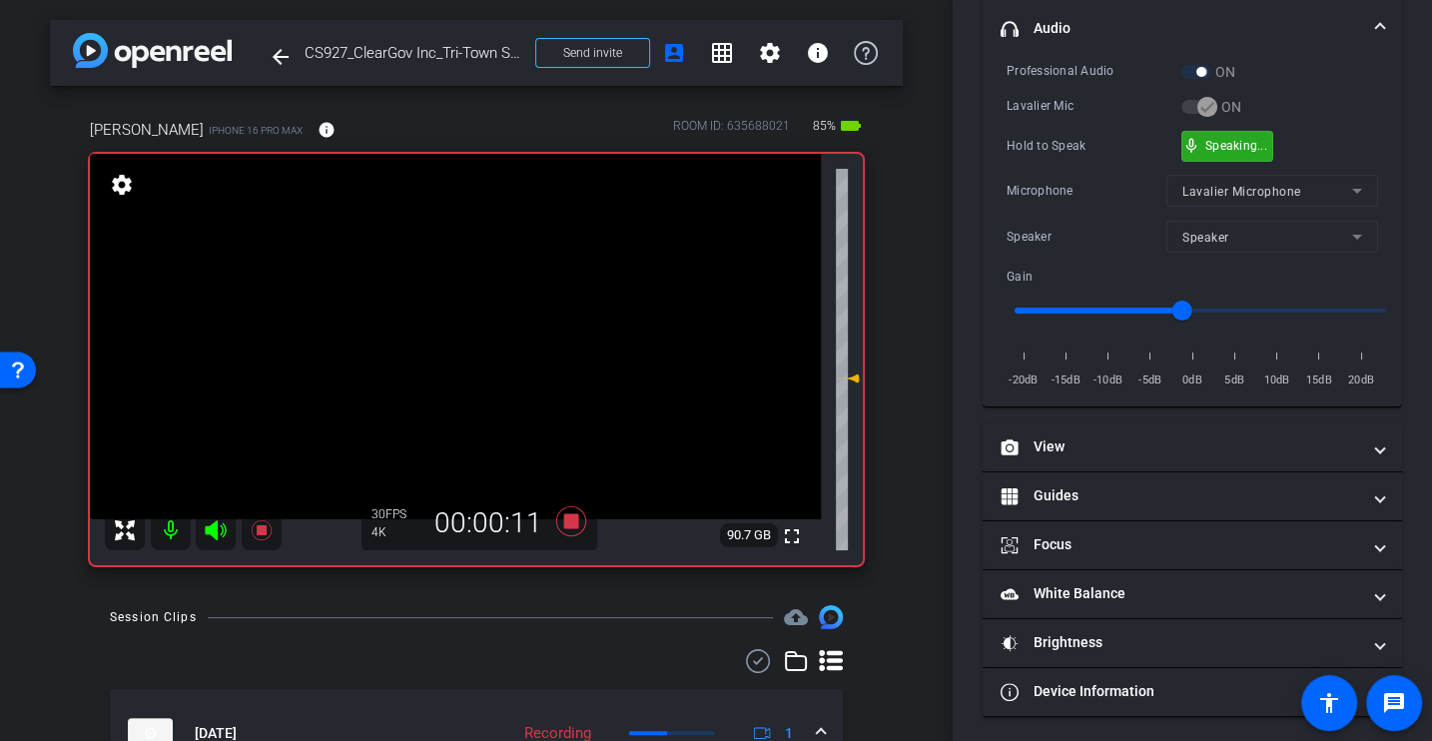
click at [1048, 187] on div "Microphone" at bounding box center [1087, 191] width 160 height 20
click at [1052, 169] on div "Professional Audio ON Lavalier Mic ON Hold to Speak mic_none Speaking... Microp…" at bounding box center [1193, 226] width 372 height 330
click at [1047, 151] on div "Hold to Speak" at bounding box center [1094, 146] width 175 height 20
click at [1062, 148] on div "Hold to Speak" at bounding box center [1094, 146] width 175 height 20
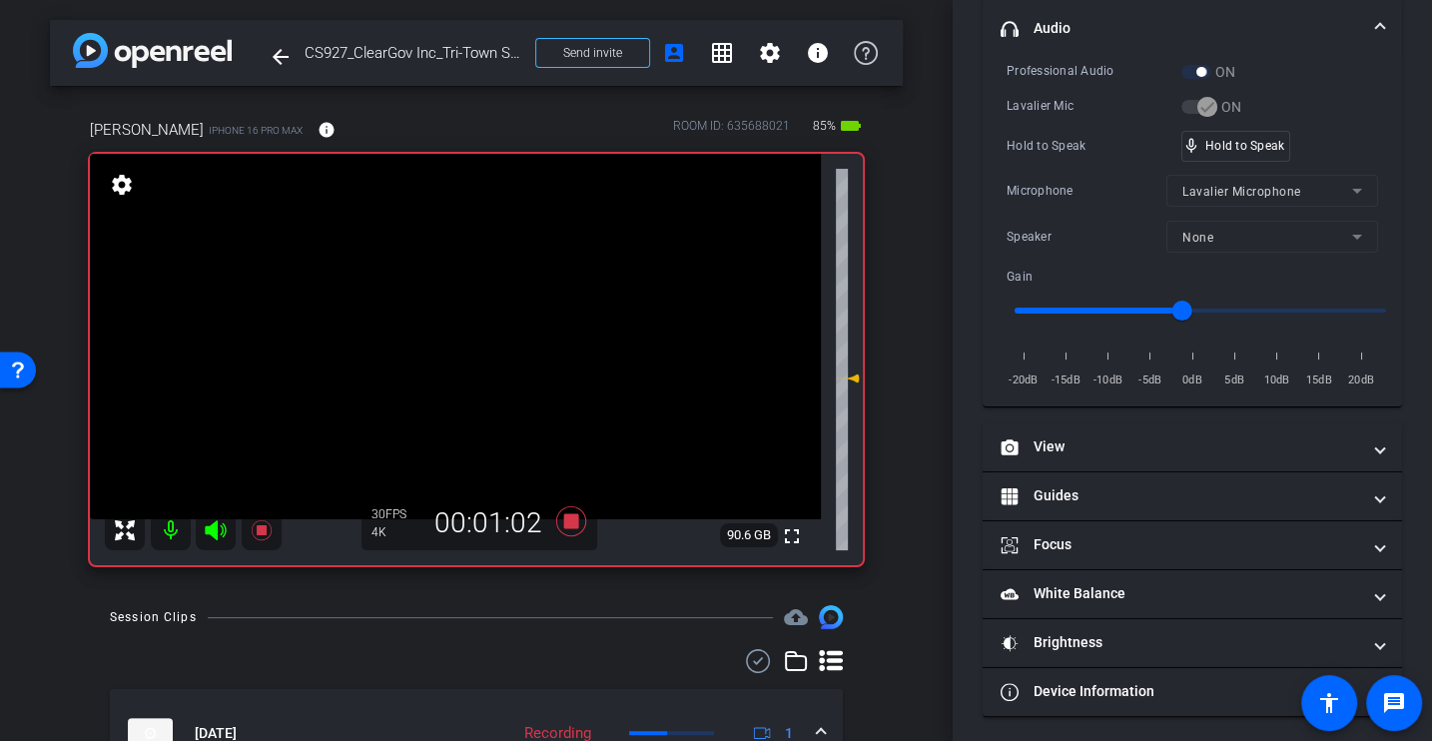
click at [1062, 148] on div "Hold to Speak" at bounding box center [1094, 146] width 175 height 20
click at [1074, 175] on div "Microphone Lavalier Microphone" at bounding box center [1193, 191] width 372 height 32
click at [1072, 117] on div "Professional Audio ON Lavalier Mic ON Hold to Speak mic_none Speaking... Microp…" at bounding box center [1193, 226] width 372 height 330
click at [1066, 189] on div "Microphone" at bounding box center [1087, 191] width 160 height 20
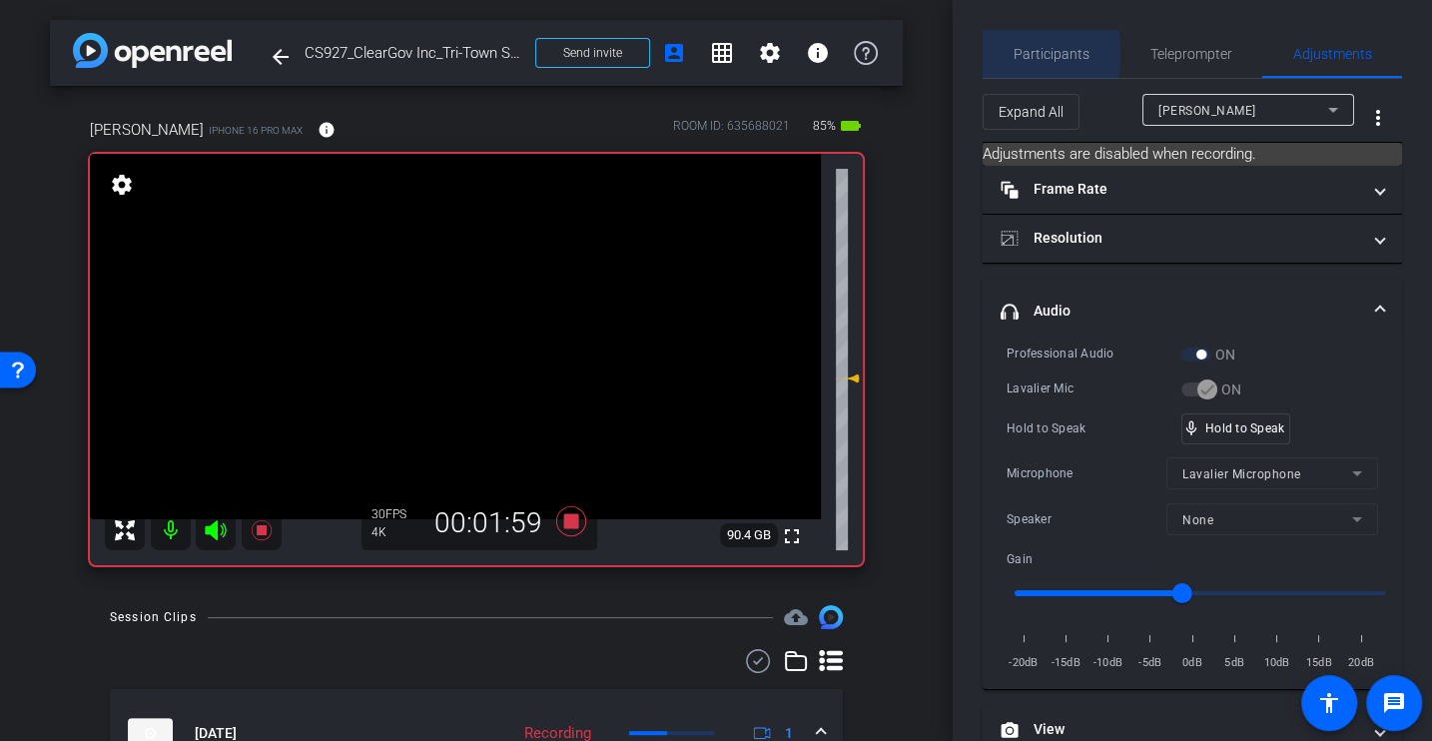
click at [1030, 55] on span "Participants" at bounding box center [1052, 54] width 76 height 14
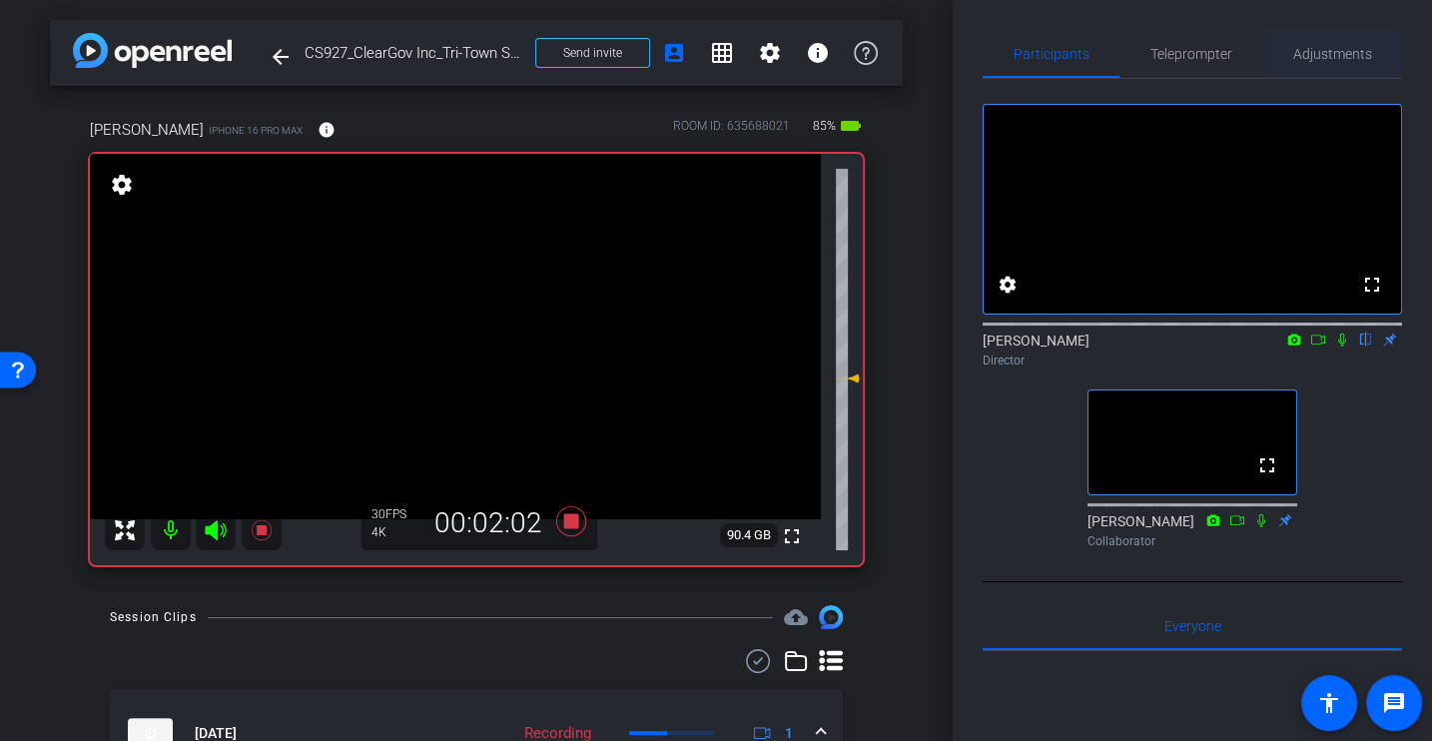
click at [1319, 52] on span "Adjustments" at bounding box center [1332, 54] width 79 height 14
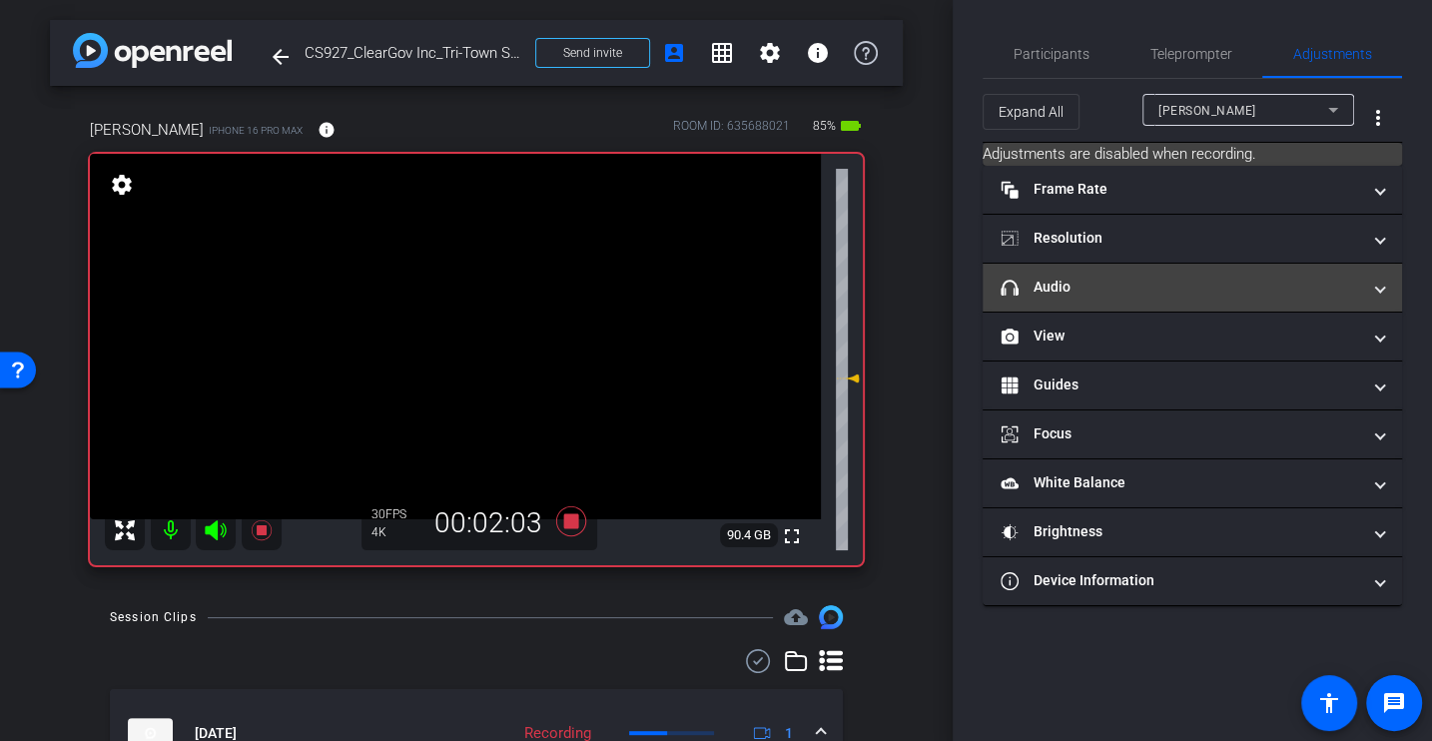
click at [1060, 273] on mat-expansion-panel-header "headphone icon Audio" at bounding box center [1192, 288] width 419 height 48
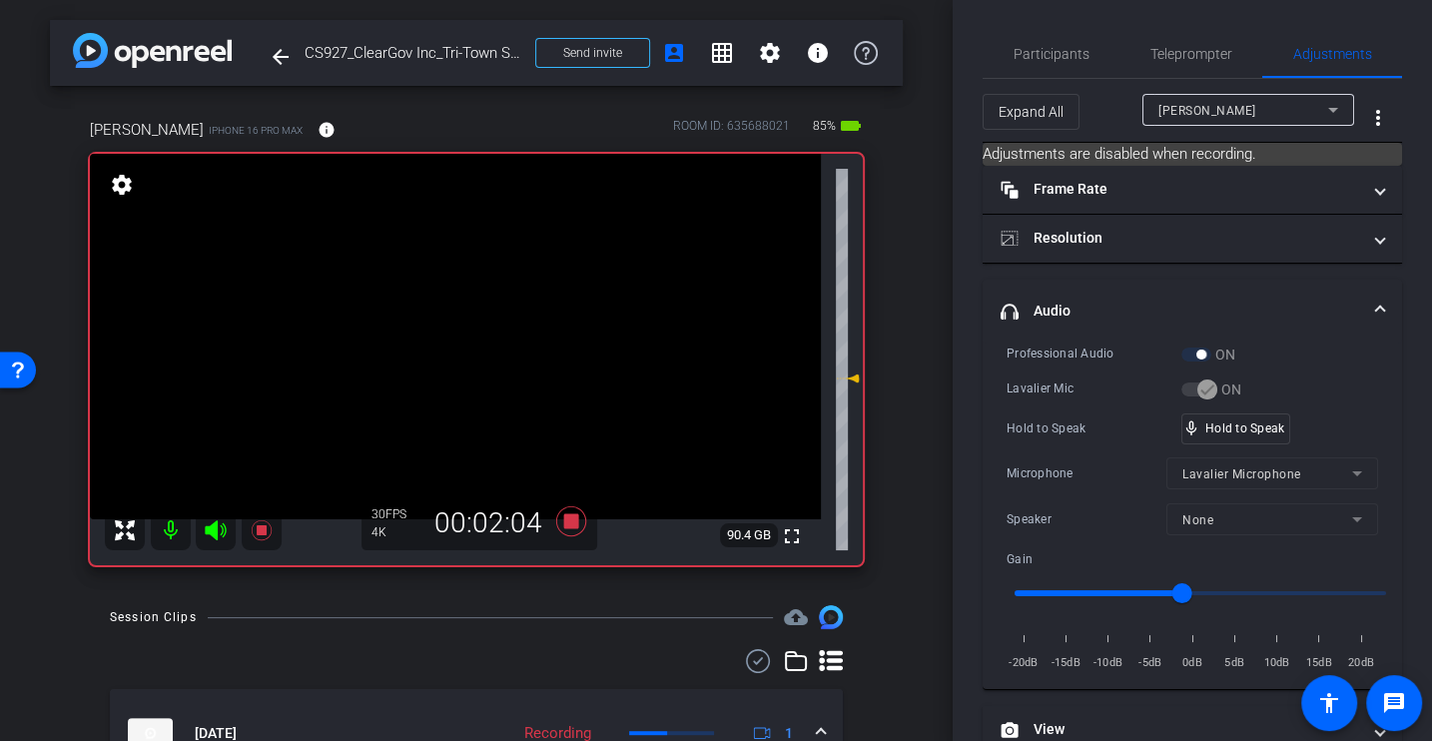
click at [1039, 439] on div "Hold to Speak mic_none Hold to Speak" at bounding box center [1193, 428] width 372 height 31
click at [1072, 413] on div "Hold to Speak mic_none Hold to Speak" at bounding box center [1193, 428] width 372 height 31
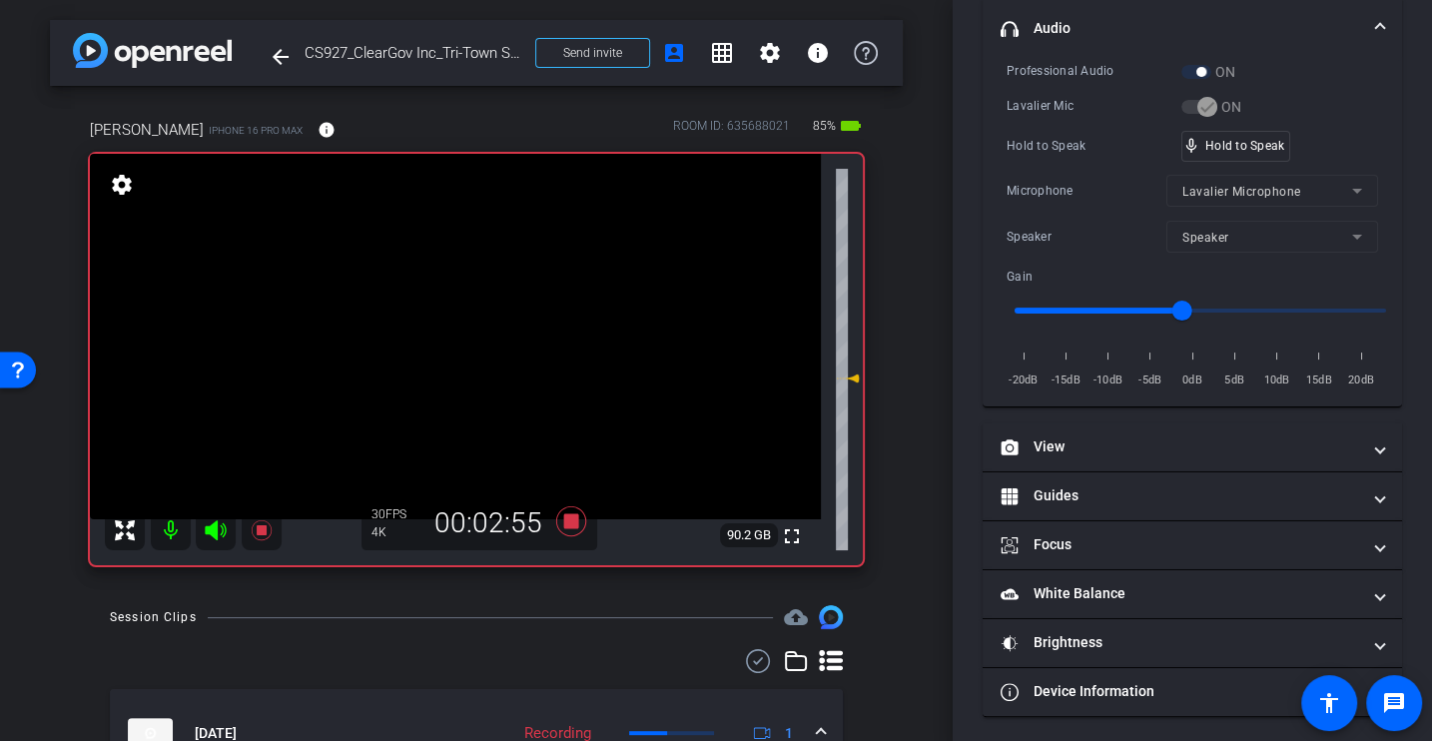
click at [1066, 155] on div "Hold to Speak mic_none Hold to Speak" at bounding box center [1193, 146] width 372 height 31
click at [1078, 141] on div "Hold to Speak" at bounding box center [1094, 146] width 175 height 20
click at [1066, 148] on div "Hold to Speak" at bounding box center [1094, 146] width 175 height 20
click at [1045, 141] on div "Hold to Speak" at bounding box center [1094, 146] width 175 height 20
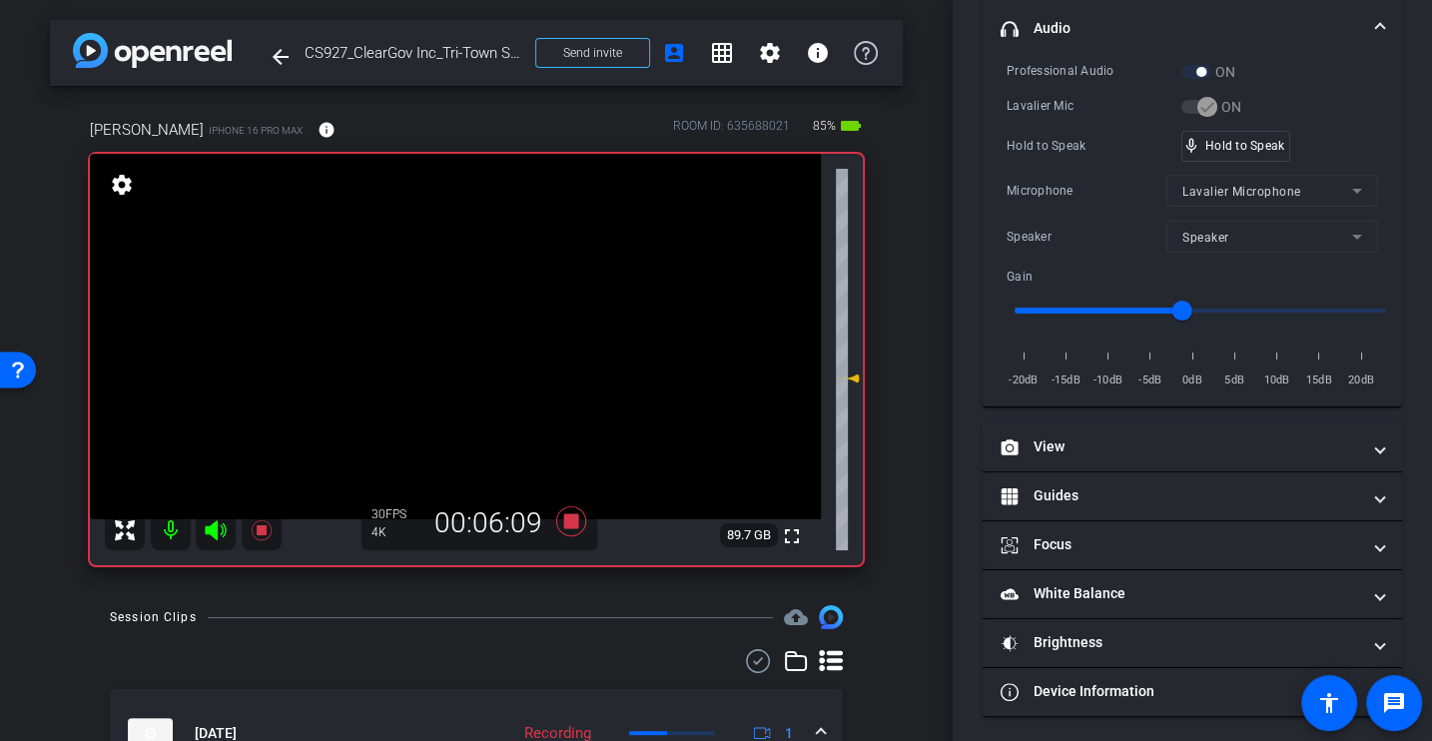
click at [1045, 141] on div "Hold to Speak" at bounding box center [1094, 146] width 175 height 20
click at [560, 521] on icon at bounding box center [571, 521] width 48 height 36
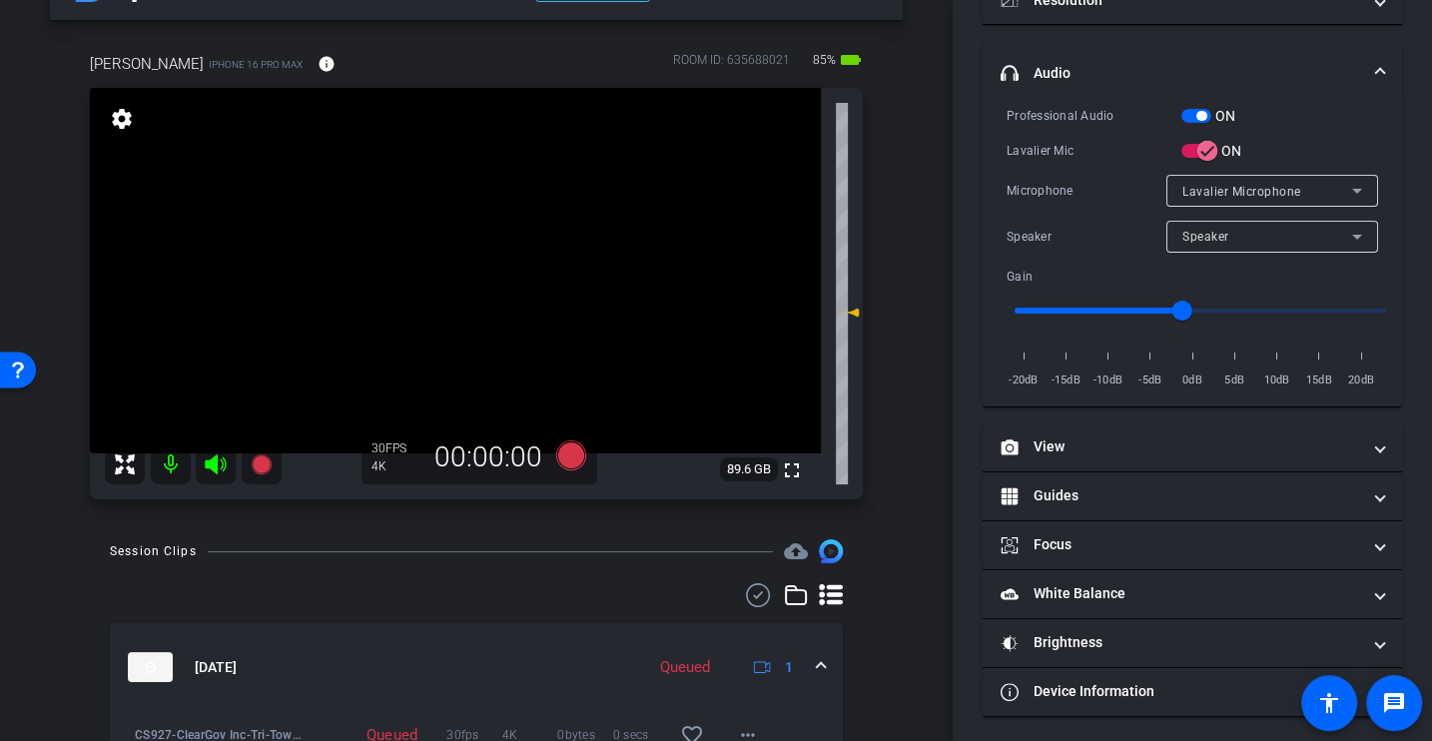
scroll to position [50, 0]
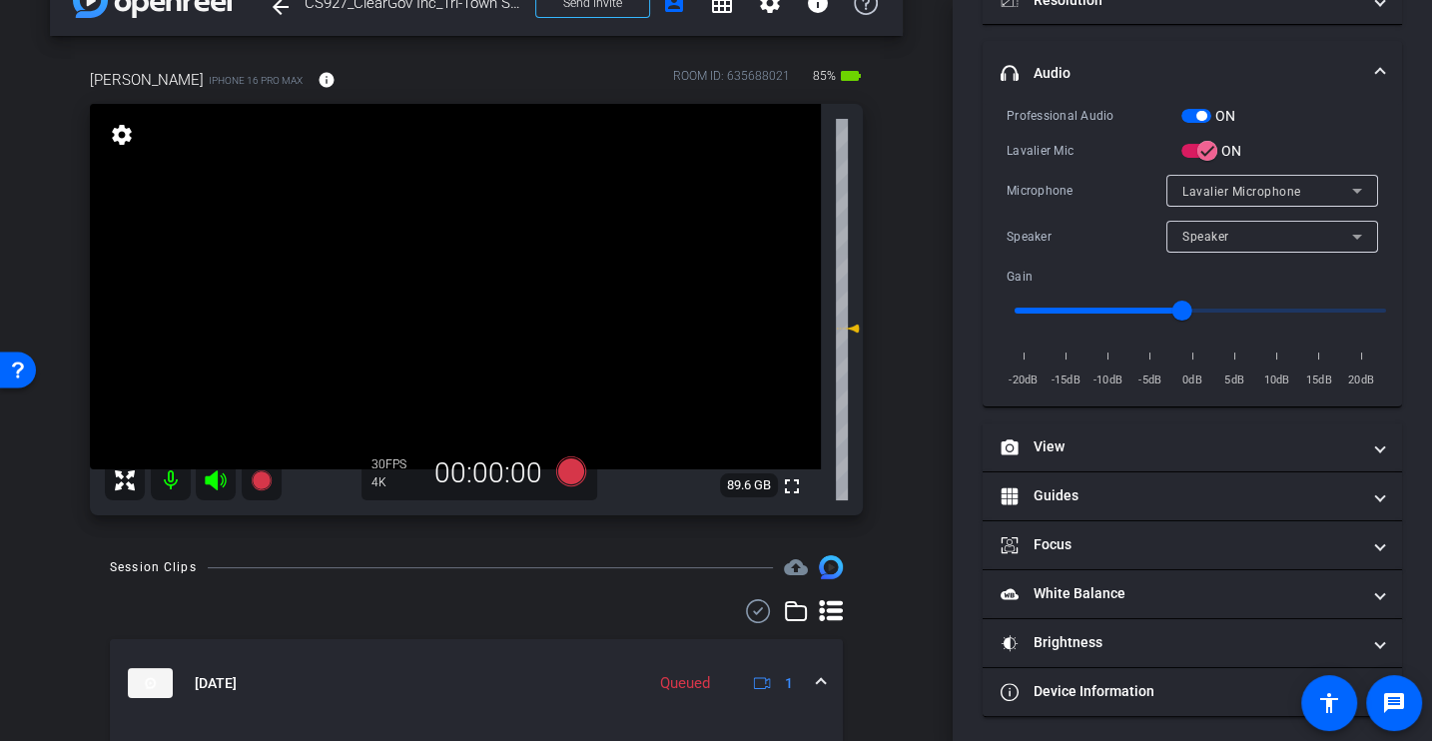
click at [649, 568] on div "Session Clips cloud_upload" at bounding box center [476, 567] width 733 height 24
click at [573, 477] on icon at bounding box center [571, 471] width 30 height 30
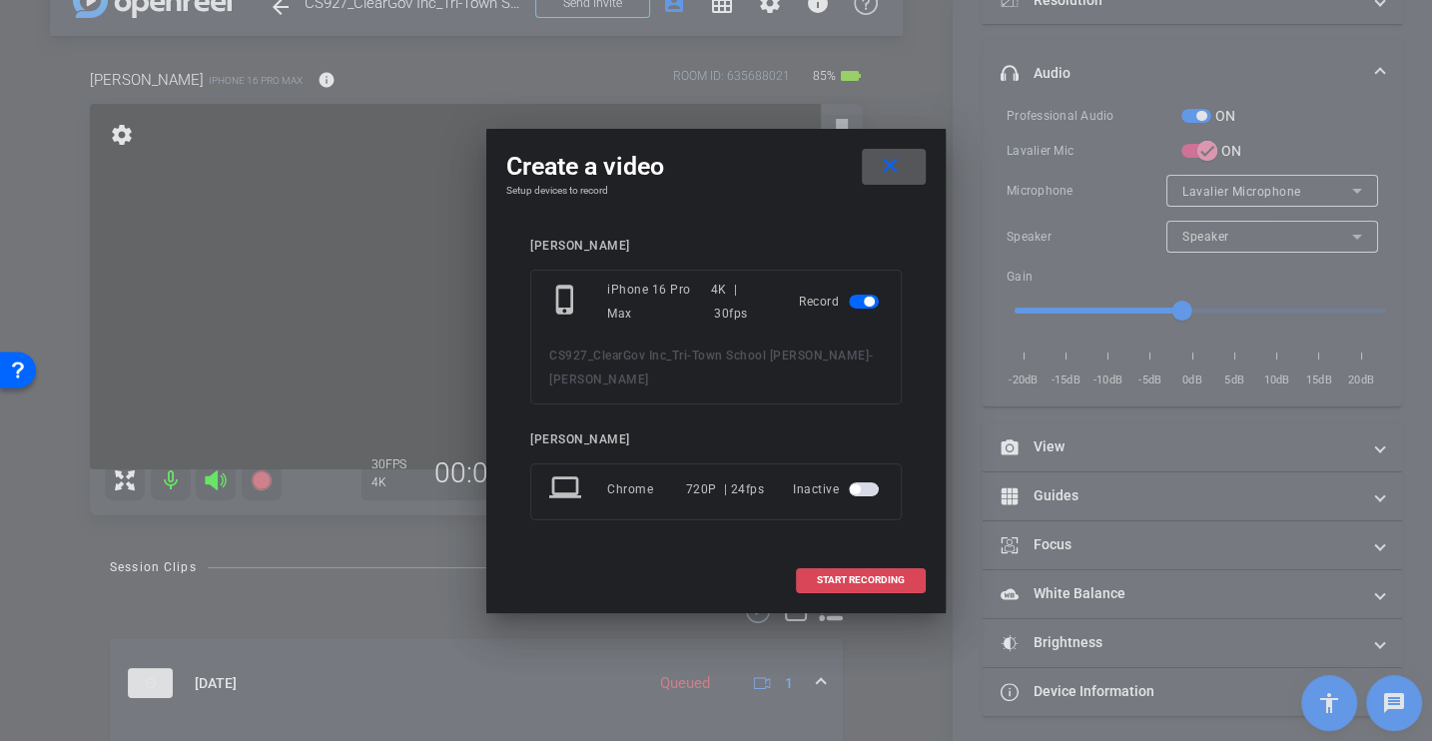
click at [866, 587] on span at bounding box center [861, 580] width 128 height 48
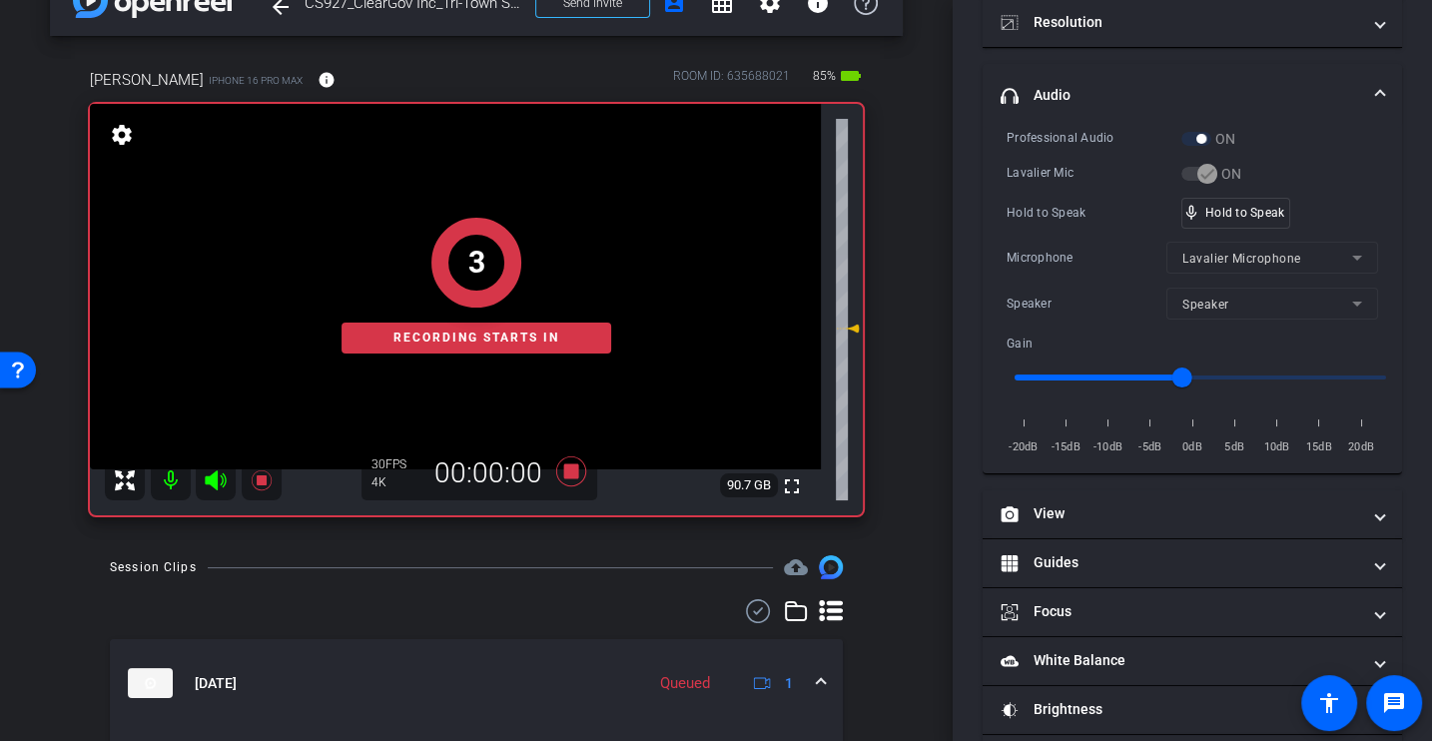
scroll to position [283, 0]
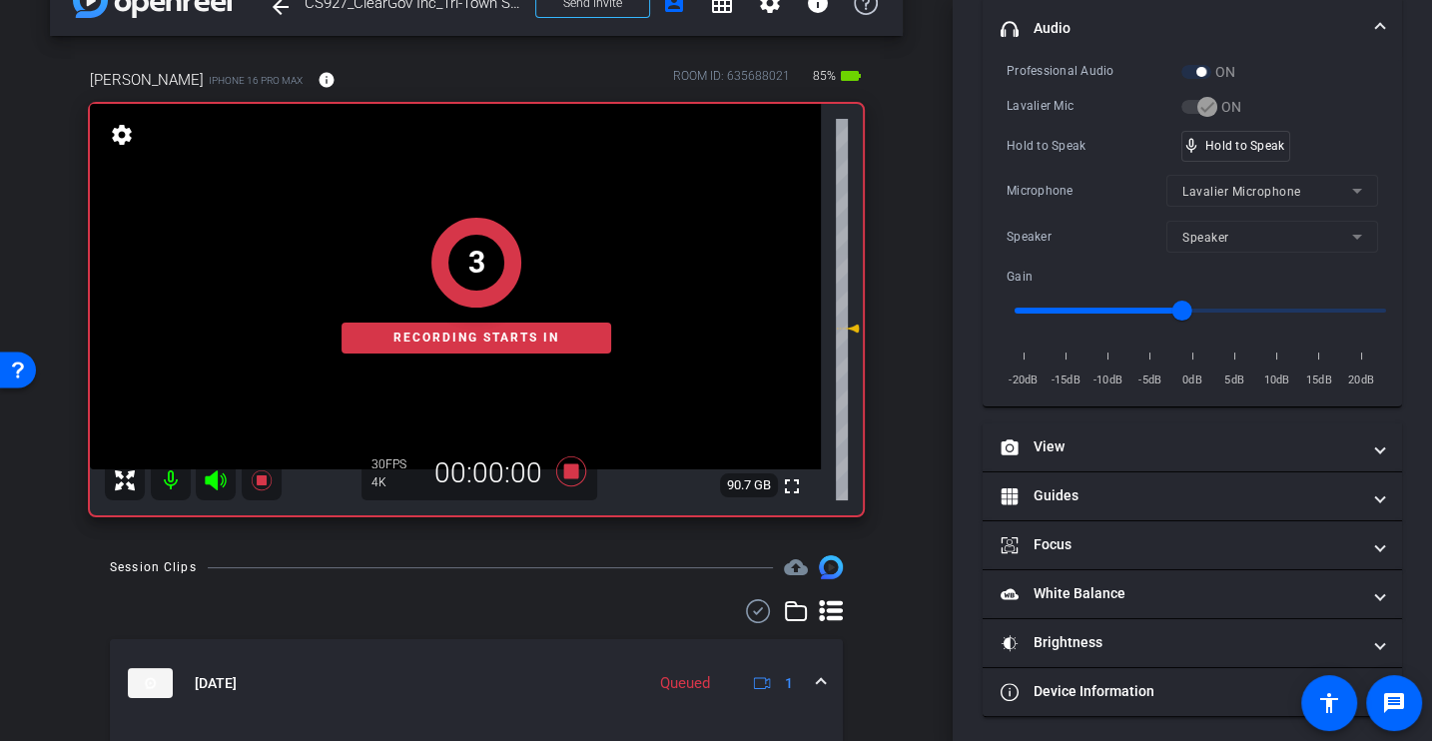
click at [1061, 185] on div "Microphone" at bounding box center [1087, 191] width 160 height 20
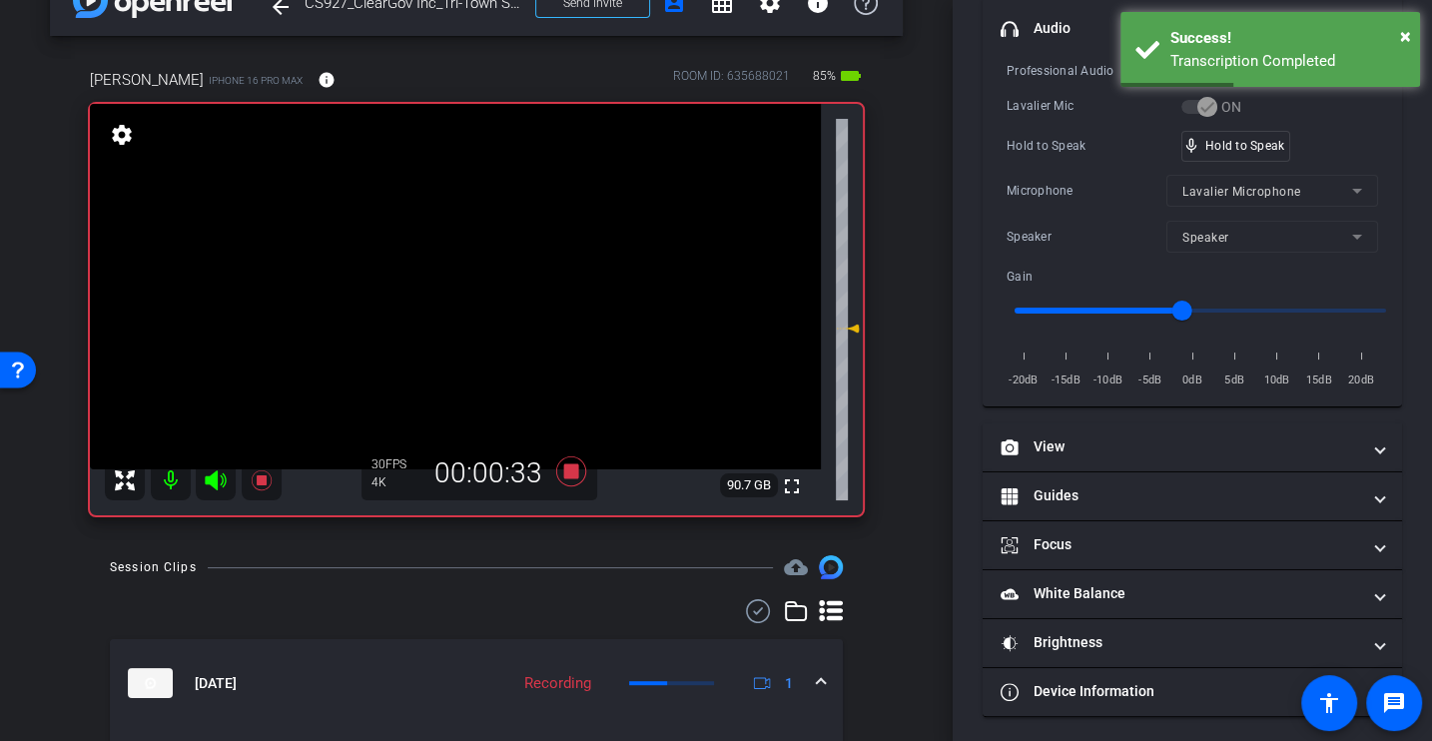
click at [1061, 185] on div "Microphone" at bounding box center [1087, 191] width 160 height 20
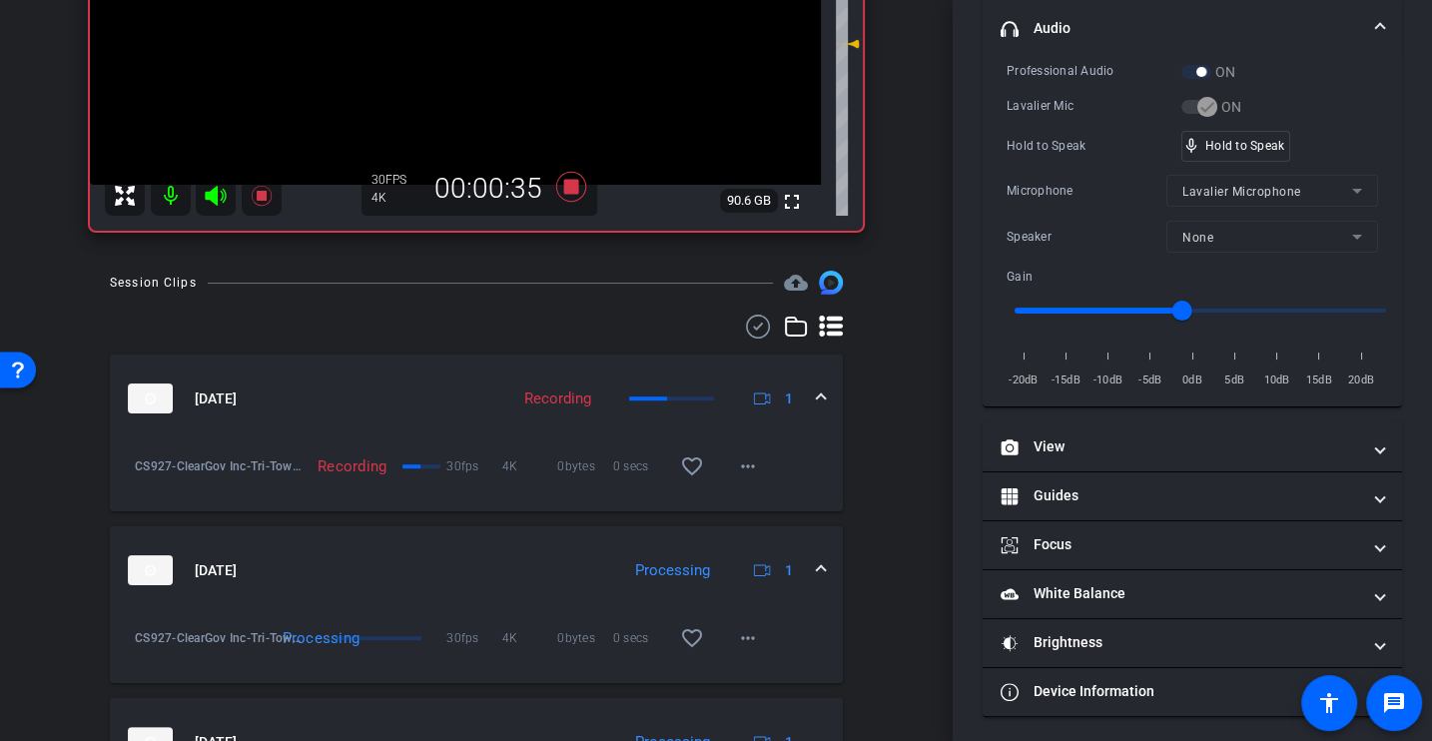
scroll to position [0, 0]
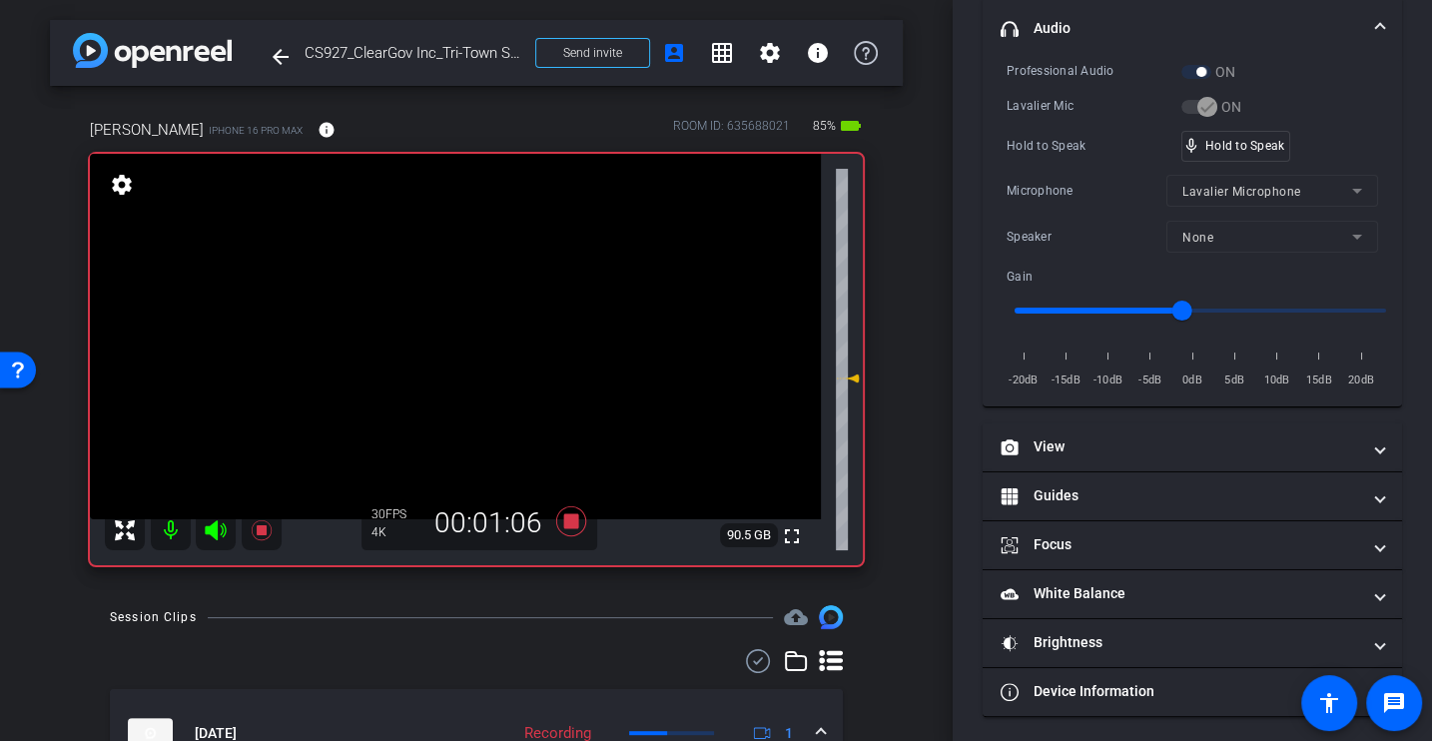
click at [1093, 144] on div "Hold to Speak" at bounding box center [1094, 146] width 175 height 20
click at [1058, 131] on div "Hold to Speak mic_none Hold to Speak" at bounding box center [1193, 146] width 372 height 31
click at [1103, 175] on div "Microphone Lavalier Microphone" at bounding box center [1193, 191] width 372 height 32
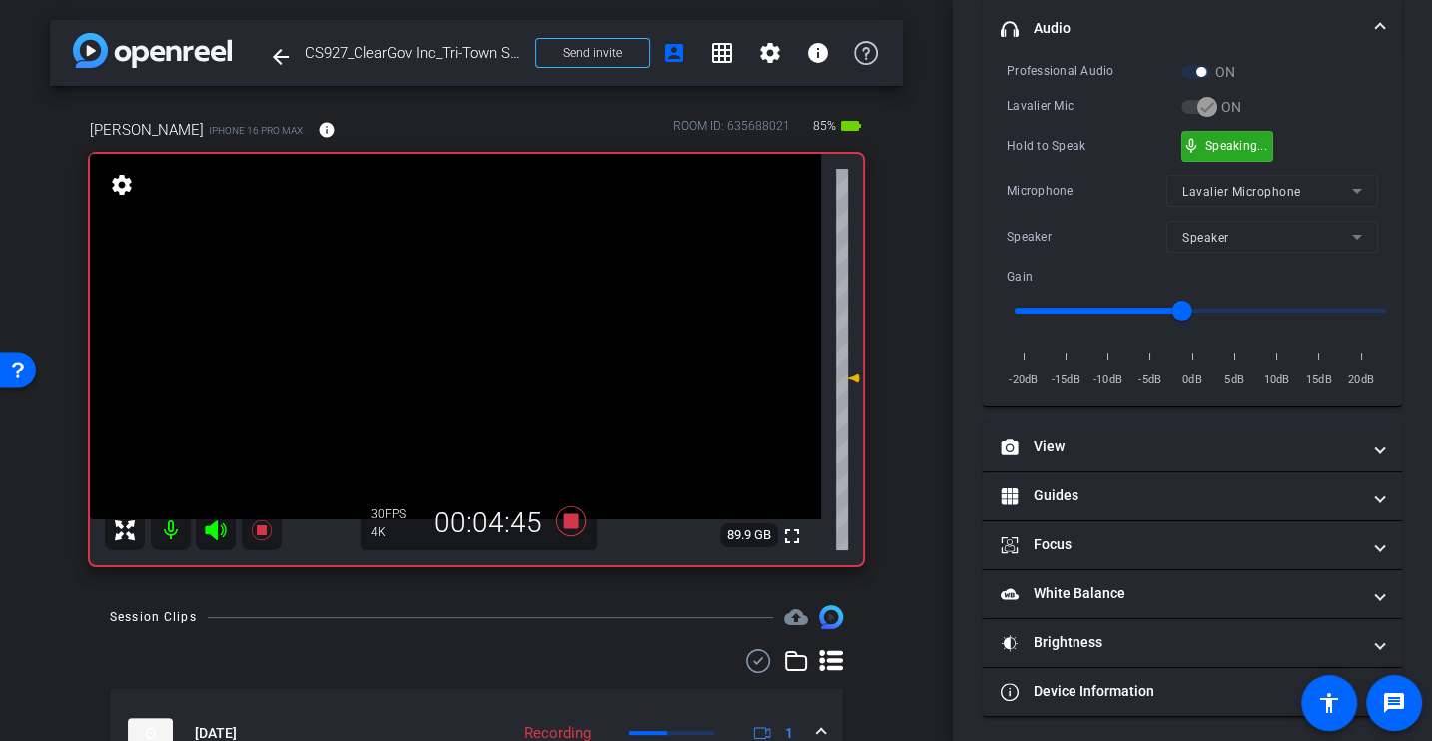
click at [1090, 113] on div "Lavalier Mic" at bounding box center [1094, 106] width 175 height 20
click at [1068, 182] on div "Microphone" at bounding box center [1087, 191] width 160 height 20
click at [1094, 175] on div "Microphone Lavalier Microphone" at bounding box center [1193, 191] width 372 height 32
click at [1062, 181] on div "Microphone" at bounding box center [1087, 191] width 160 height 20
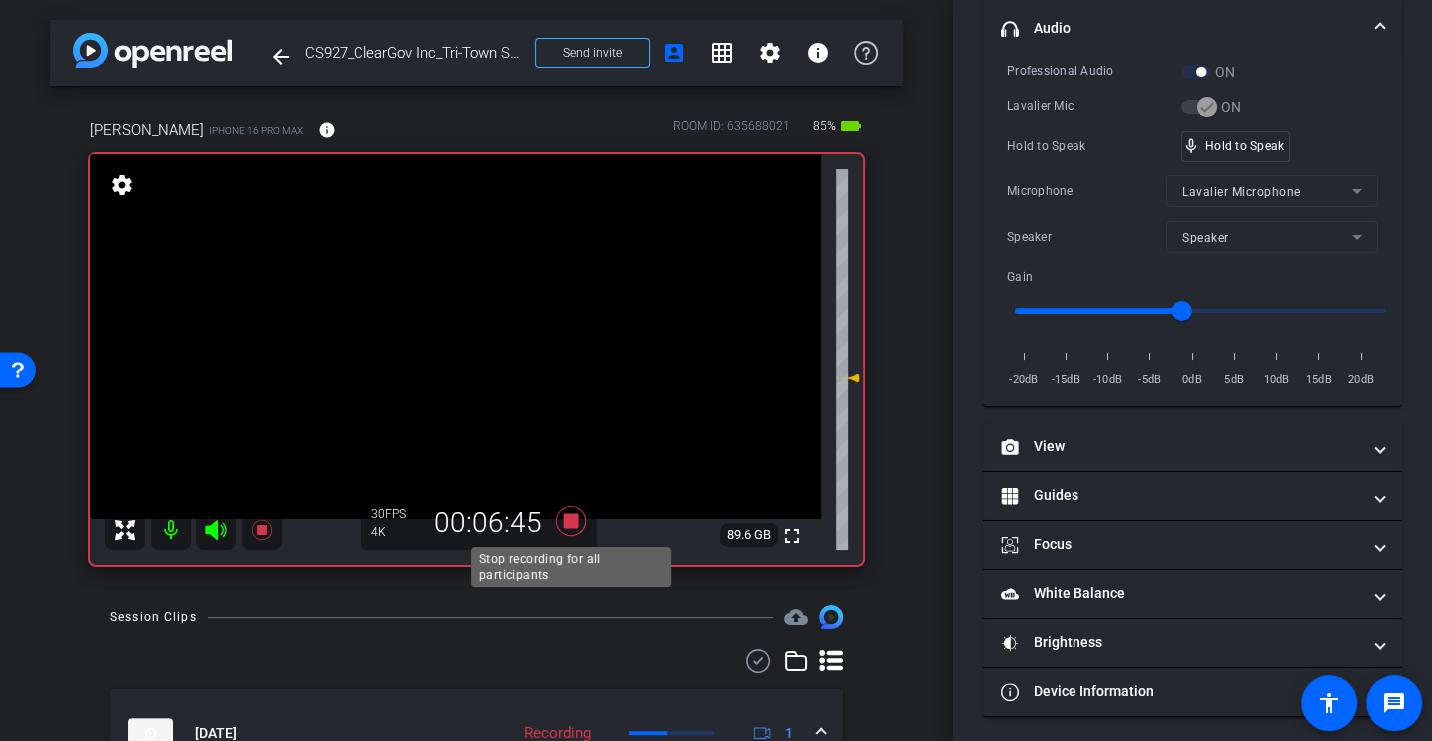
click at [570, 524] on icon at bounding box center [571, 521] width 30 height 30
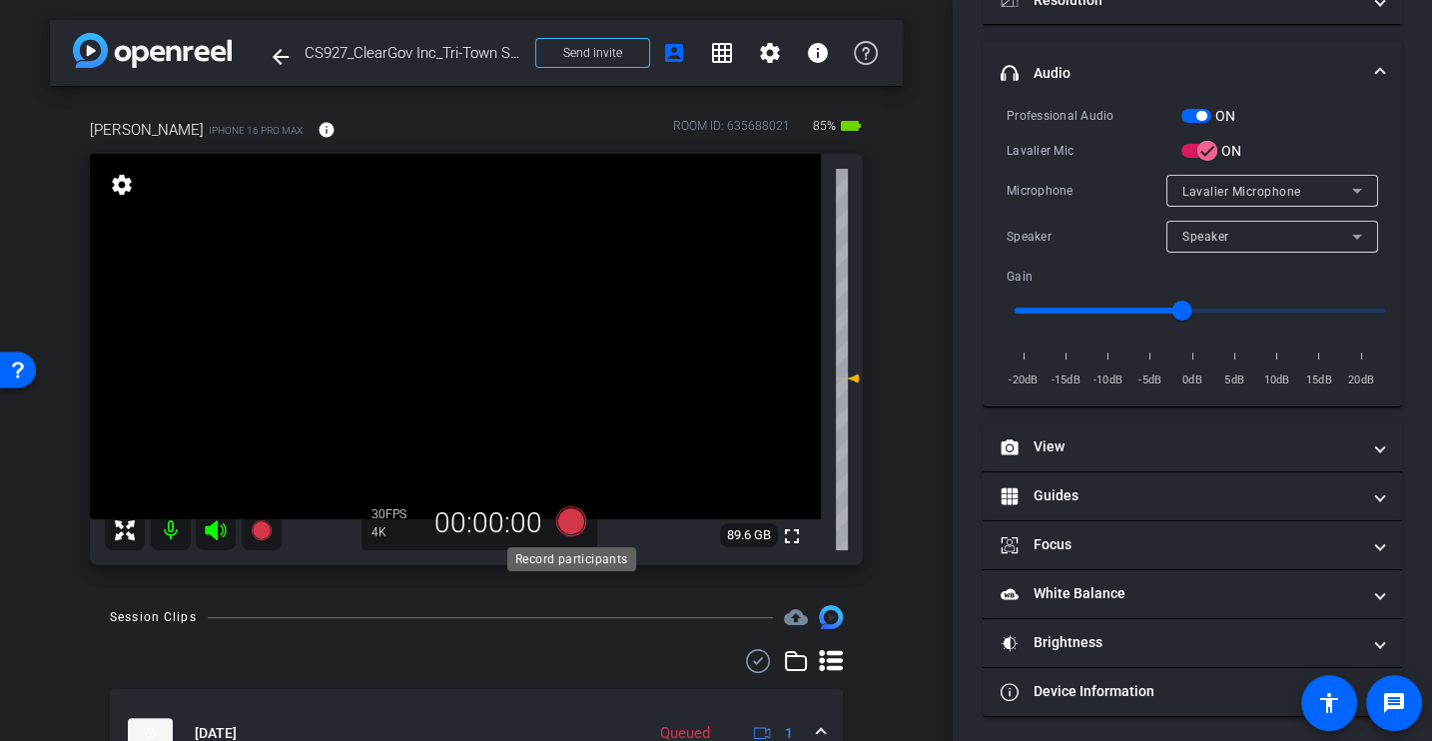
click at [571, 517] on icon at bounding box center [571, 521] width 30 height 30
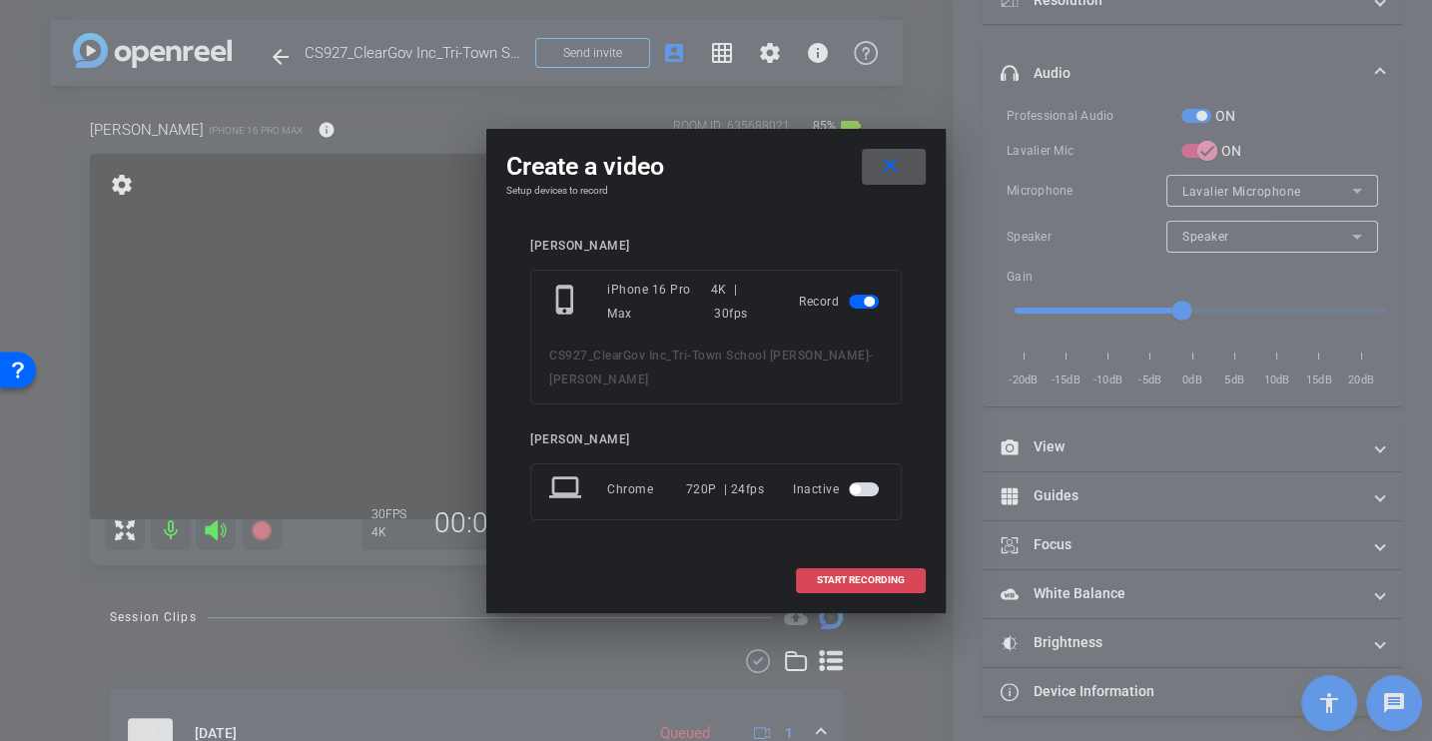
click at [869, 582] on span "START RECORDING" at bounding box center [861, 580] width 88 height 10
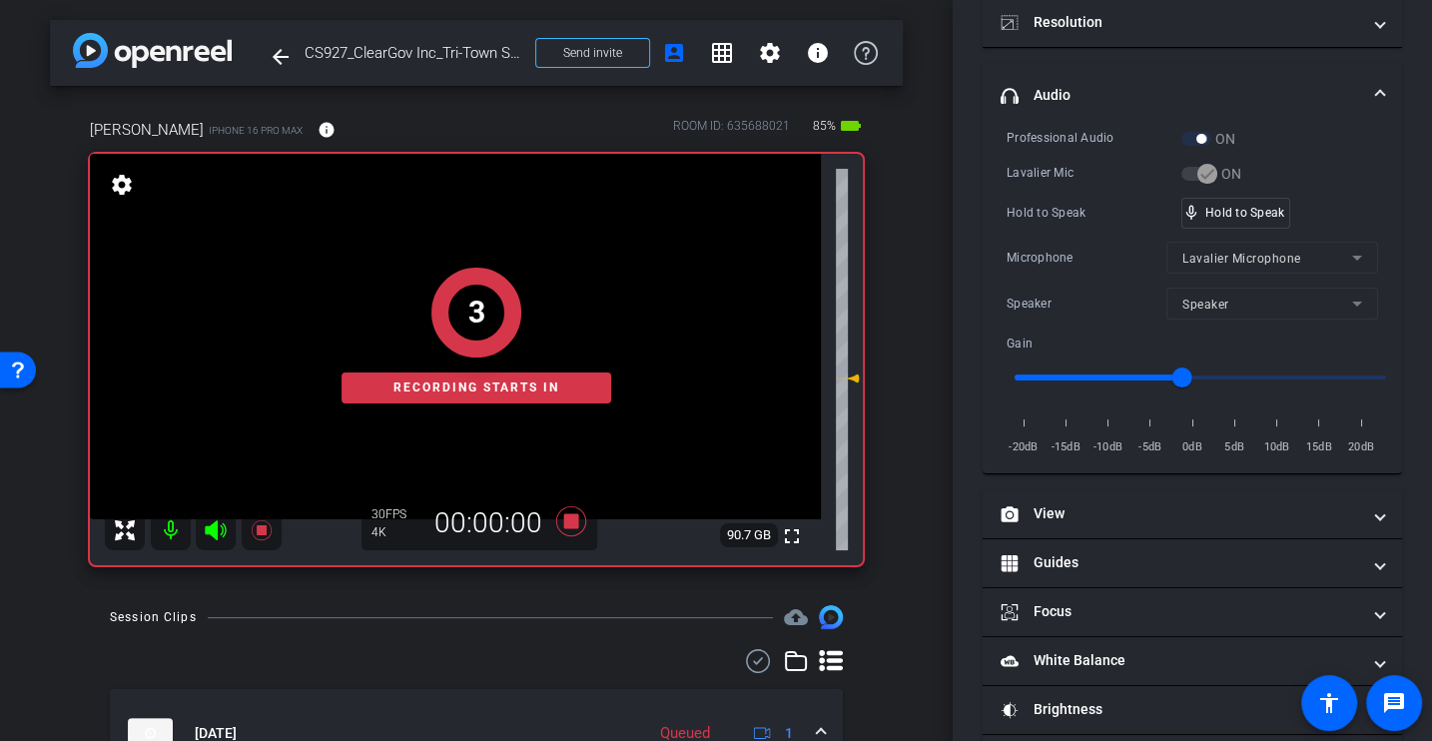
scroll to position [283, 0]
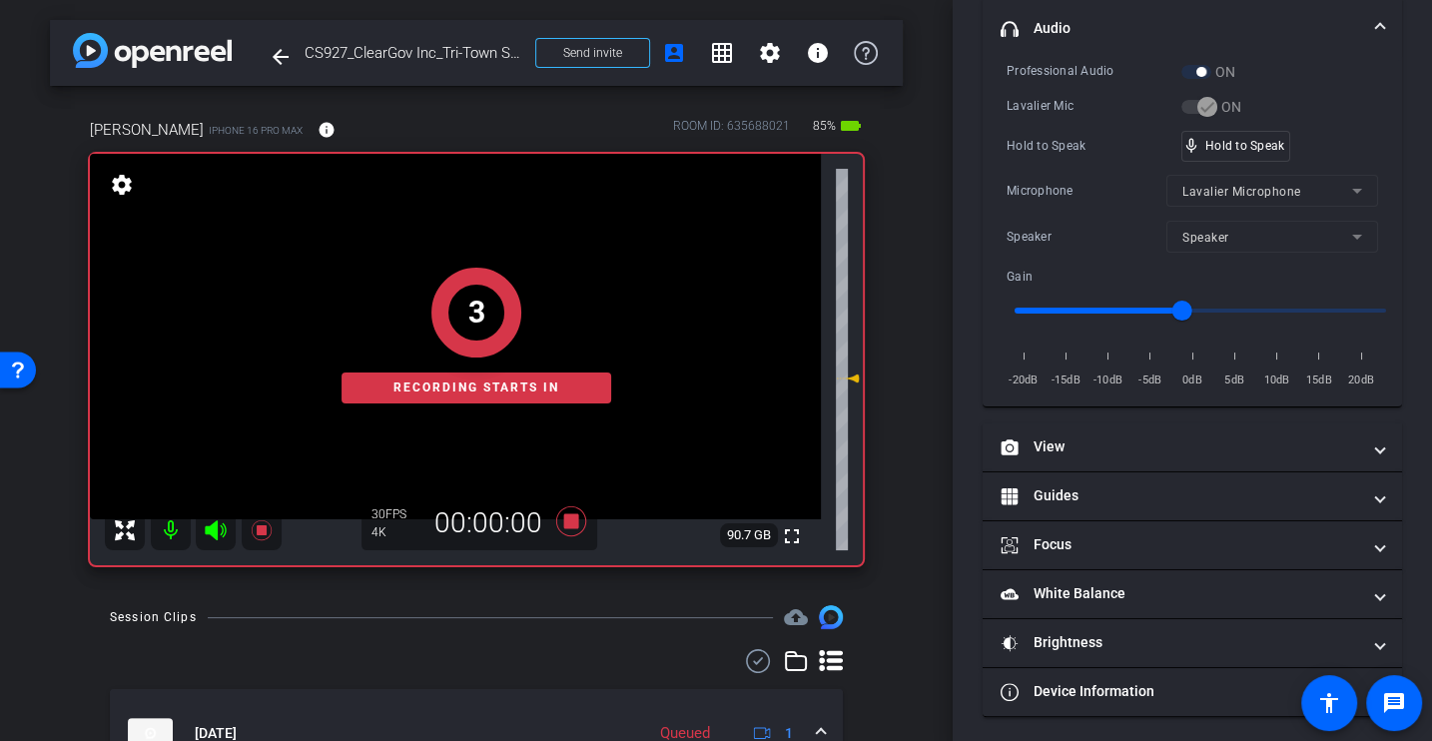
click at [1078, 189] on div "Microphone" at bounding box center [1087, 191] width 160 height 20
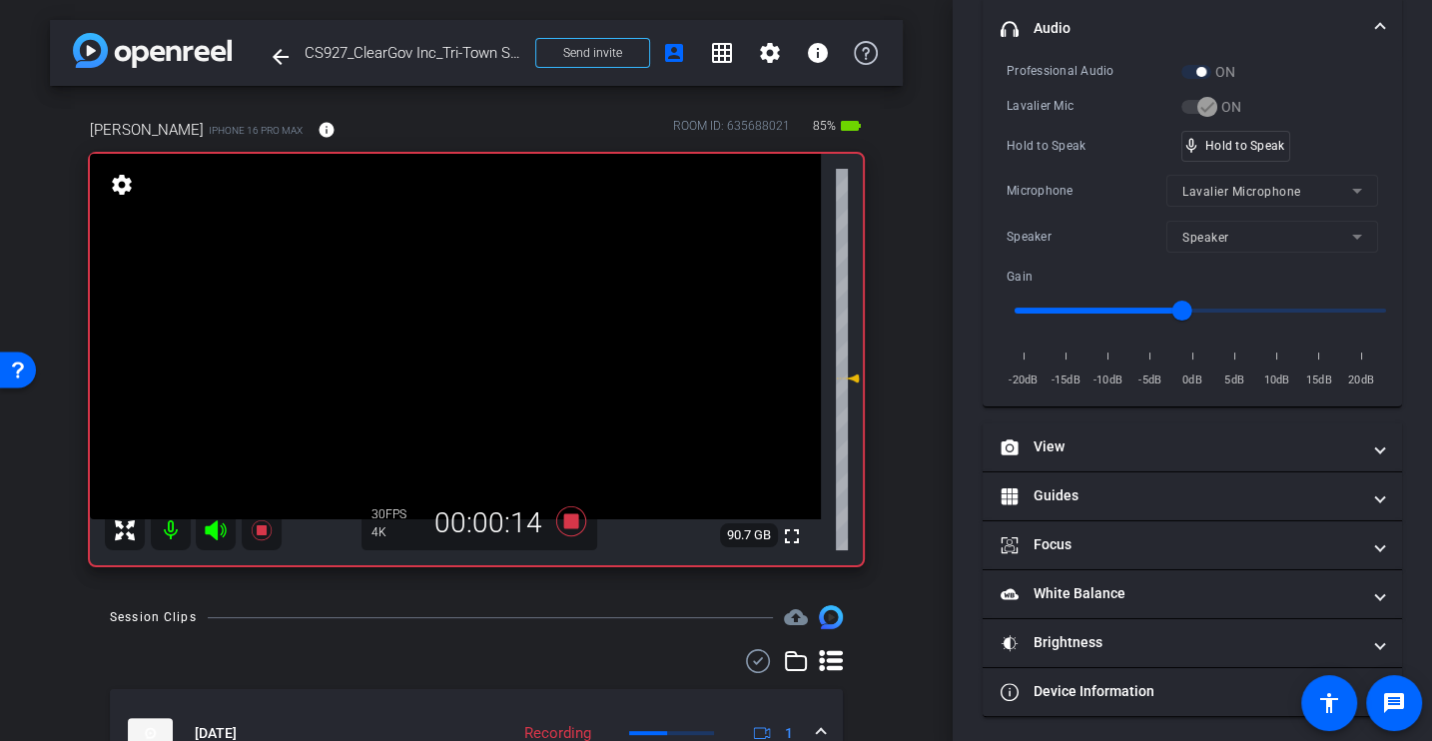
click at [1078, 189] on div "Microphone" at bounding box center [1087, 191] width 160 height 20
click at [1082, 131] on div "Hold to Speak mic_none Hold to Speak" at bounding box center [1193, 146] width 372 height 31
click at [1066, 160] on div "Professional Audio ON Lavalier Mic ON Hold to Speak mic_none Hold to Speak Micr…" at bounding box center [1193, 226] width 372 height 330
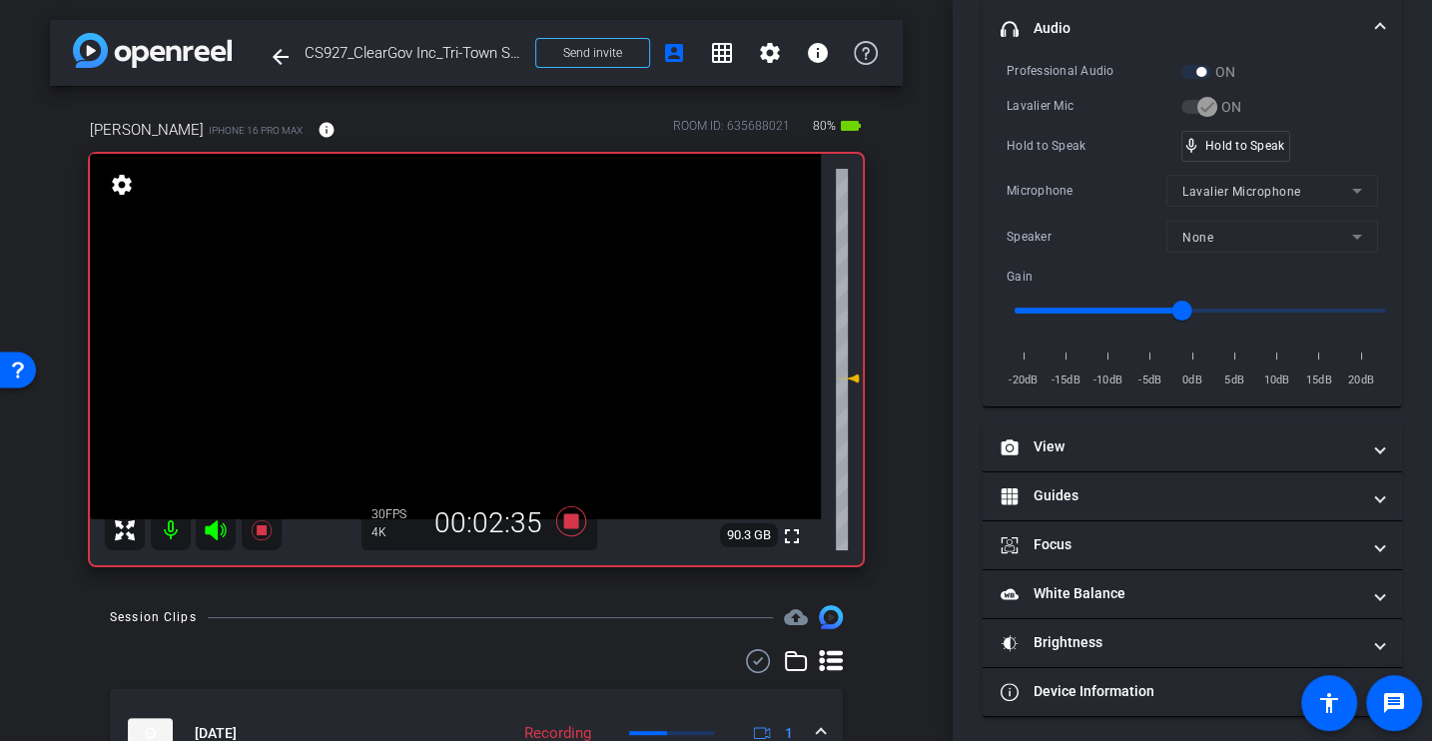
click at [1034, 147] on div "Hold to Speak" at bounding box center [1094, 146] width 175 height 20
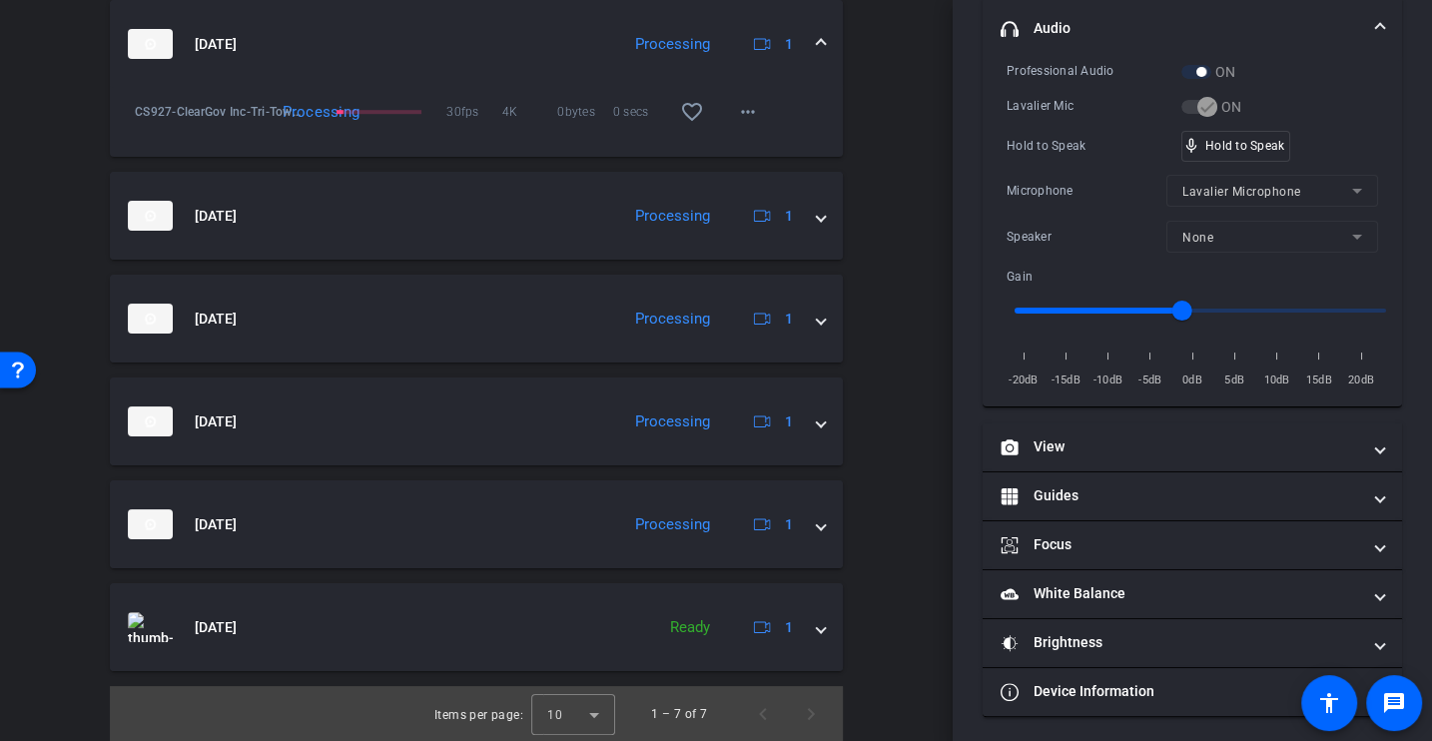
scroll to position [0, 0]
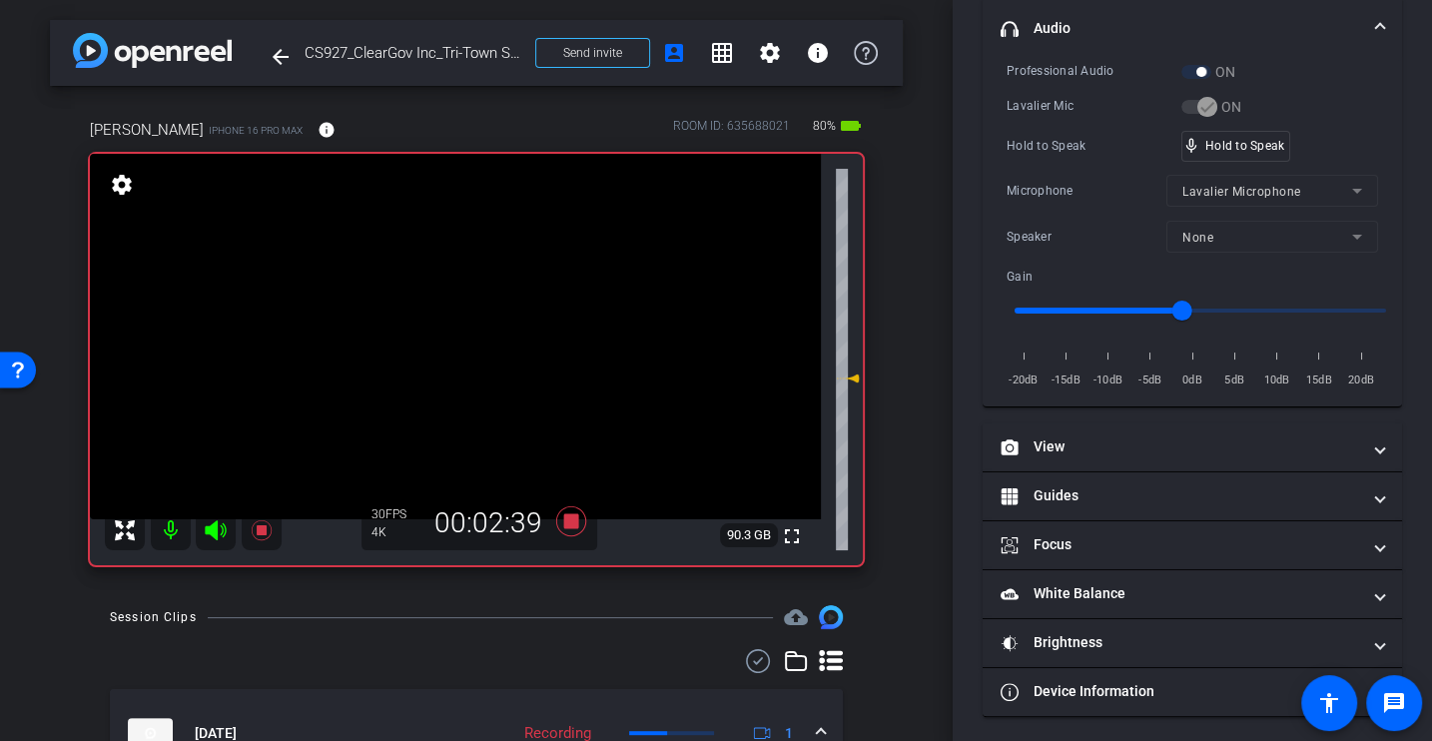
click at [1078, 161] on div "Professional Audio ON Lavalier Mic ON Hold to Speak mic_none Hold to Speak Micr…" at bounding box center [1193, 226] width 372 height 330
click at [1053, 140] on div "Hold to Speak" at bounding box center [1094, 146] width 175 height 20
click at [1051, 137] on div "Hold to Speak" at bounding box center [1094, 146] width 175 height 20
click at [1029, 127] on div "Professional Audio ON Lavalier Mic ON Hold to Speak mic_none Hold to Speak Micr…" at bounding box center [1193, 226] width 372 height 330
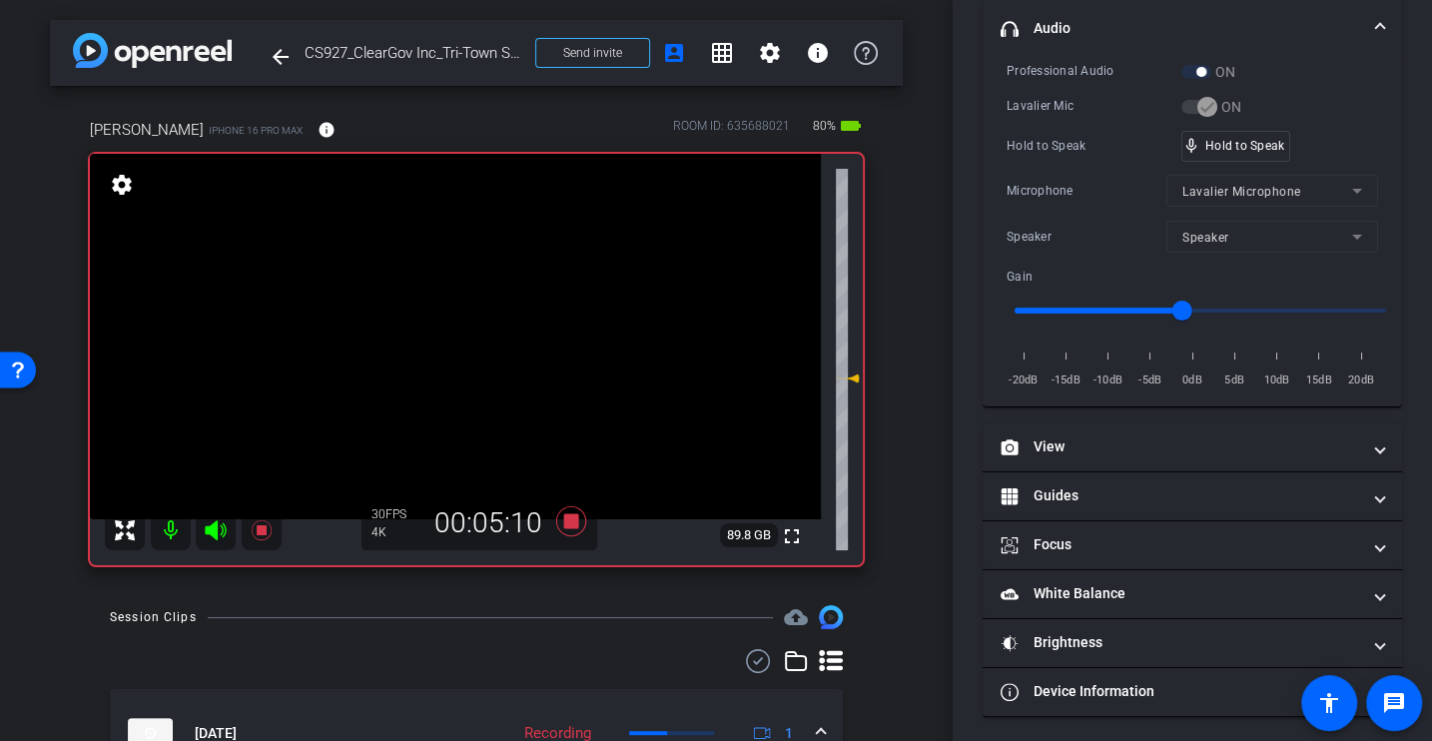
click at [1029, 127] on div "Professional Audio ON Lavalier Mic ON Hold to Speak mic_none Hold to Speak Micr…" at bounding box center [1193, 226] width 372 height 330
click at [1050, 189] on div "Microphone" at bounding box center [1087, 191] width 160 height 20
click at [1077, 185] on div "Microphone" at bounding box center [1087, 191] width 160 height 20
click at [1025, 160] on div "Professional Audio ON Lavalier Mic ON Hold to Speak mic_none Hold to Speak Micr…" at bounding box center [1193, 226] width 372 height 330
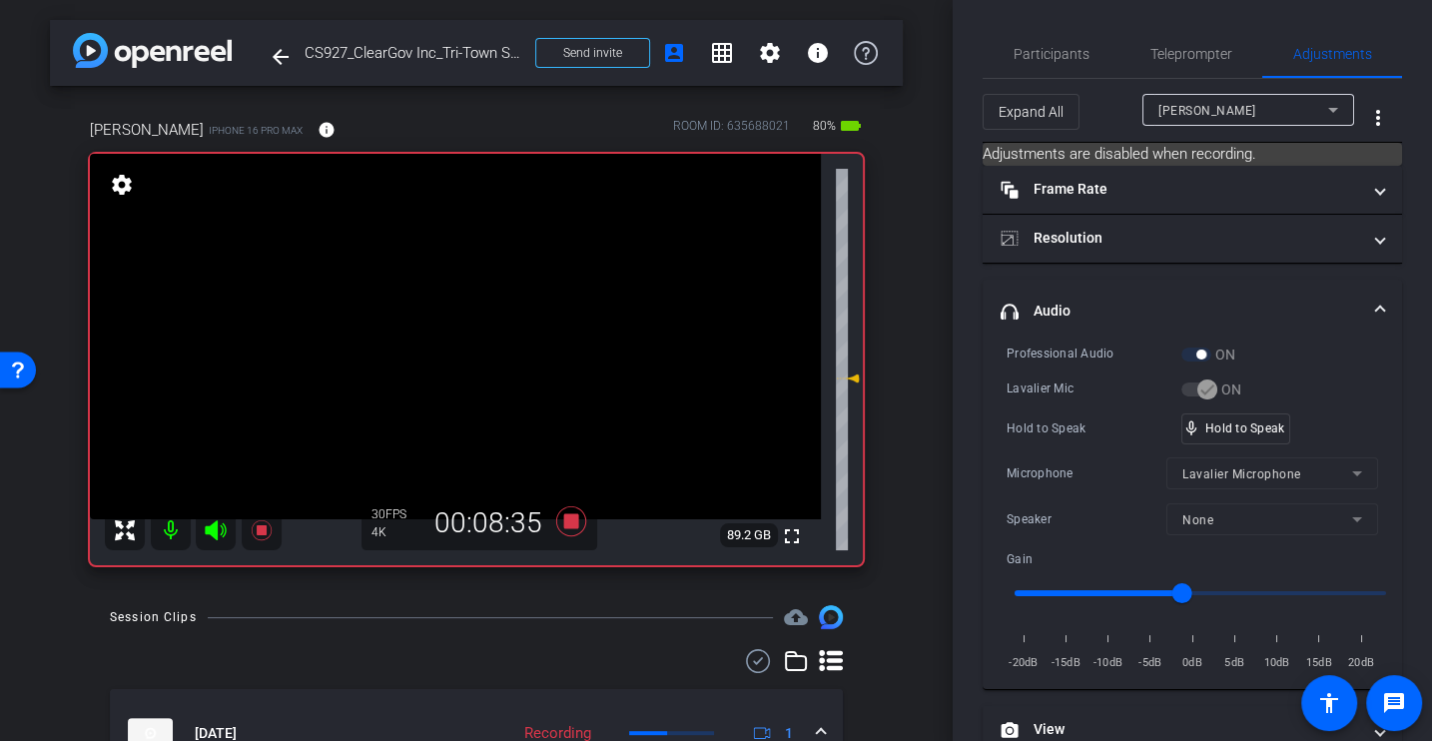
click at [1087, 398] on div "Professional Audio ON Lavalier Mic ON Hold to Speak mic_none Hold to Speak Micr…" at bounding box center [1193, 509] width 372 height 330
click at [1107, 415] on div "Hold to Speak mic_none Hold to Speak" at bounding box center [1193, 428] width 372 height 31
click at [1109, 471] on div "Microphone" at bounding box center [1087, 473] width 160 height 20
click at [1059, 505] on div "Speaker None" at bounding box center [1193, 519] width 372 height 32
click at [1048, 441] on div "Professional Audio ON Lavalier Mic ON Hold to Speak mic_none Hold to Speak Micr…" at bounding box center [1193, 509] width 372 height 330
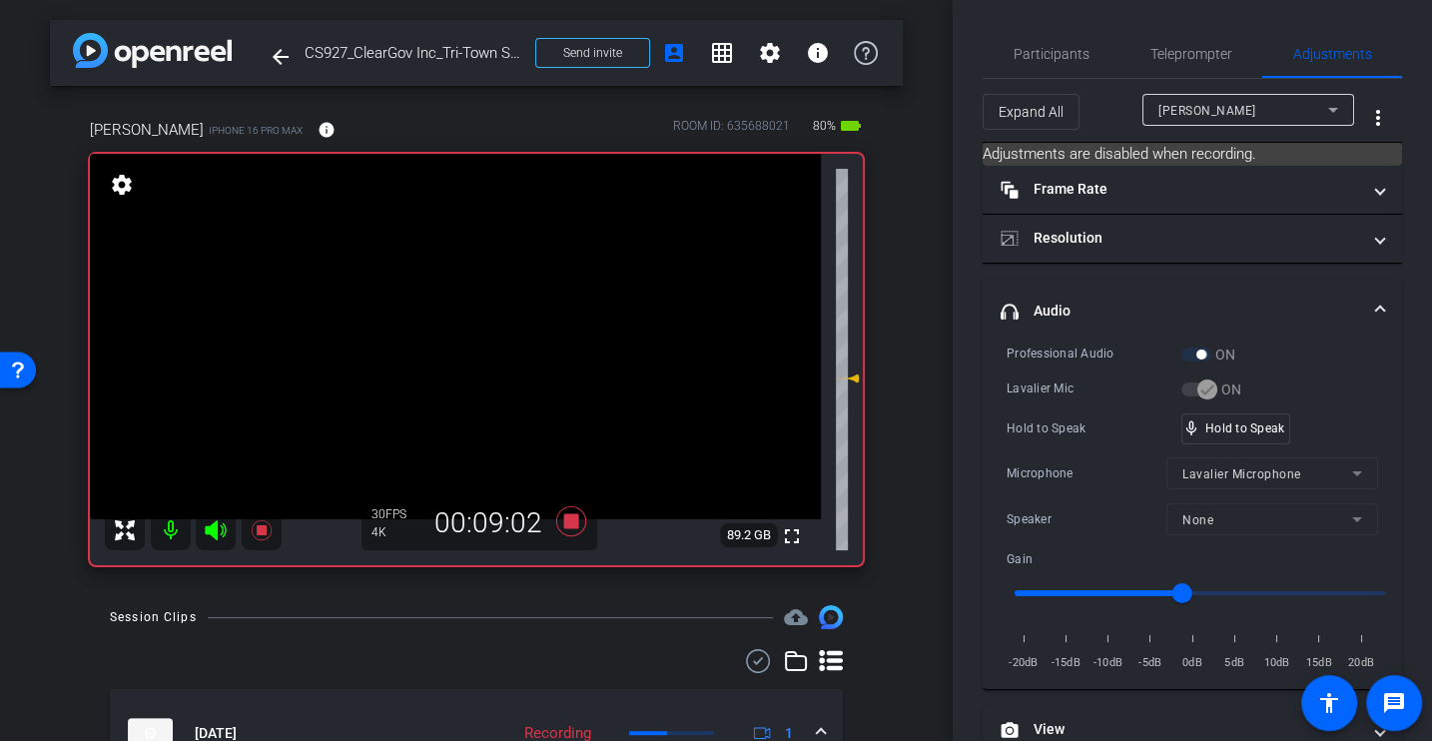
click at [1070, 433] on div "Hold to Speak" at bounding box center [1094, 428] width 175 height 20
click at [1074, 439] on div "Hold to Speak mic_none Hold to Speak" at bounding box center [1193, 428] width 372 height 31
click at [566, 526] on icon at bounding box center [571, 521] width 30 height 30
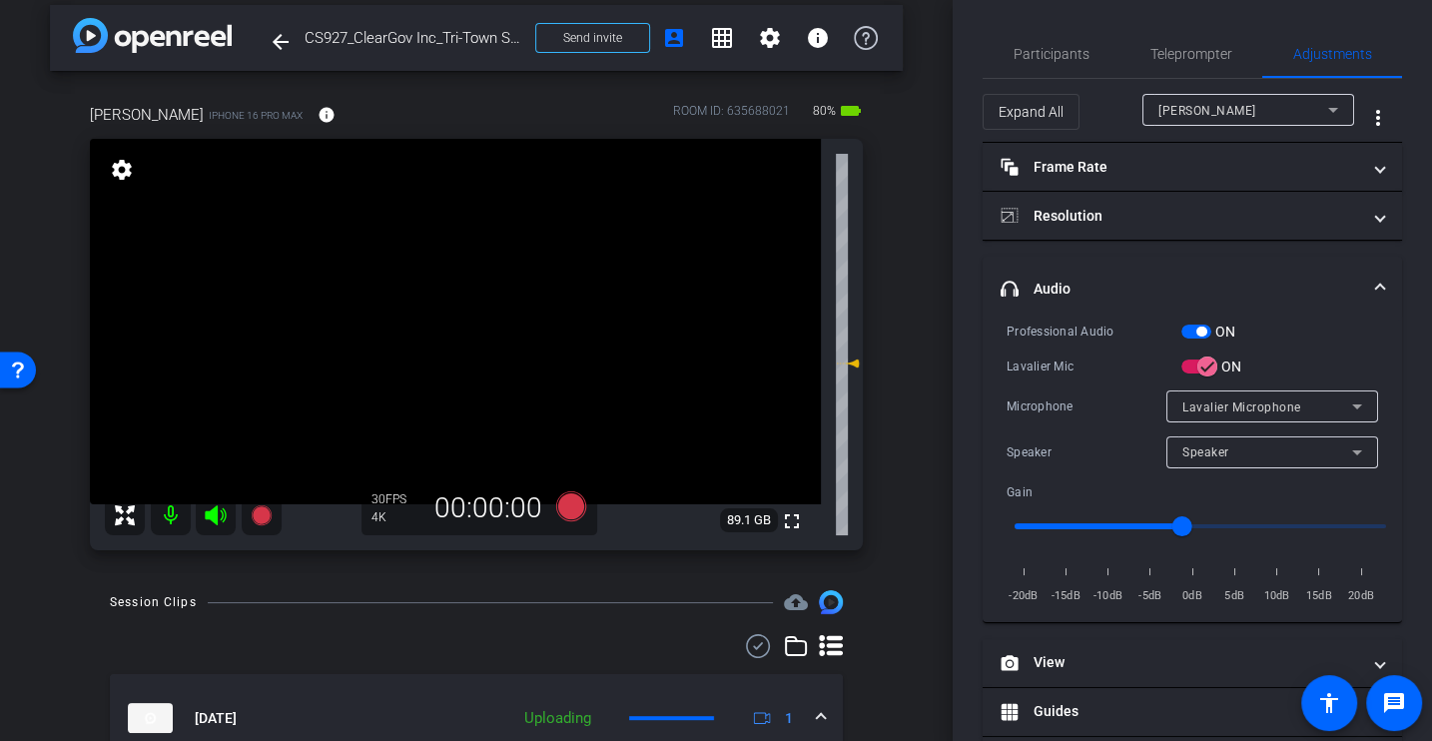
scroll to position [18, 0]
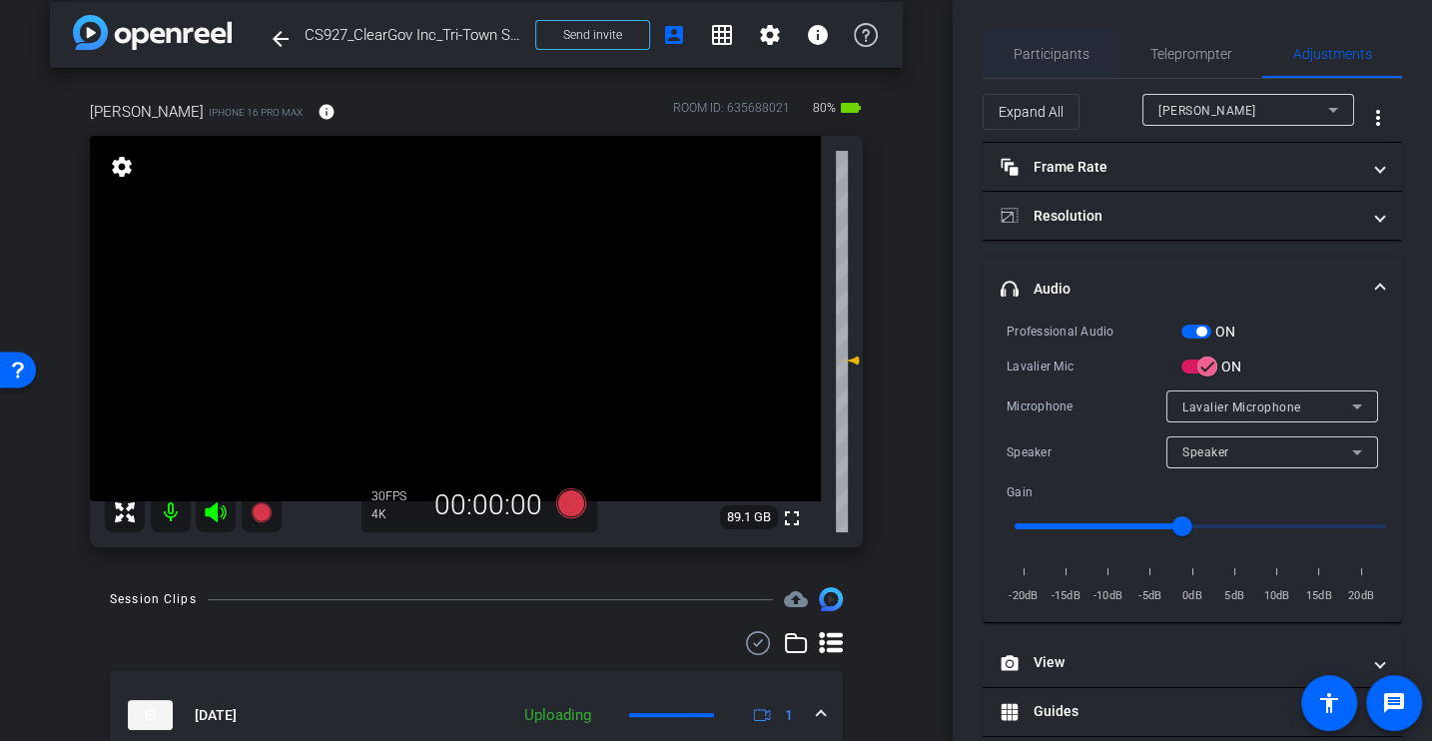
click at [1050, 66] on span "Participants" at bounding box center [1052, 54] width 76 height 48
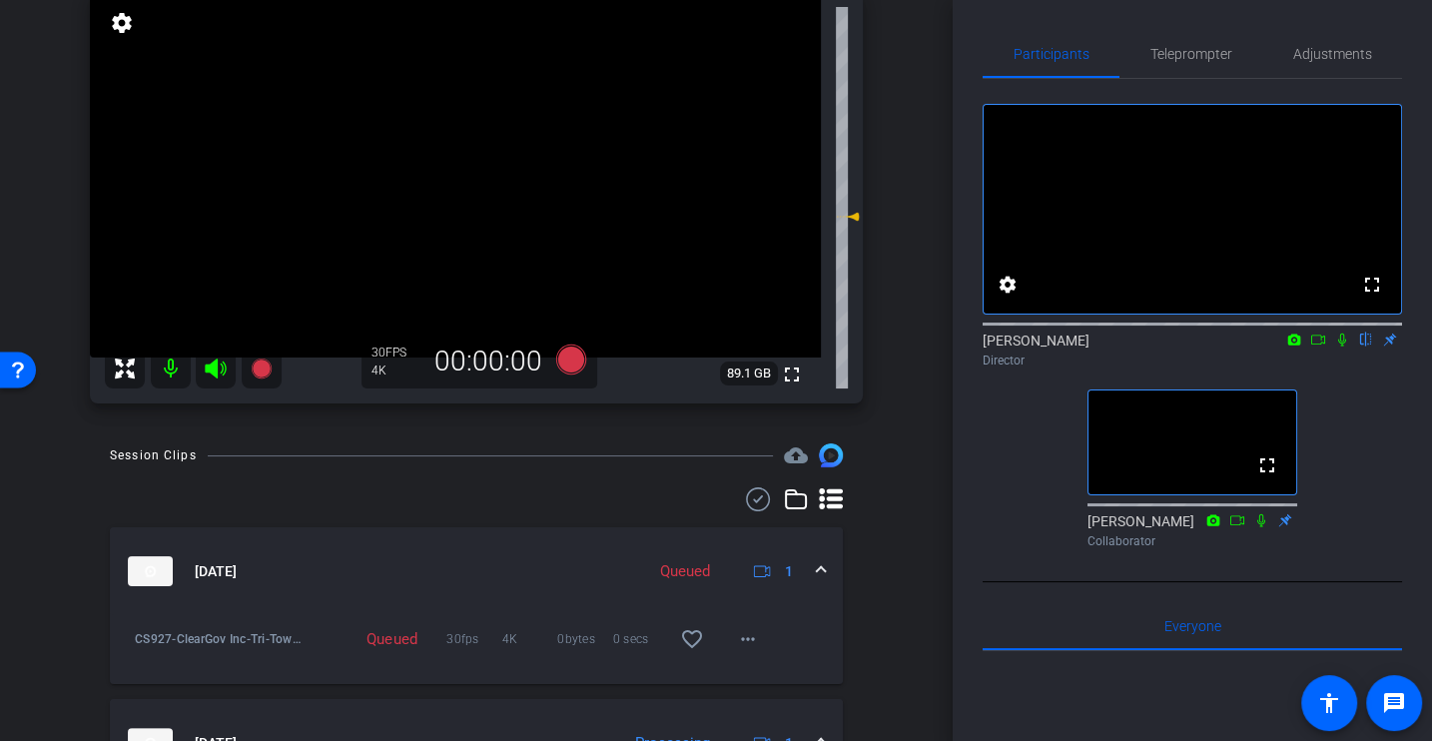
scroll to position [0, 0]
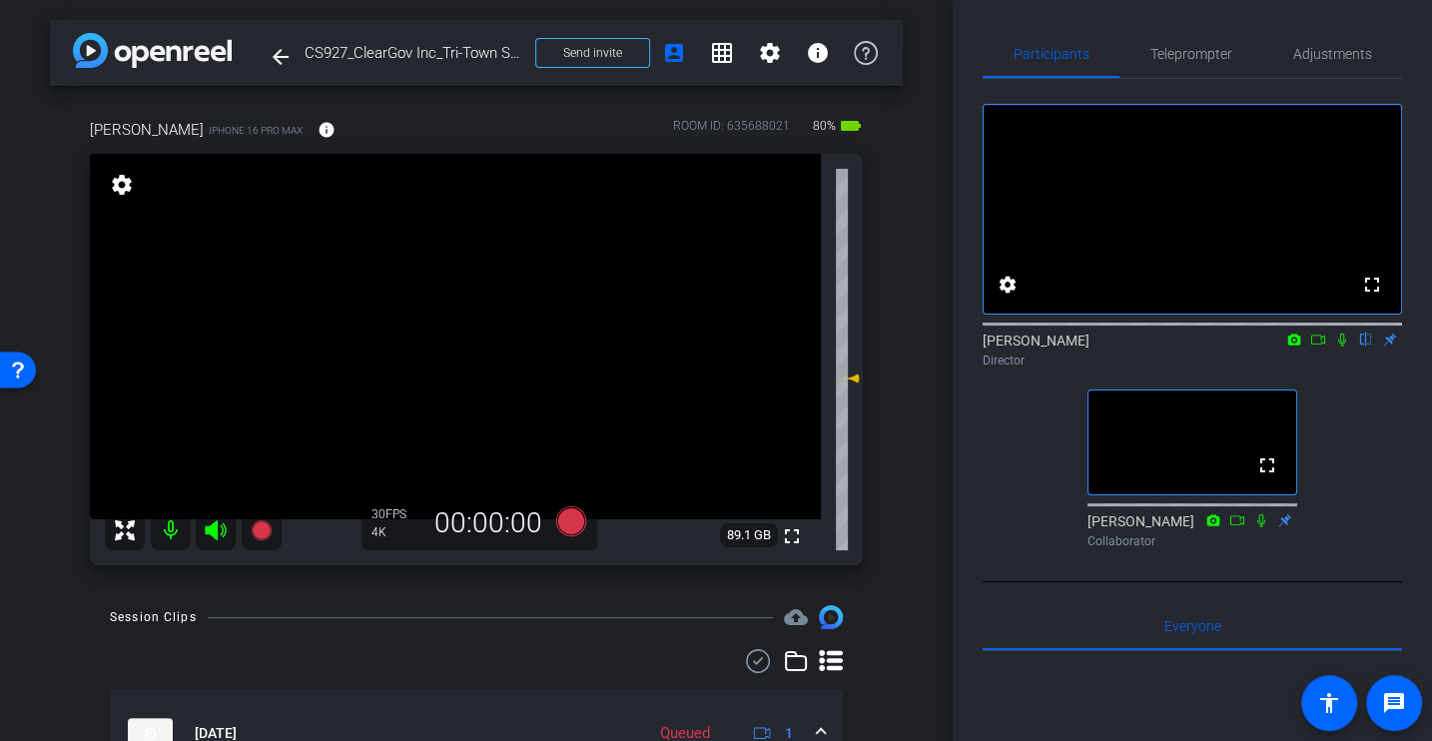
click at [1021, 511] on div "fullscreen settings Alex Ferguson flip Director fullscreen Jason Collaborator" at bounding box center [1192, 317] width 419 height 477
click at [906, 594] on div "arrow_back CS927_ClearGov Inc_Tri-Town School Union_Steven Greenberg Back to pr…" at bounding box center [476, 370] width 953 height 741
click at [1354, 494] on div "fullscreen settings Alex Ferguson flip Director fullscreen Jason Collaborator" at bounding box center [1192, 317] width 419 height 477
click at [1390, 458] on div "fullscreen settings Alex Ferguson flip Director fullscreen Jason Collaborator" at bounding box center [1192, 317] width 419 height 477
click at [909, 537] on div "arrow_back CS927_ClearGov Inc_Tri-Town School Union_Steven Greenberg Back to pr…" at bounding box center [476, 370] width 953 height 741
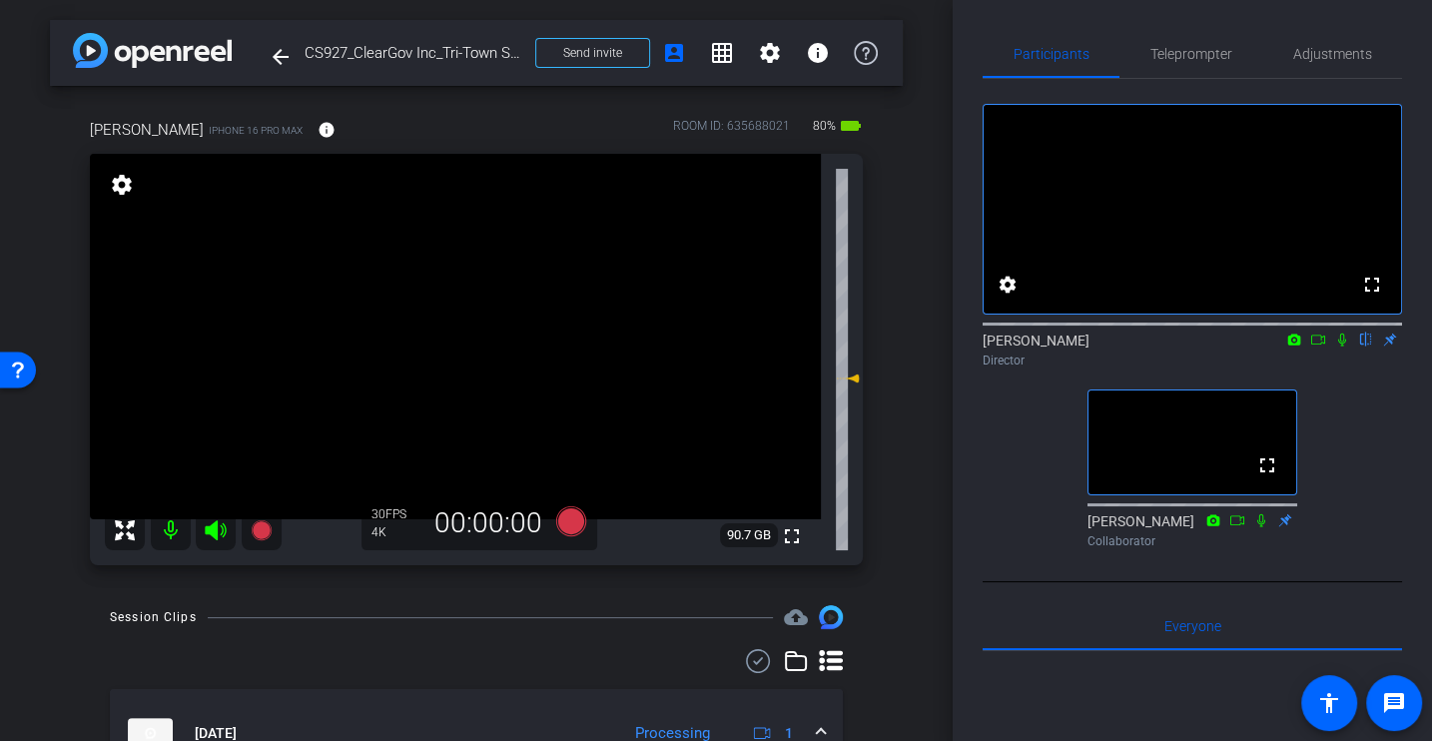
click at [1346, 442] on div "fullscreen settings Alex Ferguson flip Director fullscreen Jason Collaborator" at bounding box center [1192, 317] width 419 height 477
click at [1389, 467] on div "fullscreen settings Alex Ferguson flip Director fullscreen Jason Collaborator" at bounding box center [1192, 317] width 419 height 477
click at [1380, 495] on div "fullscreen settings Alex Ferguson flip Director fullscreen Jason Collaborator" at bounding box center [1192, 317] width 419 height 477
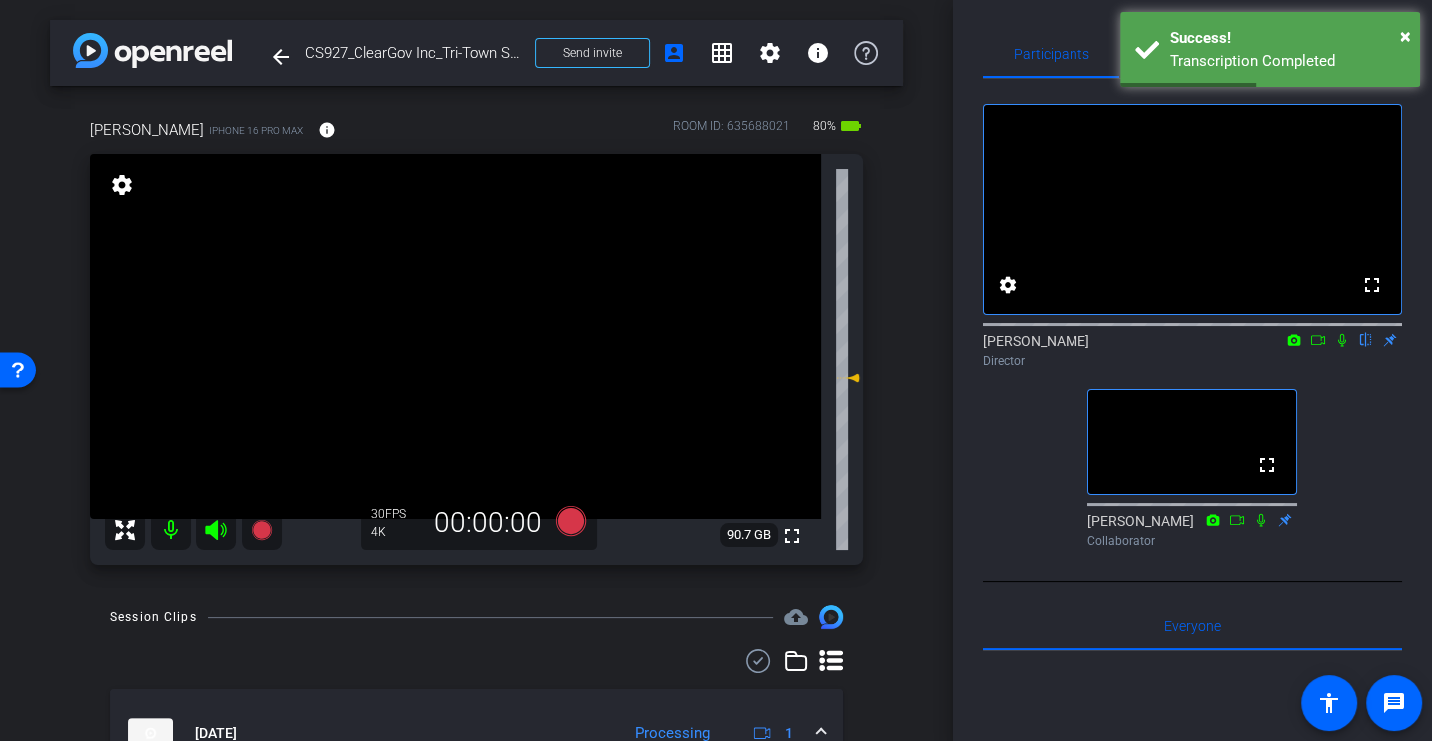
click at [1319, 347] on icon at bounding box center [1318, 340] width 16 height 14
click at [1368, 347] on icon at bounding box center [1366, 340] width 16 height 14
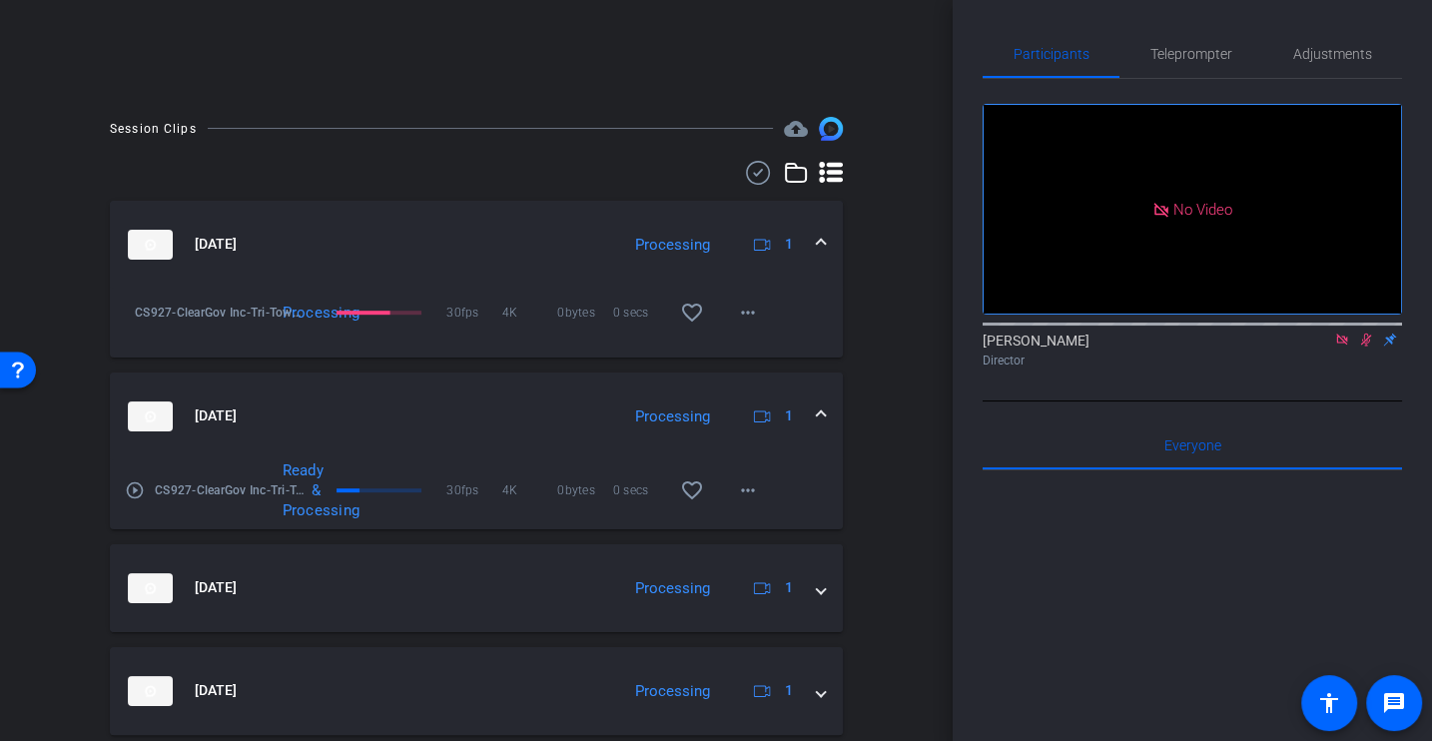
scroll to position [784, 0]
